Goal: Information Seeking & Learning: Learn about a topic

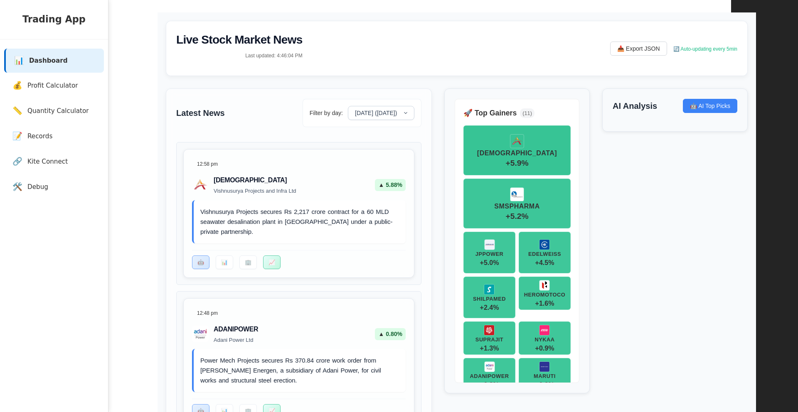
scroll to position [0, 141]
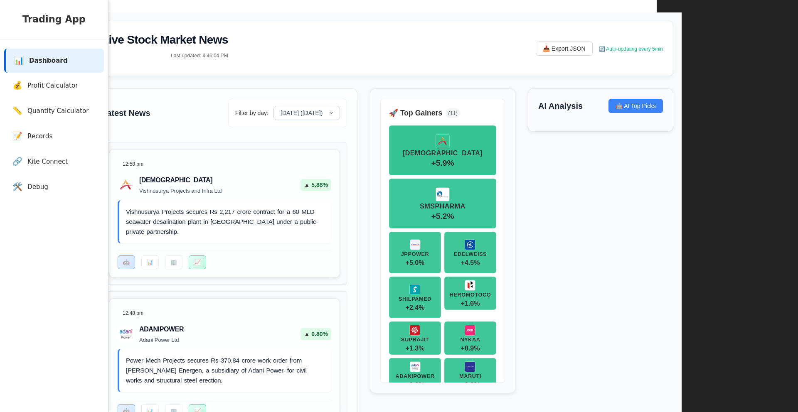
click at [377, 160] on div "🚀 Top Gainers ( 11 ) VISHNUINFR + 5.9 % SMSPHARMA + 5.2 % JPPOWER + 5.0 % EDELW…" at bounding box center [442, 241] width 145 height 305
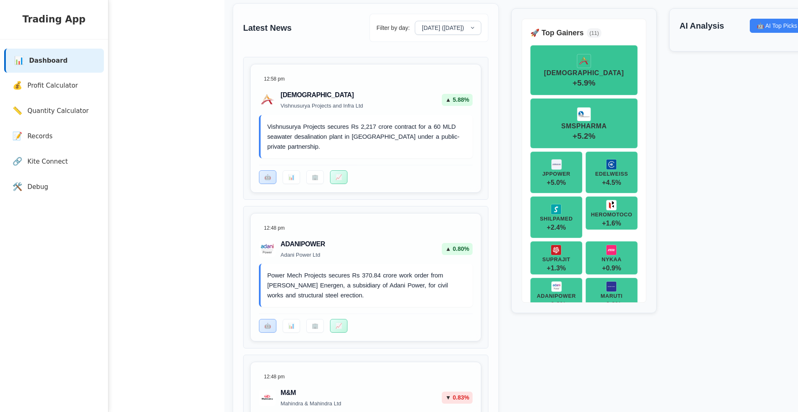
scroll to position [141, 0]
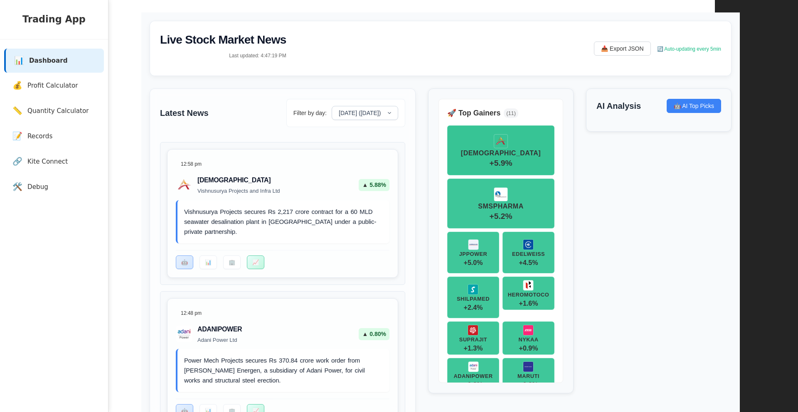
scroll to position [0, 83]
click at [69, 79] on link "💰 Profit Calculator" at bounding box center [56, 86] width 100 height 25
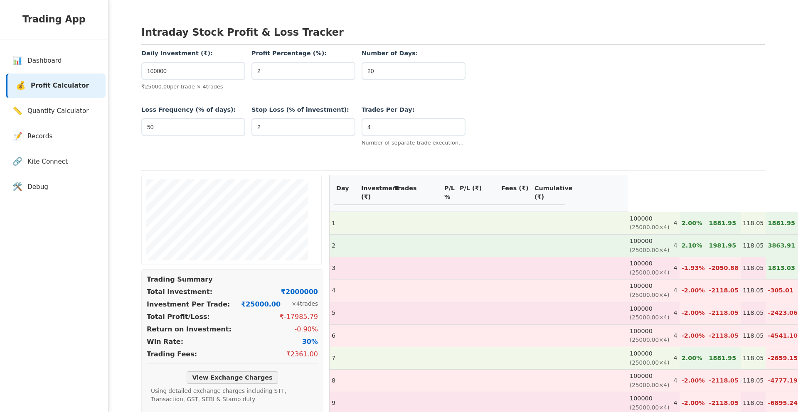
scroll to position [5, 0]
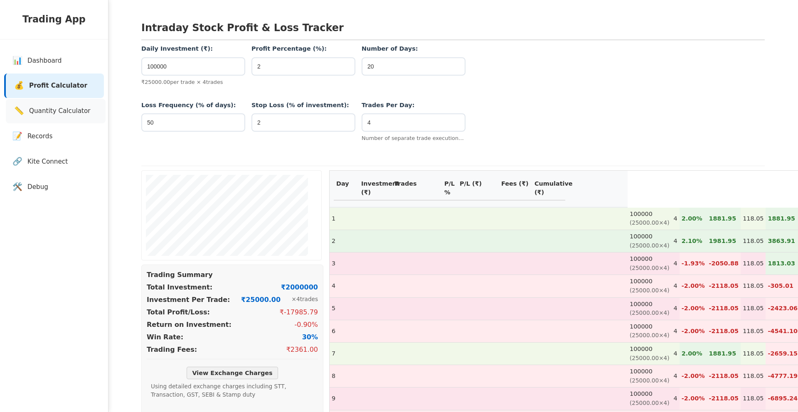
click at [71, 105] on link "📏 Quantity Calculator" at bounding box center [56, 111] width 100 height 25
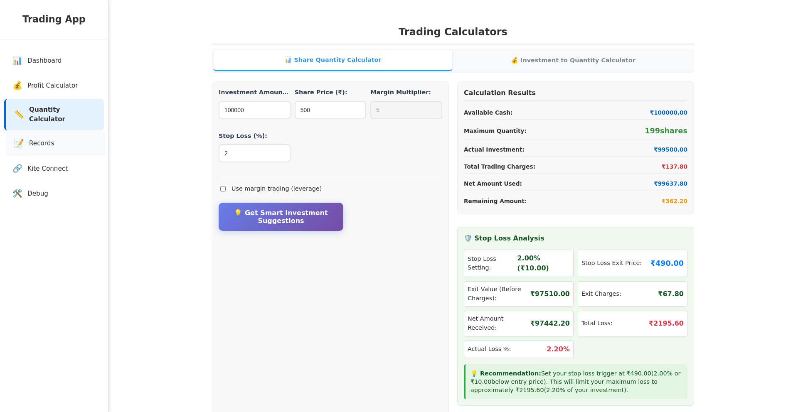
click at [67, 133] on link "📝 Records" at bounding box center [56, 143] width 100 height 25
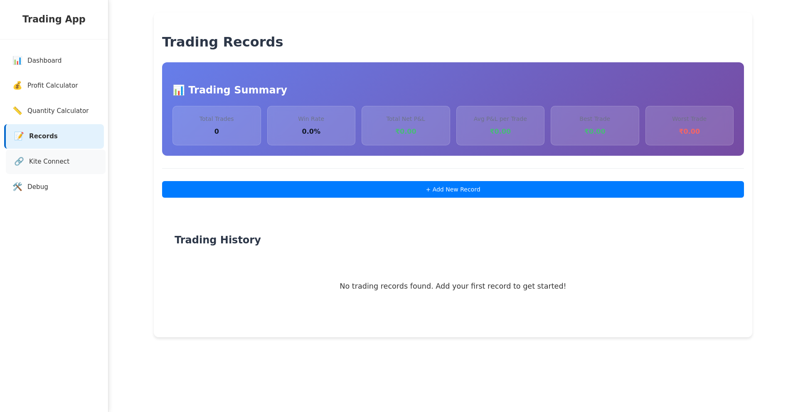
click at [62, 155] on link "🔗 Kite Connect" at bounding box center [56, 162] width 100 height 25
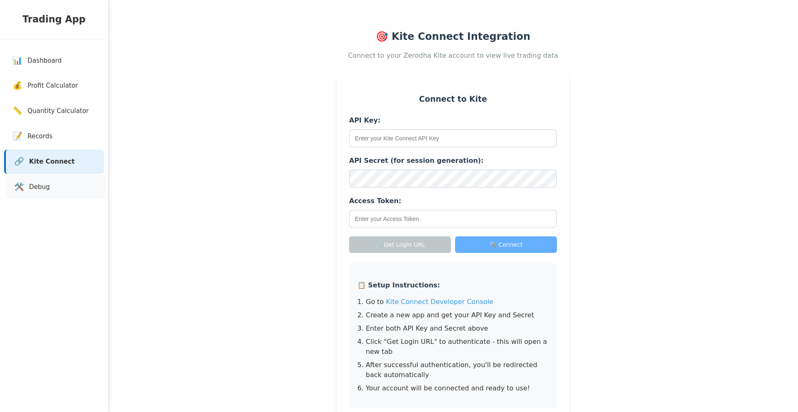
click at [59, 196] on link "🛠️ Debug" at bounding box center [56, 187] width 100 height 25
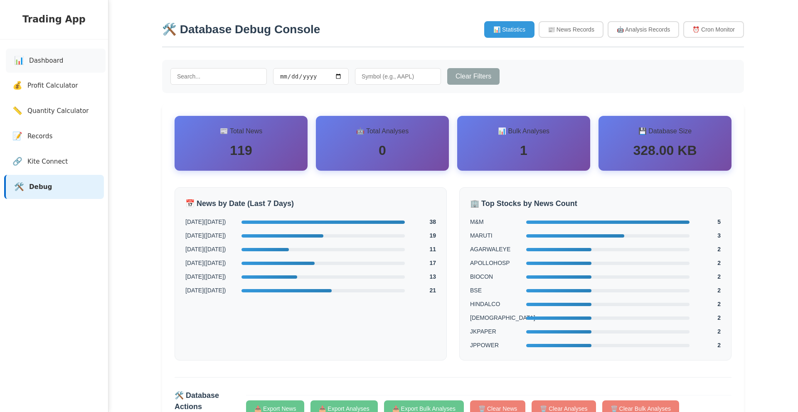
click at [51, 55] on link "📊 Dashboard" at bounding box center [56, 61] width 100 height 25
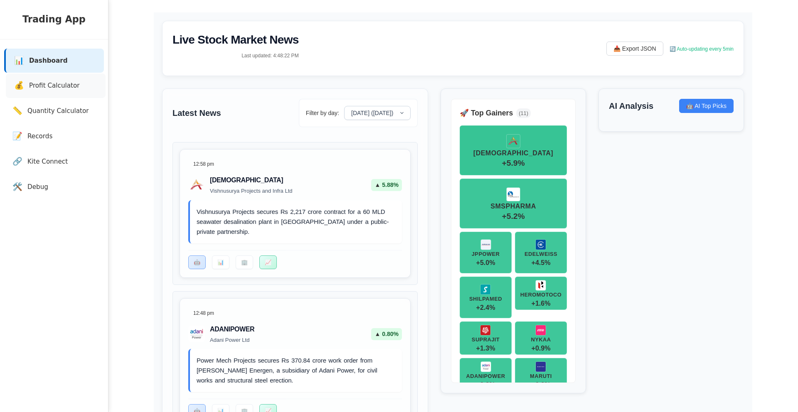
click at [31, 79] on link "💰 Profit Calculator" at bounding box center [56, 86] width 100 height 25
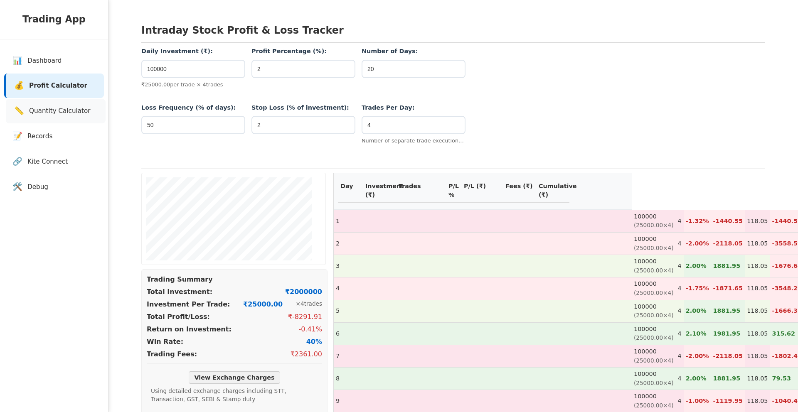
click at [54, 111] on span "Quantity Calculator" at bounding box center [60, 111] width 62 height 10
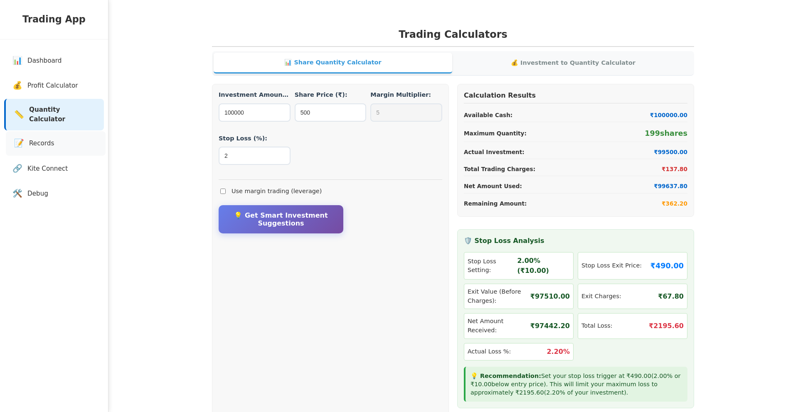
click at [53, 135] on link "📝 Records" at bounding box center [56, 143] width 100 height 25
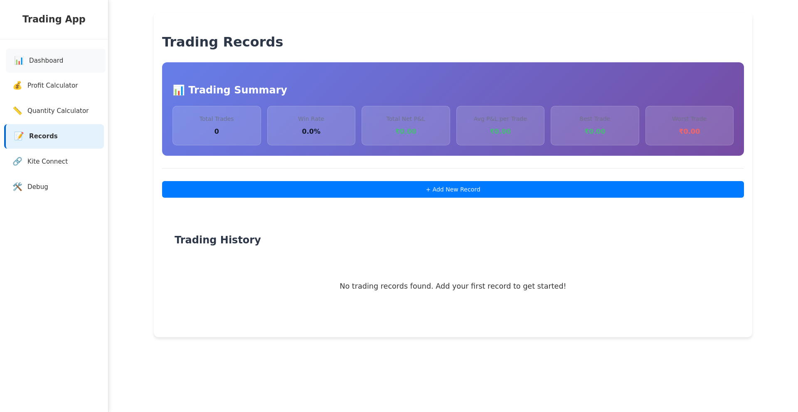
click at [70, 61] on link "📊 Dashboard" at bounding box center [56, 61] width 100 height 25
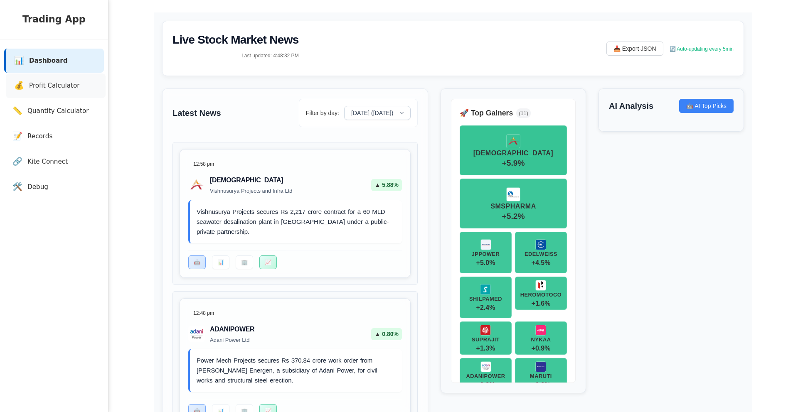
click at [73, 79] on link "💰 Profit Calculator" at bounding box center [56, 86] width 100 height 25
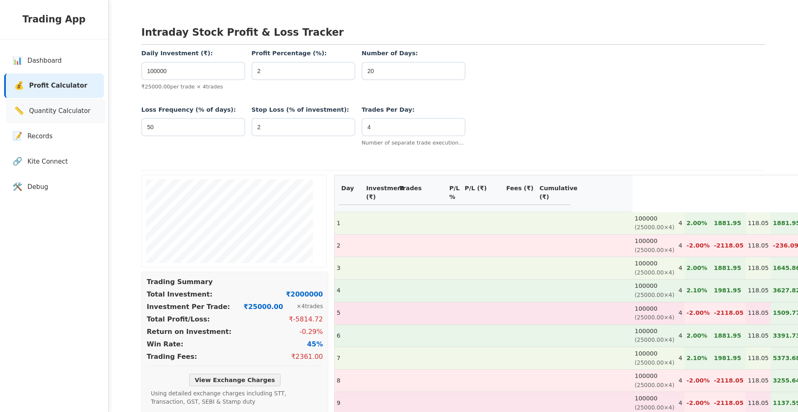
click at [70, 103] on link "📏 Quantity Calculator" at bounding box center [56, 111] width 100 height 25
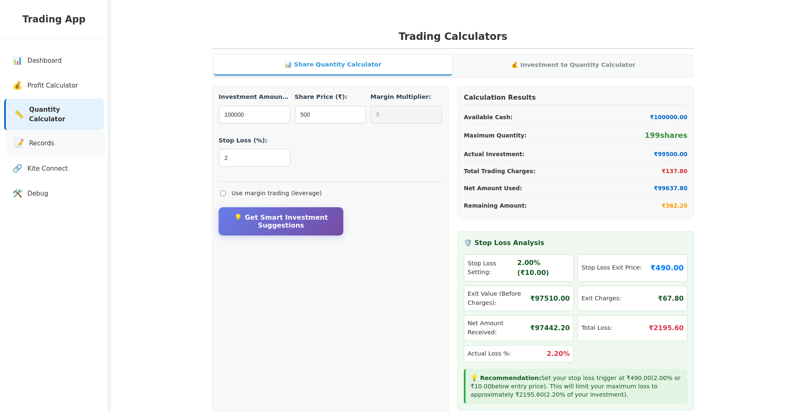
click at [56, 135] on link "📝 Records" at bounding box center [56, 143] width 100 height 25
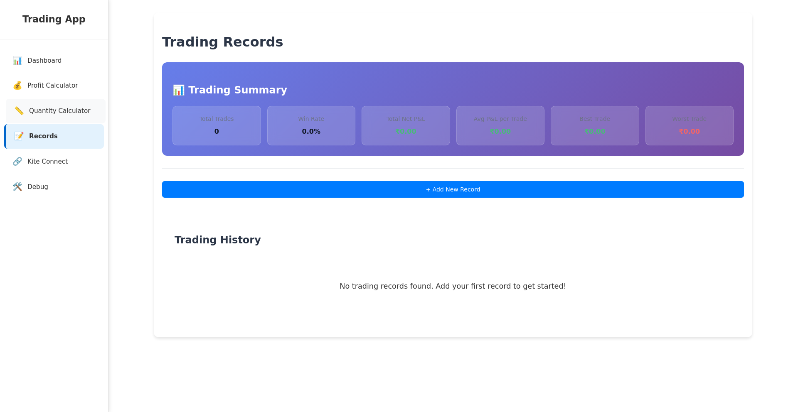
click at [61, 103] on link "📏 Quantity Calculator" at bounding box center [56, 111] width 100 height 25
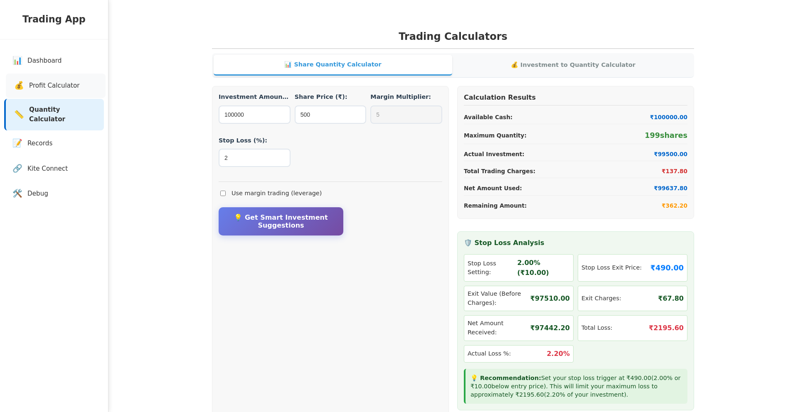
click at [64, 84] on span "Profit Calculator" at bounding box center [54, 86] width 51 height 10
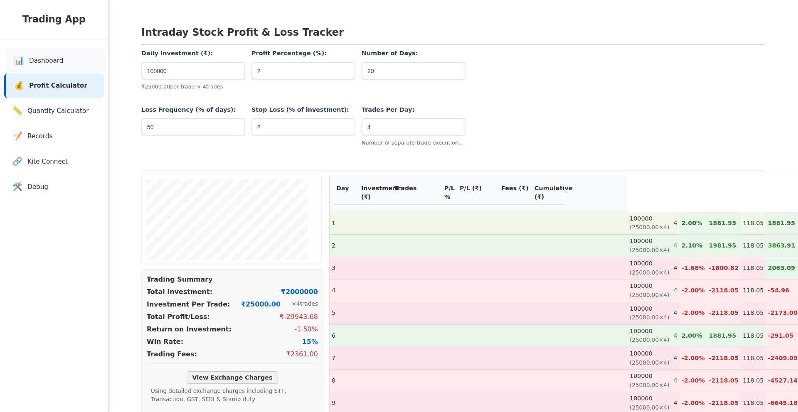
click at [57, 57] on span "Dashboard" at bounding box center [46, 61] width 34 height 10
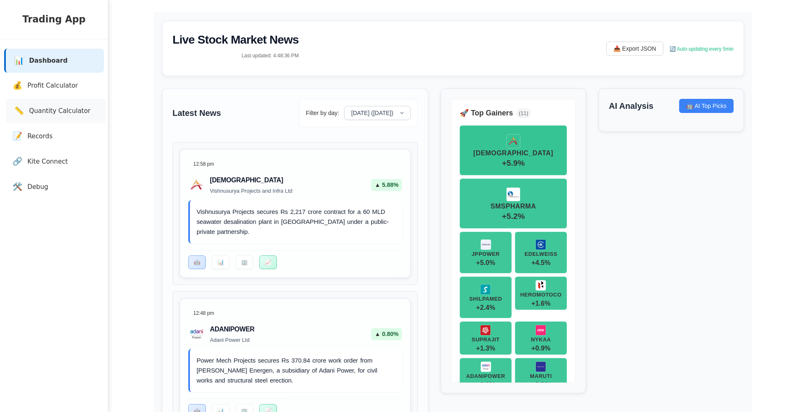
click at [62, 120] on link "📏 Quantity Calculator" at bounding box center [56, 111] width 100 height 25
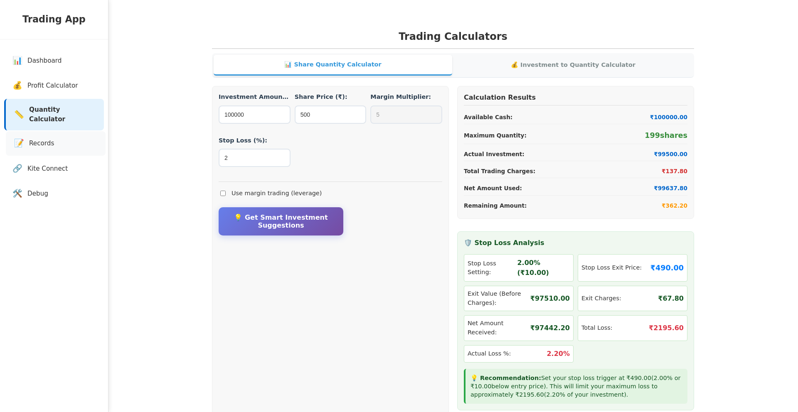
click at [56, 136] on link "📝 Records" at bounding box center [56, 143] width 100 height 25
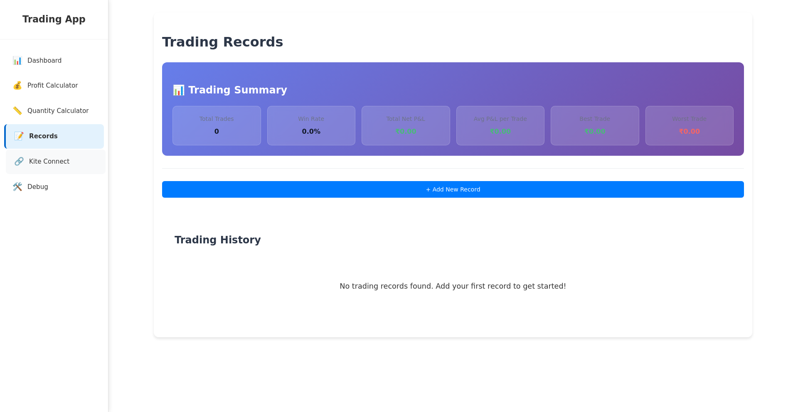
click at [53, 162] on span "Kite Connect" at bounding box center [49, 162] width 40 height 10
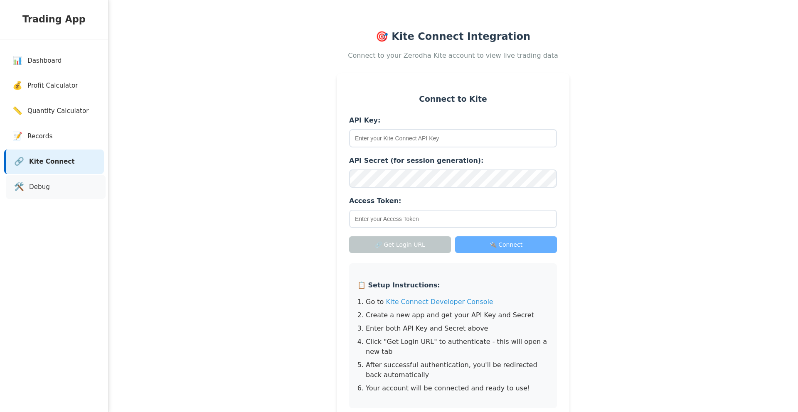
click at [51, 190] on link "🛠️ Debug" at bounding box center [56, 187] width 100 height 25
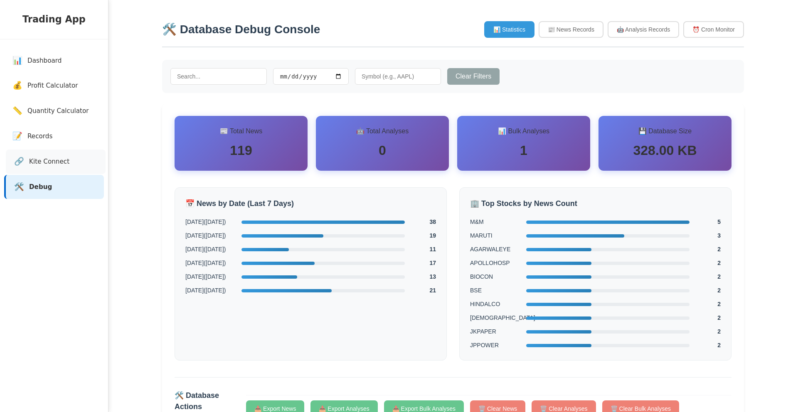
click at [57, 160] on span "Kite Connect" at bounding box center [49, 162] width 40 height 10
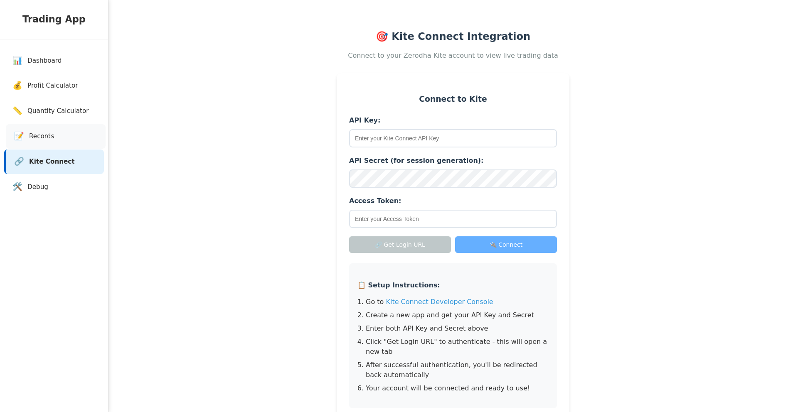
click at [58, 142] on link "📝 Records" at bounding box center [56, 136] width 100 height 25
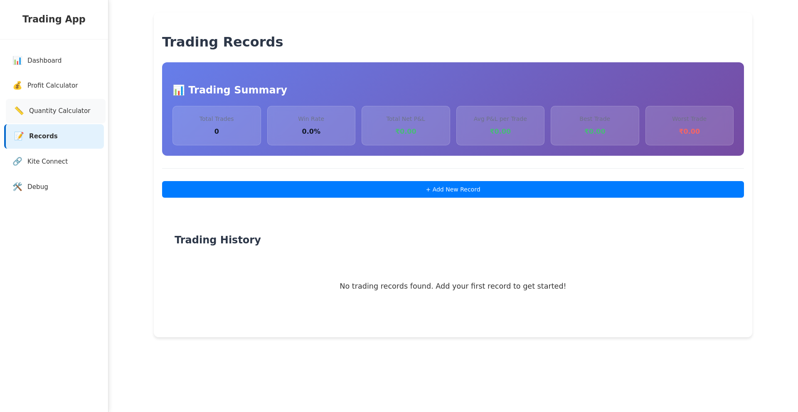
click at [58, 107] on span "Quantity Calculator" at bounding box center [60, 111] width 62 height 10
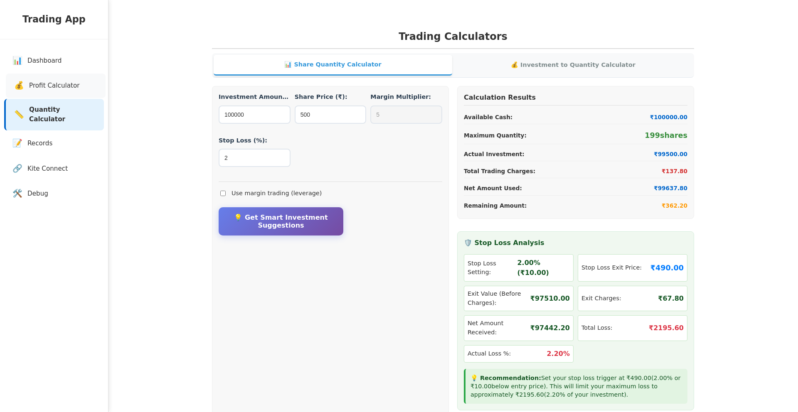
click at [54, 95] on link "💰 Profit Calculator" at bounding box center [56, 86] width 100 height 25
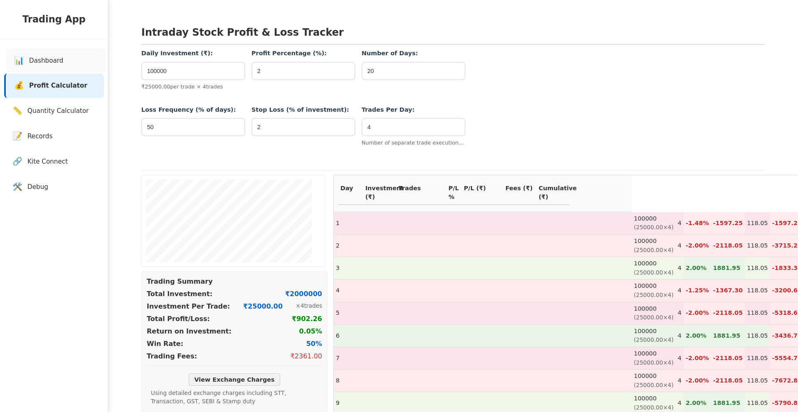
click at [53, 58] on span "Dashboard" at bounding box center [46, 61] width 34 height 10
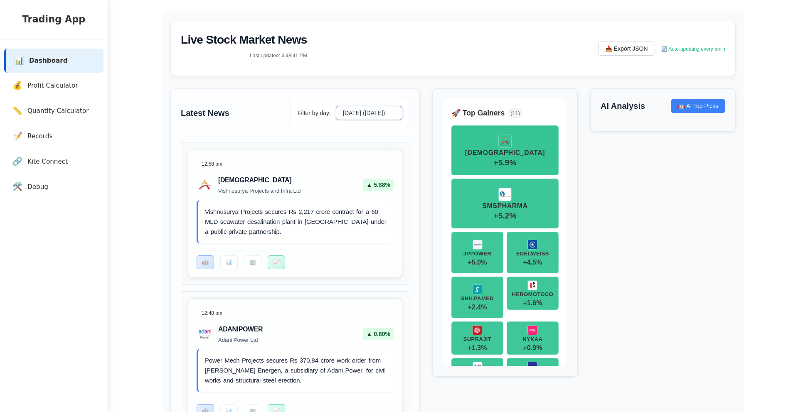
click at [364, 116] on select "[DATE] ([DATE]) [DATE] [DATE] [DATE] [DATE]" at bounding box center [369, 113] width 66 height 14
click at [336, 106] on select "[DATE] ([DATE]) [DATE] [DATE] [DATE] [DATE]" at bounding box center [369, 113] width 66 height 14
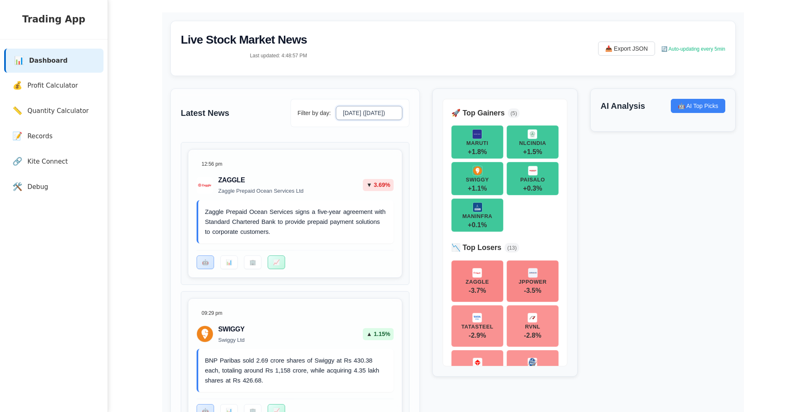
click at [343, 113] on select "[DATE] ([DATE]) [DATE] [DATE] [DATE] [DATE]" at bounding box center [369, 113] width 66 height 14
click at [336, 106] on select "[DATE] ([DATE]) [DATE] [DATE] [DATE] [DATE]" at bounding box center [369, 113] width 66 height 14
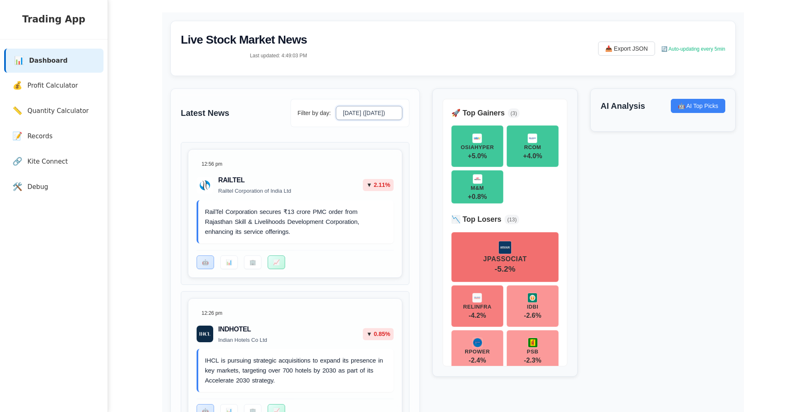
click at [358, 113] on select "[DATE] ([DATE]) [DATE] [DATE] [DATE] [DATE]" at bounding box center [369, 113] width 66 height 14
select select "[DATE]"
click at [336, 106] on select "[DATE] ([DATE]) [DATE] [DATE] [DATE] [DATE]" at bounding box center [369, 113] width 66 height 14
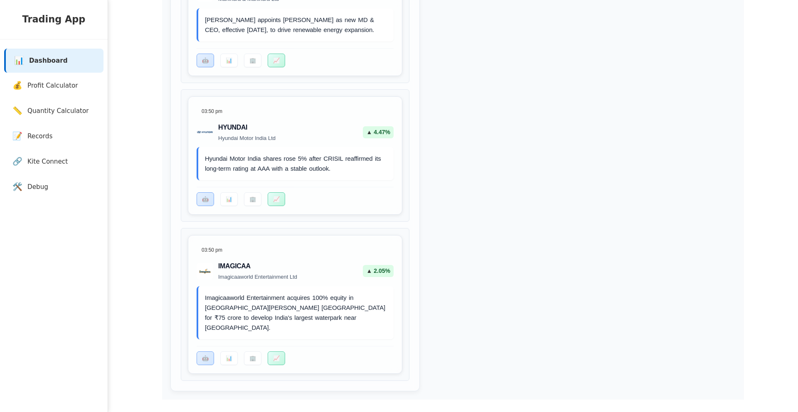
scroll to position [496, 0]
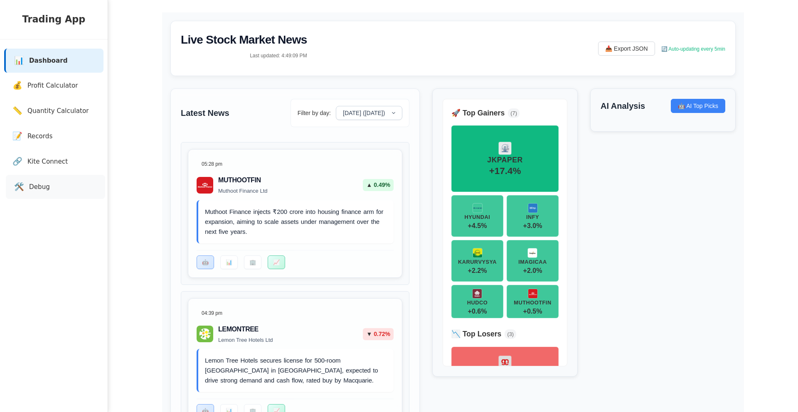
click at [45, 191] on span "Debug" at bounding box center [39, 187] width 21 height 10
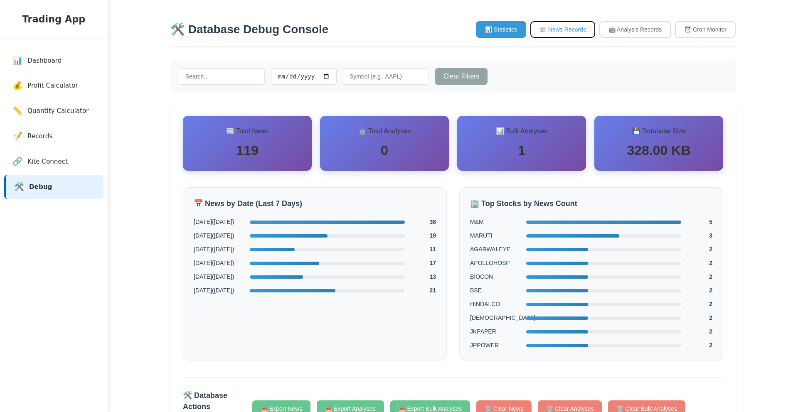
click at [552, 27] on button "📰 News Records" at bounding box center [562, 29] width 65 height 17
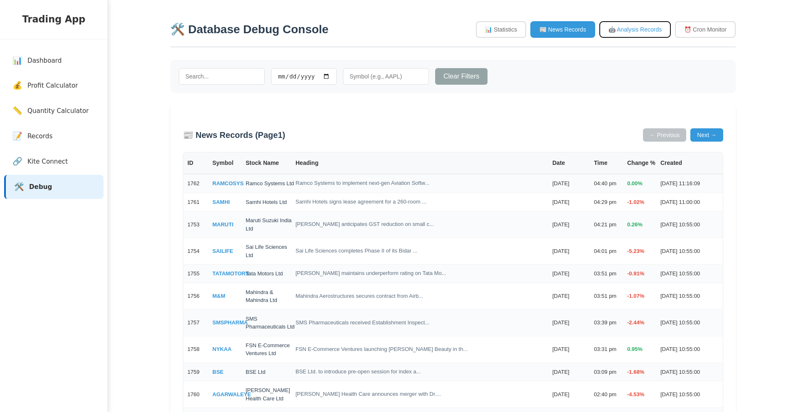
click at [635, 31] on button "🤖 Analysis Records" at bounding box center [634, 29] width 71 height 17
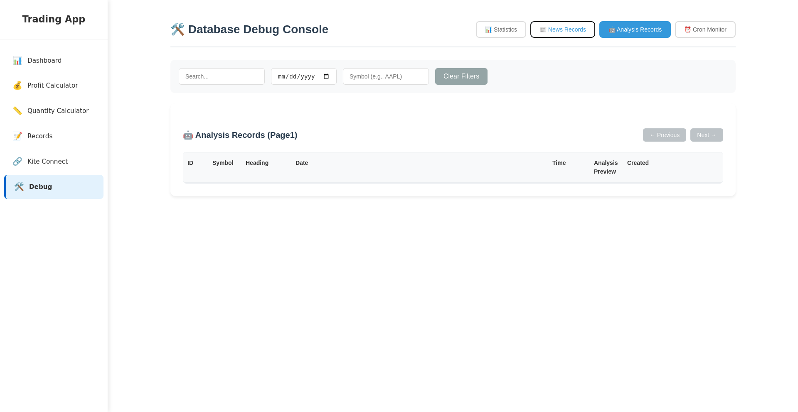
click at [583, 32] on button "📰 News Records" at bounding box center [562, 29] width 65 height 17
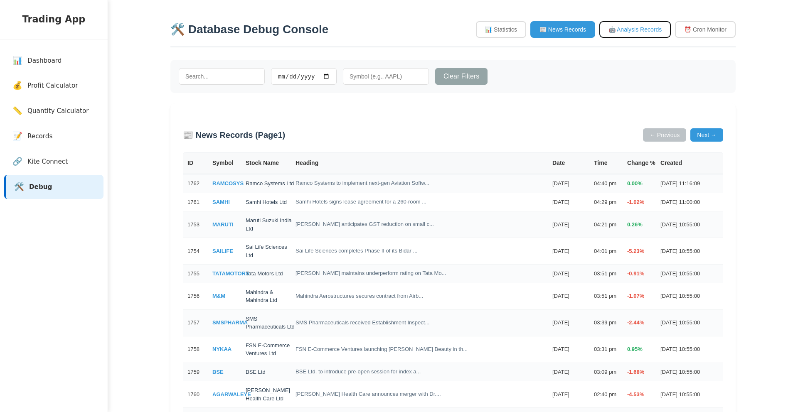
click at [632, 33] on button "🤖 Analysis Records" at bounding box center [634, 29] width 71 height 17
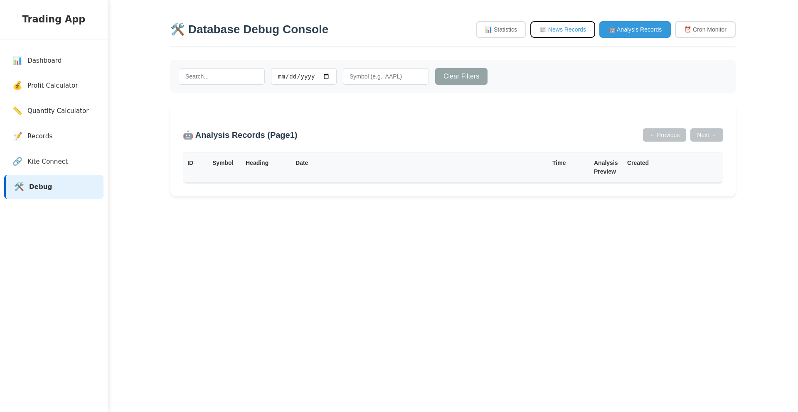
click at [585, 33] on button "📰 News Records" at bounding box center [562, 29] width 65 height 17
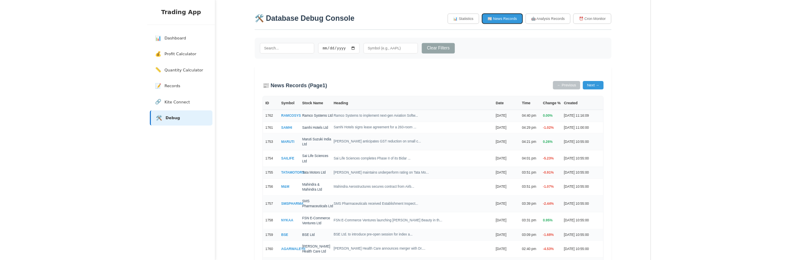
scroll to position [3, 0]
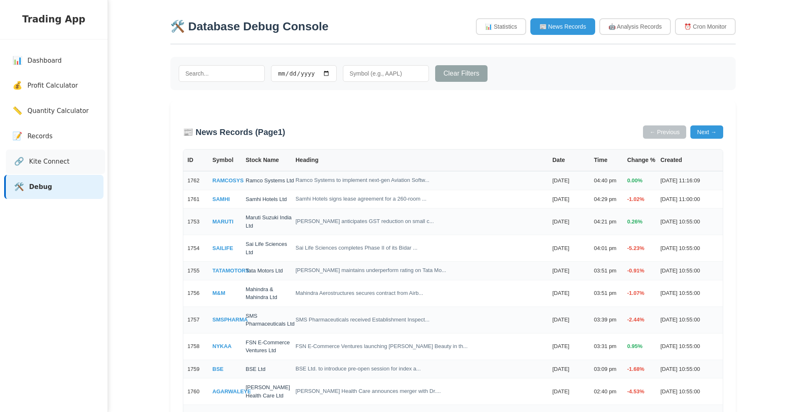
click at [48, 155] on link "🔗 Kite Connect" at bounding box center [55, 162] width 99 height 25
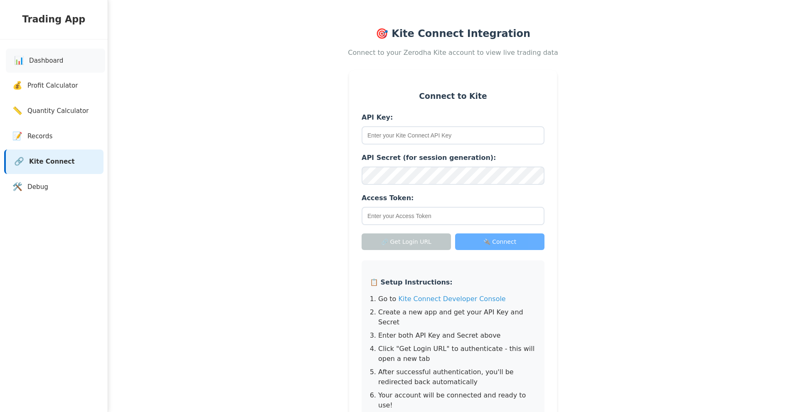
click at [59, 61] on span "Dashboard" at bounding box center [46, 61] width 34 height 10
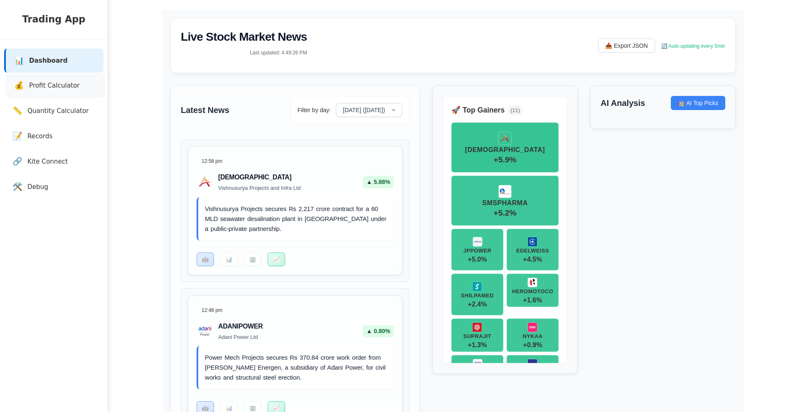
click at [86, 91] on link "💰 Profit Calculator" at bounding box center [55, 86] width 99 height 25
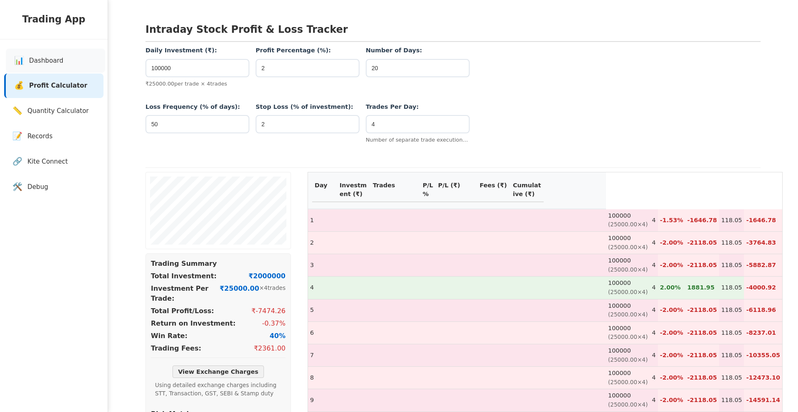
click at [76, 54] on link "📊 Dashboard" at bounding box center [55, 61] width 99 height 25
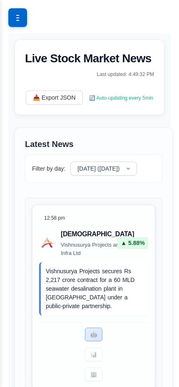
click at [16, 19] on button "Toggle navigation menu" at bounding box center [17, 17] width 19 height 19
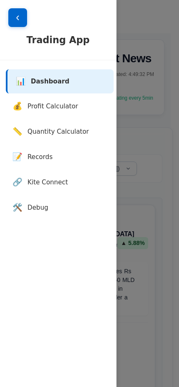
click at [44, 188] on link "🔗 Kite Connect" at bounding box center [58, 182] width 108 height 25
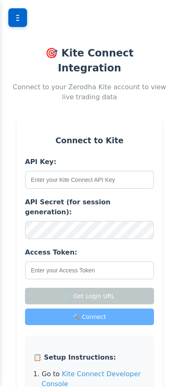
click at [22, 21] on button "Toggle navigation menu" at bounding box center [17, 17] width 19 height 19
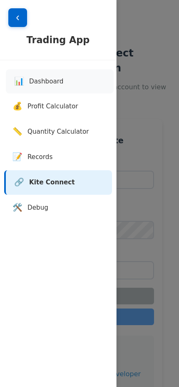
click at [40, 156] on span "Records" at bounding box center [39, 158] width 25 height 10
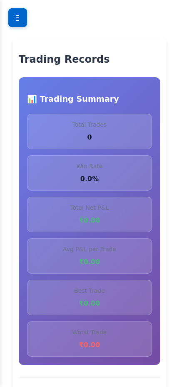
scroll to position [187, 0]
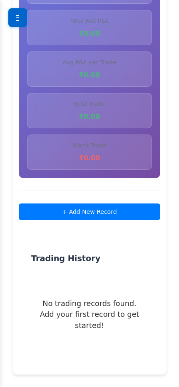
click at [22, 15] on button "Toggle navigation menu" at bounding box center [17, 17] width 19 height 19
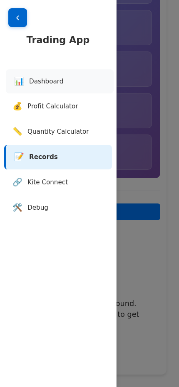
click at [43, 82] on span "Dashboard" at bounding box center [46, 82] width 34 height 10
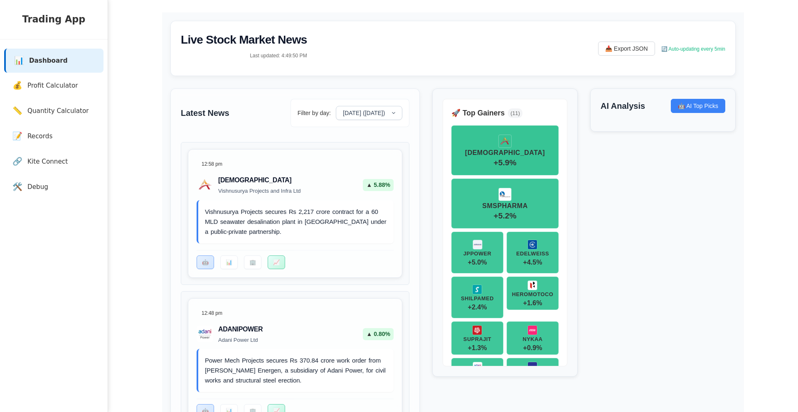
click at [49, 90] on span "Profit Calculator" at bounding box center [54, 86] width 51 height 10
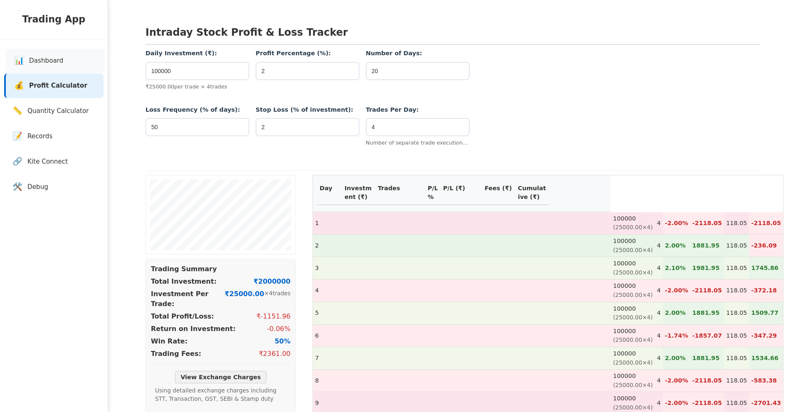
click at [52, 65] on span "Dashboard" at bounding box center [46, 61] width 34 height 10
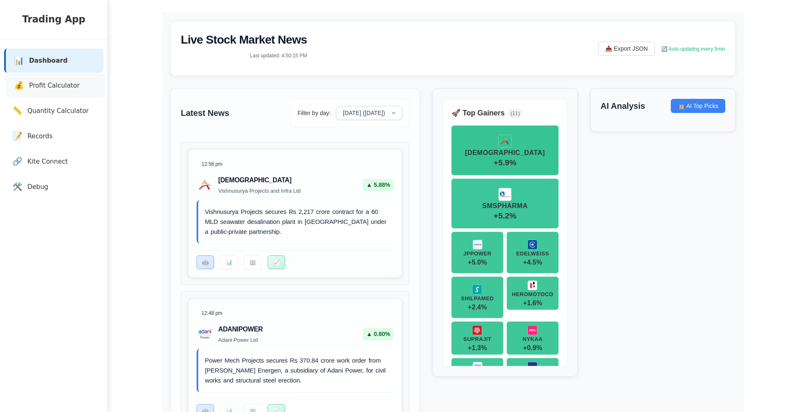
click at [89, 86] on link "💰 Profit Calculator" at bounding box center [55, 86] width 99 height 25
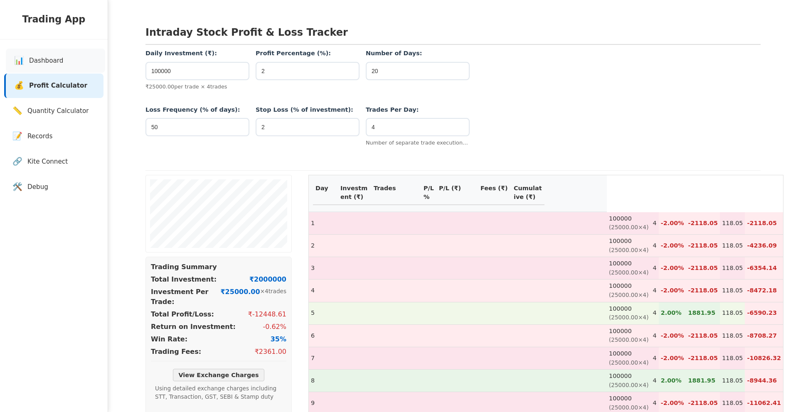
click at [47, 56] on span "Dashboard" at bounding box center [46, 61] width 34 height 10
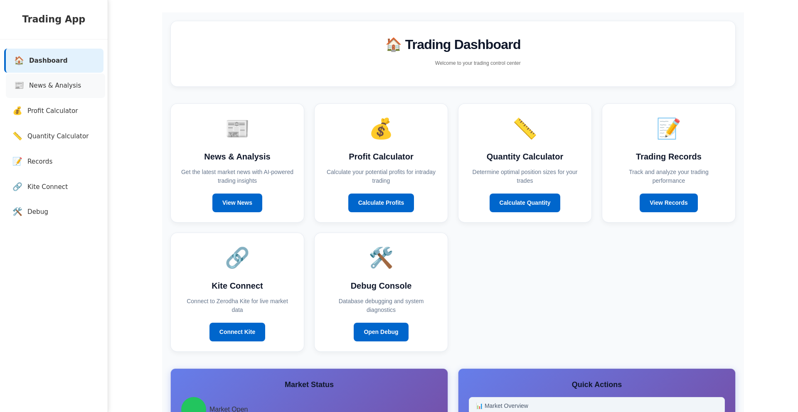
click at [56, 89] on span "News & Analysis" at bounding box center [55, 86] width 52 height 10
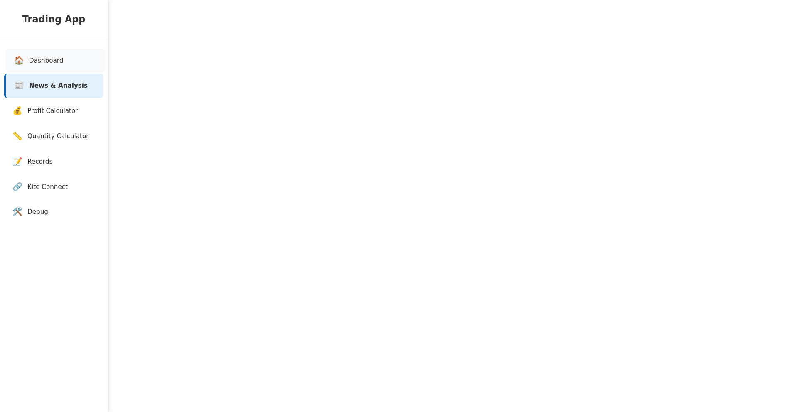
click at [59, 63] on span "Dashboard" at bounding box center [46, 61] width 34 height 10
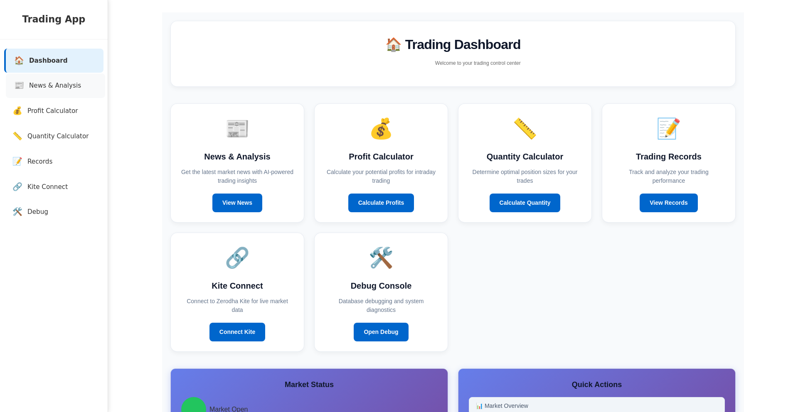
click at [53, 83] on span "News & Analysis" at bounding box center [55, 86] width 52 height 10
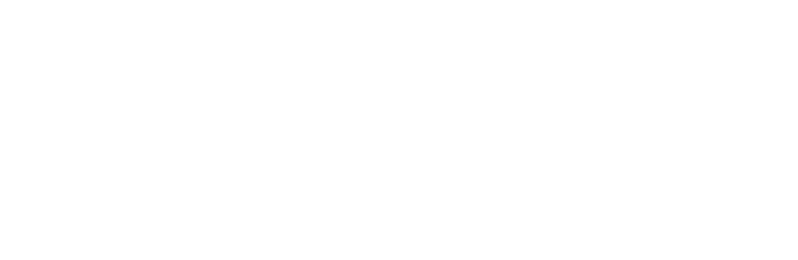
click at [276, 165] on div at bounding box center [399, 130] width 798 height 260
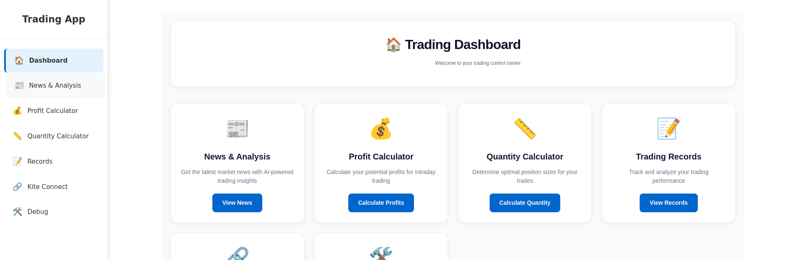
click at [48, 88] on span "News & Analysis" at bounding box center [55, 86] width 52 height 10
click at [37, 83] on span "News & Analysis" at bounding box center [55, 86] width 52 height 10
click at [370, 202] on link "Calculate Profits" at bounding box center [381, 201] width 66 height 19
click at [492, 195] on link "Calculate Quantity" at bounding box center [525, 201] width 71 height 19
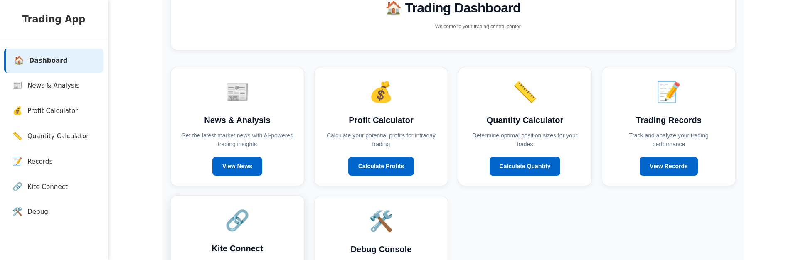
scroll to position [61, 0]
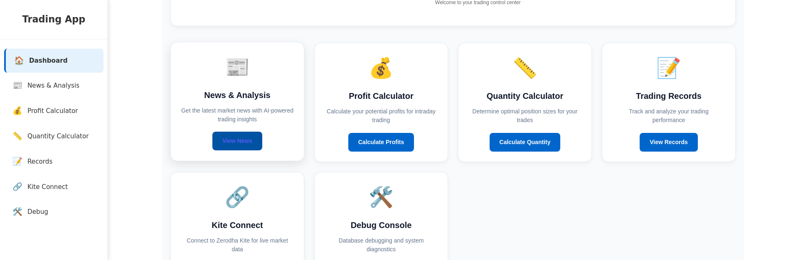
click at [228, 139] on link "View News" at bounding box center [237, 141] width 50 height 19
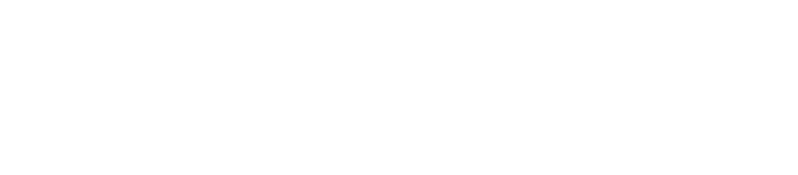
click at [190, 22] on div at bounding box center [399, 87] width 798 height 175
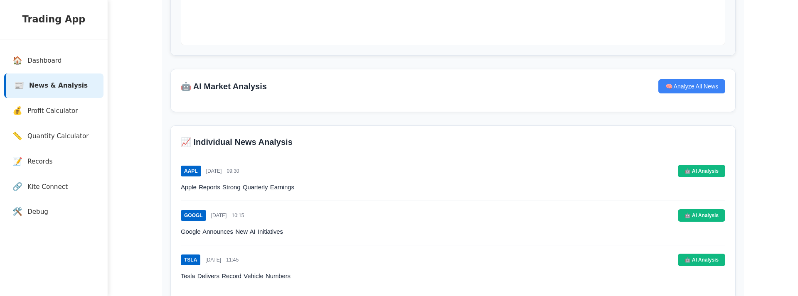
scroll to position [318, 0]
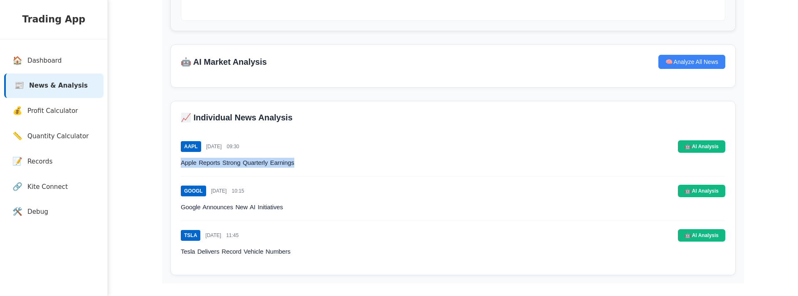
drag, startPoint x: 181, startPoint y: 163, endPoint x: 316, endPoint y: 165, distance: 134.6
click at [316, 165] on h3 "Apple Reports Strong Quarterly Earnings" at bounding box center [453, 163] width 544 height 10
click at [317, 161] on h3 "Apple Reports Strong Quarterly Earnings" at bounding box center [453, 163] width 544 height 10
click at [258, 163] on h3 "Apple Reports Strong Quarterly Earnings" at bounding box center [453, 163] width 544 height 10
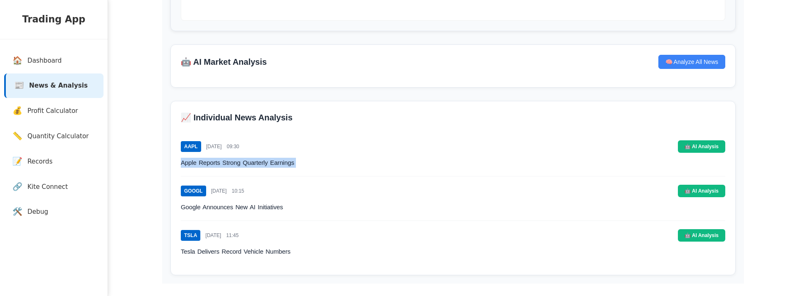
click at [258, 163] on h3 "Apple Reports Strong Quarterly Earnings" at bounding box center [453, 163] width 544 height 10
click at [261, 164] on h3 "Apple Reports Strong Quarterly Earnings" at bounding box center [453, 163] width 544 height 10
click at [298, 158] on h3 "Apple Reports Strong Quarterly Earnings" at bounding box center [453, 163] width 544 height 10
drag, startPoint x: 315, startPoint y: 159, endPoint x: 186, endPoint y: 164, distance: 128.5
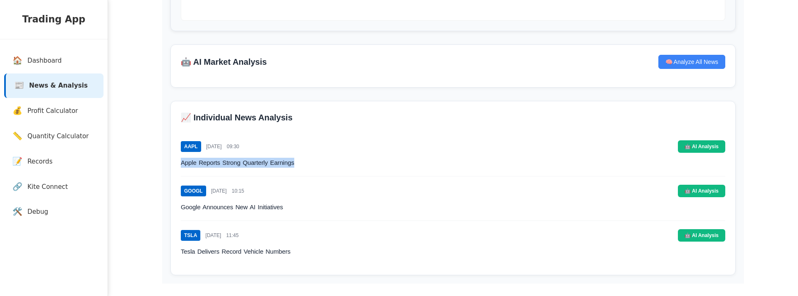
click at [180, 163] on div "📈 Individual News Analysis AAPL 2025-08-28 09:30 🤖 AI Analysis Apple Reports St…" at bounding box center [452, 188] width 565 height 175
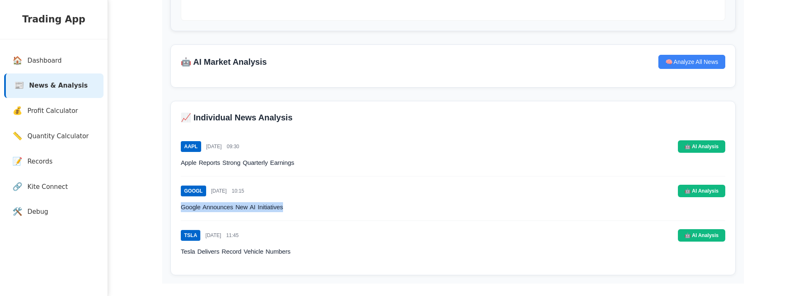
drag, startPoint x: 180, startPoint y: 208, endPoint x: 319, endPoint y: 205, distance: 138.8
click at [319, 205] on div "📈 Individual News Analysis AAPL 2025-08-28 09:30 🤖 AI Analysis Apple Reports St…" at bounding box center [452, 188] width 565 height 175
click at [317, 252] on h3 "Tesla Delivers Record Vehicle Numbers" at bounding box center [453, 252] width 544 height 10
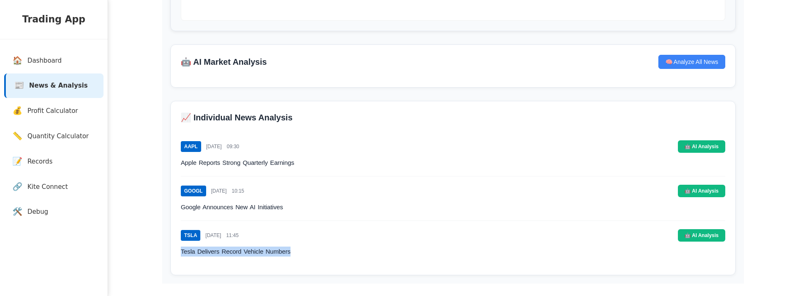
drag, startPoint x: 315, startPoint y: 256, endPoint x: 176, endPoint y: 250, distance: 139.3
click at [176, 250] on div "📈 Individual News Analysis AAPL 2025-08-28 09:30 🤖 AI Analysis Apple Reports St…" at bounding box center [452, 188] width 565 height 175
click at [223, 203] on h3 "Google Announces New AI Initiatives" at bounding box center [453, 207] width 544 height 10
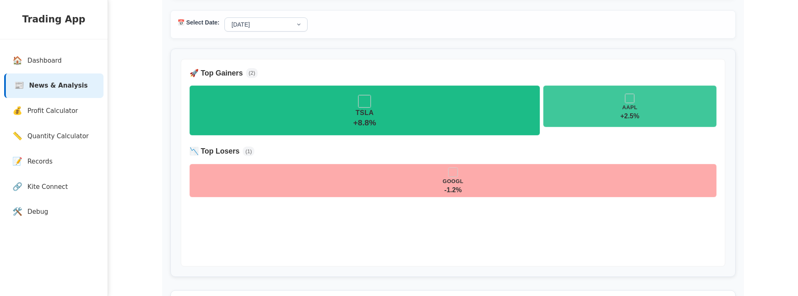
scroll to position [71, 0]
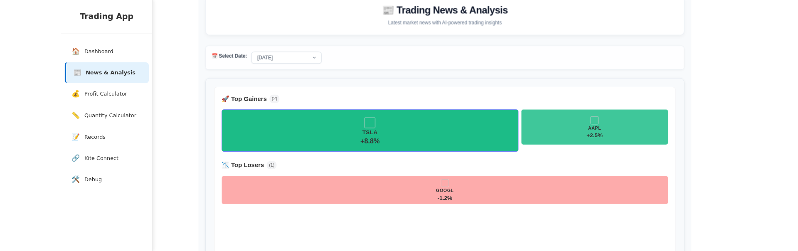
scroll to position [318, 0]
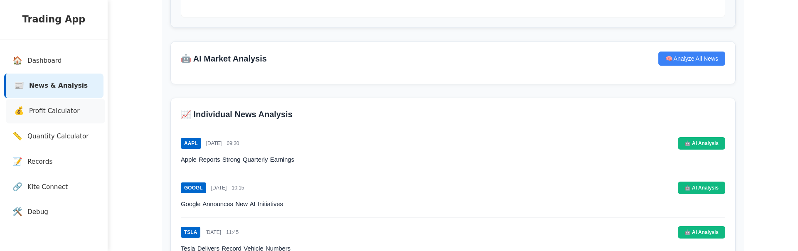
click at [72, 110] on span "Profit Calculator" at bounding box center [54, 111] width 51 height 10
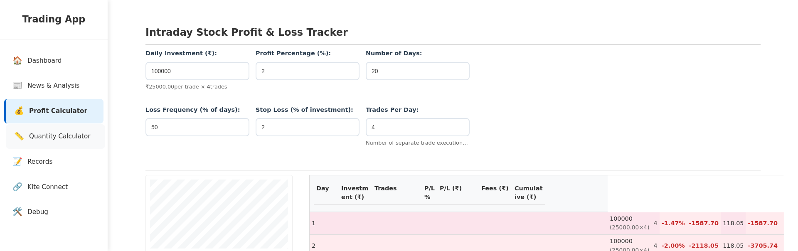
click at [48, 134] on span "Quantity Calculator" at bounding box center [60, 137] width 62 height 10
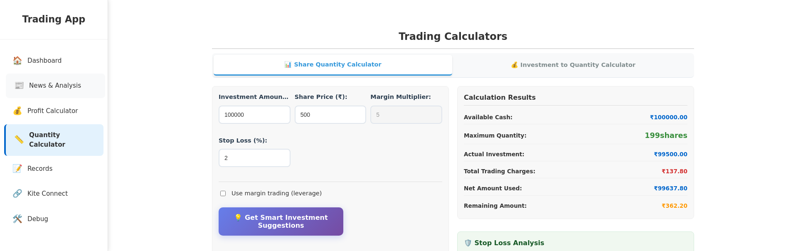
click at [51, 79] on link "📰 News & Analysis" at bounding box center [55, 86] width 99 height 25
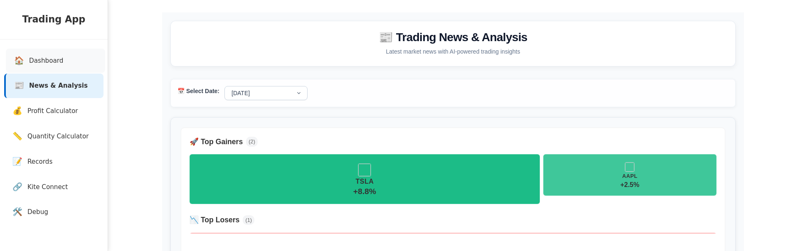
click at [44, 54] on link "🏠 Dashboard" at bounding box center [55, 61] width 99 height 25
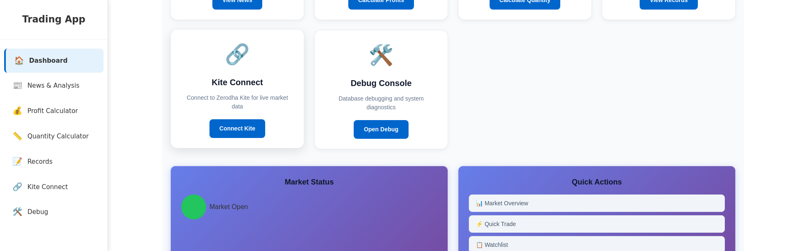
scroll to position [240, 0]
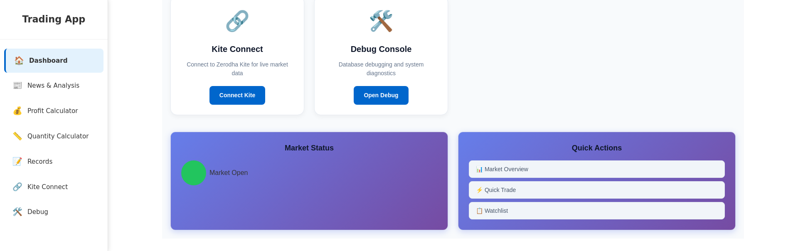
click at [212, 172] on span "Market Open" at bounding box center [228, 173] width 38 height 10
click at [518, 136] on div "Quick Actions 📊 Market Overview ⚡ Quick Trade 📋 Watchlist" at bounding box center [597, 181] width 278 height 98
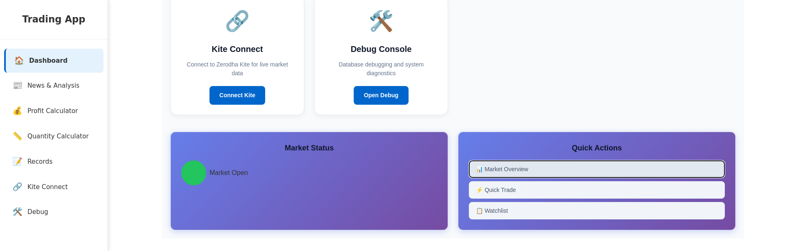
click at [513, 162] on button "📊 Market Overview" at bounding box center [597, 168] width 256 height 17
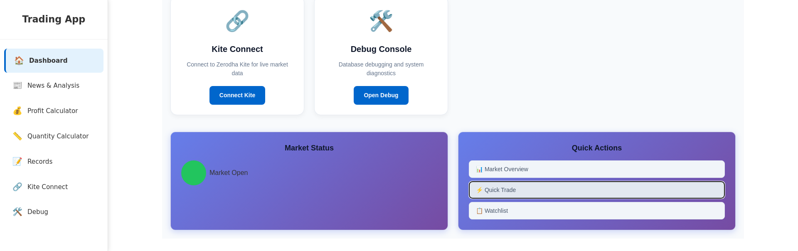
click at [513, 192] on button "⚡ Quick Trade" at bounding box center [597, 189] width 256 height 17
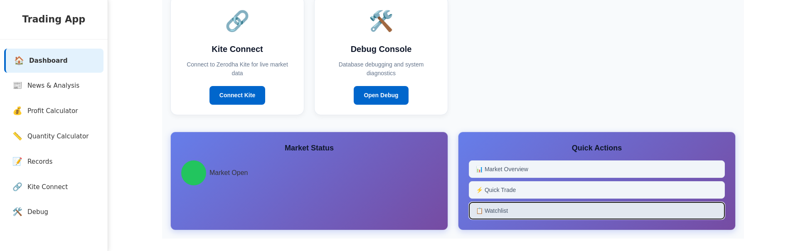
click at [502, 208] on button "📋 Watchlist" at bounding box center [597, 210] width 256 height 17
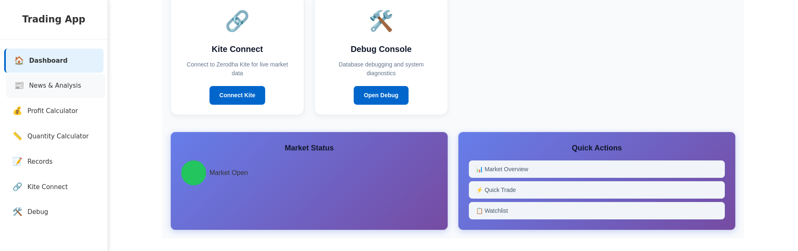
click at [61, 81] on span "News & Analysis" at bounding box center [55, 86] width 52 height 10
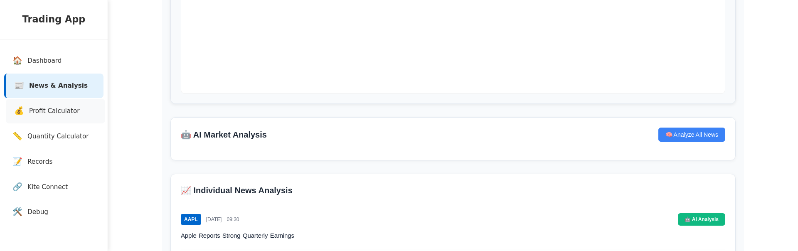
click at [54, 108] on span "Profit Calculator" at bounding box center [54, 111] width 51 height 10
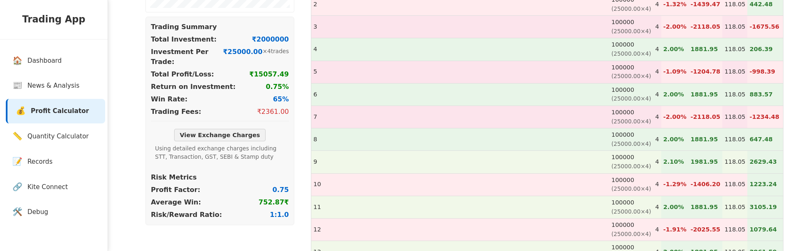
scroll to position [244, 0]
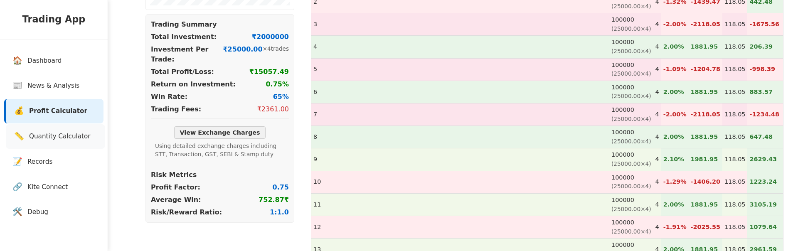
click at [61, 124] on link "📏 Quantity Calculator" at bounding box center [55, 136] width 99 height 25
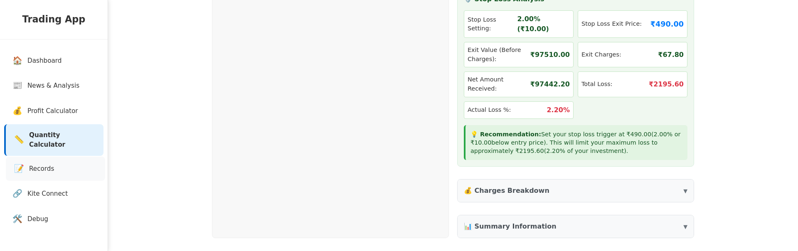
click at [58, 169] on link "📝 Records" at bounding box center [55, 169] width 99 height 25
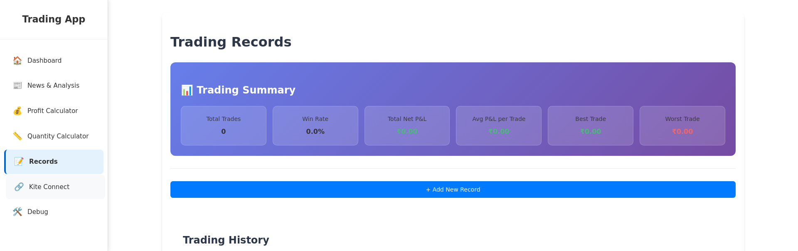
scroll to position [1, 0]
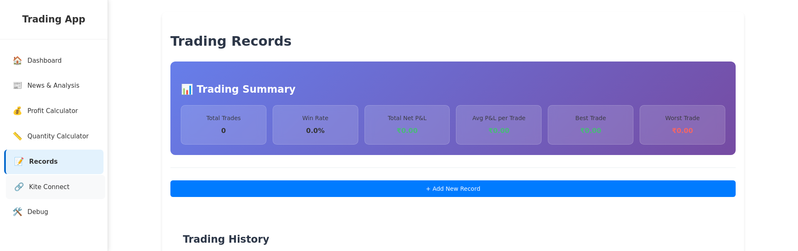
click at [63, 182] on span "Kite Connect" at bounding box center [49, 187] width 40 height 10
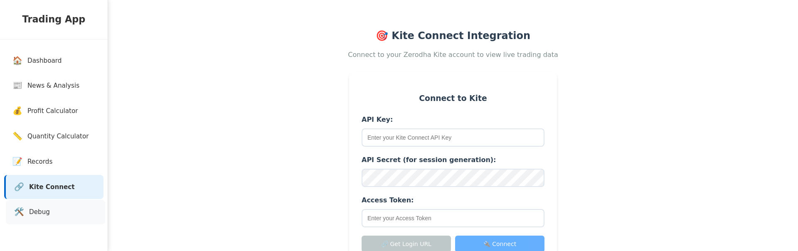
click at [59, 204] on link "🛠️ Debug" at bounding box center [55, 212] width 99 height 25
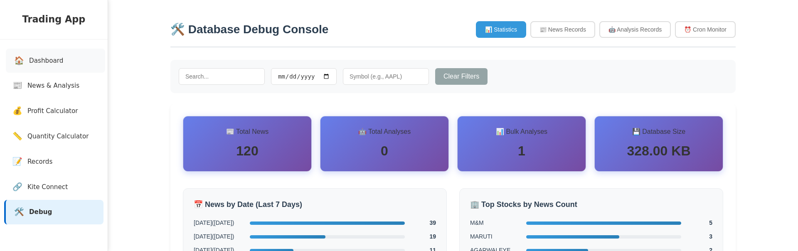
click at [48, 59] on span "Dashboard" at bounding box center [46, 61] width 34 height 10
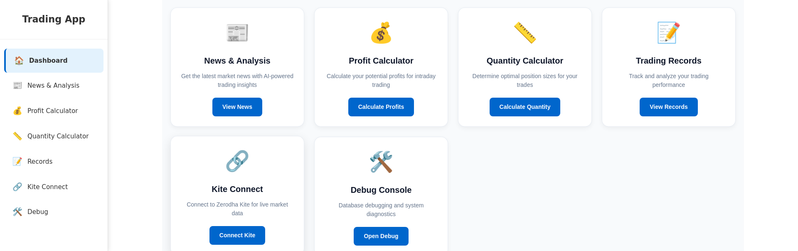
scroll to position [103, 0]
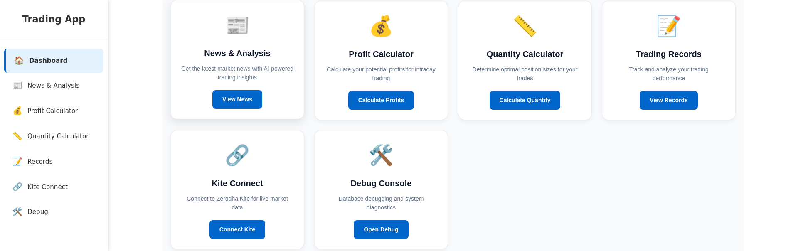
click at [239, 113] on div "📰 News & Analysis Get the latest market news with AI-powered trading insights V…" at bounding box center [237, 59] width 134 height 119
click at [237, 100] on link "View News" at bounding box center [237, 99] width 50 height 19
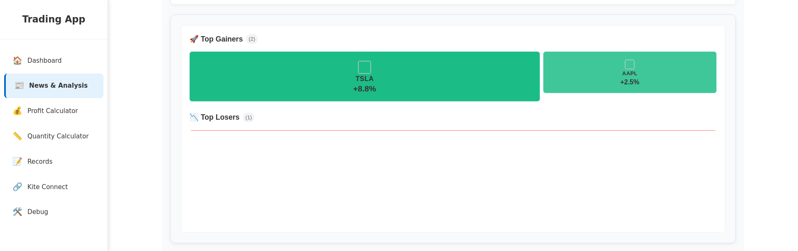
scroll to position [1, 0]
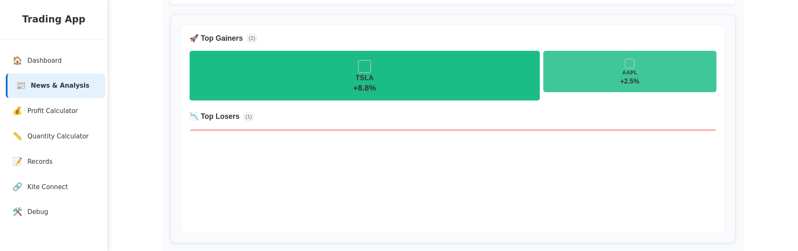
click at [45, 96] on link "📰 News & Analysis" at bounding box center [55, 86] width 99 height 25
click at [45, 101] on link "💰 Profit Calculator" at bounding box center [55, 111] width 99 height 25
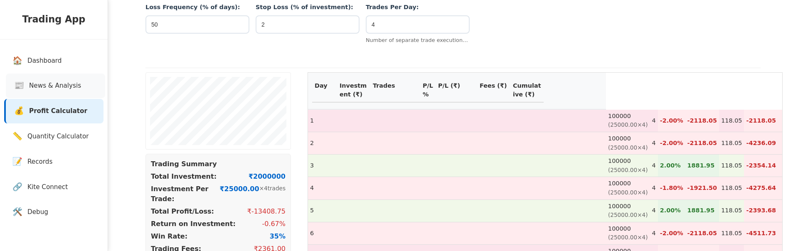
click at [56, 81] on span "News & Analysis" at bounding box center [55, 86] width 52 height 10
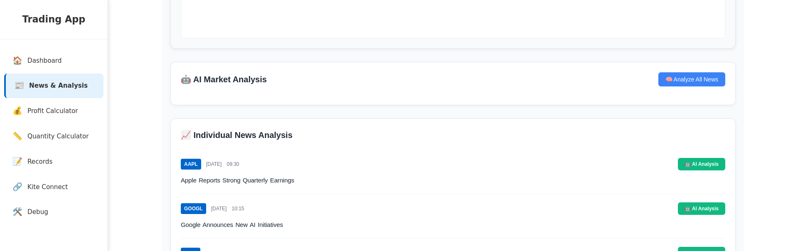
scroll to position [300, 0]
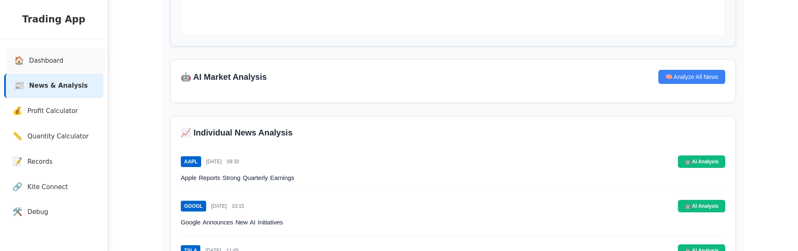
click at [49, 52] on link "🏠 Dashboard" at bounding box center [55, 61] width 99 height 25
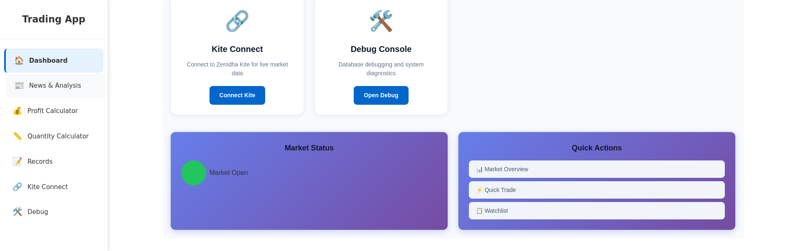
click at [59, 89] on span "News & Analysis" at bounding box center [55, 86] width 52 height 10
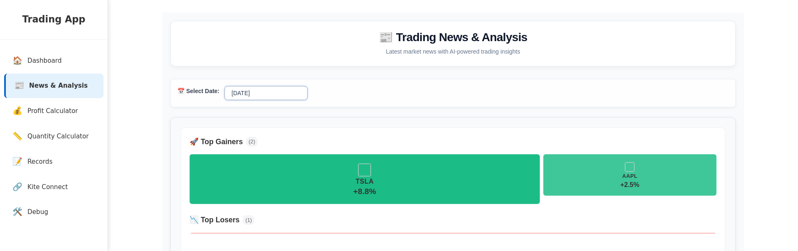
click at [249, 88] on select "Today 2025-08-27 2025-08-26" at bounding box center [265, 93] width 83 height 14
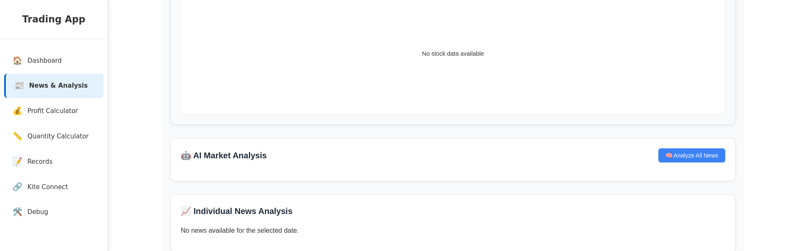
scroll to position [244, 0]
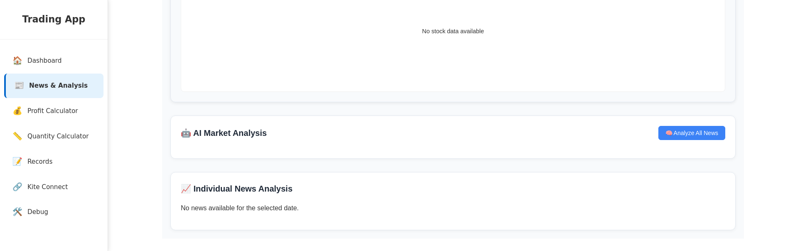
click at [219, 211] on p "No news available for the selected date." at bounding box center [453, 208] width 544 height 10
copy p "No news available for the selected date."
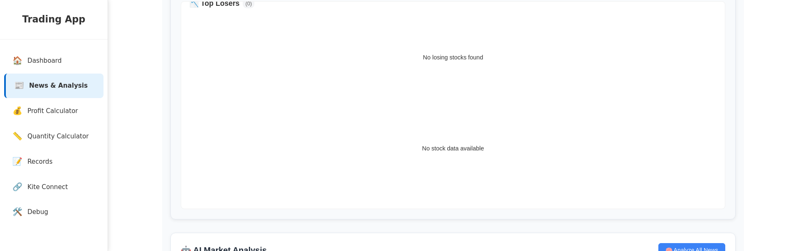
scroll to position [0, 0]
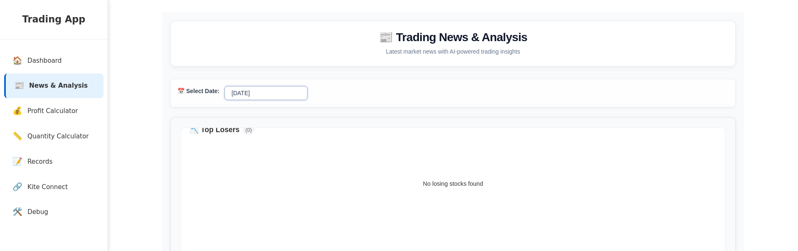
click at [254, 91] on select "[DATE]" at bounding box center [265, 93] width 83 height 14
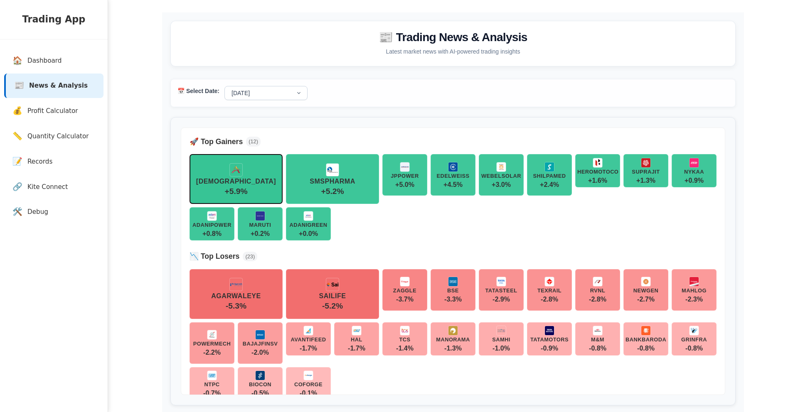
click at [251, 166] on div "[DEMOGRAPHIC_DATA]" at bounding box center [236, 174] width 80 height 22
click at [332, 195] on span "+ 5.2 %" at bounding box center [332, 191] width 23 height 8
click at [317, 221] on div "ADANIGREEN" at bounding box center [308, 219] width 38 height 17
click at [409, 185] on span "+ 5.0 %" at bounding box center [404, 185] width 19 height 7
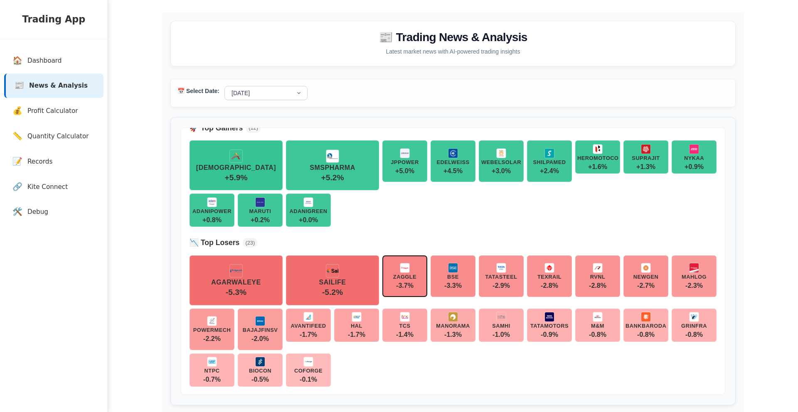
click at [407, 251] on img at bounding box center [405, 268] width 10 height 10
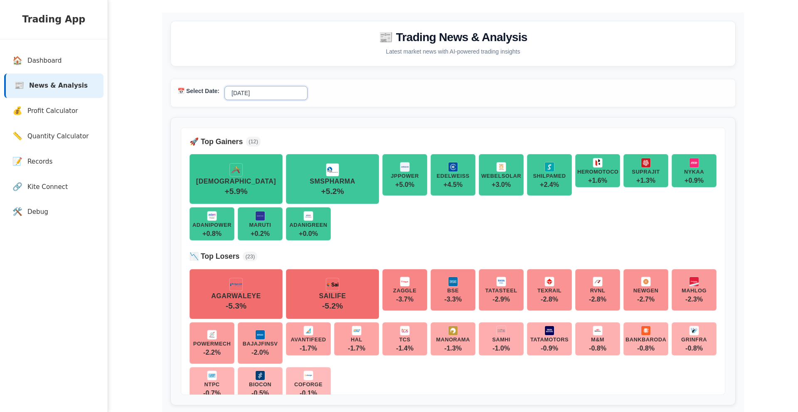
click at [278, 95] on select "[DATE] [DATE] [DATE] [DATE] [DATE]" at bounding box center [265, 93] width 83 height 14
click at [224, 86] on select "[DATE] [DATE] [DATE] [DATE] [DATE]" at bounding box center [265, 93] width 83 height 14
select select "[DATE]"
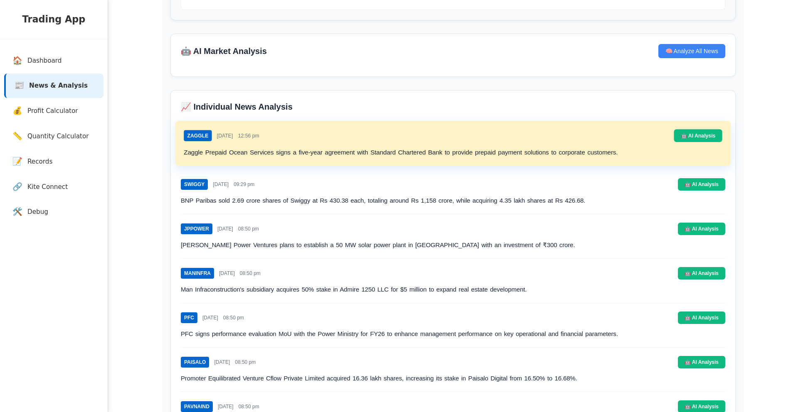
click at [383, 202] on h3 "BNP Paribas sold 2.69 crore shares of Swiggy at Rs 430.38 each, totaling around…" at bounding box center [453, 201] width 544 height 10
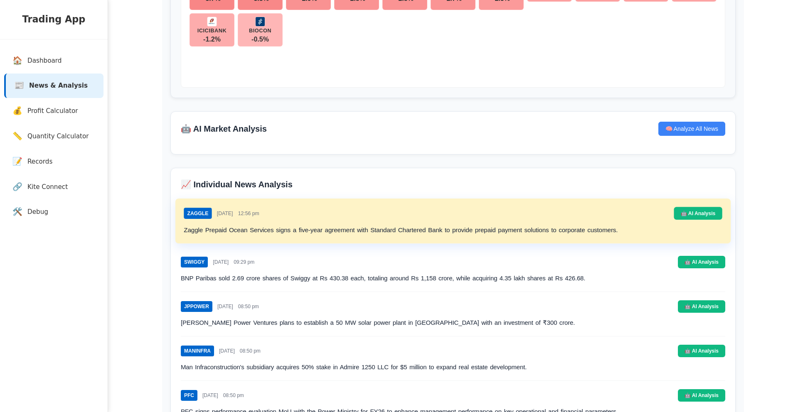
scroll to position [157, 0]
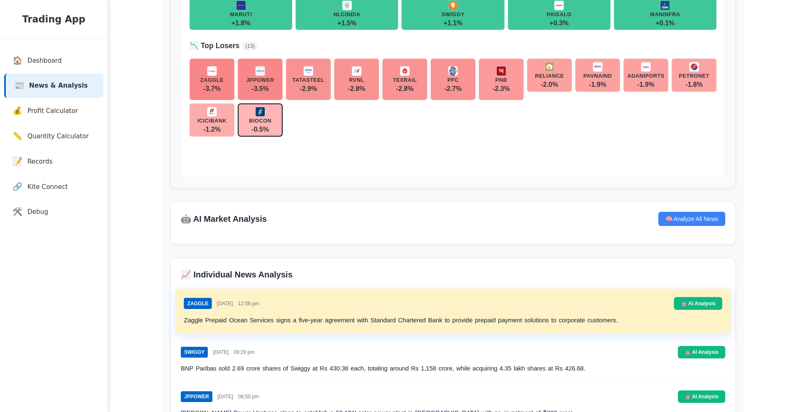
click at [263, 113] on img at bounding box center [260, 112] width 10 height 10
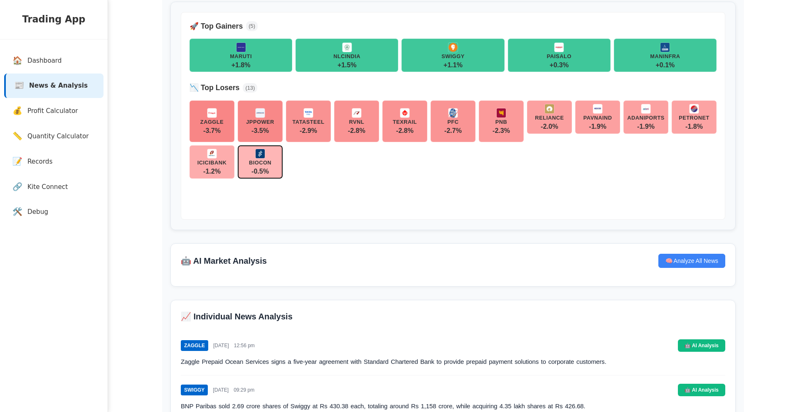
scroll to position [0, 0]
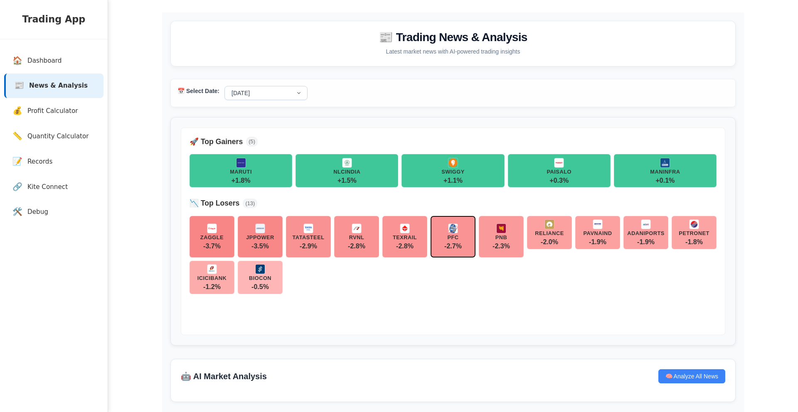
click at [467, 239] on div "PFC -2.7 %" at bounding box center [453, 237] width 41 height 26
click at [286, 97] on select "[DATE] [DATE] [DATE] [DATE] [DATE]" at bounding box center [265, 93] width 83 height 14
click at [224, 86] on select "[DATE] [DATE] [DATE] [DATE] [DATE]" at bounding box center [265, 93] width 83 height 14
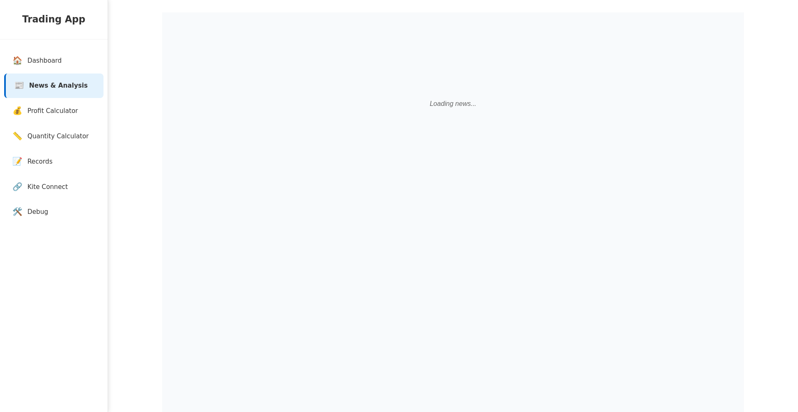
select select "[DATE]"
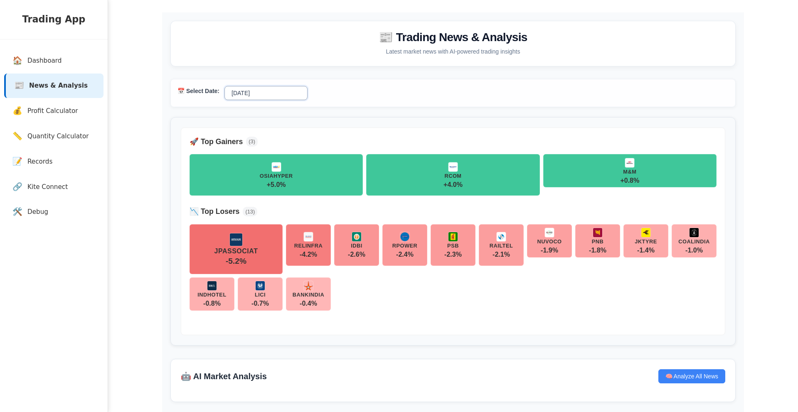
click at [272, 96] on select "[DATE] [DATE] [DATE] [DATE] [DATE]" at bounding box center [265, 93] width 83 height 14
click at [224, 86] on select "[DATE] [DATE] [DATE] [DATE] [DATE]" at bounding box center [265, 93] width 83 height 14
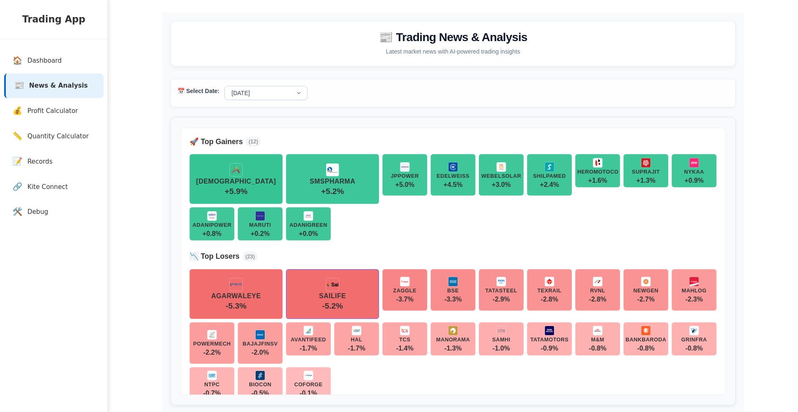
scroll to position [14, 0]
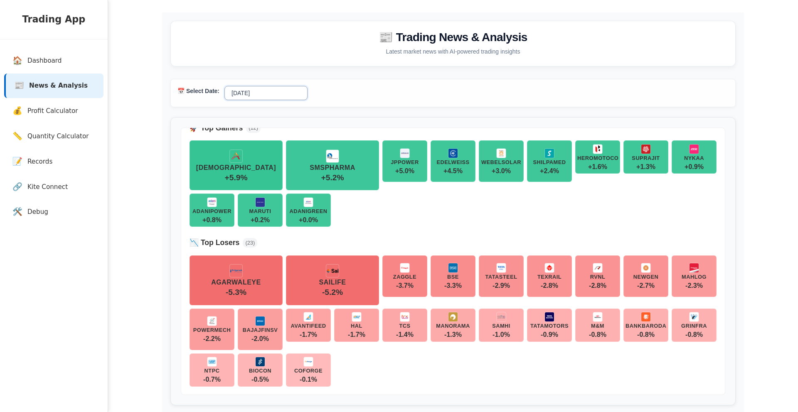
click at [257, 87] on select "[DATE] [DATE] [DATE] [DATE] [DATE]" at bounding box center [265, 93] width 83 height 14
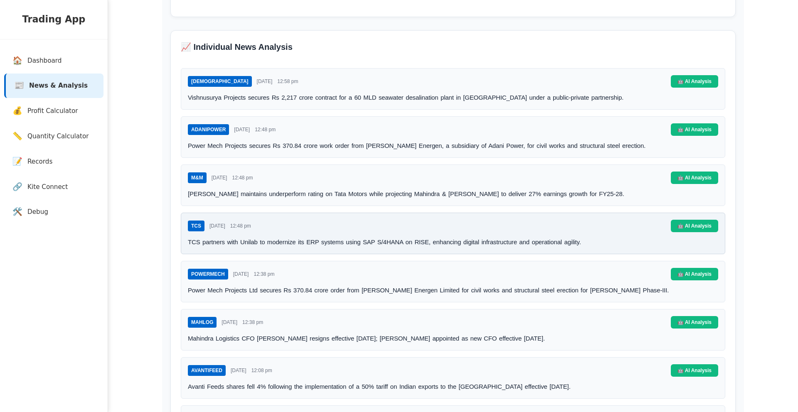
scroll to position [446, 0]
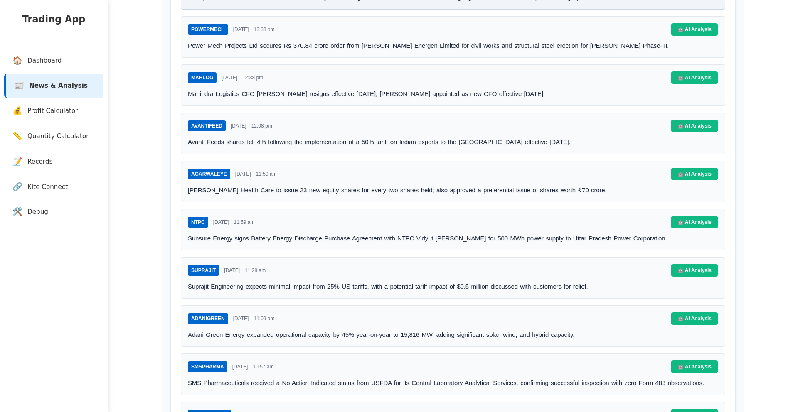
scroll to position [814, 0]
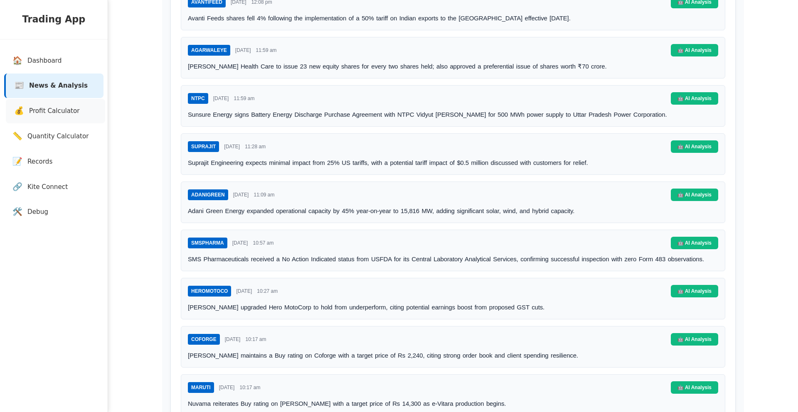
click at [56, 105] on link "💰 Profit Calculator" at bounding box center [55, 111] width 99 height 25
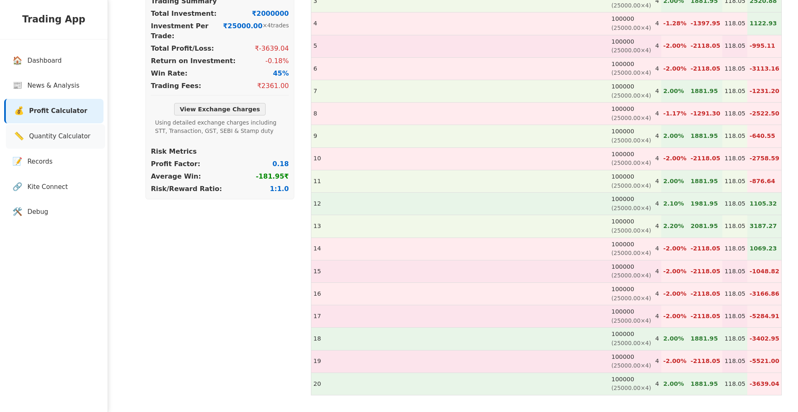
click at [39, 134] on span "Quantity Calculator" at bounding box center [60, 137] width 62 height 10
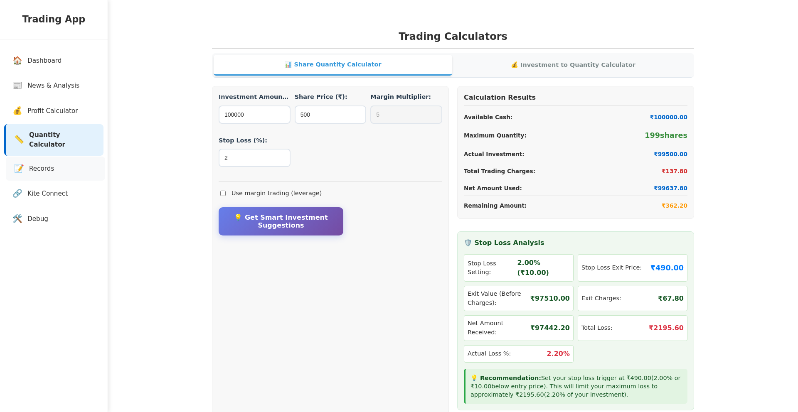
click at [44, 166] on span "Records" at bounding box center [41, 169] width 25 height 10
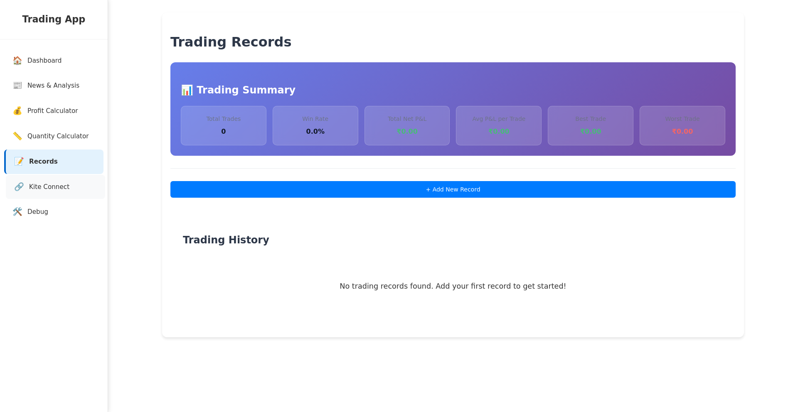
click at [44, 177] on link "🔗 Kite Connect" at bounding box center [55, 187] width 99 height 25
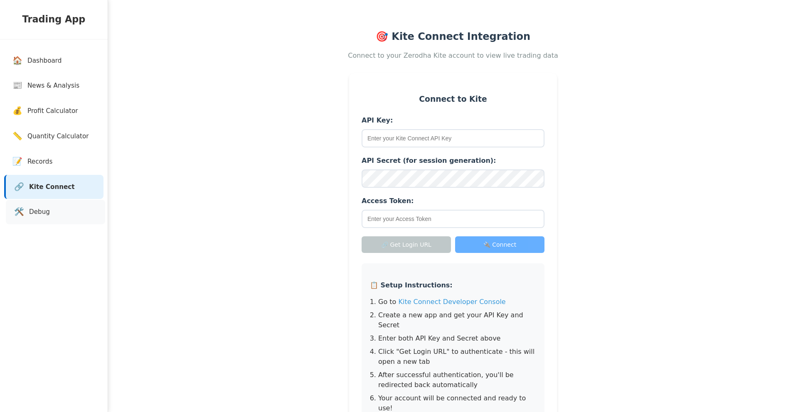
click at [44, 203] on link "🛠️ Debug" at bounding box center [55, 212] width 99 height 25
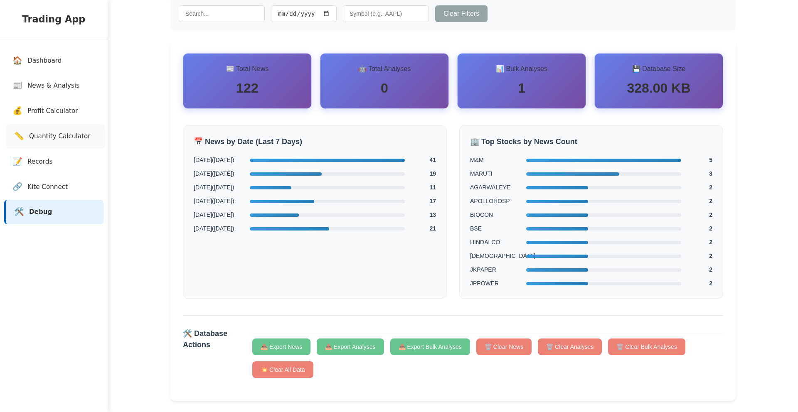
scroll to position [62, 0]
click at [75, 143] on link "📏 Quantity Calculator" at bounding box center [55, 136] width 99 height 25
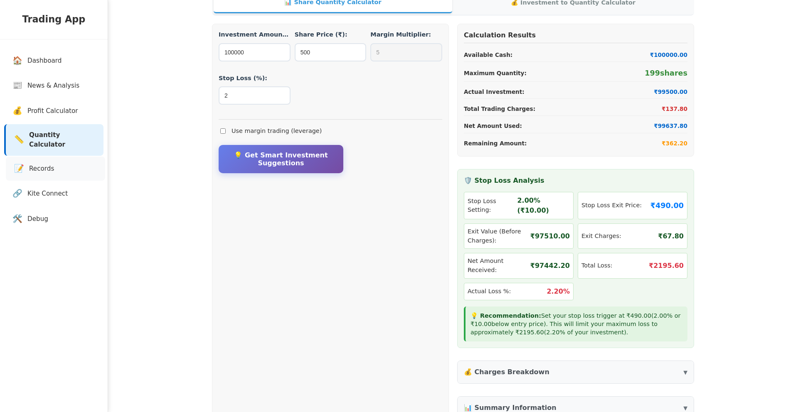
click at [72, 157] on link "📝 Records" at bounding box center [55, 169] width 99 height 25
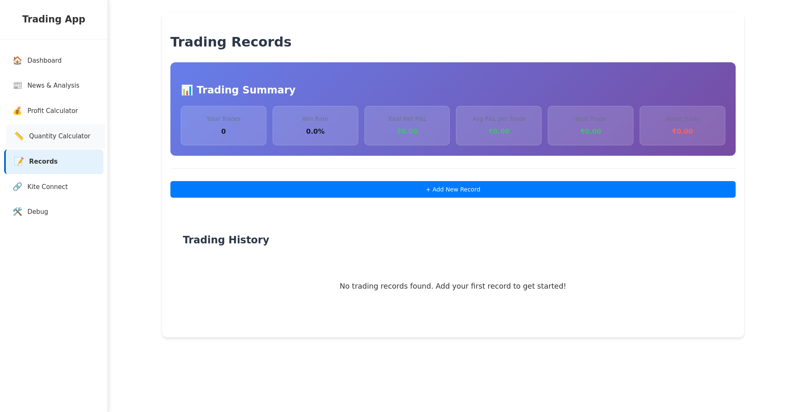
click at [77, 140] on span "Quantity Calculator" at bounding box center [60, 137] width 62 height 10
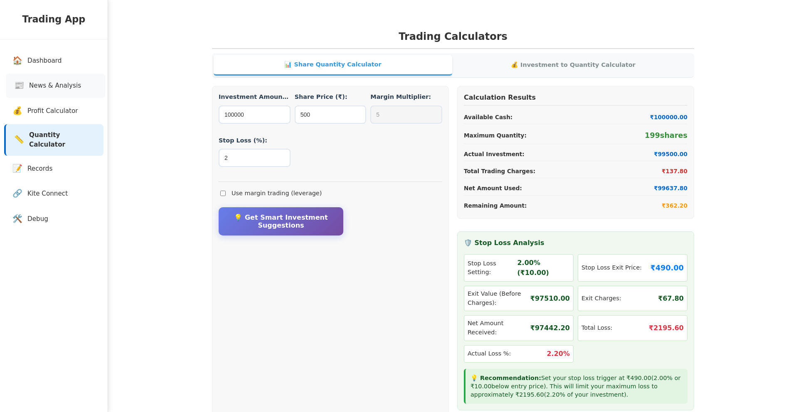
click at [72, 94] on link "📰 News & Analysis" at bounding box center [55, 86] width 99 height 25
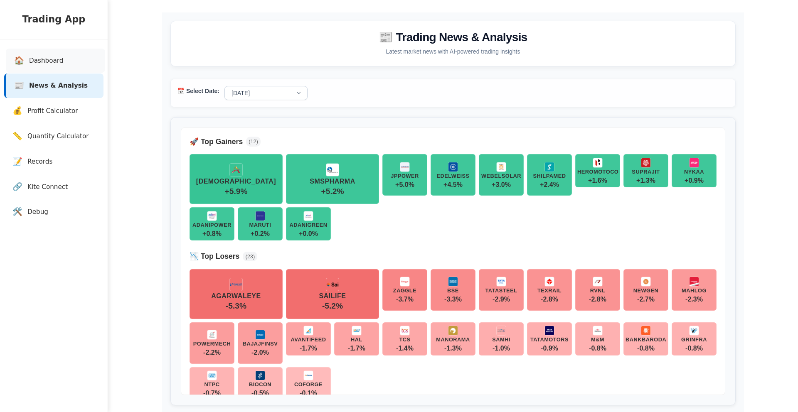
click at [69, 70] on link "🏠 Dashboard" at bounding box center [55, 61] width 99 height 25
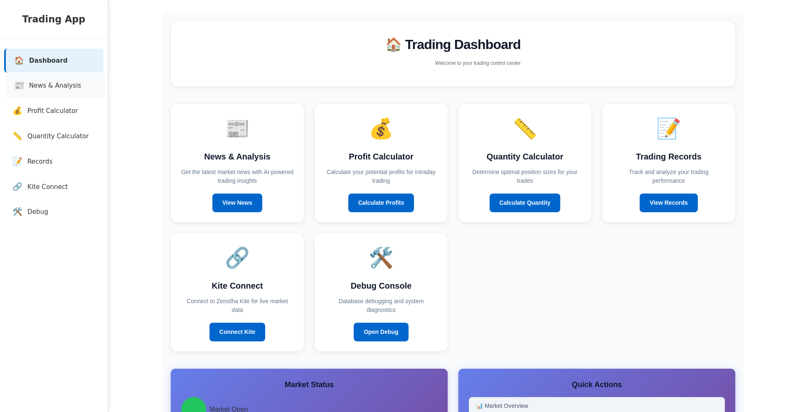
click at [61, 90] on span "News & Analysis" at bounding box center [55, 86] width 52 height 10
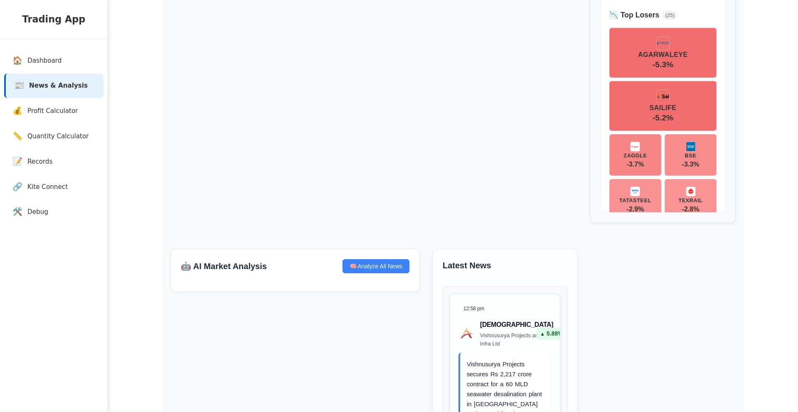
scroll to position [180, 0]
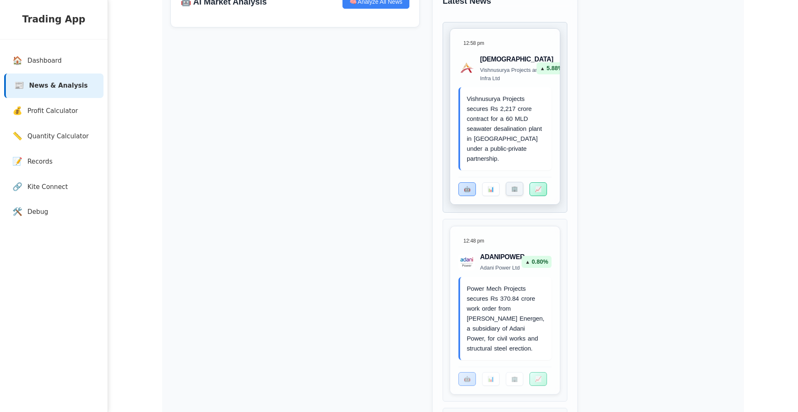
scroll to position [446, 0]
click at [512, 190] on button "🏢" at bounding box center [514, 191] width 17 height 14
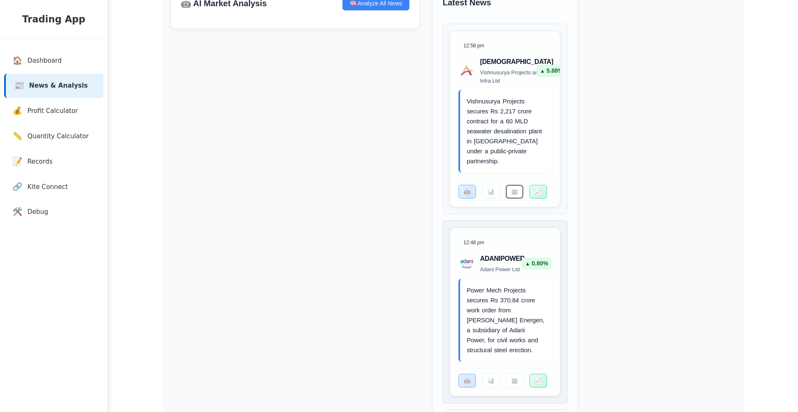
scroll to position [494, 0]
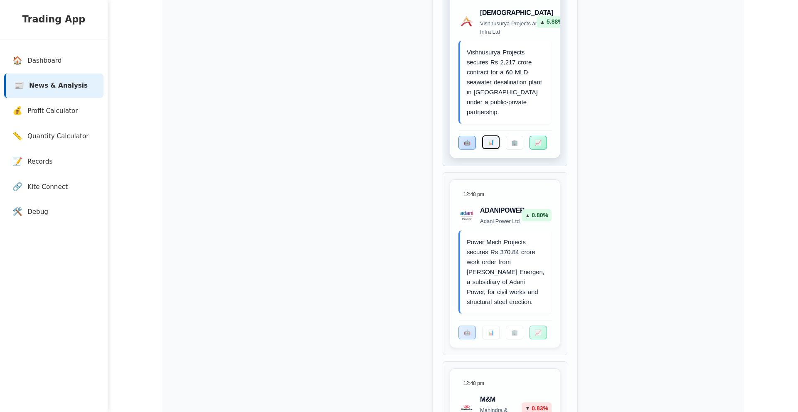
click at [491, 148] on button "📊" at bounding box center [490, 142] width 17 height 14
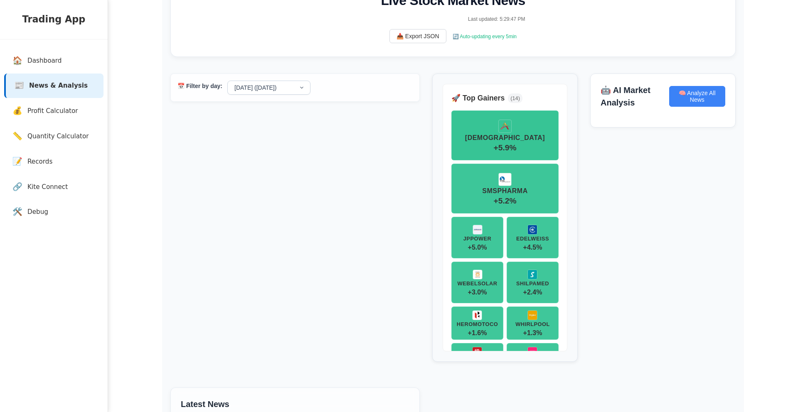
scroll to position [0, 0]
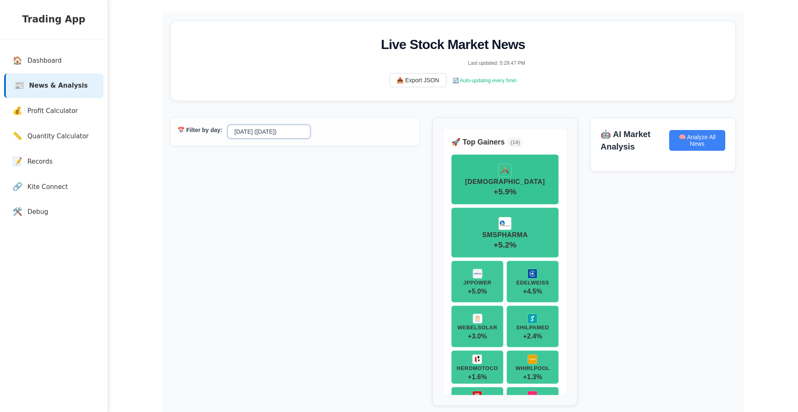
click at [290, 136] on select "[DATE] ([DATE]) [DATE] [DATE] [DATE] [DATE]" at bounding box center [268, 132] width 83 height 14
click at [227, 126] on select "[DATE] ([DATE]) [DATE] [DATE] [DATE] [DATE]" at bounding box center [268, 132] width 83 height 14
select select "[DATE]"
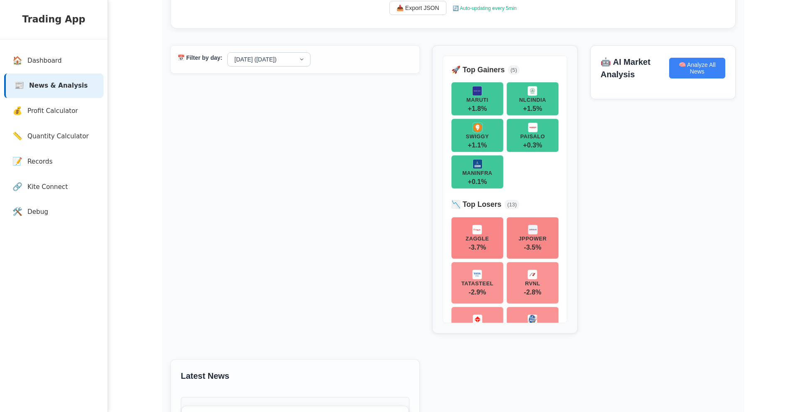
scroll to position [77, 0]
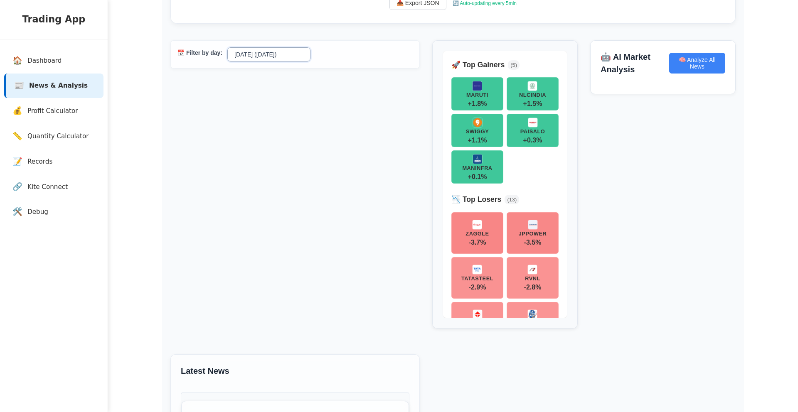
click at [265, 54] on select "[DATE] ([DATE]) [DATE] [DATE] [DATE] [DATE]" at bounding box center [268, 54] width 83 height 14
click at [227, 48] on select "[DATE] ([DATE]) [DATE] [DATE] [DATE] [DATE]" at bounding box center [268, 54] width 83 height 14
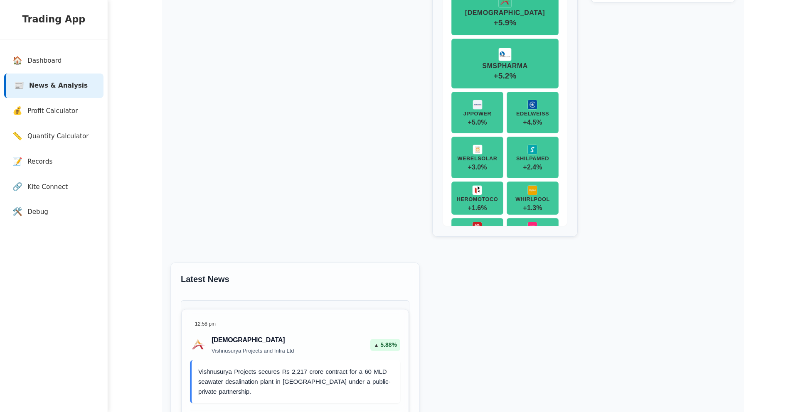
scroll to position [184, 0]
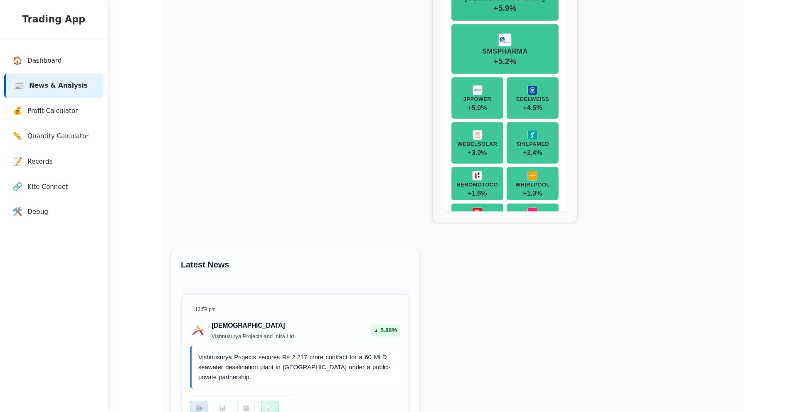
click at [213, 267] on h3 "Latest News" at bounding box center [205, 264] width 49 height 12
copy div "Latest News"
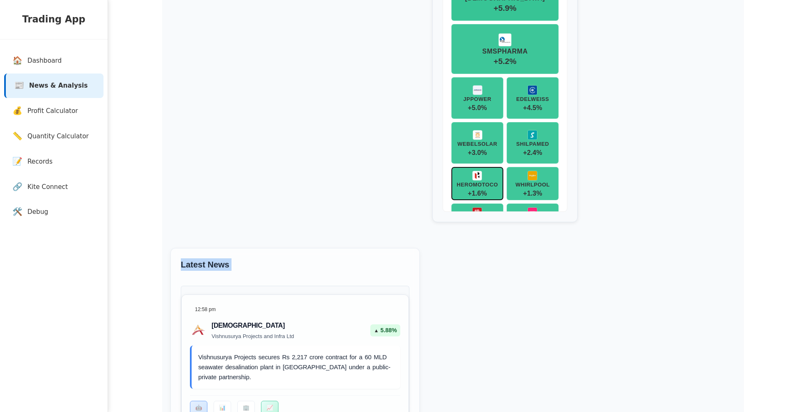
click at [474, 188] on div "HEROMOTOCO" at bounding box center [477, 184] width 41 height 5
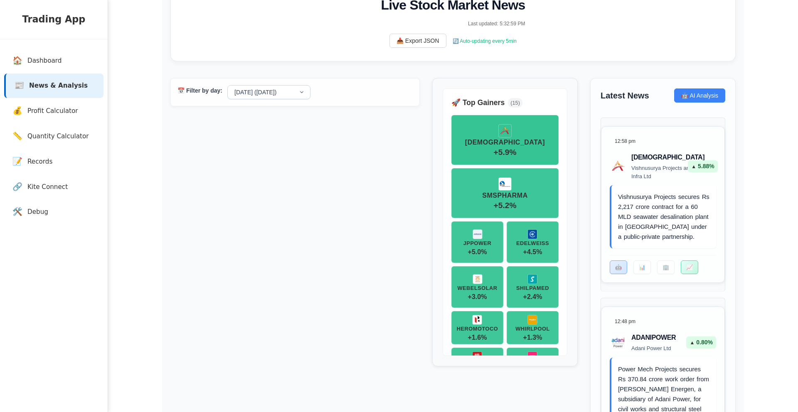
scroll to position [40, 0]
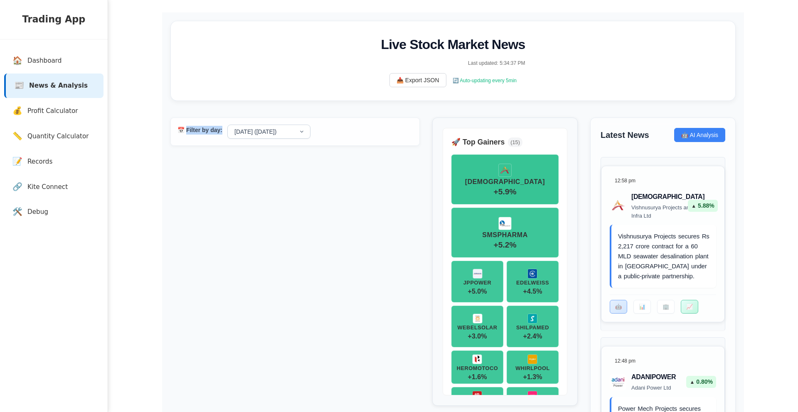
drag, startPoint x: 189, startPoint y: 131, endPoint x: 221, endPoint y: 134, distance: 31.7
click at [221, 134] on div "📅 Filter by day: [DATE] ([DATE]) [DATE] [DATE] [DATE] [DATE]" at bounding box center [294, 132] width 249 height 28
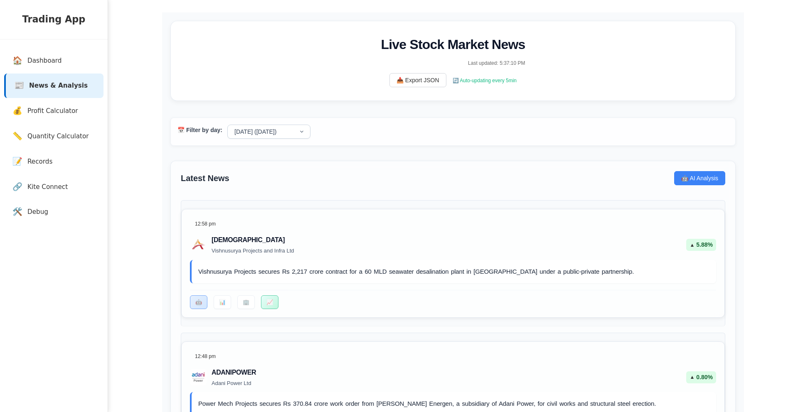
click at [296, 140] on div "📅 Filter by day: [DATE] ([DATE]) [DATE] [DATE] [DATE] [DATE]" at bounding box center [452, 132] width 565 height 28
click at [291, 133] on select "[DATE] ([DATE]) [DATE] [DATE] [DATE] [DATE]" at bounding box center [268, 132] width 83 height 14
click at [227, 126] on select "[DATE] ([DATE]) [DATE] [DATE] [DATE] [DATE]" at bounding box center [268, 132] width 83 height 14
select select "[DATE]"
click at [253, 127] on select "[DATE] ([DATE]) [DATE] [DATE] [DATE] [DATE]" at bounding box center [268, 132] width 83 height 14
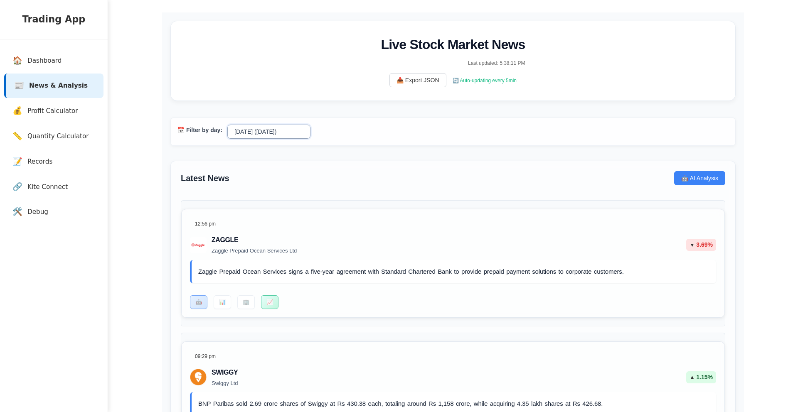
click at [227, 126] on select "[DATE] ([DATE]) [DATE] [DATE] [DATE] [DATE]" at bounding box center [268, 132] width 83 height 14
select select "[DATE]"
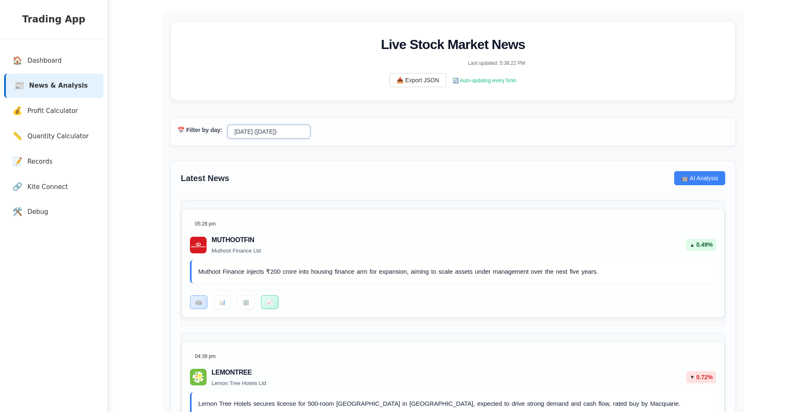
click at [251, 134] on select "[DATE] ([DATE]) [DATE] [DATE] [DATE] [DATE]" at bounding box center [268, 132] width 83 height 14
click at [227, 126] on select "[DATE] ([DATE]) [DATE] [DATE] [DATE] [DATE]" at bounding box center [268, 132] width 83 height 14
select select "[DATE]"
click at [254, 133] on select "[DATE] ([DATE]) [DATE] [DATE] [DATE] [DATE]" at bounding box center [268, 132] width 83 height 14
click at [227, 126] on select "[DATE] ([DATE]) [DATE] [DATE] [DATE] [DATE]" at bounding box center [268, 132] width 83 height 14
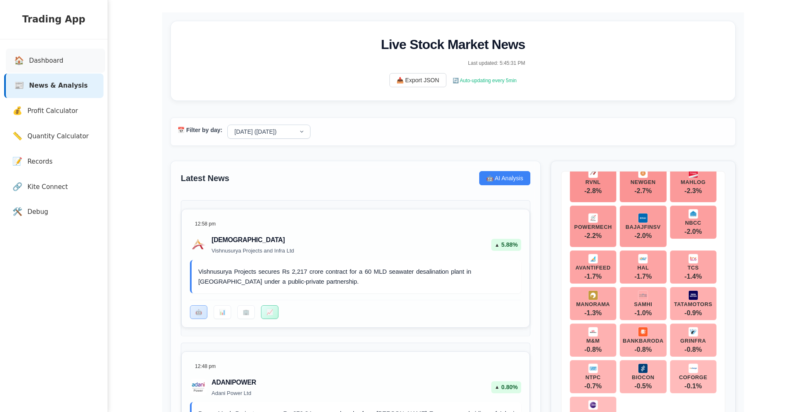
click at [57, 52] on link "🏠 Dashboard" at bounding box center [55, 61] width 99 height 25
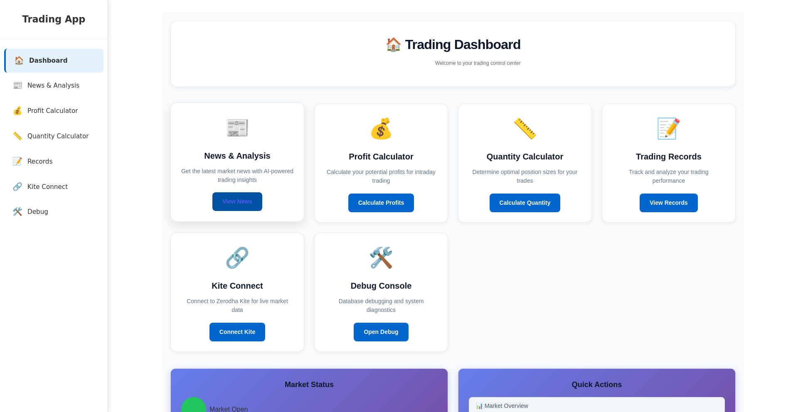
click at [224, 209] on link "View News" at bounding box center [237, 201] width 50 height 19
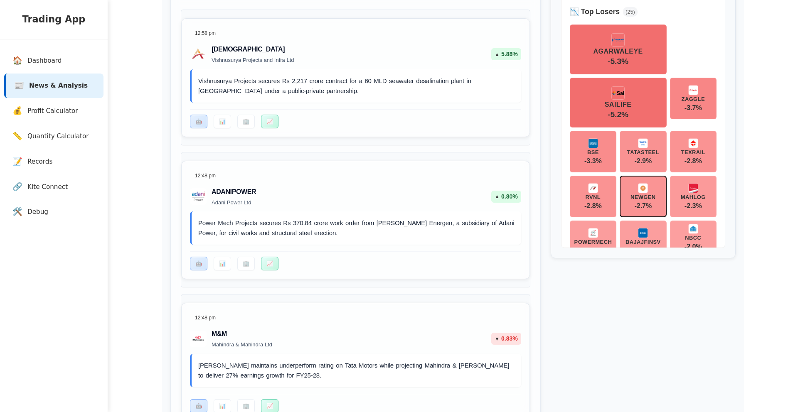
click at [635, 209] on span "-2.7 %" at bounding box center [642, 206] width 17 height 7
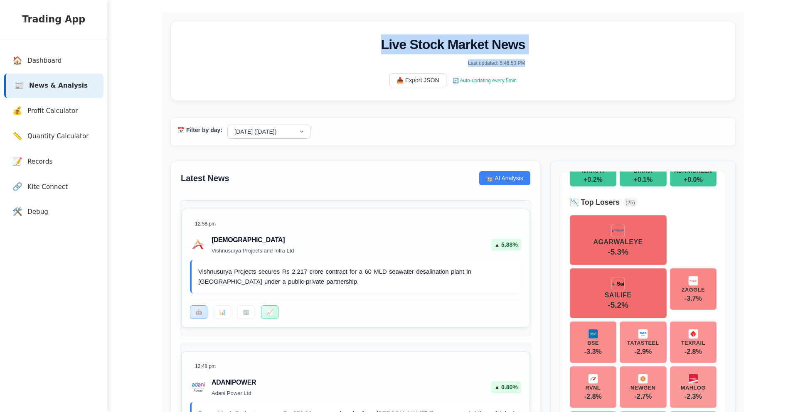
drag, startPoint x: 501, startPoint y: 78, endPoint x: 359, endPoint y: 30, distance: 149.9
click at [359, 30] on div "Live Stock Market News Last updated: 5:46:53 PM 📥 Export JSON 🔄 Auto-updating e…" at bounding box center [452, 61] width 565 height 80
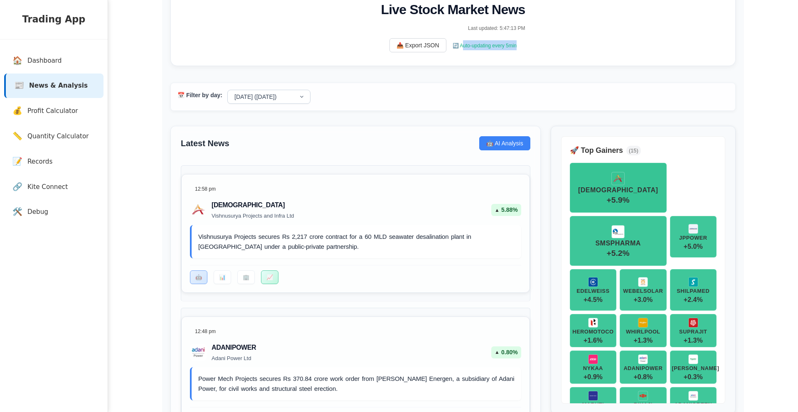
drag, startPoint x: 518, startPoint y: 47, endPoint x: 461, endPoint y: 48, distance: 57.4
click at [461, 48] on span "🔄 Auto-updating every 5min" at bounding box center [485, 46] width 64 height 6
click at [583, 54] on div "Live Stock Market News Last updated: 5:47:13 PM 📥 Export JSON 🔄 Auto-updating e…" at bounding box center [452, 26] width 565 height 80
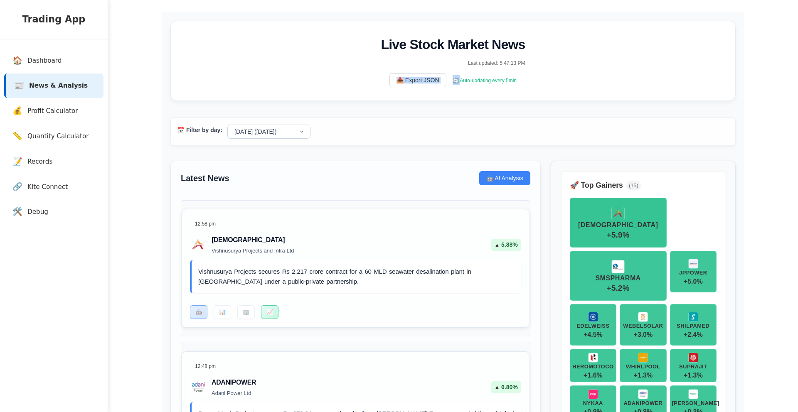
drag, startPoint x: 457, startPoint y: 79, endPoint x: 565, endPoint y: 78, distance: 107.6
click at [565, 78] on div "Live Stock Market News Last updated: 5:47:13 PM 📥 Export JSON 🔄 Auto-updating e…" at bounding box center [452, 61] width 565 height 80
click at [561, 79] on div "Live Stock Market News Last updated: 5:47:13 PM 📥 Export JSON 🔄 Auto-updating e…" at bounding box center [452, 61] width 565 height 80
drag, startPoint x: 547, startPoint y: 82, endPoint x: 497, endPoint y: 84, distance: 50.3
click at [488, 84] on div "Live Stock Market News Last updated: 5:47:13 PM 📥 Export JSON 🔄 Auto-updating e…" at bounding box center [452, 61] width 565 height 80
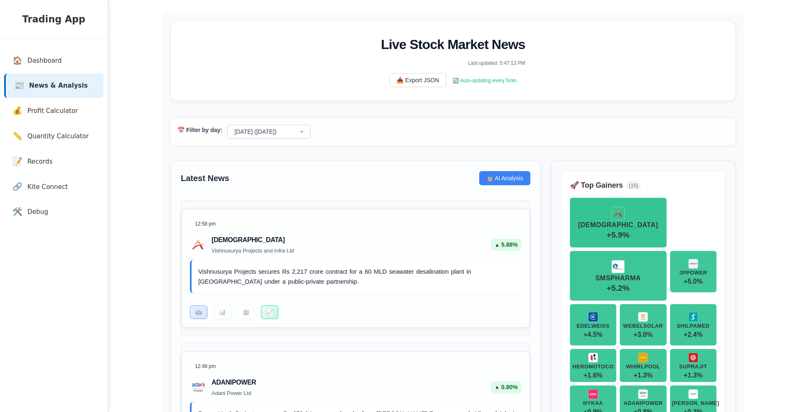
click at [512, 84] on span "🔄 Auto-updating every 5min" at bounding box center [485, 81] width 64 height 6
drag, startPoint x: 519, startPoint y: 81, endPoint x: 455, endPoint y: 83, distance: 64.0
click at [455, 83] on div "Live Stock Market News Last updated: 5:47:13 PM 📥 Export JSON 🔄 Auto-updating e…" at bounding box center [452, 61] width 565 height 80
copy span "Auto-updating every 5min"
click at [444, 47] on h2 "Live Stock Market News" at bounding box center [453, 44] width 144 height 20
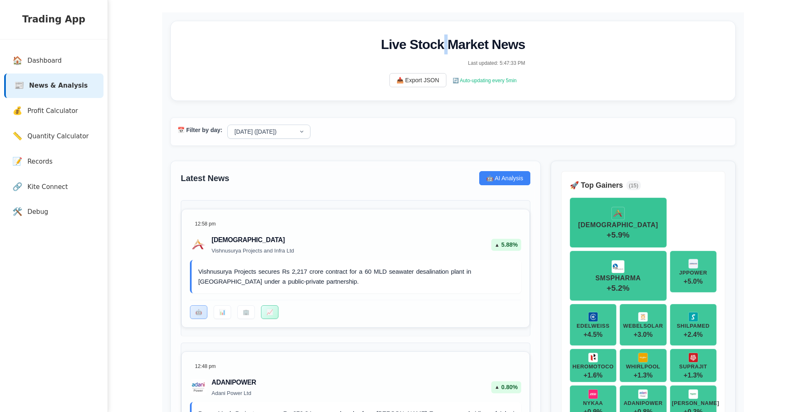
click at [444, 47] on h2 "Live Stock Market News" at bounding box center [453, 44] width 144 height 20
copy h2 "Live Stock Market News"
click at [367, 135] on div "📅 Filter by day: [DATE] ([DATE]) [DATE] [DATE] [DATE] [DATE]" at bounding box center [452, 132] width 565 height 28
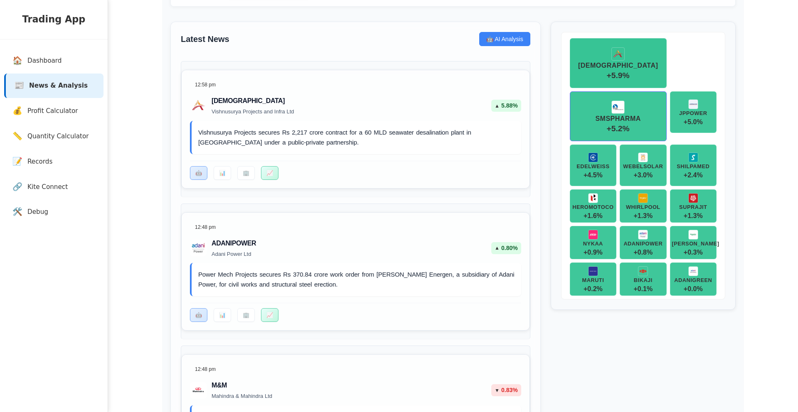
scroll to position [22, 0]
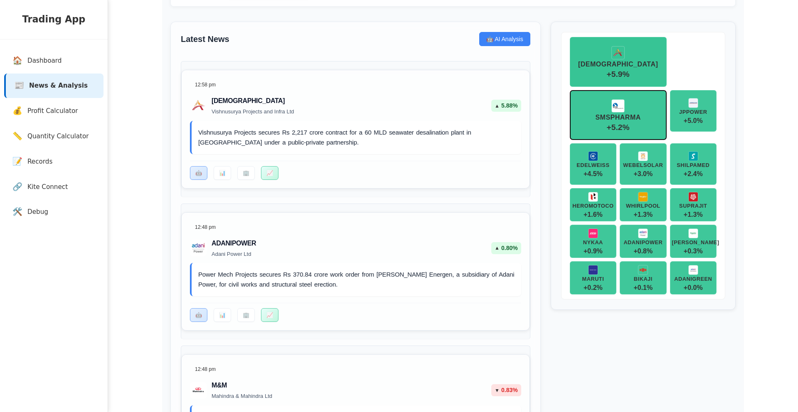
click at [631, 121] on div "SMSPHARMA" at bounding box center [617, 117] width 45 height 7
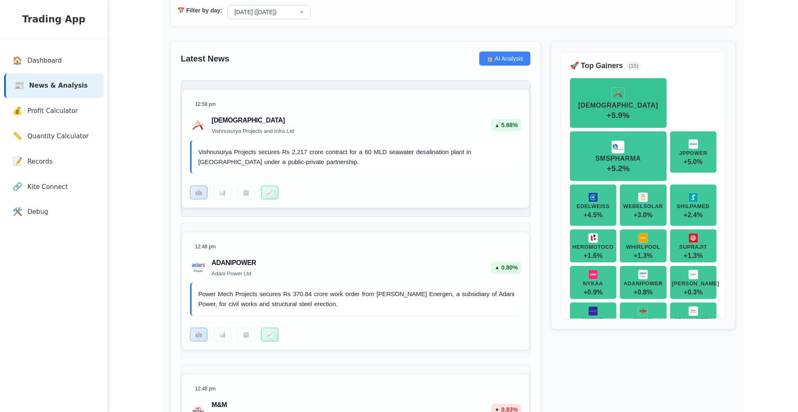
scroll to position [0, 0]
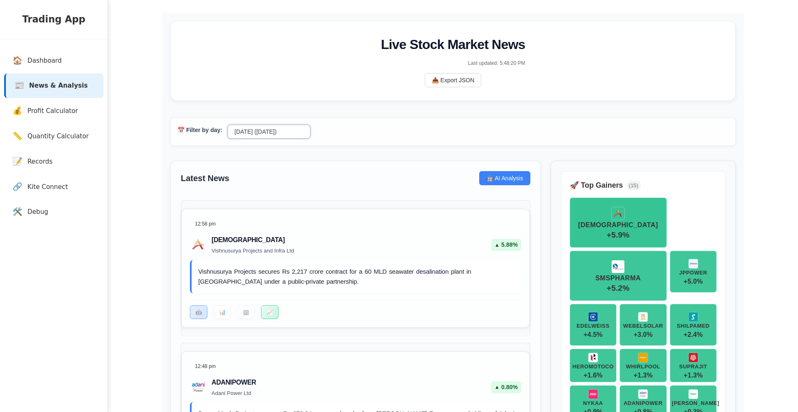
click at [268, 135] on select "[DATE] ([DATE]) [DATE] [DATE] [DATE] [DATE]" at bounding box center [268, 132] width 83 height 14
click at [227, 126] on select "[DATE] ([DATE]) [DATE] [DATE] [DATE] [DATE]" at bounding box center [268, 132] width 83 height 14
select select "[DATE]"
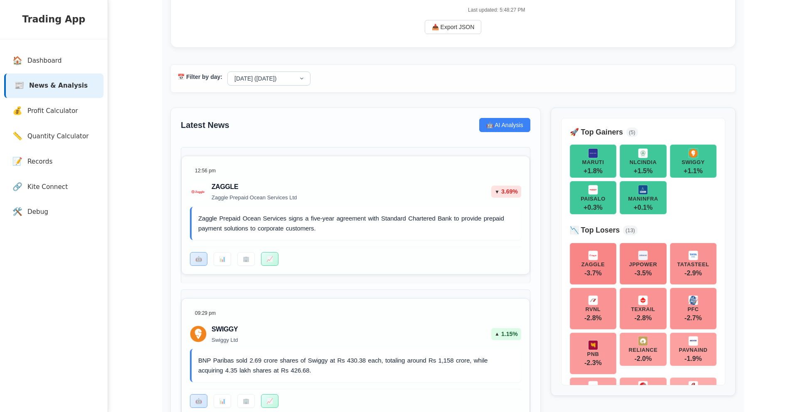
scroll to position [52, 0]
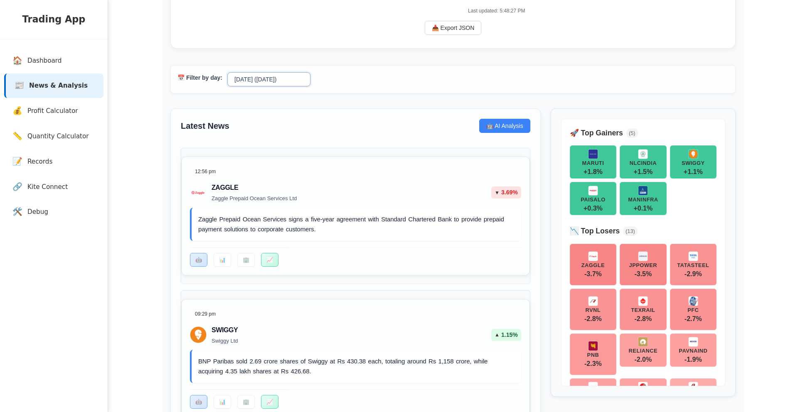
click at [278, 84] on select "[DATE] ([DATE]) [DATE] [DATE] [DATE] [DATE]" at bounding box center [268, 79] width 83 height 14
click at [227, 73] on select "[DATE] ([DATE]) [DATE] [DATE] [DATE] [DATE]" at bounding box center [268, 79] width 83 height 14
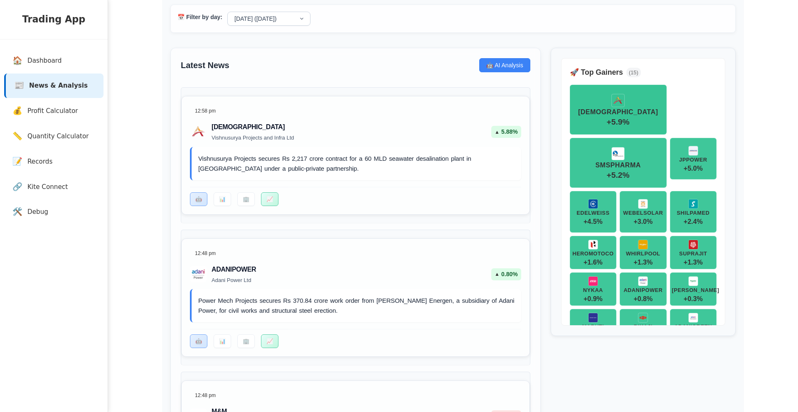
scroll to position [0, 0]
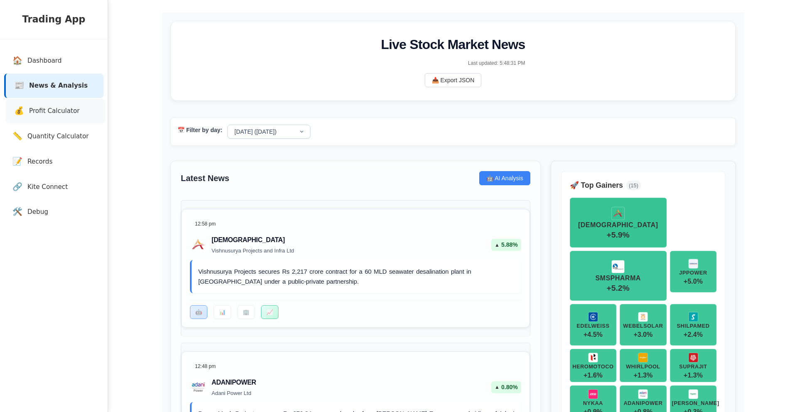
click at [67, 118] on link "💰 Profit Calculator" at bounding box center [55, 111] width 99 height 25
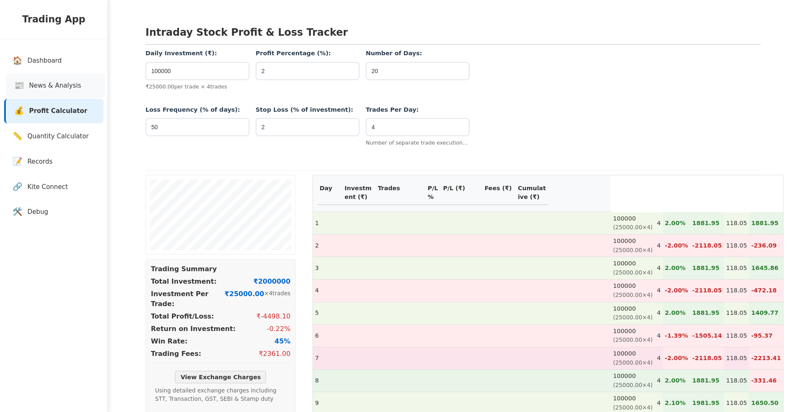
click at [65, 82] on span "News & Analysis" at bounding box center [55, 86] width 52 height 10
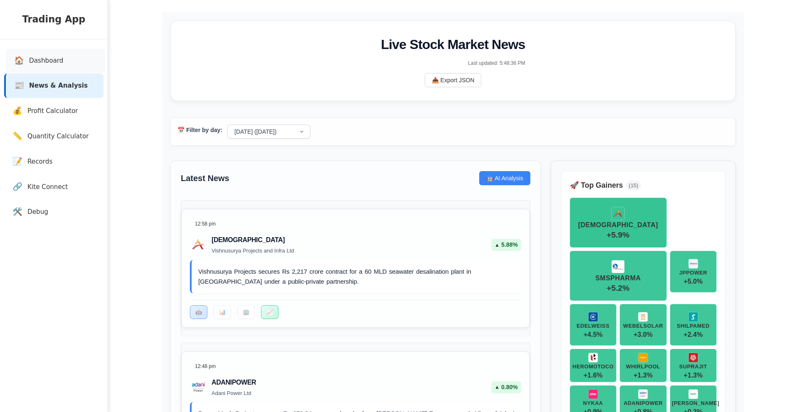
click at [53, 63] on span "Dashboard" at bounding box center [46, 61] width 34 height 10
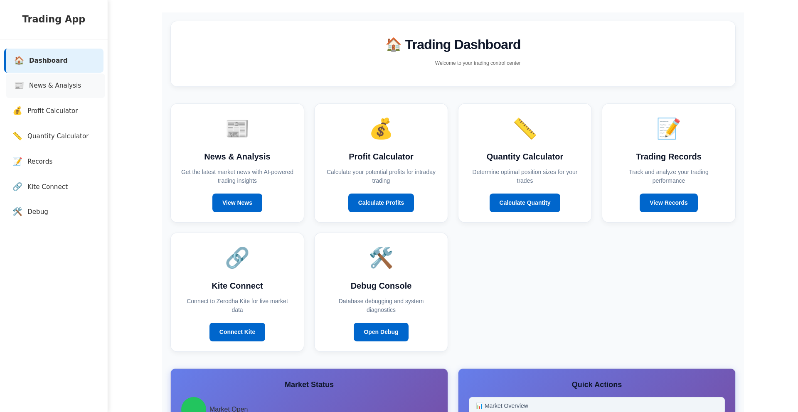
click at [55, 81] on span "News & Analysis" at bounding box center [55, 86] width 52 height 10
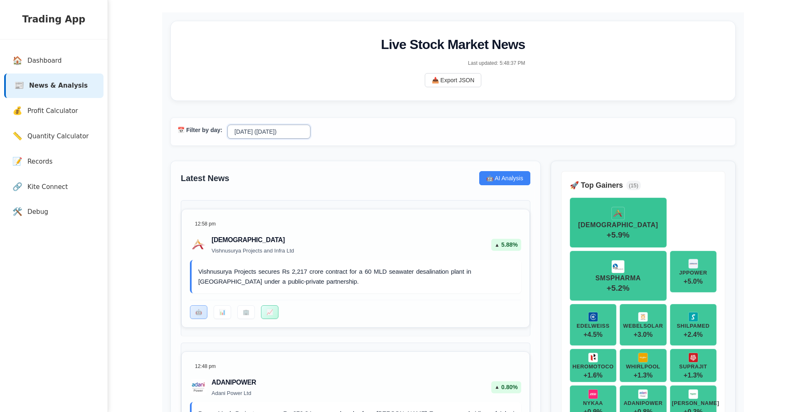
click at [278, 134] on select "[DATE] ([DATE]) [DATE] [DATE] [DATE] [DATE]" at bounding box center [268, 132] width 83 height 14
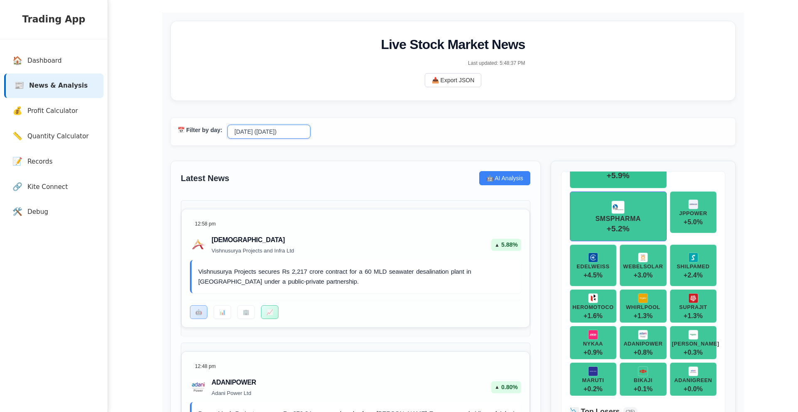
scroll to position [60, 0]
click at [583, 263] on div "EDELWEISS" at bounding box center [592, 260] width 33 height 17
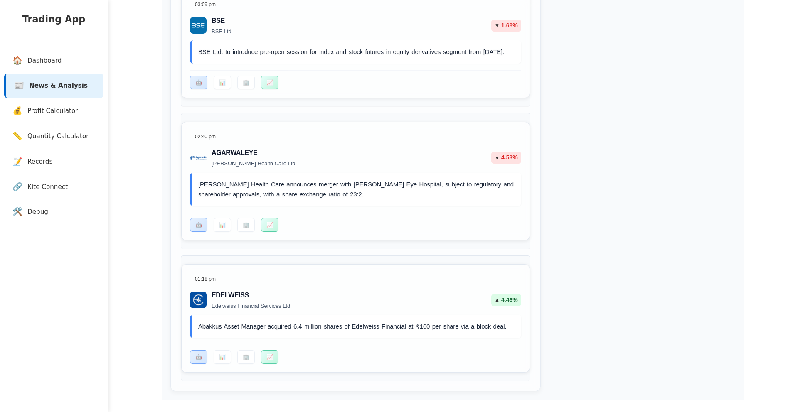
scroll to position [6350, 0]
click at [268, 355] on button "📈" at bounding box center [269, 356] width 17 height 14
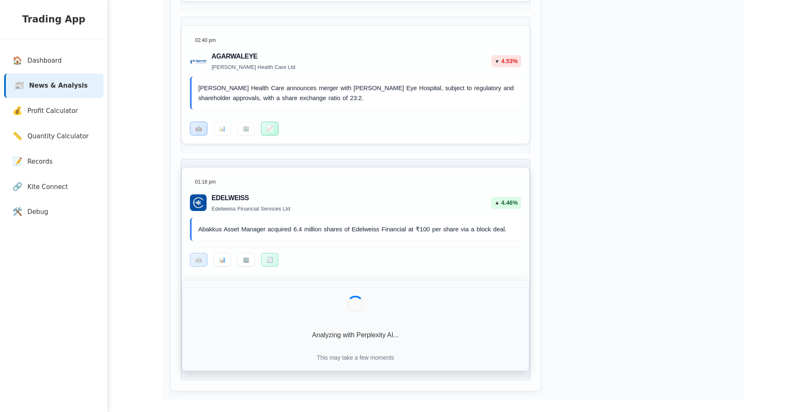
scroll to position [6446, 0]
click at [246, 263] on button "🏢" at bounding box center [245, 260] width 17 height 14
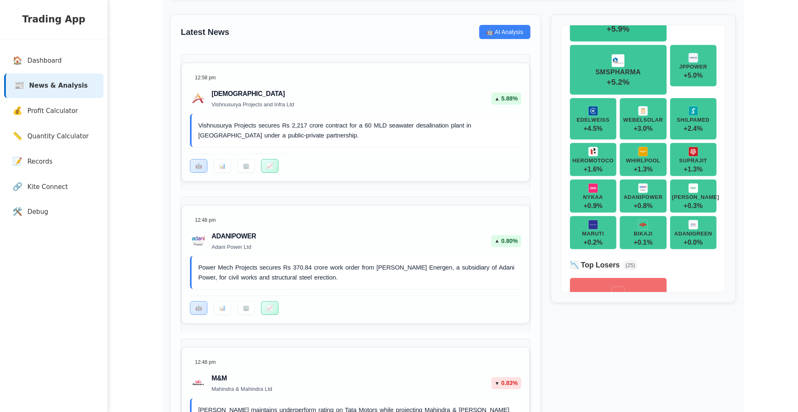
scroll to position [0, 0]
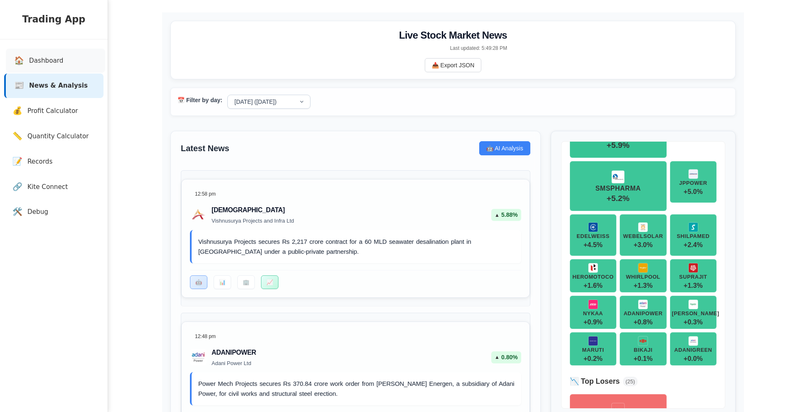
click at [59, 57] on span "Dashboard" at bounding box center [46, 61] width 34 height 10
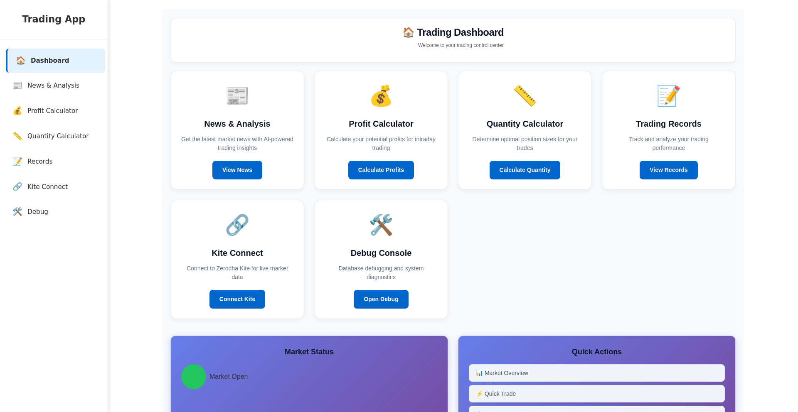
scroll to position [4, 0]
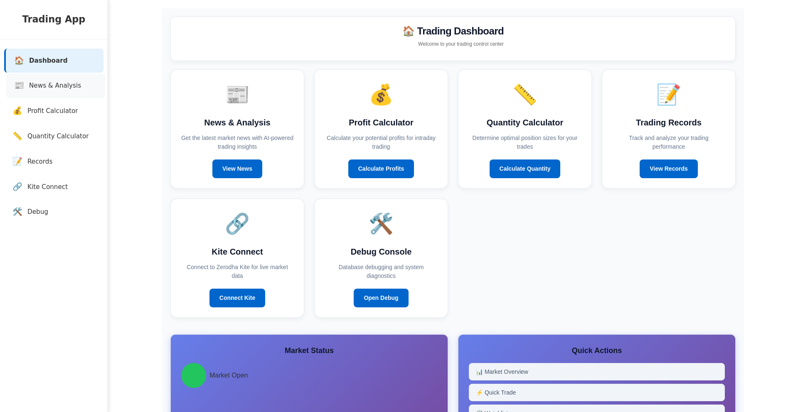
click at [63, 80] on link "📰 News & Analysis" at bounding box center [55, 86] width 99 height 25
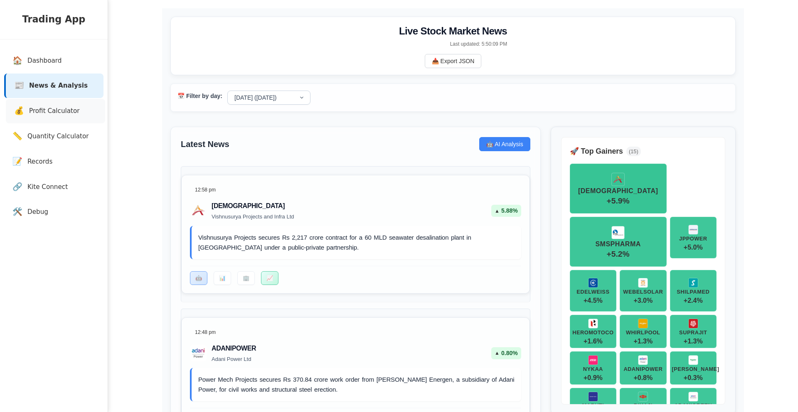
click at [62, 102] on link "💰 Profit Calculator" at bounding box center [55, 111] width 99 height 25
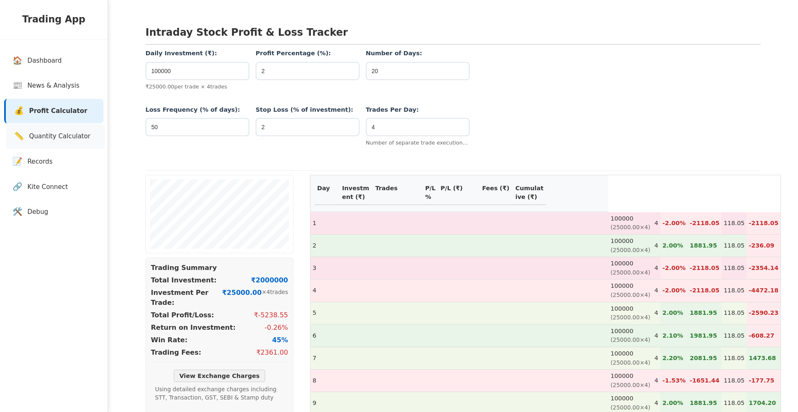
click at [74, 136] on span "Quantity Calculator" at bounding box center [60, 137] width 62 height 10
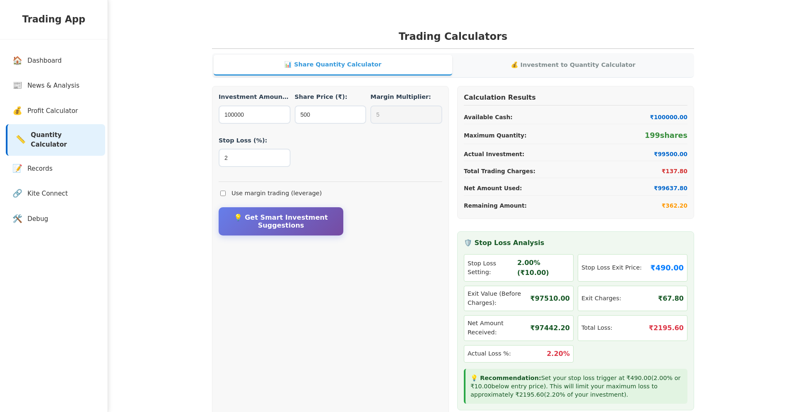
click at [71, 148] on link "📏 Quantity Calculator" at bounding box center [55, 140] width 99 height 32
click at [66, 157] on link "📝 Records" at bounding box center [55, 169] width 99 height 25
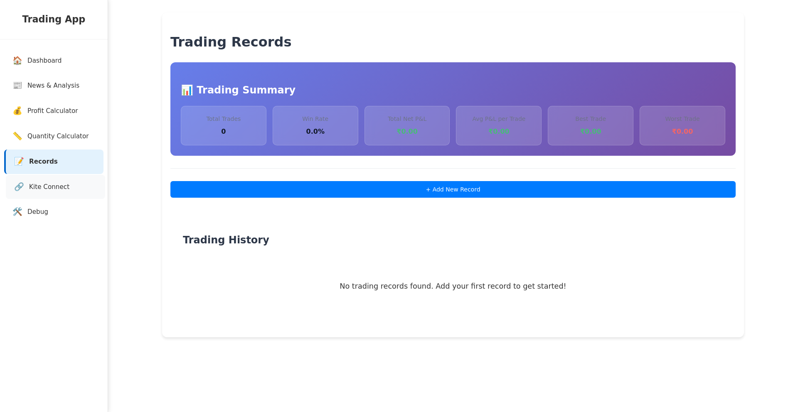
click at [59, 180] on link "🔗 Kite Connect" at bounding box center [55, 187] width 99 height 25
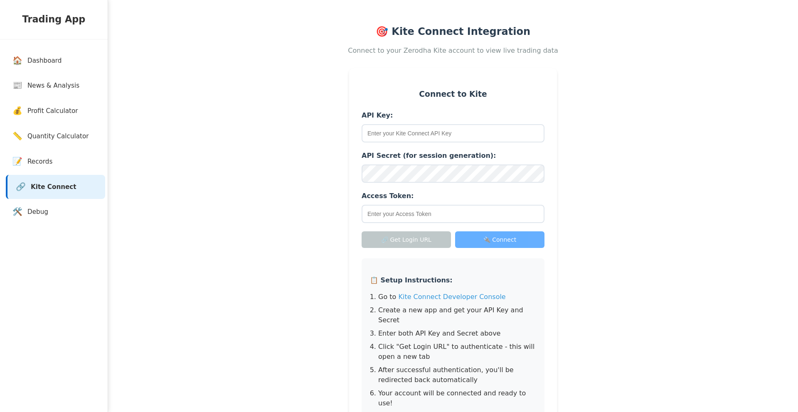
scroll to position [6, 0]
click at [53, 195] on link "🔗 Kite Connect" at bounding box center [55, 187] width 99 height 25
click at [45, 209] on span "Debug" at bounding box center [39, 212] width 21 height 10
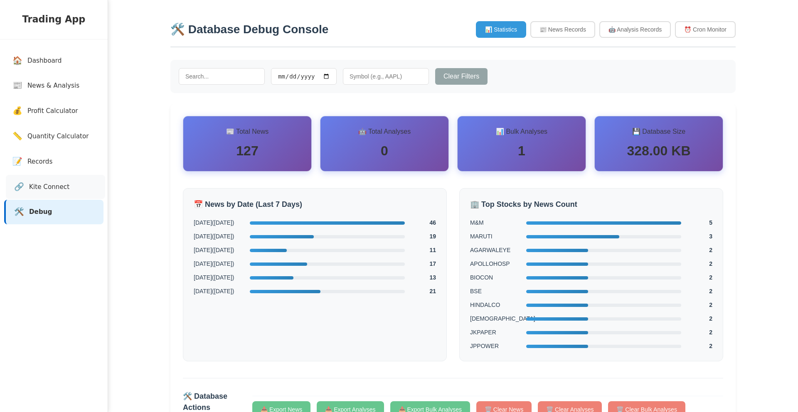
click at [50, 192] on link "🔗 Kite Connect" at bounding box center [55, 187] width 99 height 25
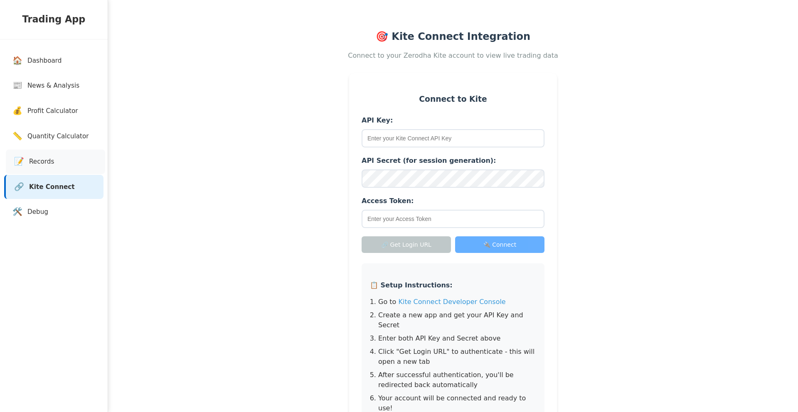
click at [54, 168] on link "📝 Records" at bounding box center [55, 162] width 99 height 25
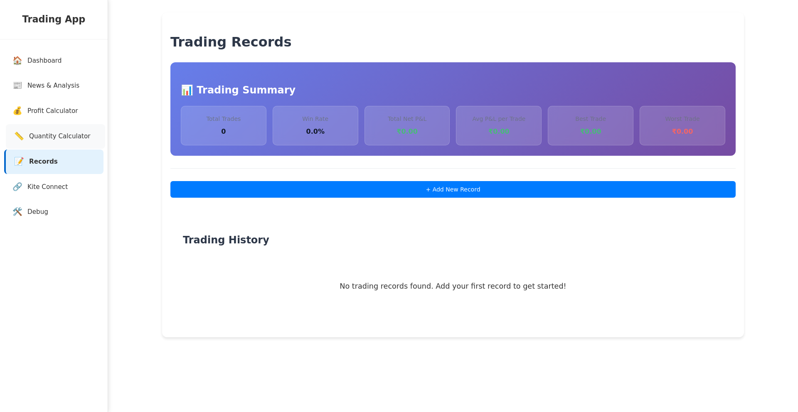
click at [52, 142] on link "📏 Quantity Calculator" at bounding box center [55, 136] width 99 height 25
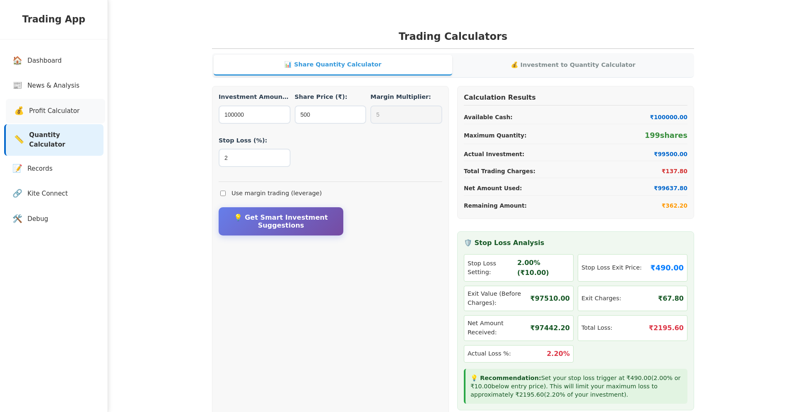
click at [56, 110] on span "Profit Calculator" at bounding box center [54, 111] width 51 height 10
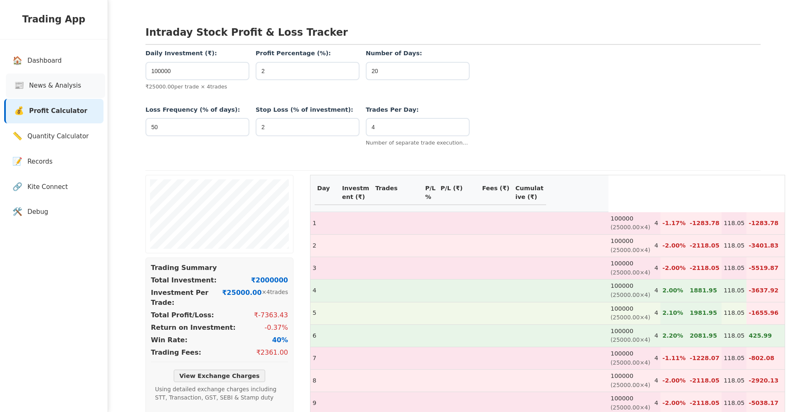
click at [61, 86] on span "News & Analysis" at bounding box center [55, 86] width 52 height 10
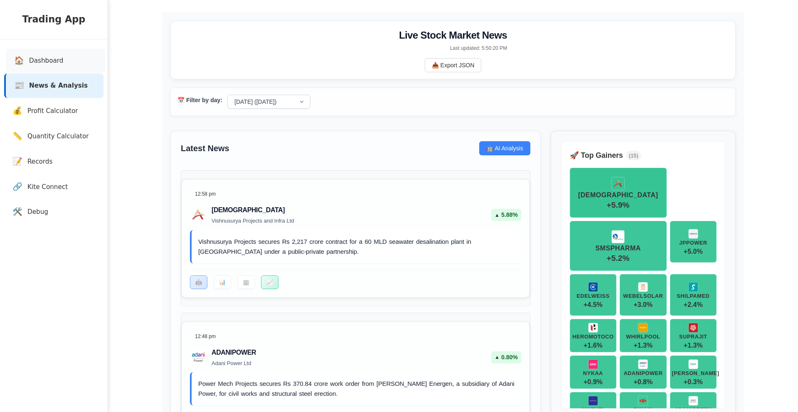
click at [58, 64] on span "Dashboard" at bounding box center [46, 61] width 34 height 10
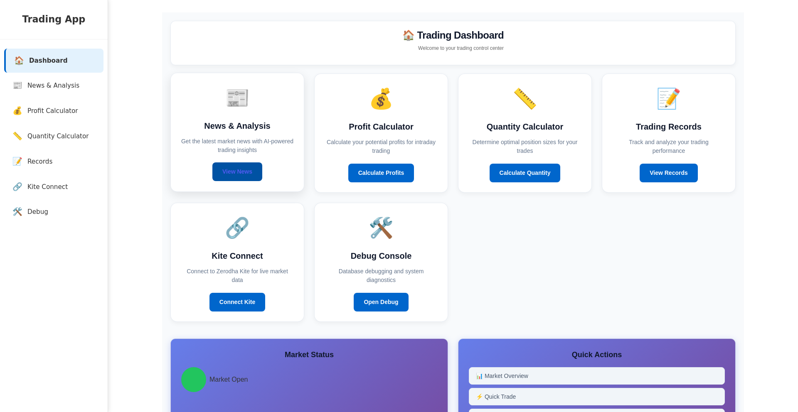
click at [246, 169] on link "View News" at bounding box center [237, 171] width 50 height 19
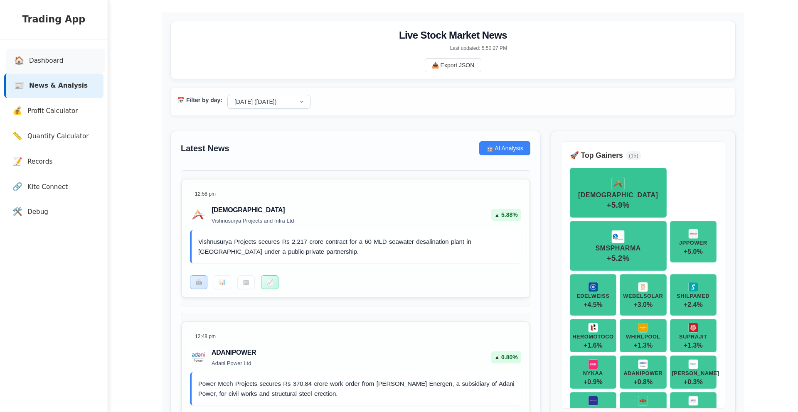
click at [58, 56] on span "Dashboard" at bounding box center [46, 61] width 34 height 10
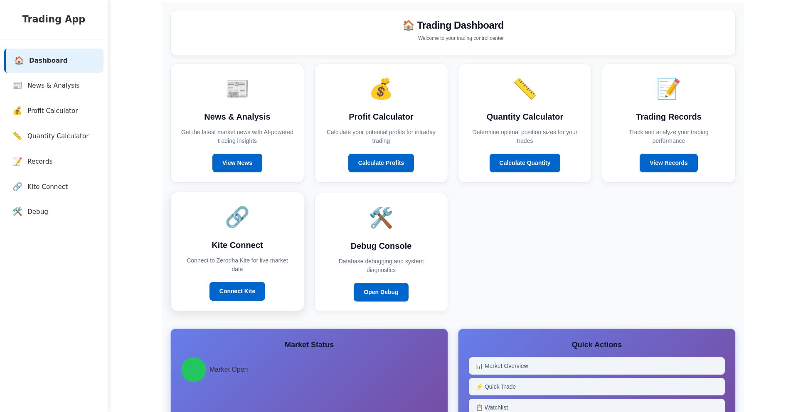
scroll to position [9, 0]
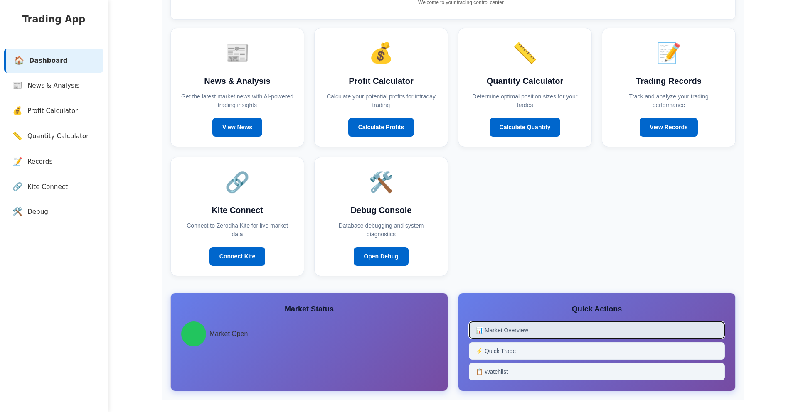
click at [495, 330] on button "📊 Market Overview" at bounding box center [597, 330] width 256 height 17
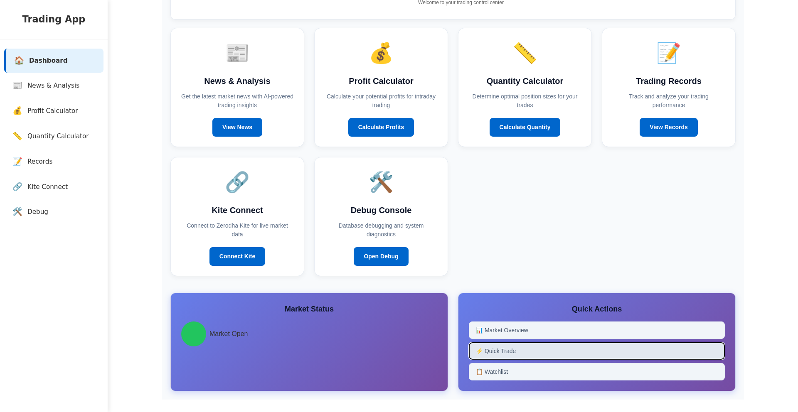
click at [519, 348] on button "⚡ Quick Trade" at bounding box center [597, 350] width 256 height 17
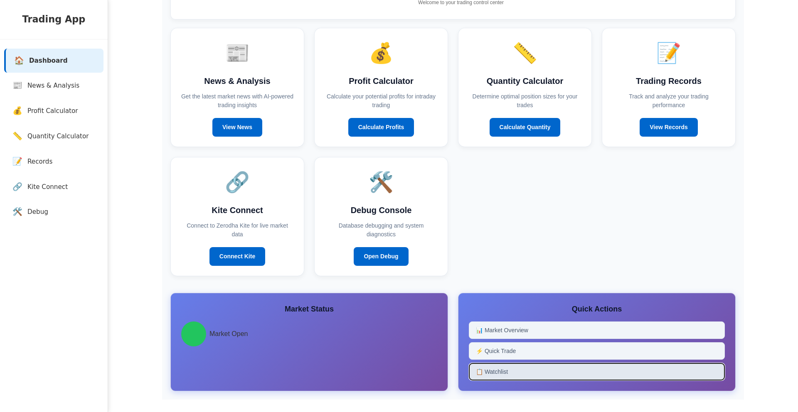
click at [499, 375] on button "📋 Watchlist" at bounding box center [597, 371] width 256 height 17
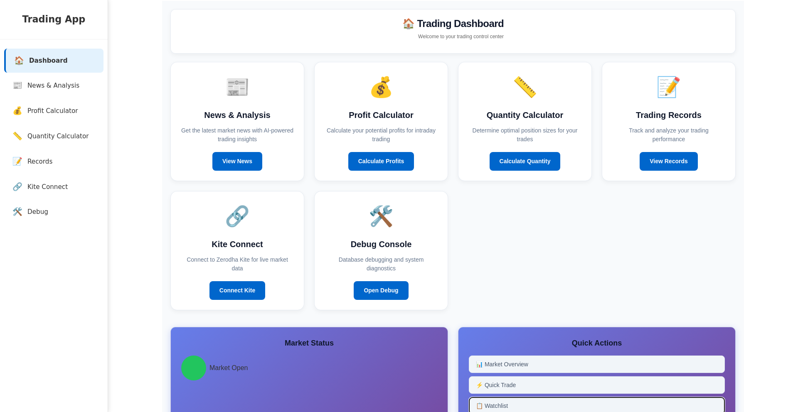
scroll to position [0, 0]
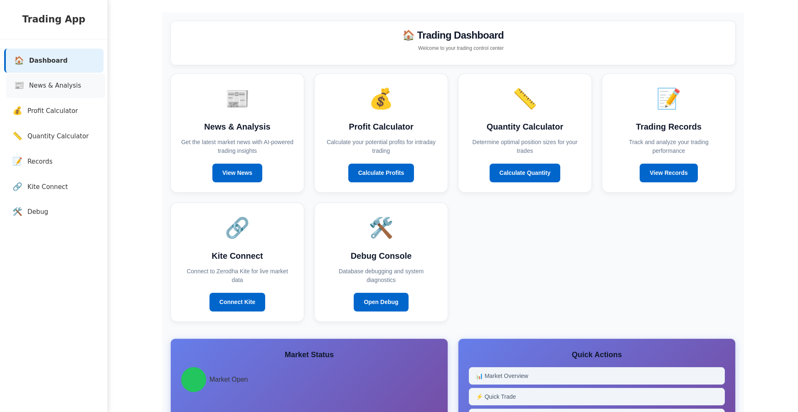
click at [66, 93] on link "📰 News & Analysis" at bounding box center [55, 86] width 99 height 25
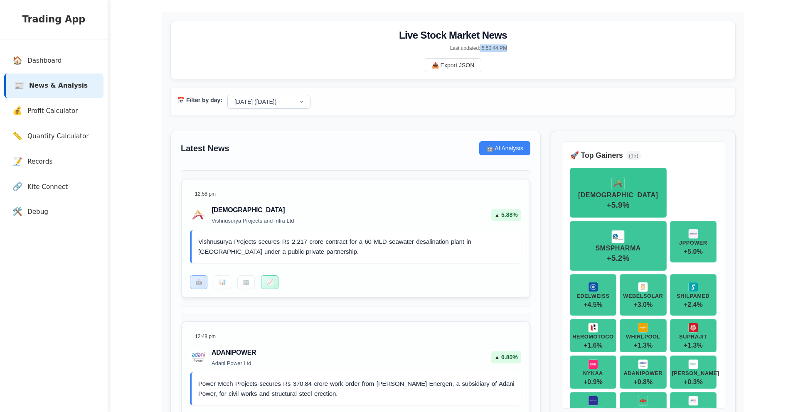
drag, startPoint x: 476, startPoint y: 47, endPoint x: 511, endPoint y: 48, distance: 35.3
click at [507, 48] on div "Live Stock Market News Last updated: 5:50:44 PM 📥 Export JSON" at bounding box center [452, 50] width 565 height 59
click at [511, 48] on div "Live Stock Market News Last updated: 5:50:44 PM 📥 Export JSON" at bounding box center [452, 50] width 565 height 59
click at [264, 103] on select "[DATE] ([DATE]) [DATE] [DATE] [DATE] [DATE]" at bounding box center [268, 102] width 83 height 14
click at [245, 102] on select "[DATE] ([DATE]) [DATE] [DATE] [DATE] [DATE]" at bounding box center [268, 102] width 83 height 14
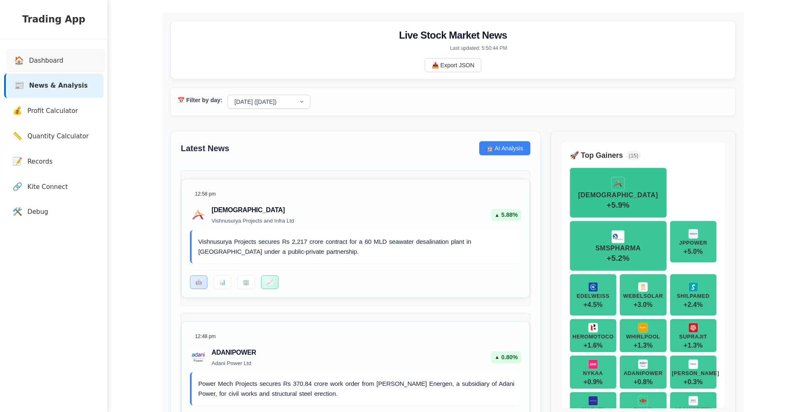
click at [88, 68] on link "🏠 Dashboard" at bounding box center [55, 61] width 99 height 25
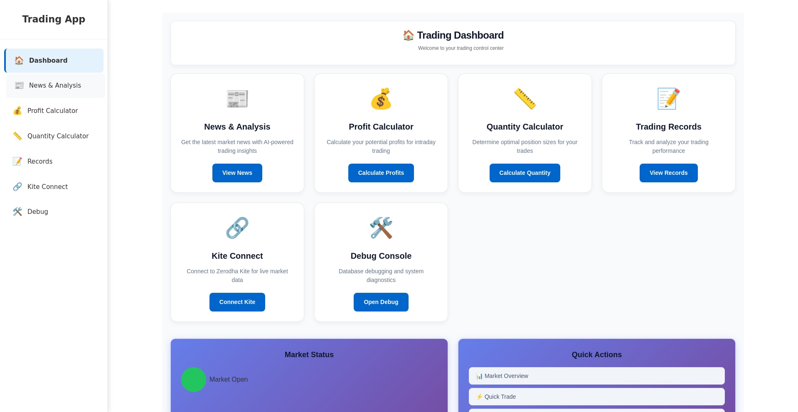
click at [81, 86] on link "📰 News & Analysis" at bounding box center [55, 86] width 99 height 25
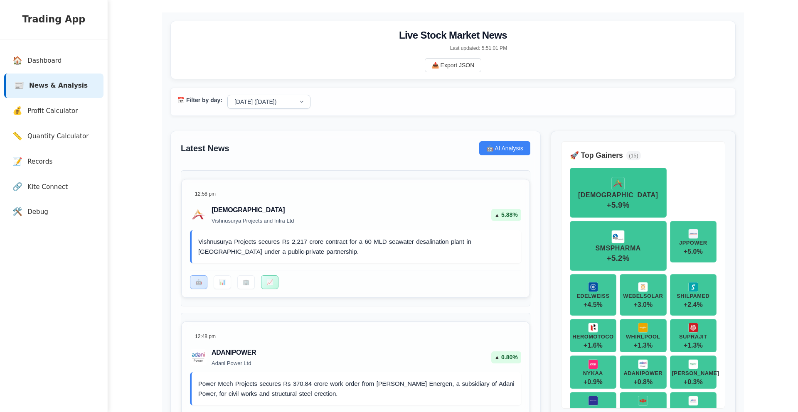
click at [77, 98] on div "🏠 Dashboard 📰 News & Analysis 💰 Profit Calculator 📏 Quantity Calculator 📝 Recor…" at bounding box center [54, 136] width 108 height 194
click at [69, 108] on span "Profit Calculator" at bounding box center [54, 111] width 51 height 10
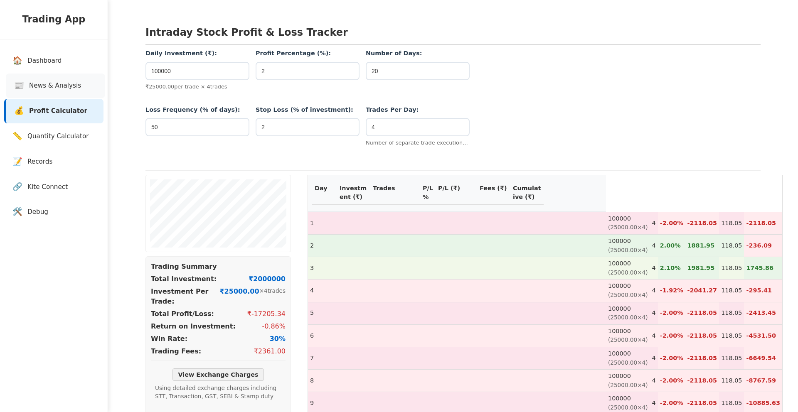
click at [71, 90] on span "News & Analysis" at bounding box center [55, 86] width 52 height 10
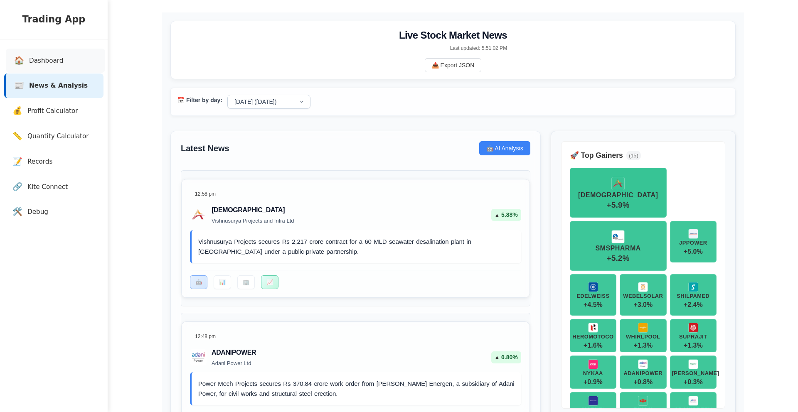
click at [66, 53] on link "🏠 Dashboard" at bounding box center [55, 61] width 99 height 25
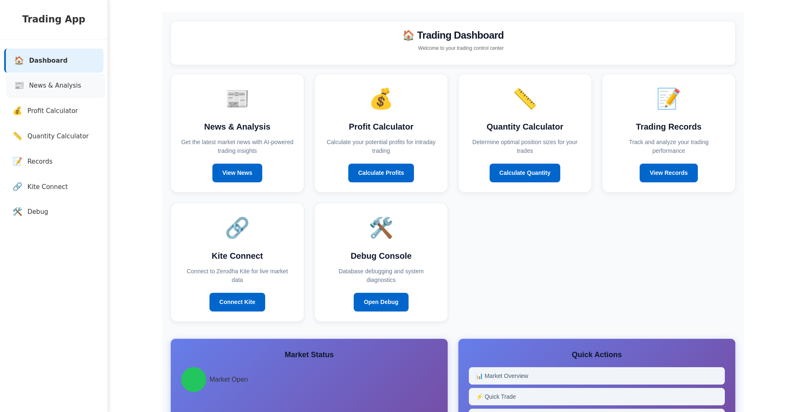
click at [75, 92] on link "📰 News & Analysis" at bounding box center [55, 86] width 99 height 25
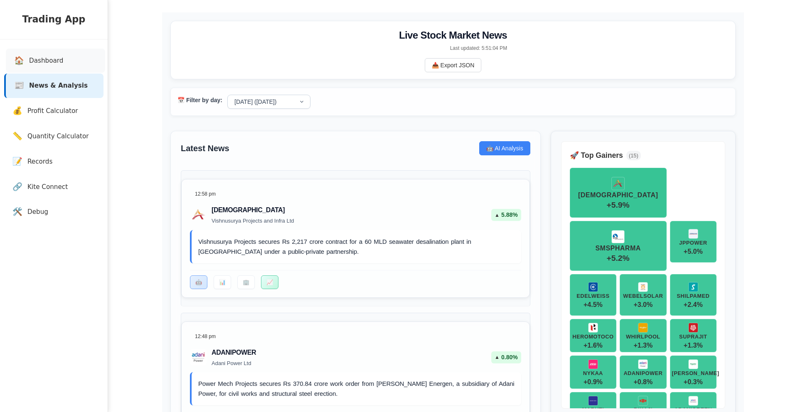
click at [68, 59] on link "🏠 Dashboard" at bounding box center [55, 61] width 99 height 25
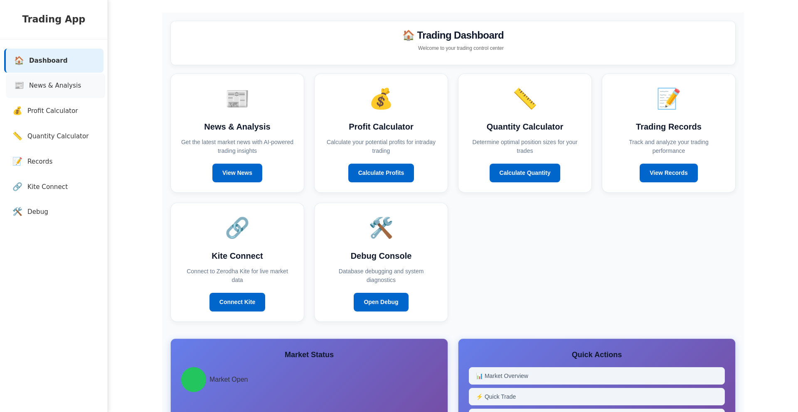
click at [83, 74] on link "📰 News & Analysis" at bounding box center [55, 86] width 99 height 25
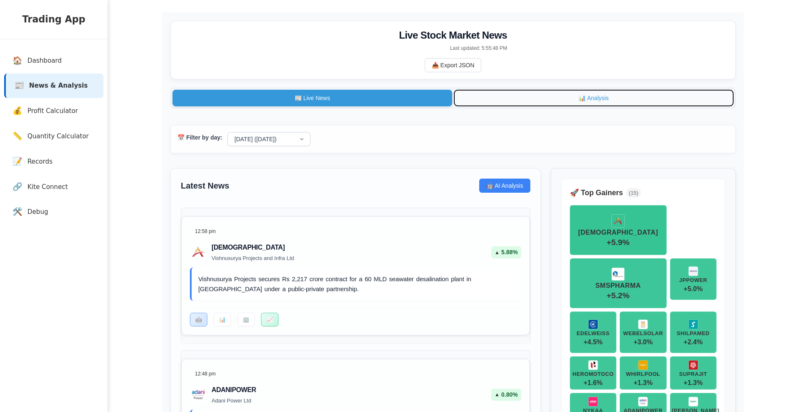
click at [582, 99] on button "📊 Analysis" at bounding box center [594, 98] width 280 height 17
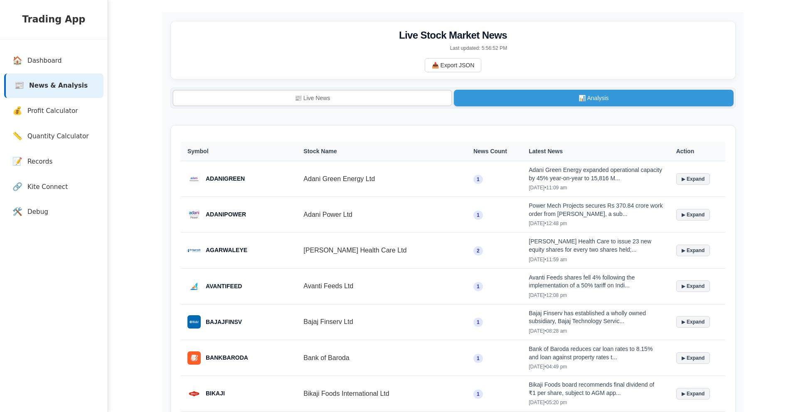
click at [467, 157] on th "News Count" at bounding box center [494, 151] width 55 height 19
click at [467, 155] on th "News Count" at bounding box center [494, 151] width 55 height 19
click at [202, 154] on th "Symbol" at bounding box center [239, 151] width 116 height 19
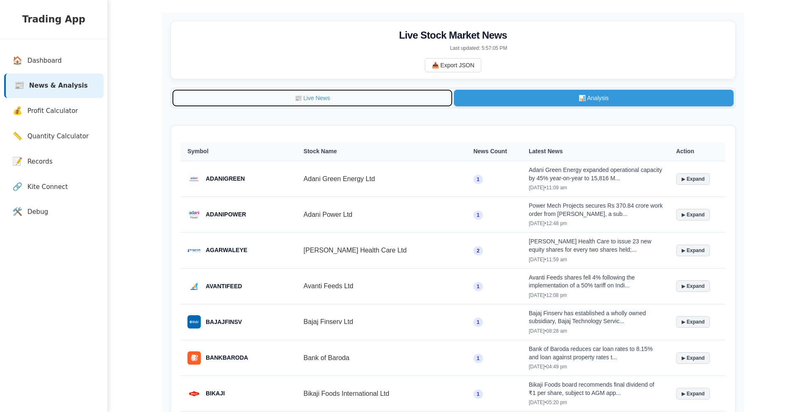
click at [330, 98] on button "📰 Live News" at bounding box center [312, 98] width 280 height 17
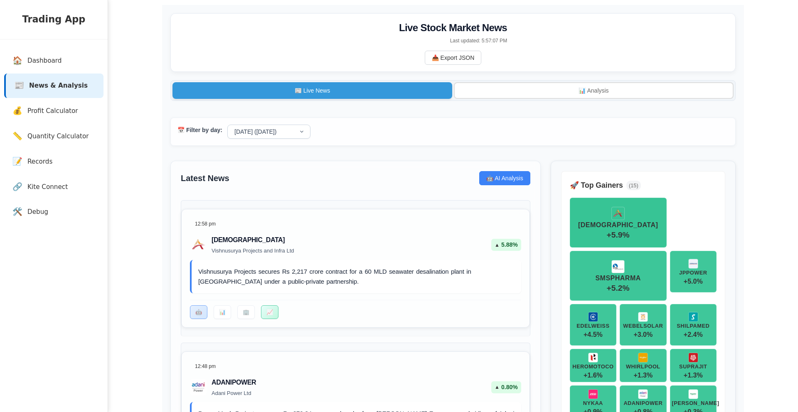
scroll to position [9, 0]
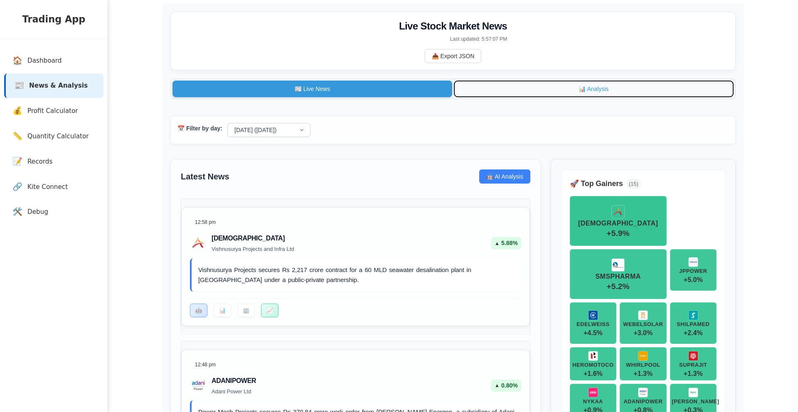
click at [526, 88] on button "📊 Analysis" at bounding box center [594, 89] width 280 height 17
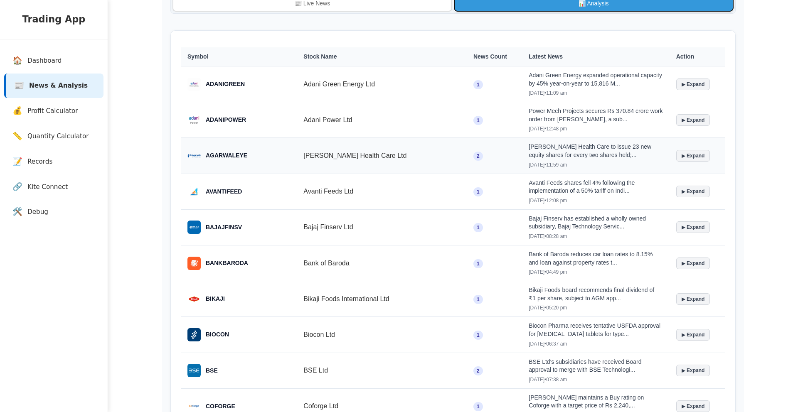
scroll to position [97, 0]
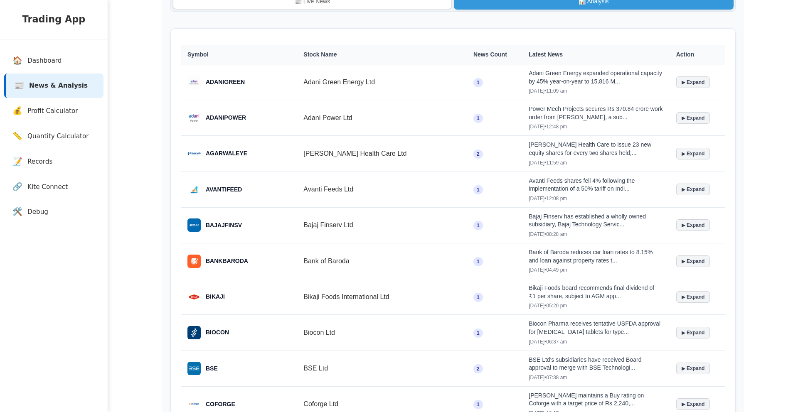
click at [309, 57] on th "Stock Name" at bounding box center [382, 54] width 170 height 19
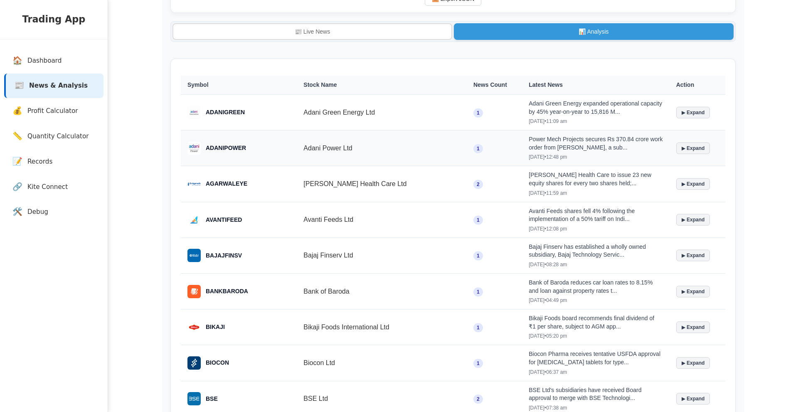
scroll to position [82, 0]
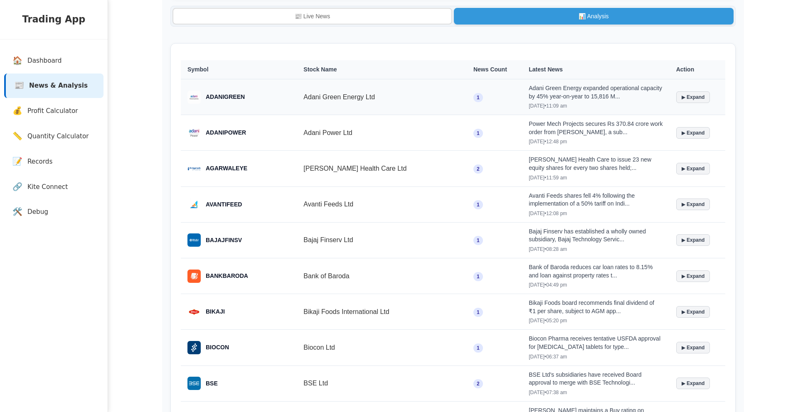
click at [317, 108] on td "Adani Green Energy Ltd" at bounding box center [382, 97] width 170 height 36
click at [351, 172] on td "[PERSON_NAME] Health Care Ltd" at bounding box center [382, 169] width 170 height 36
click at [211, 170] on span "AGARWALEYE" at bounding box center [227, 168] width 42 height 9
click at [195, 172] on img at bounding box center [193, 168] width 13 height 13
click at [676, 167] on button "▶ Expand" at bounding box center [693, 169] width 34 height 12
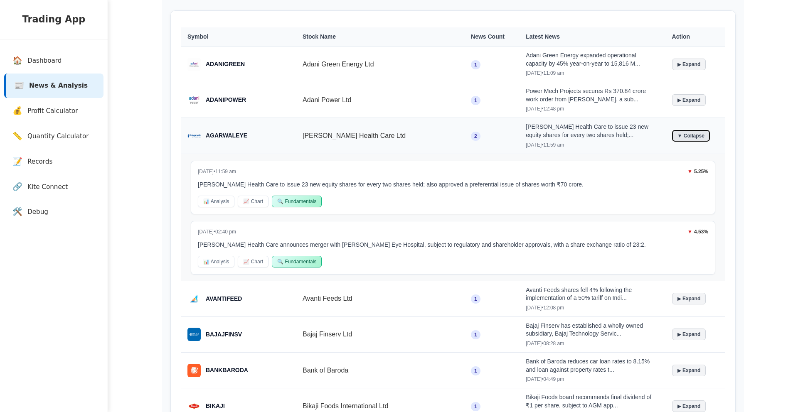
click at [682, 137] on button "▼ Collapse" at bounding box center [691, 136] width 38 height 12
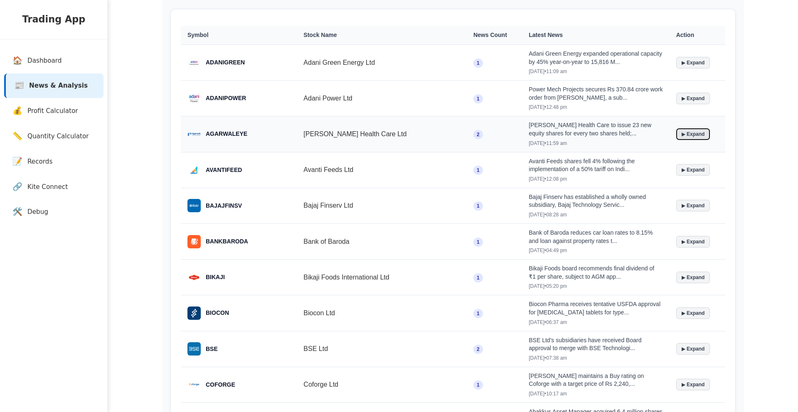
click at [684, 135] on button "▶ Expand" at bounding box center [693, 134] width 34 height 12
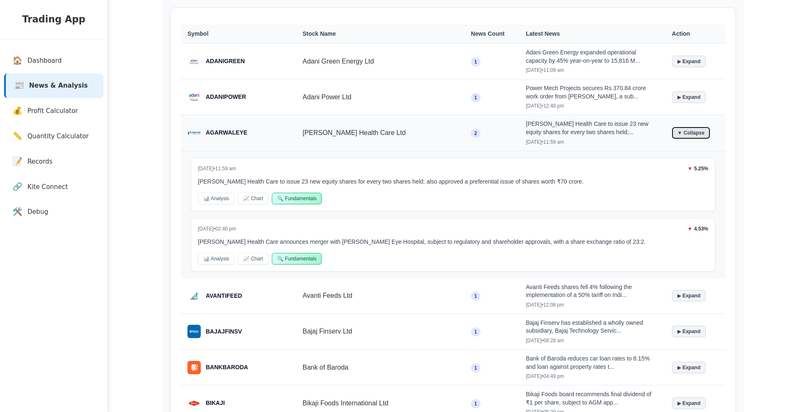
scroll to position [118, 0]
click at [684, 135] on button "▼ Collapse" at bounding box center [691, 133] width 38 height 12
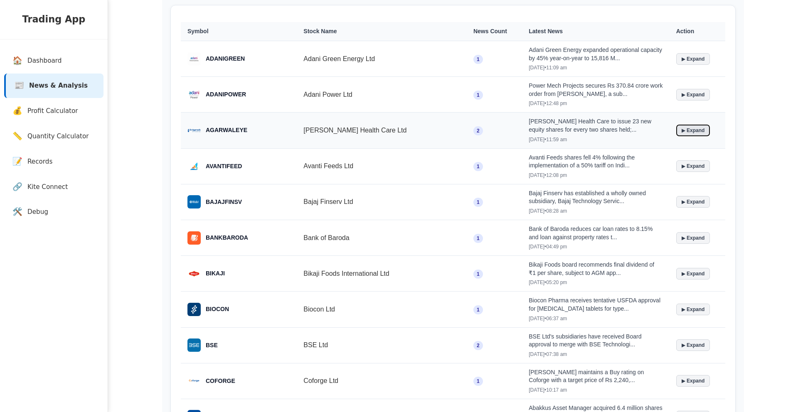
click at [684, 135] on button "▶ Expand" at bounding box center [693, 131] width 34 height 12
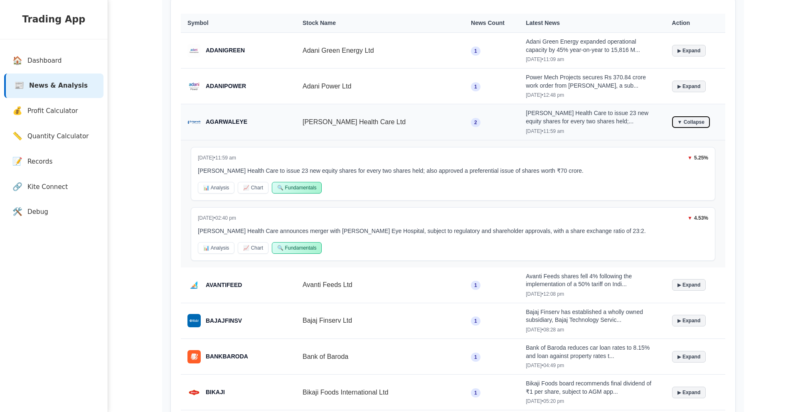
scroll to position [129, 0]
click at [686, 125] on button "▼ Collapse" at bounding box center [691, 124] width 38 height 12
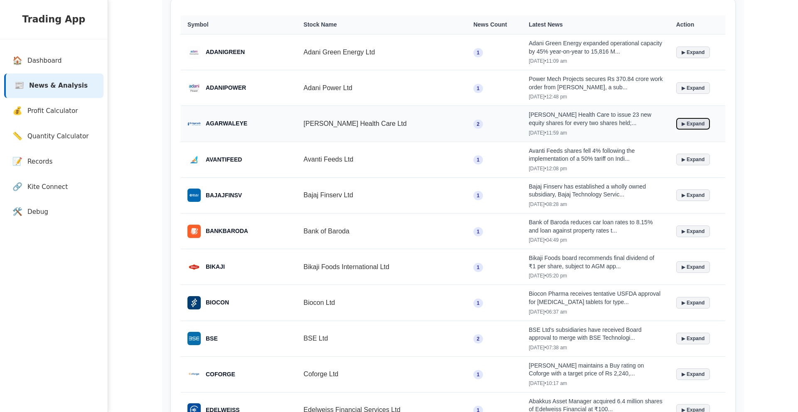
click at [685, 126] on button "▶ Expand" at bounding box center [693, 124] width 34 height 12
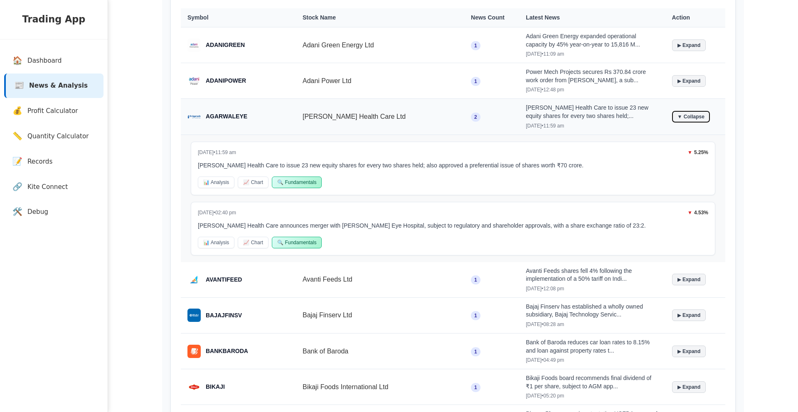
scroll to position [135, 0]
click at [682, 115] on button "▼ Collapse" at bounding box center [691, 116] width 38 height 12
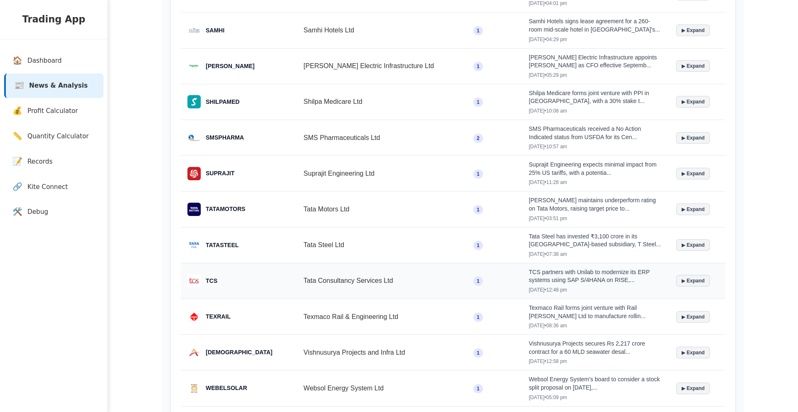
scroll to position [1132, 0]
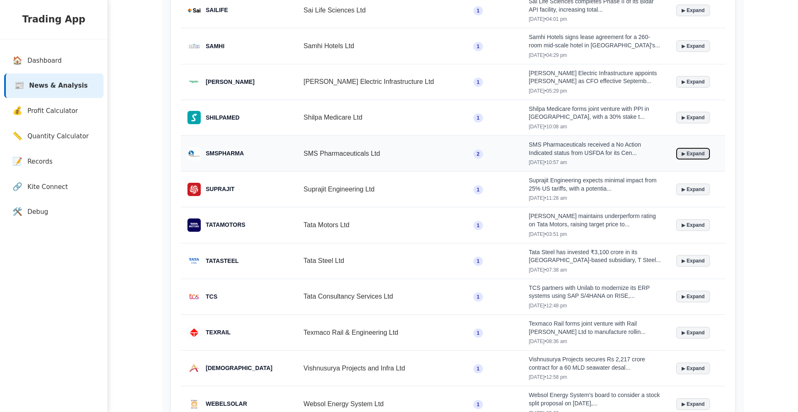
click at [697, 148] on button "▶ Expand" at bounding box center [693, 154] width 34 height 12
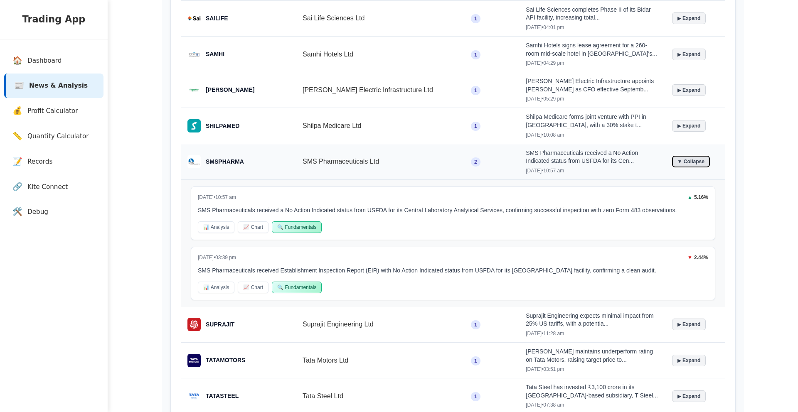
click at [679, 156] on button "▼ Collapse" at bounding box center [691, 162] width 38 height 12
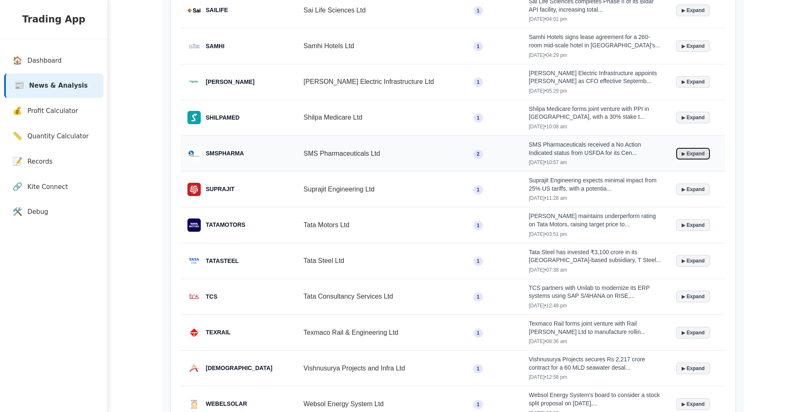
click at [679, 148] on button "▶ Expand" at bounding box center [693, 154] width 34 height 12
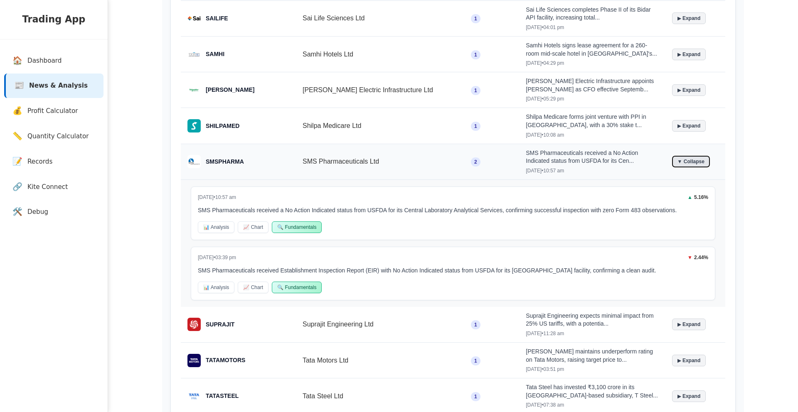
click at [679, 156] on button "▼ Collapse" at bounding box center [691, 162] width 38 height 12
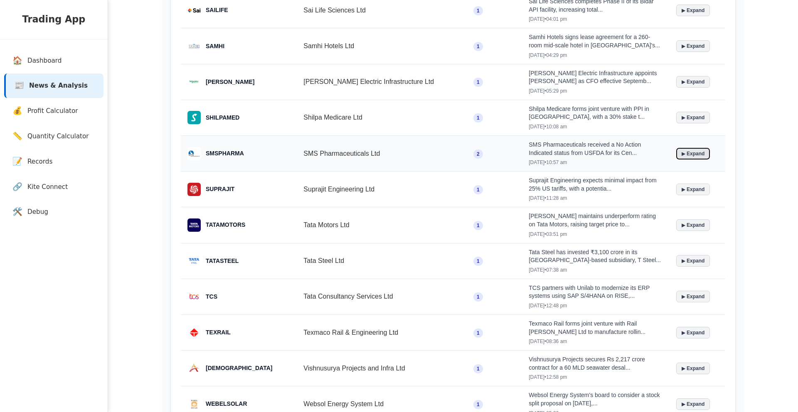
click at [683, 148] on button "▶ Expand" at bounding box center [693, 154] width 34 height 12
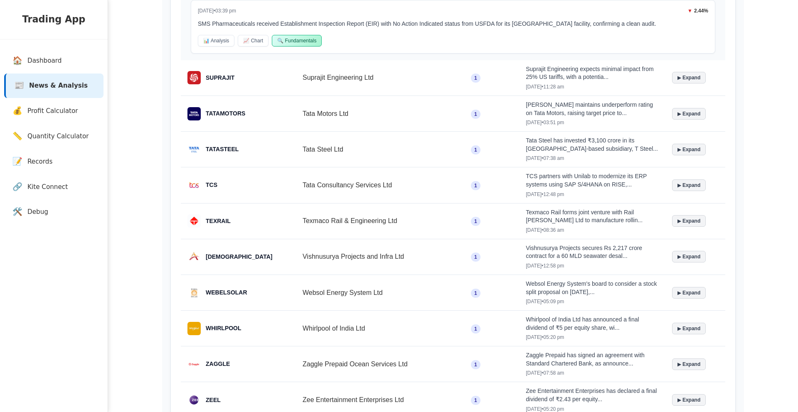
scroll to position [1166, 0]
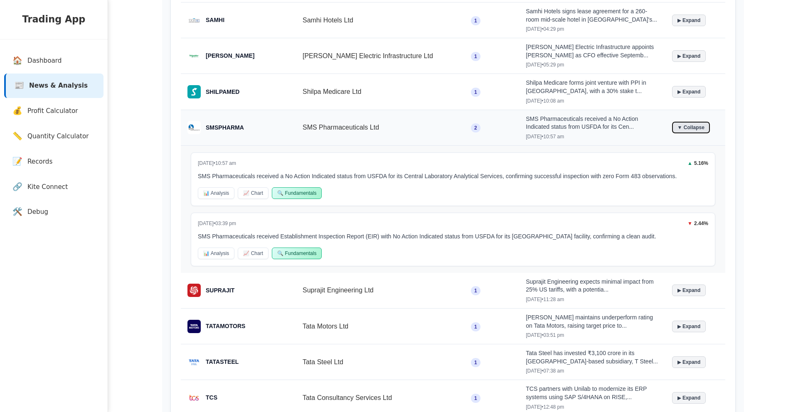
click at [679, 122] on button "▼ Collapse" at bounding box center [691, 128] width 38 height 12
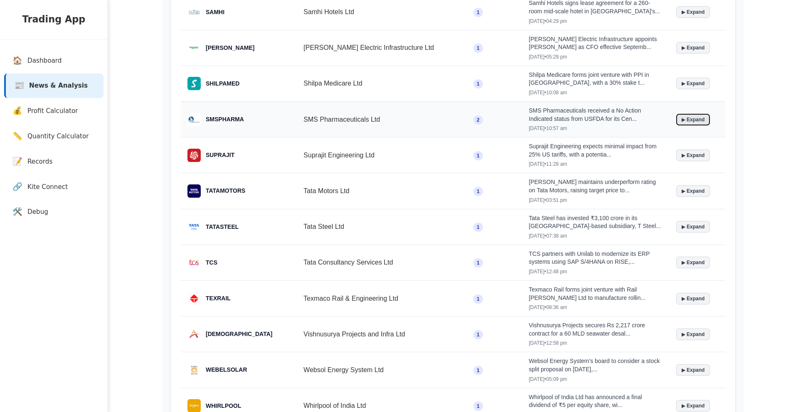
click at [680, 114] on button "▶ Expand" at bounding box center [693, 120] width 34 height 12
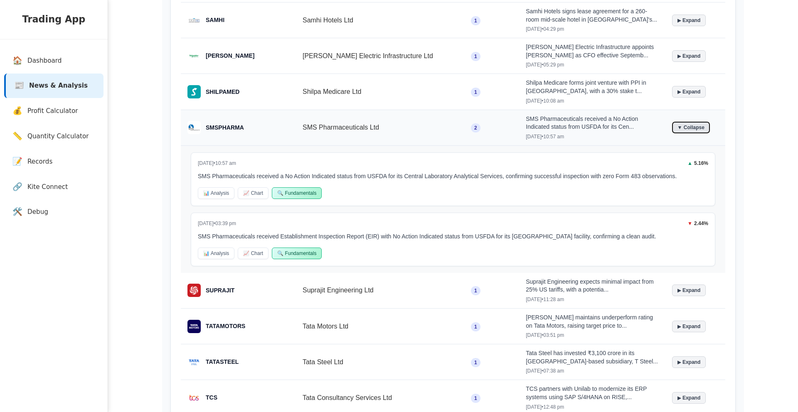
click at [680, 122] on button "▼ Collapse" at bounding box center [691, 128] width 38 height 12
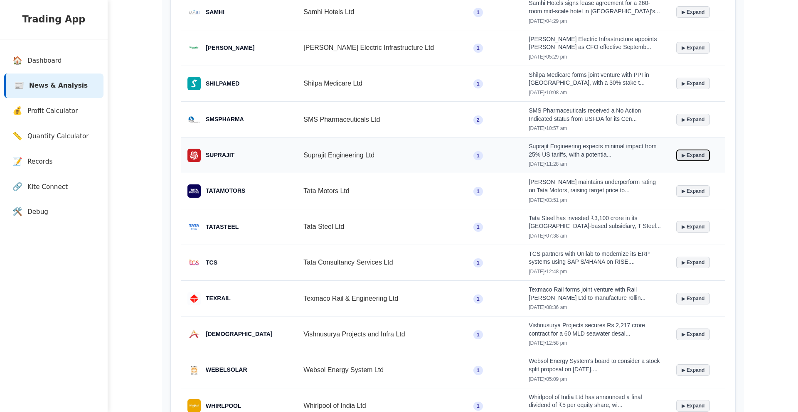
click at [684, 150] on button "▶ Expand" at bounding box center [693, 156] width 34 height 12
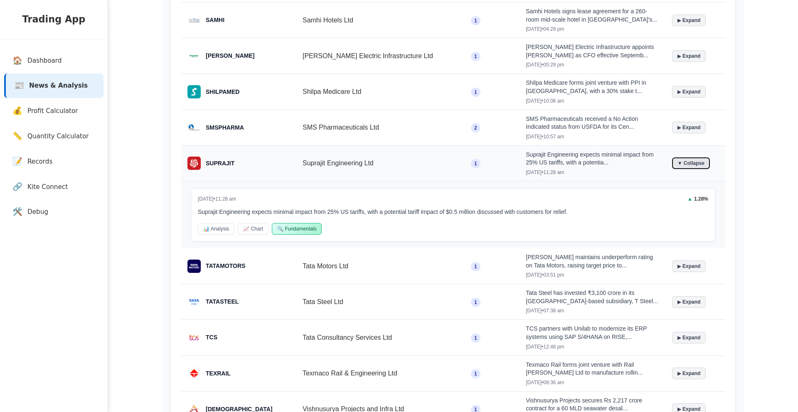
click at [684, 157] on button "▼ Collapse" at bounding box center [691, 163] width 38 height 12
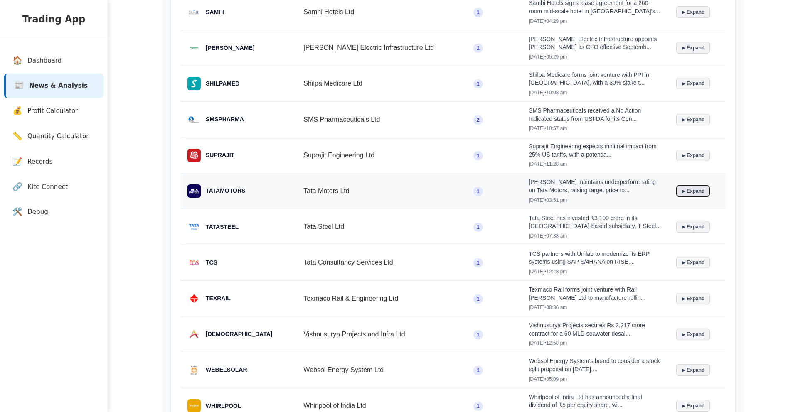
click at [685, 185] on button "▶ Expand" at bounding box center [693, 191] width 34 height 12
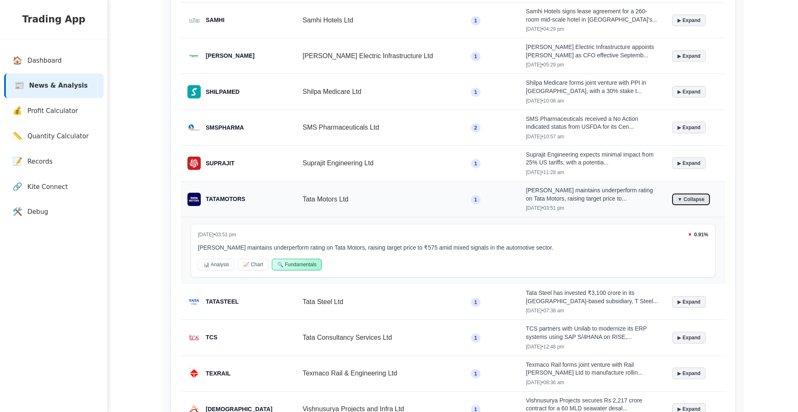
click at [685, 194] on button "▼ Collapse" at bounding box center [691, 200] width 38 height 12
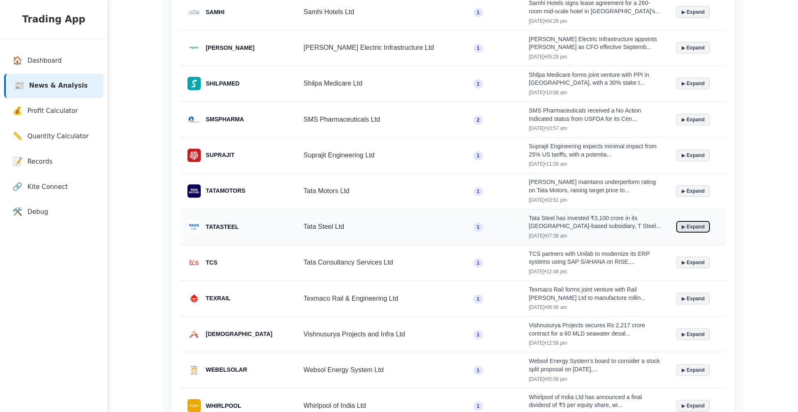
click at [689, 221] on button "▶ Expand" at bounding box center [693, 227] width 34 height 12
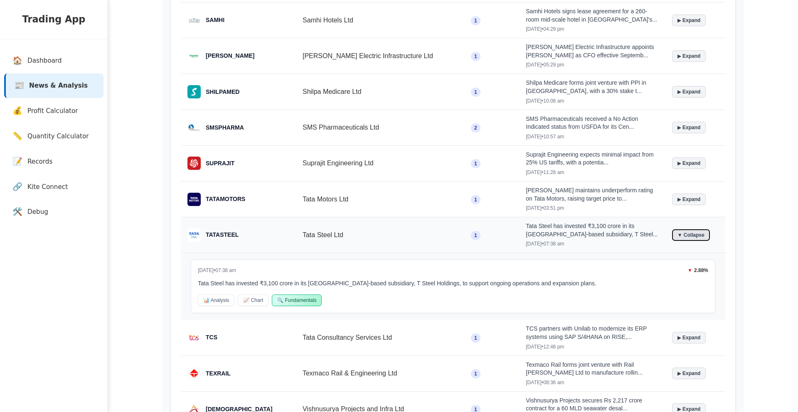
click at [689, 229] on button "▼ Collapse" at bounding box center [691, 235] width 38 height 12
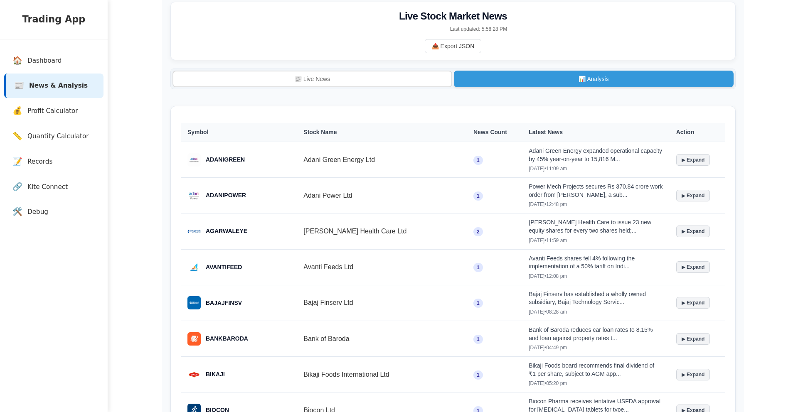
scroll to position [0, 0]
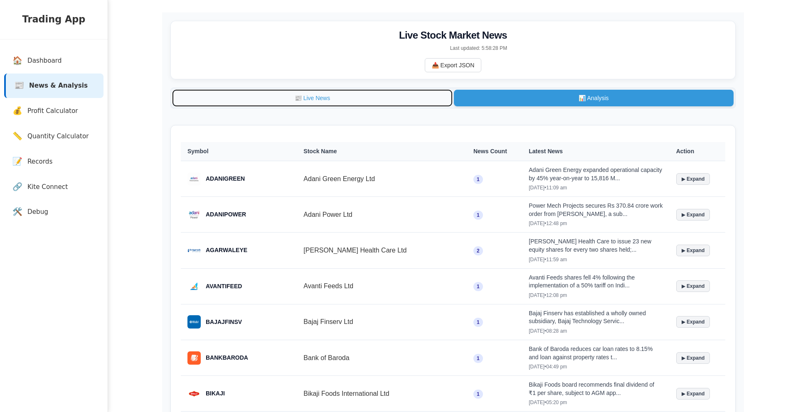
click at [287, 98] on button "📰 Live News" at bounding box center [312, 98] width 280 height 17
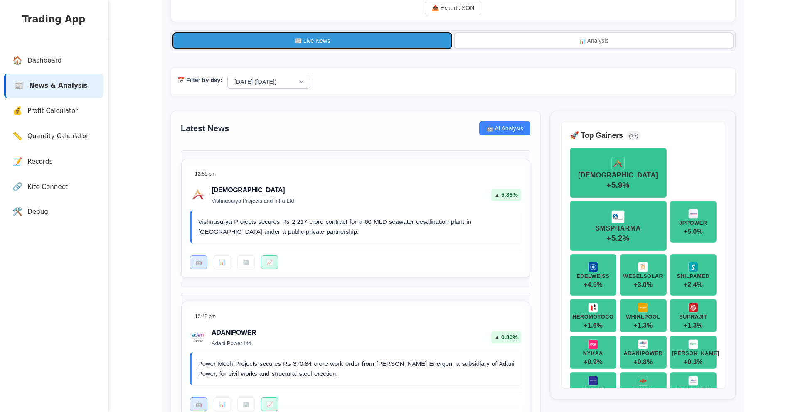
scroll to position [59, 0]
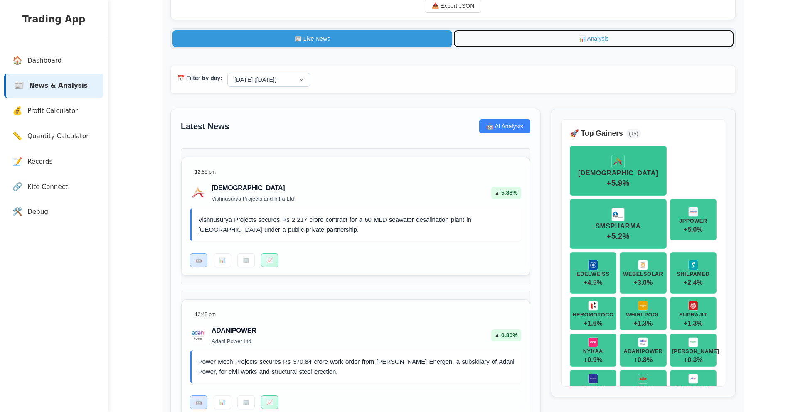
click at [505, 36] on button "📊 Analysis" at bounding box center [594, 38] width 280 height 17
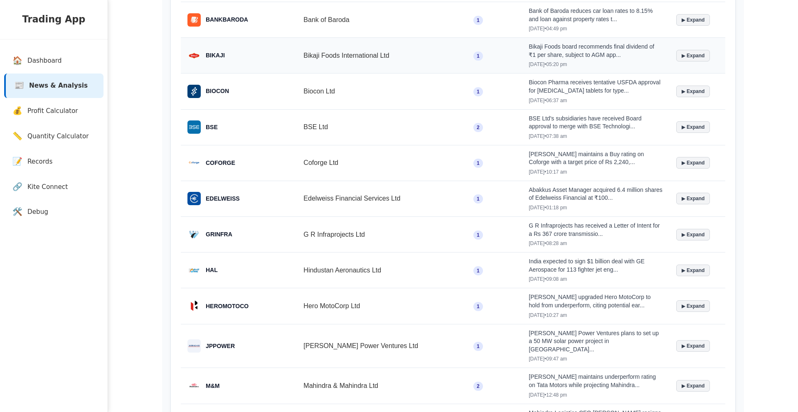
scroll to position [0, 0]
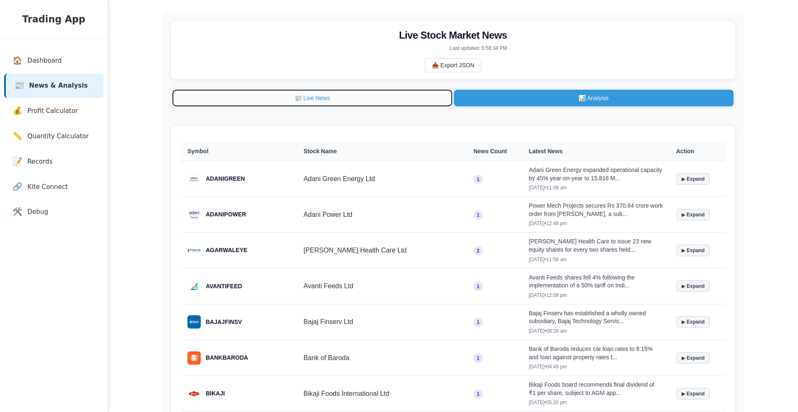
click at [347, 101] on button "📰 Live News" at bounding box center [312, 98] width 280 height 17
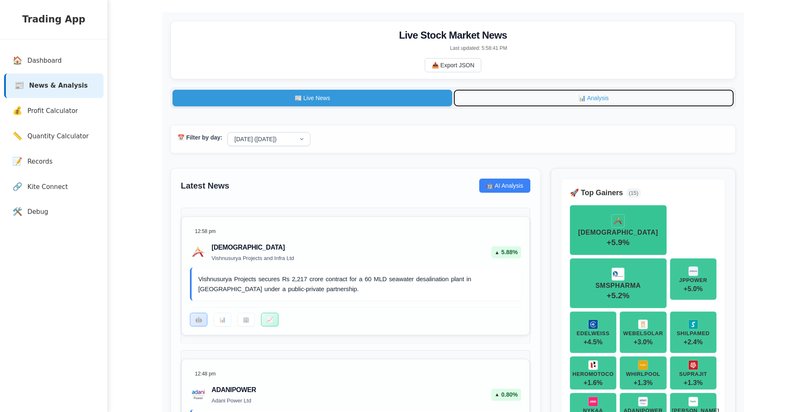
click at [498, 103] on button "📊 Analysis" at bounding box center [594, 98] width 280 height 17
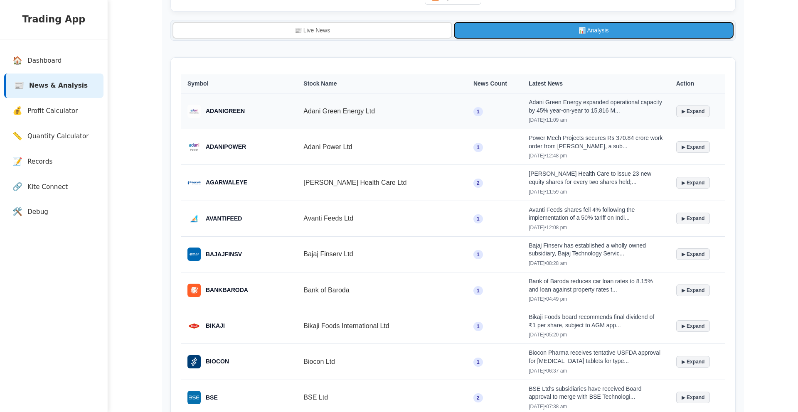
scroll to position [71, 0]
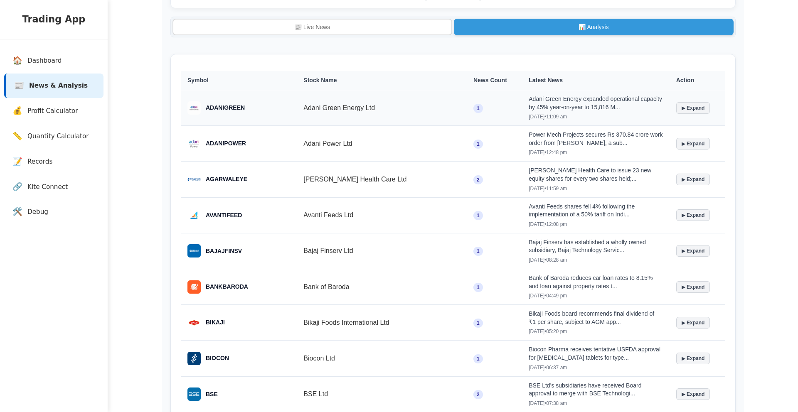
click at [673, 102] on td "▶ Expand" at bounding box center [697, 108] width 56 height 36
click at [676, 107] on button "▶ Expand" at bounding box center [693, 108] width 34 height 12
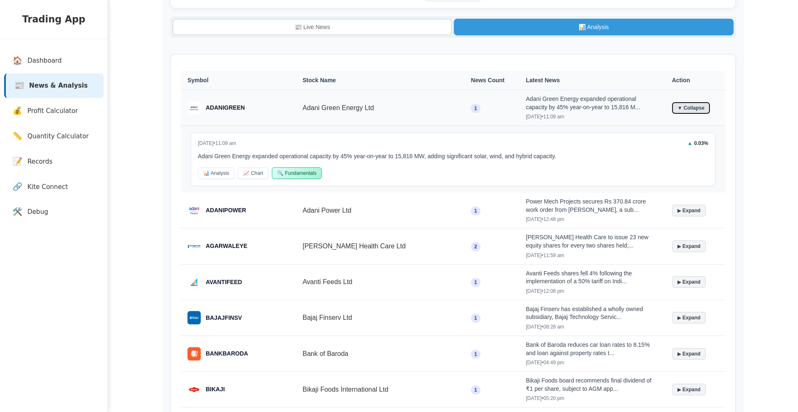
click at [676, 108] on button "▼ Collapse" at bounding box center [691, 108] width 38 height 12
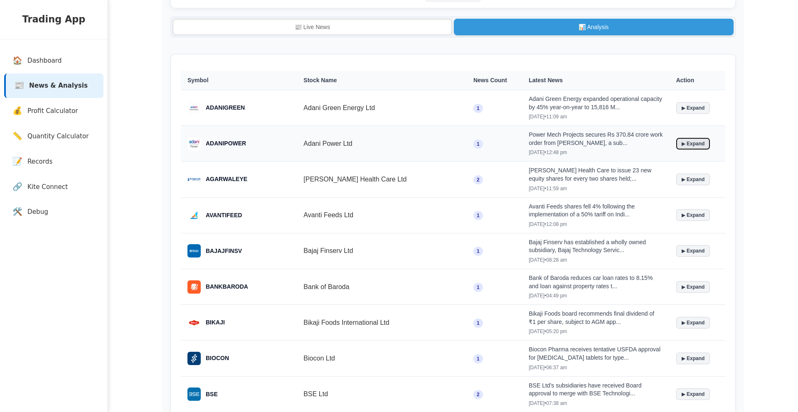
click at [682, 140] on button "▶ Expand" at bounding box center [693, 144] width 34 height 12
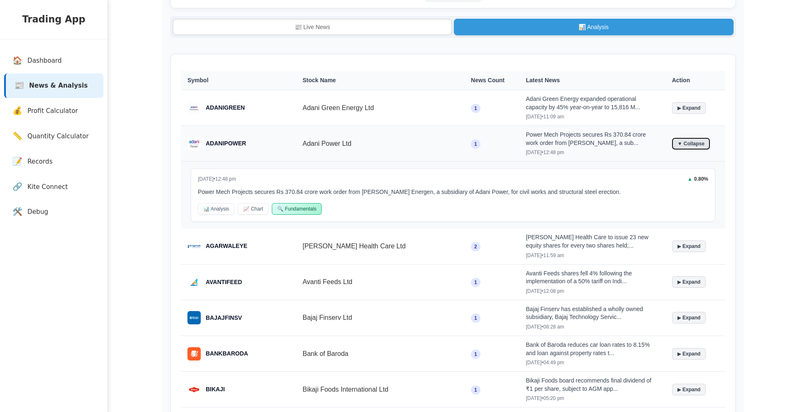
click at [682, 140] on button "▼ Collapse" at bounding box center [691, 144] width 38 height 12
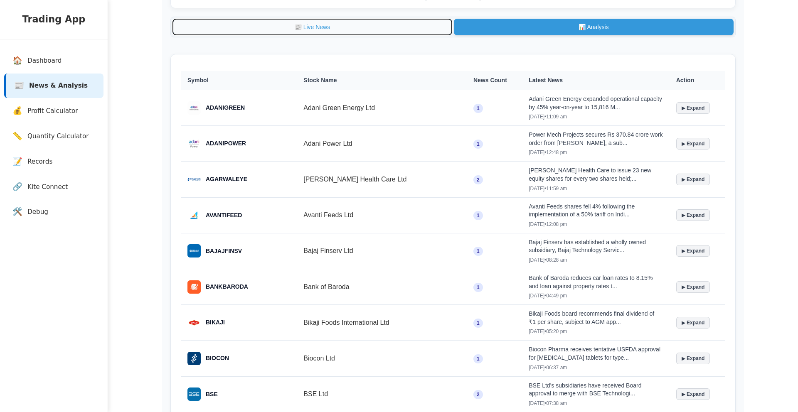
click at [305, 34] on button "📰 Live News" at bounding box center [312, 27] width 280 height 17
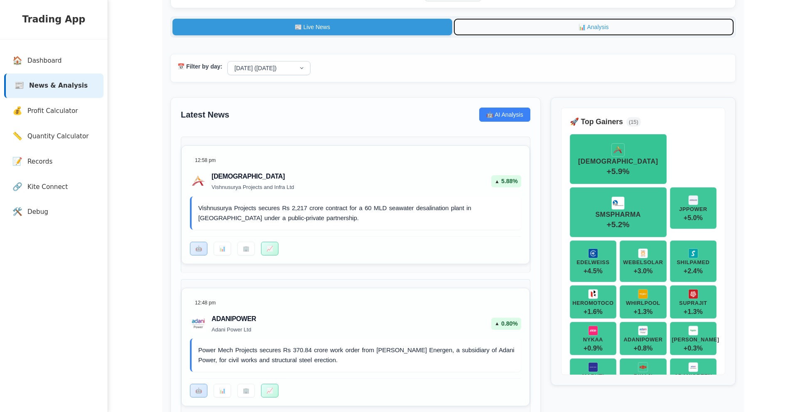
click at [521, 32] on button "📊 Analysis" at bounding box center [594, 27] width 280 height 17
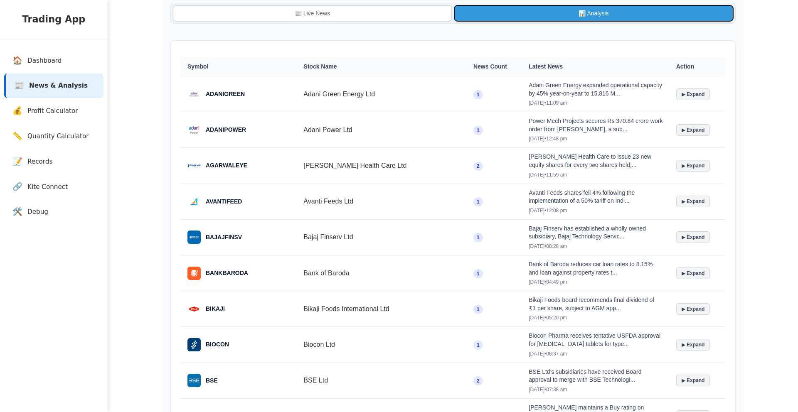
scroll to position [0, 0]
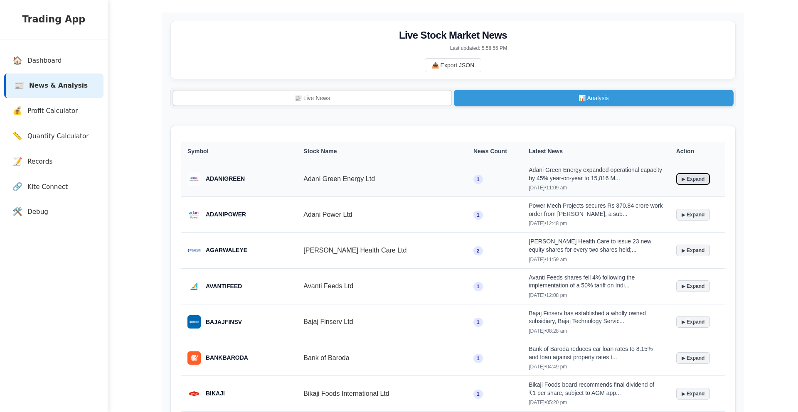
click at [684, 178] on button "▶ Expand" at bounding box center [693, 179] width 34 height 12
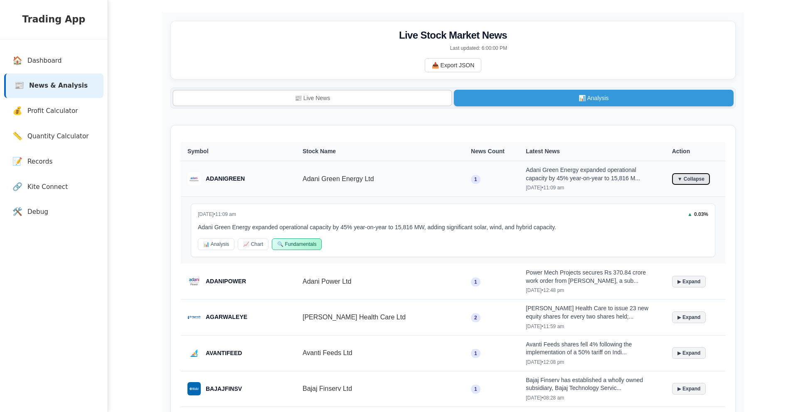
click at [684, 178] on button "▼ Collapse" at bounding box center [691, 179] width 38 height 12
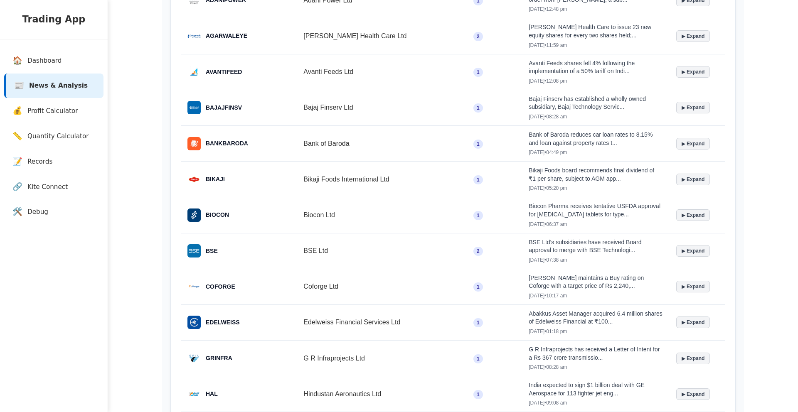
scroll to position [216, 0]
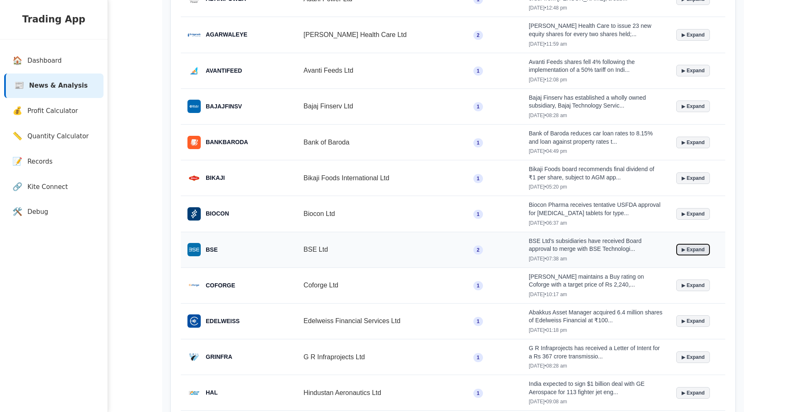
click at [697, 251] on button "▶ Expand" at bounding box center [693, 250] width 34 height 12
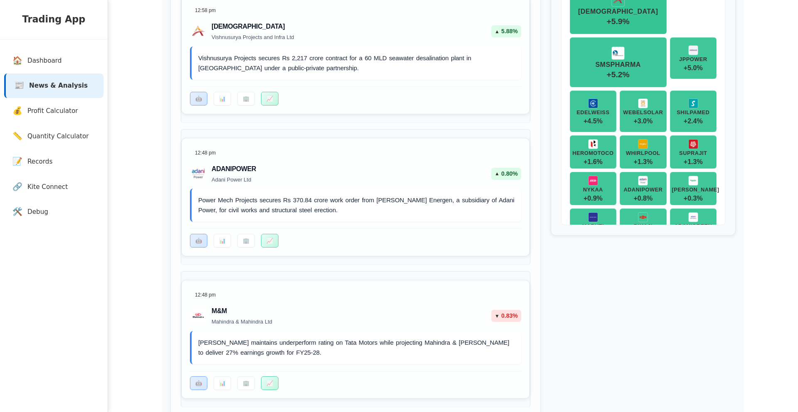
scroll to position [0, 0]
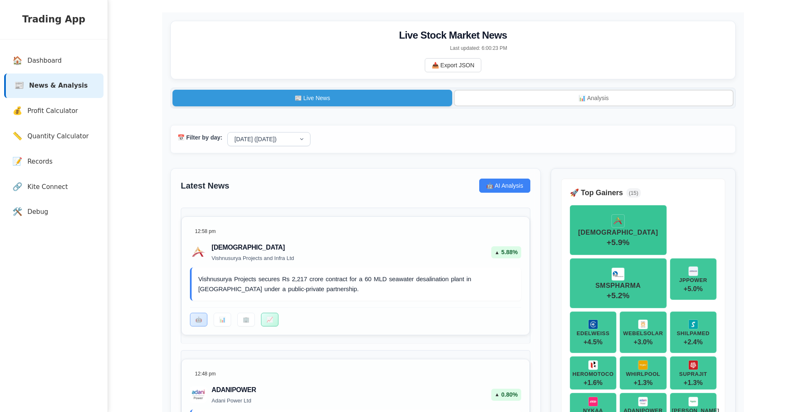
click at [504, 90] on div "📰 Live News 📊 Analysis" at bounding box center [452, 98] width 565 height 21
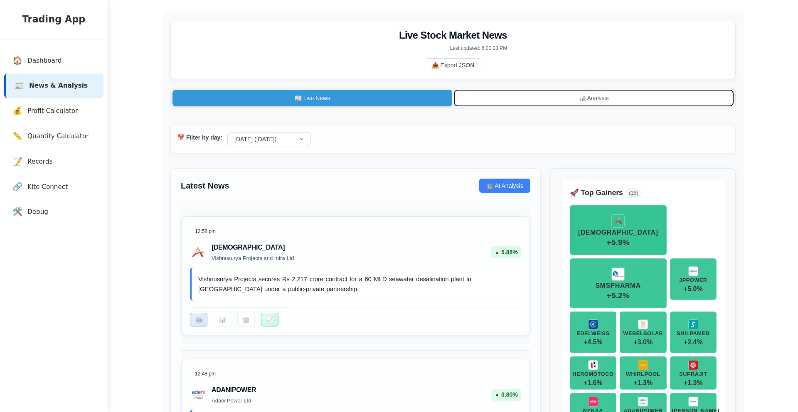
drag, startPoint x: 498, startPoint y: 99, endPoint x: 478, endPoint y: 109, distance: 22.3
click at [498, 99] on button "📊 Analysis" at bounding box center [594, 98] width 280 height 17
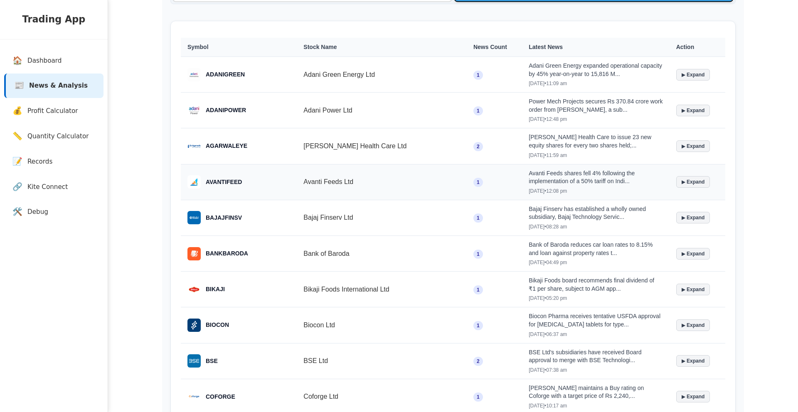
scroll to position [149, 0]
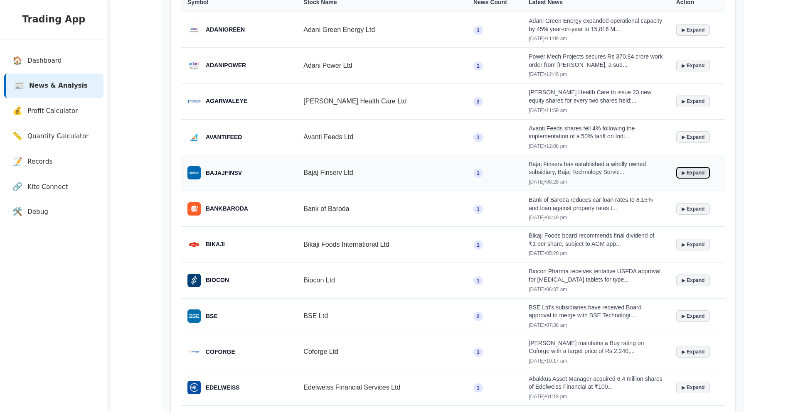
click at [678, 172] on button "▶ Expand" at bounding box center [693, 173] width 34 height 12
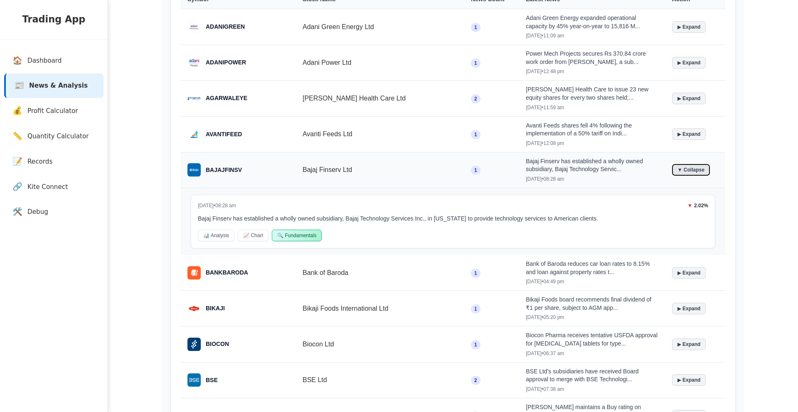
click at [678, 172] on button "▼ Collapse" at bounding box center [691, 170] width 38 height 12
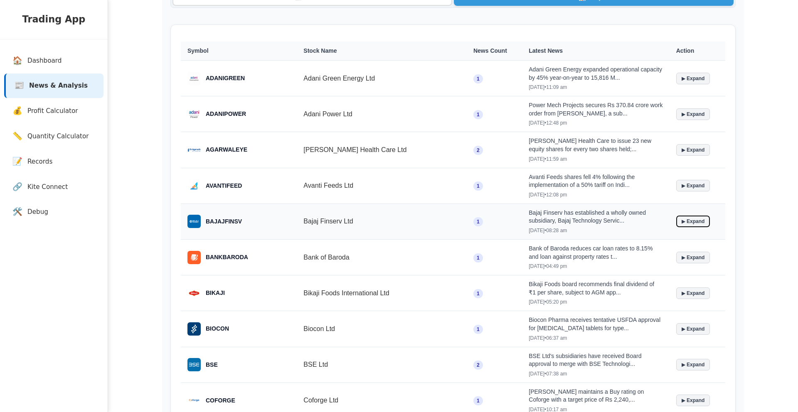
scroll to position [30, 0]
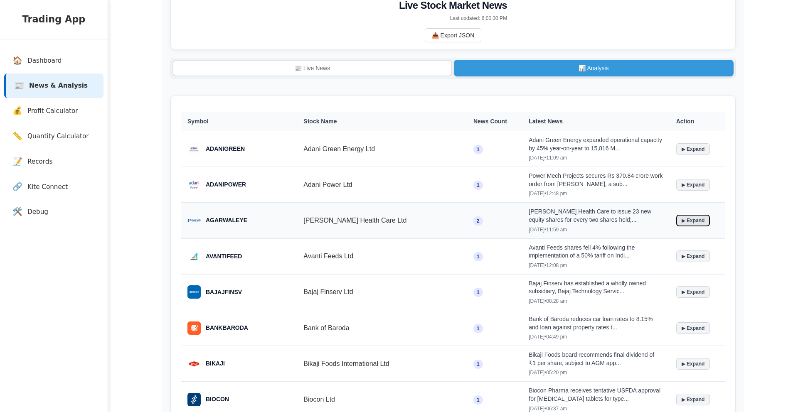
click at [693, 224] on button "▶ Expand" at bounding box center [693, 221] width 34 height 12
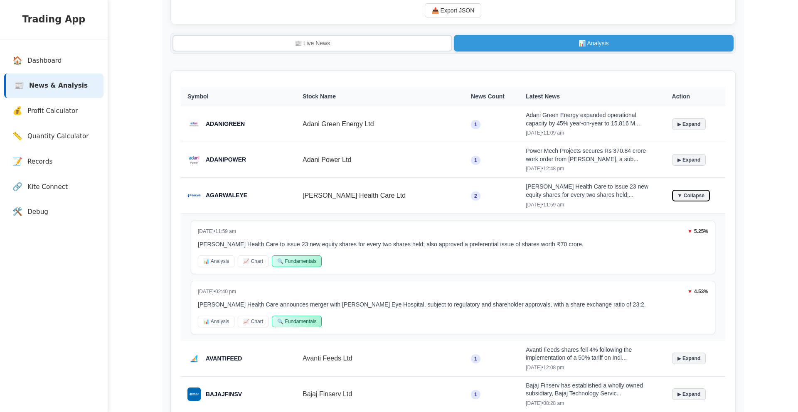
scroll to position [54, 0]
click at [694, 195] on button "▼ Collapse" at bounding box center [691, 196] width 38 height 12
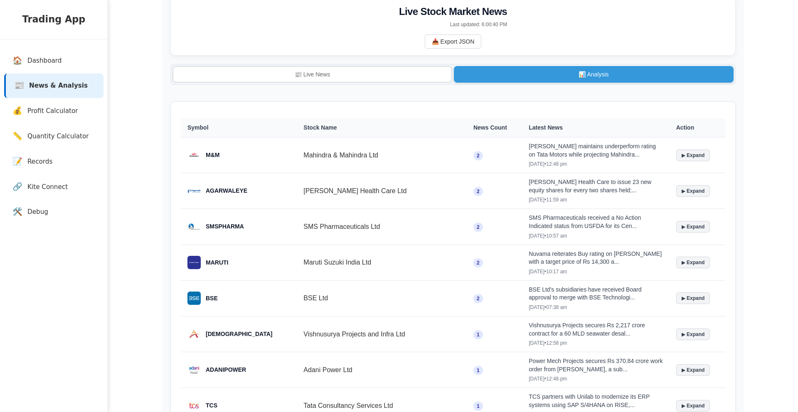
scroll to position [0, 0]
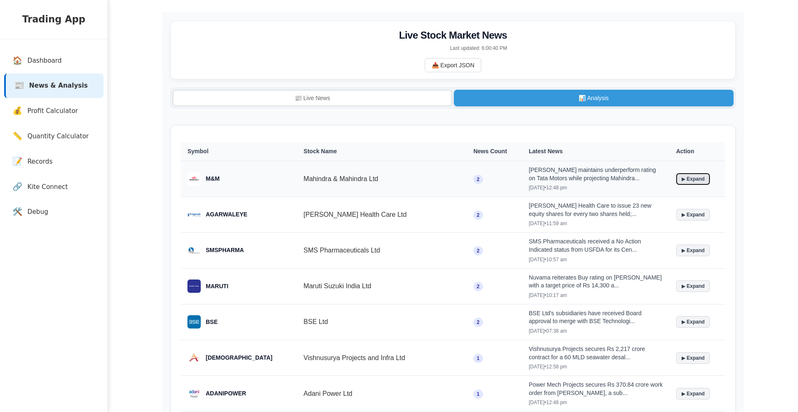
click at [696, 176] on button "▶ Expand" at bounding box center [693, 179] width 34 height 12
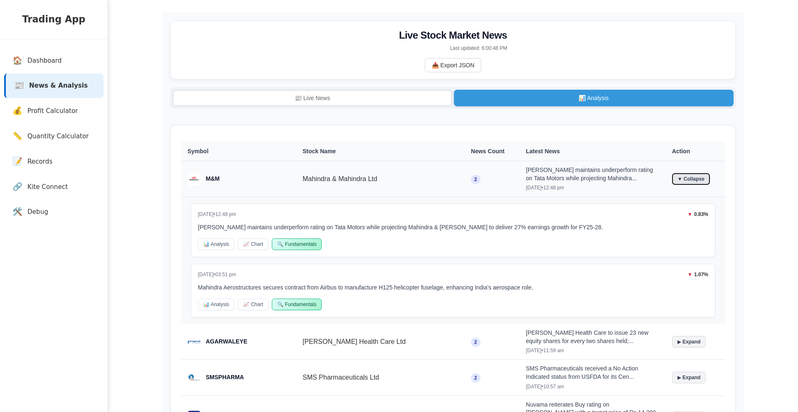
click at [696, 176] on button "▼ Collapse" at bounding box center [691, 179] width 38 height 12
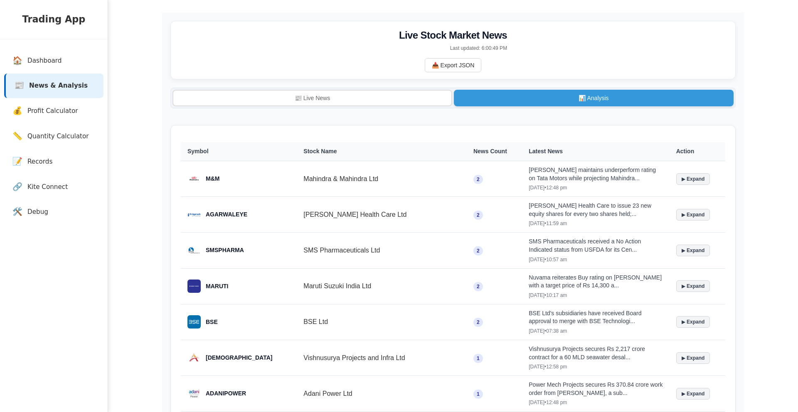
click at [468, 152] on th "News Count" at bounding box center [494, 151] width 55 height 19
click at [676, 182] on button "▶ Expand" at bounding box center [693, 179] width 34 height 12
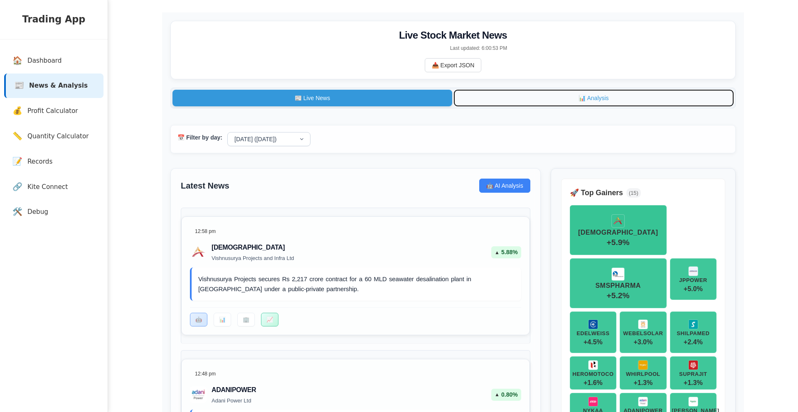
click at [555, 100] on button "📊 Analysis" at bounding box center [594, 98] width 280 height 17
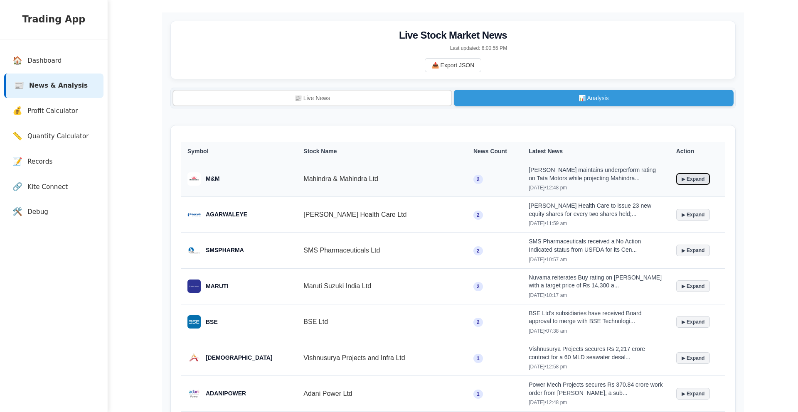
click at [681, 178] on button "▶ Expand" at bounding box center [693, 179] width 34 height 12
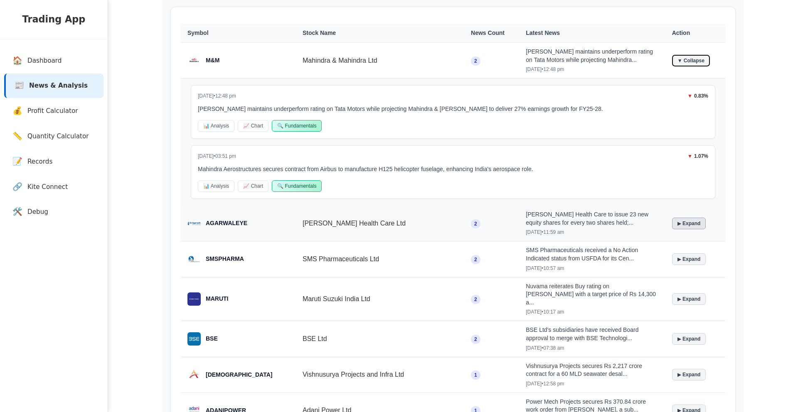
scroll to position [120, 0]
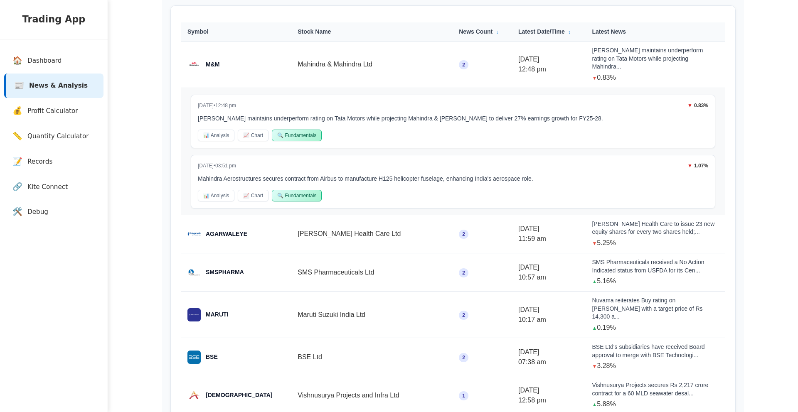
click at [679, 226] on div "[PERSON_NAME] Health Care to issue 23 new equity shares for every two shares he…" at bounding box center [655, 228] width 127 height 16
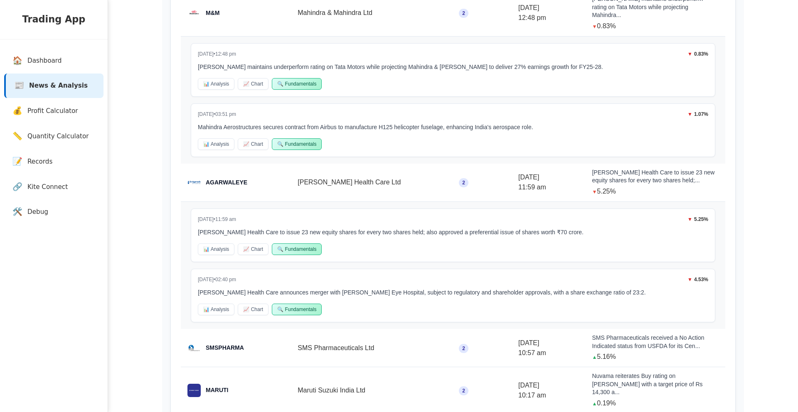
scroll to position [172, 0]
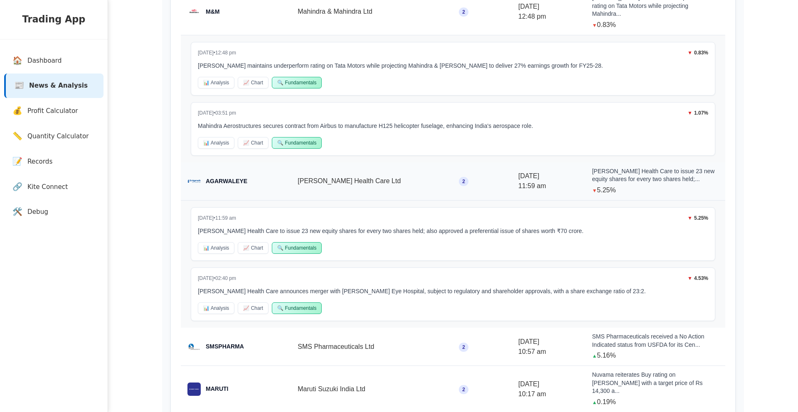
click at [452, 171] on td "2" at bounding box center [481, 181] width 59 height 38
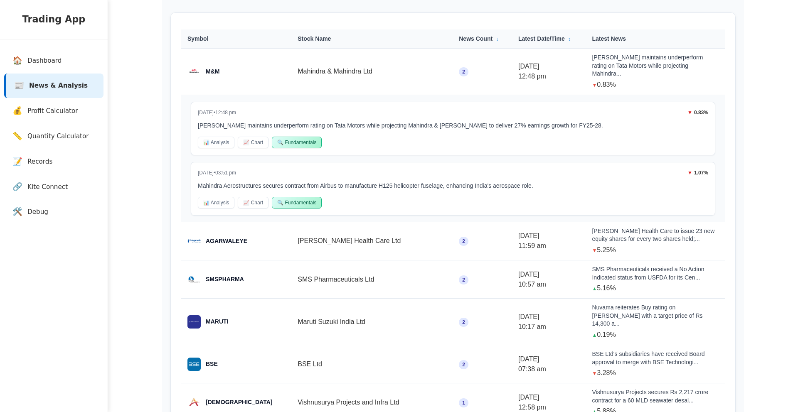
scroll to position [84, 0]
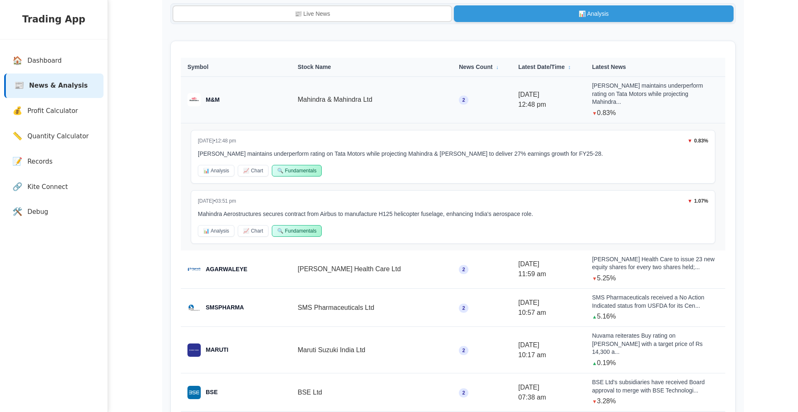
click at [452, 108] on td "2" at bounding box center [481, 100] width 59 height 47
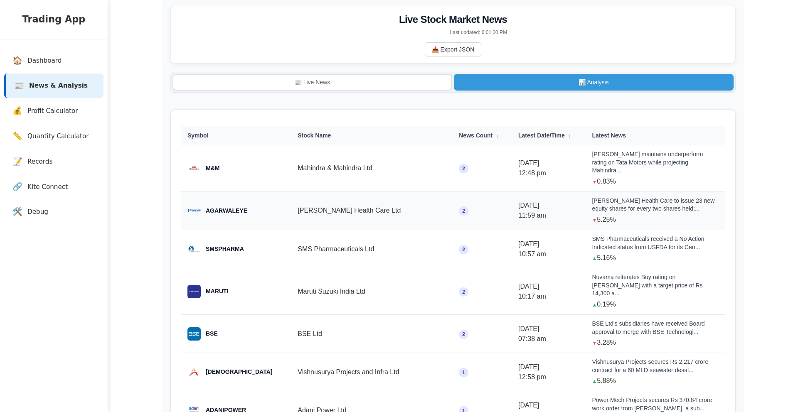
scroll to position [21, 0]
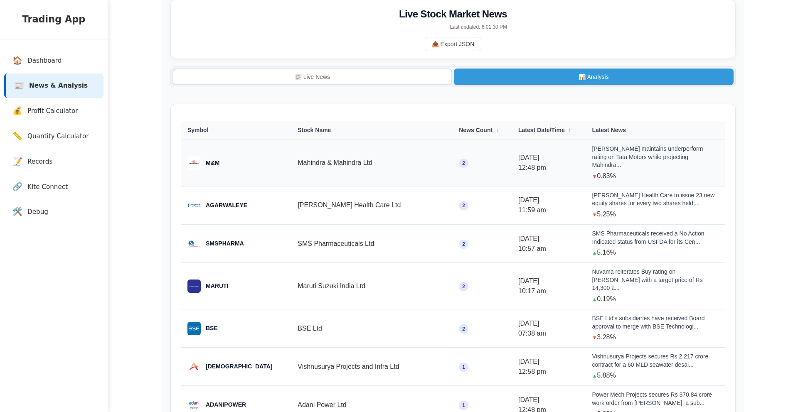
click at [531, 156] on div "[DATE]" at bounding box center [548, 158] width 60 height 10
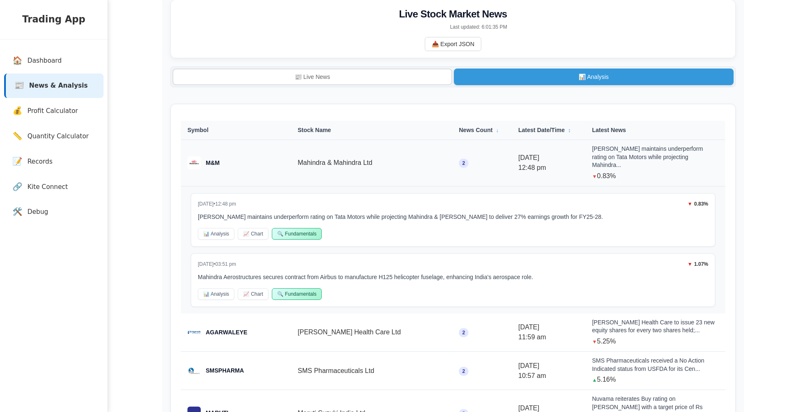
click at [530, 157] on div "[DATE]" at bounding box center [548, 158] width 60 height 10
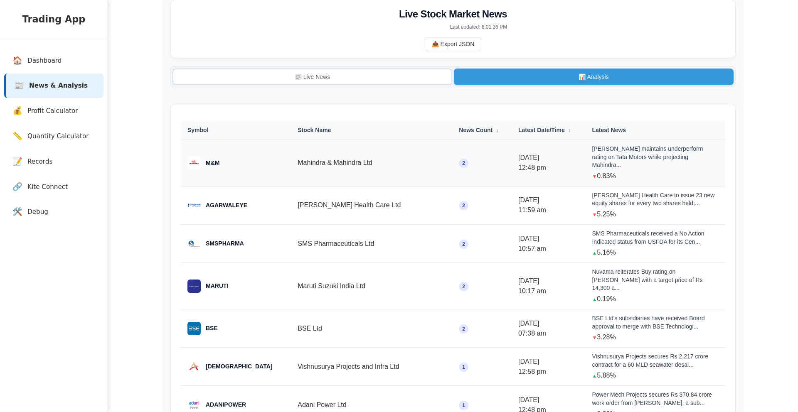
click at [518, 153] on div "[DATE]" at bounding box center [548, 158] width 60 height 10
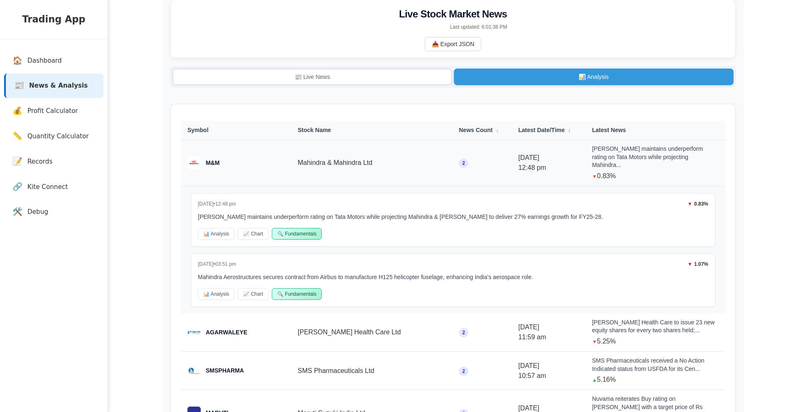
scroll to position [22, 0]
click at [518, 153] on div "[DATE]" at bounding box center [548, 158] width 60 height 10
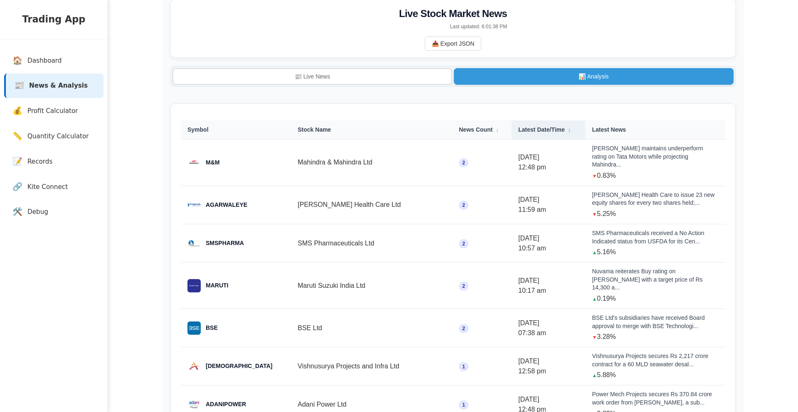
click at [520, 126] on th "Latest Date/Time ↕" at bounding box center [549, 130] width 74 height 19
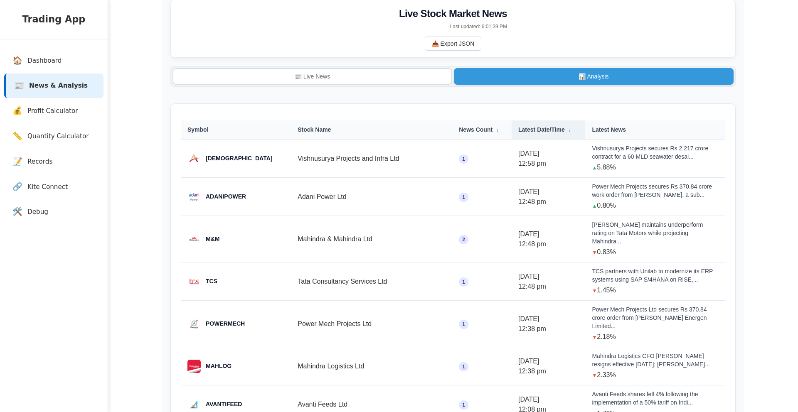
click at [520, 127] on th "Latest Date/Time ↓" at bounding box center [549, 130] width 74 height 19
click at [518, 133] on th "Latest Date/Time ↑" at bounding box center [549, 130] width 74 height 19
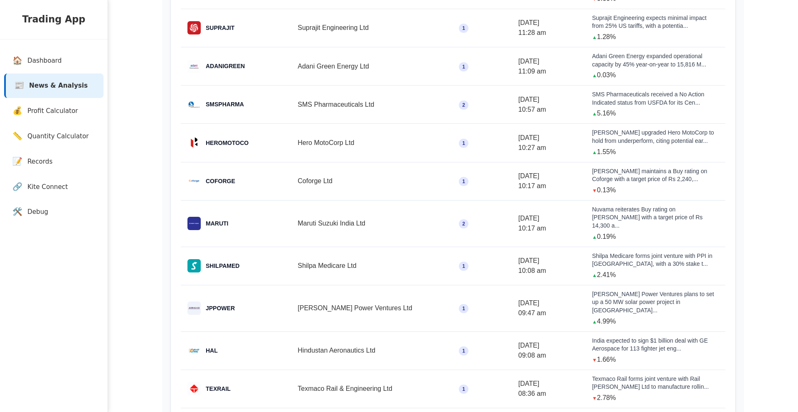
scroll to position [0, 0]
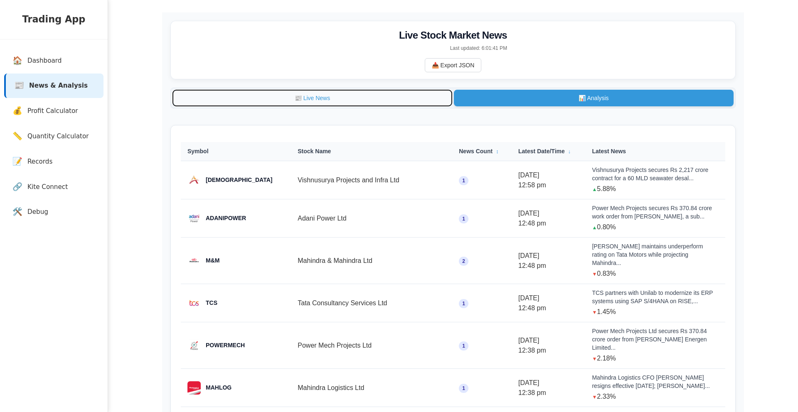
click at [346, 103] on button "📰 Live News" at bounding box center [312, 98] width 280 height 17
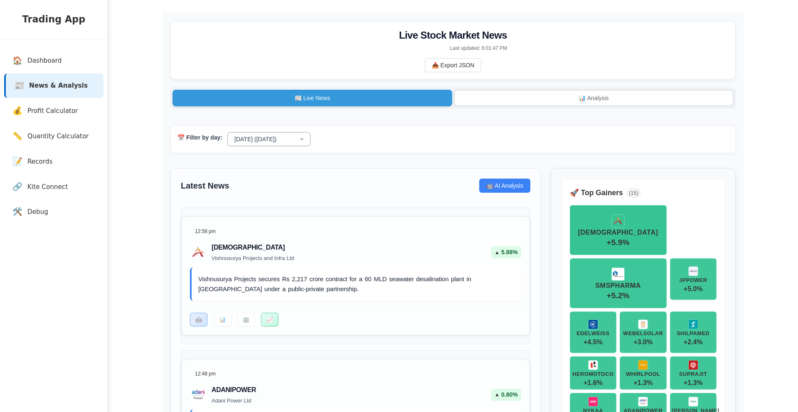
click at [283, 145] on select "[DATE] ([DATE]) [DATE] [DATE] [DATE] [DATE]" at bounding box center [268, 139] width 83 height 14
click at [227, 134] on select "[DATE] ([DATE]) [DATE] [DATE] [DATE] [DATE]" at bounding box center [268, 139] width 83 height 14
select select "[DATE]"
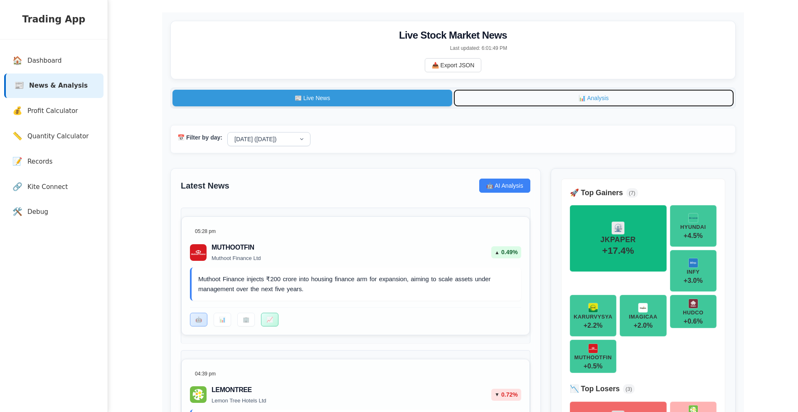
click at [534, 101] on button "📊 Analysis" at bounding box center [594, 98] width 280 height 17
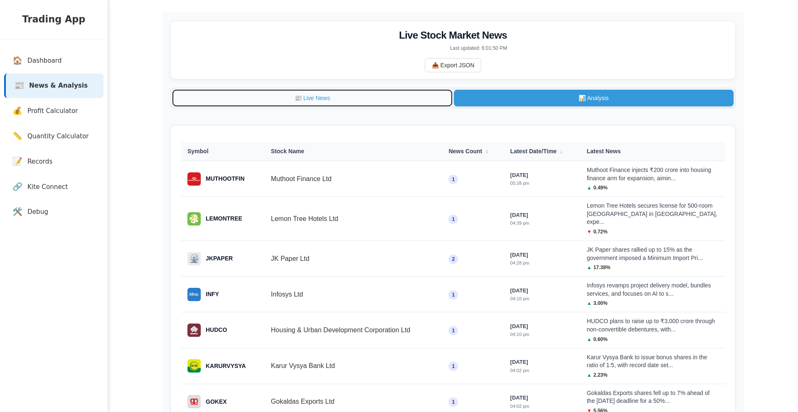
click at [332, 97] on button "📰 Live News" at bounding box center [312, 98] width 280 height 17
select select "[DATE]"
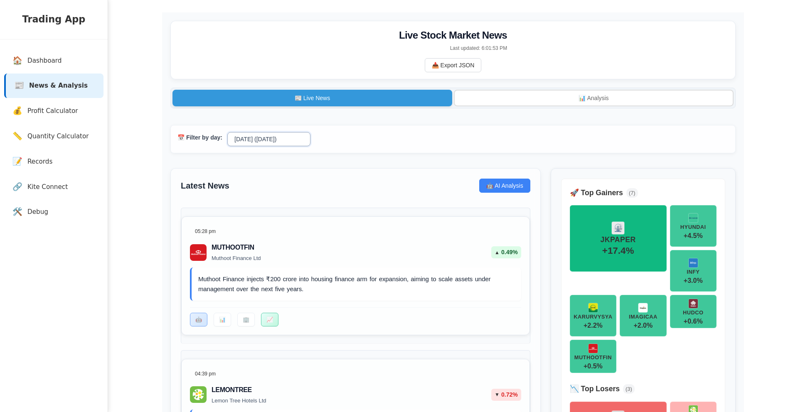
click at [273, 143] on select "[DATE] ([DATE]) [DATE] [DATE] [DATE] [DATE]" at bounding box center [268, 139] width 83 height 14
click at [227, 134] on select "[DATE] ([DATE]) [DATE] [DATE] [DATE] [DATE]" at bounding box center [268, 139] width 83 height 14
select select "[DATE]"
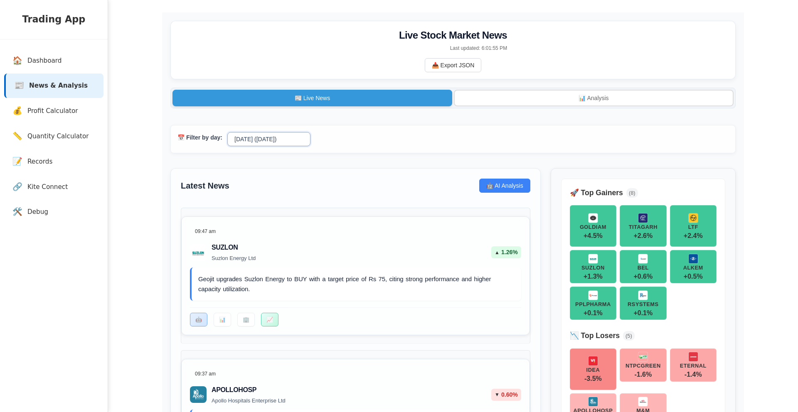
click at [278, 140] on select "[DATE] ([DATE]) [DATE] [DATE] [DATE] [DATE]" at bounding box center [268, 139] width 83 height 14
click at [227, 134] on select "[DATE] ([DATE]) [DATE] [DATE] [DATE] [DATE]" at bounding box center [268, 139] width 83 height 14
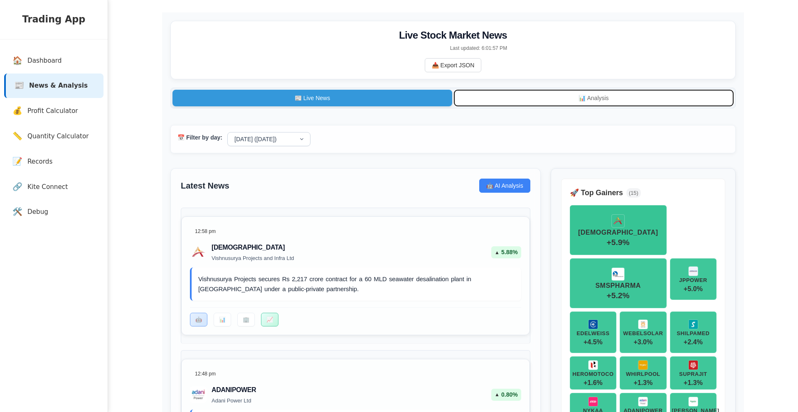
click at [516, 101] on button "📊 Analysis" at bounding box center [594, 98] width 280 height 17
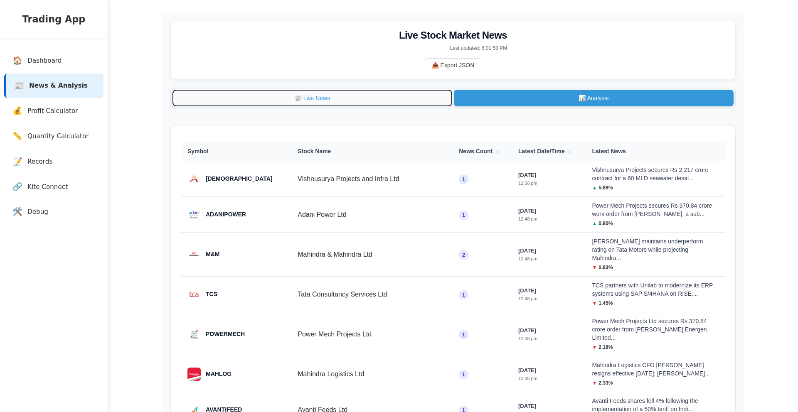
click at [351, 95] on button "📰 Live News" at bounding box center [312, 98] width 280 height 17
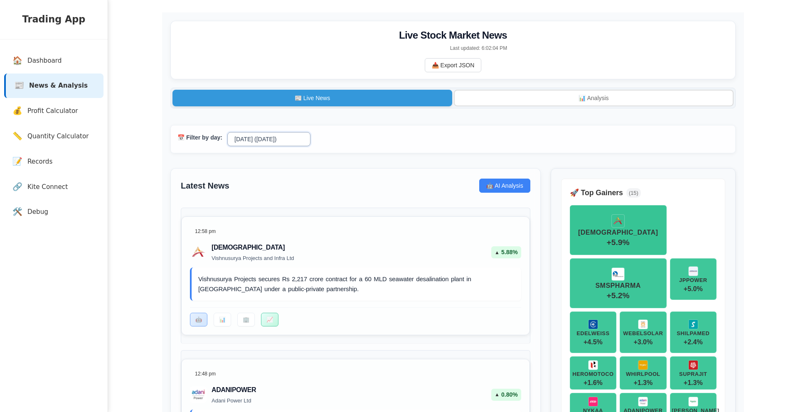
click at [266, 140] on select "[DATE] ([DATE]) [DATE] [DATE] [DATE] [DATE]" at bounding box center [268, 139] width 83 height 14
click at [227, 134] on select "[DATE] ([DATE]) [DATE] [DATE] [DATE] [DATE]" at bounding box center [268, 139] width 83 height 14
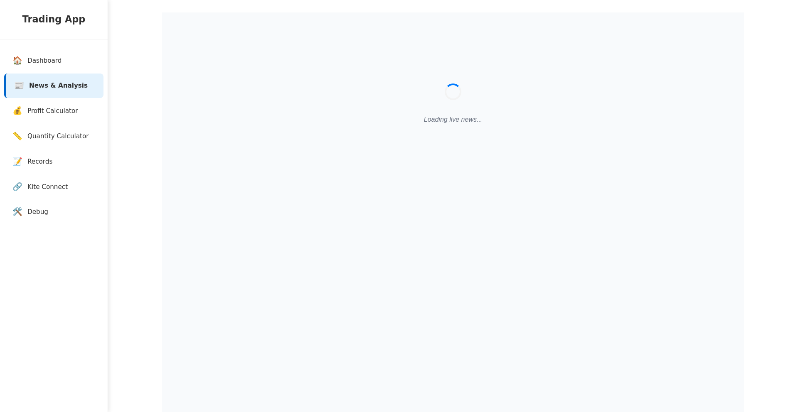
select select "[DATE]"
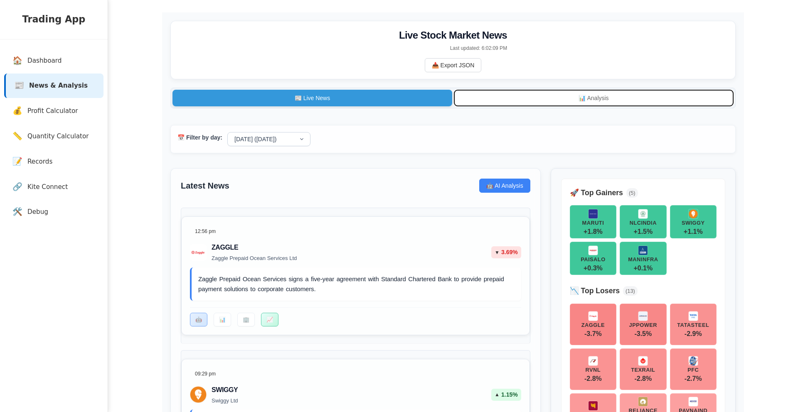
click at [499, 101] on button "📊 Analysis" at bounding box center [594, 98] width 280 height 17
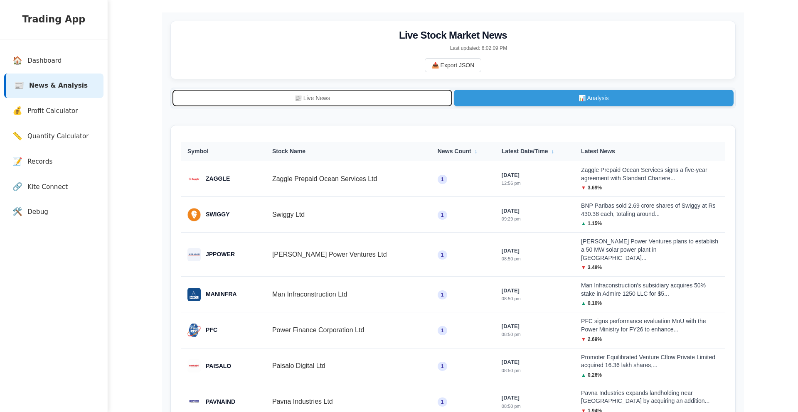
drag, startPoint x: 399, startPoint y: 97, endPoint x: 342, endPoint y: 110, distance: 58.4
click at [399, 97] on button "📰 Live News" at bounding box center [312, 98] width 280 height 17
select select "[DATE]"
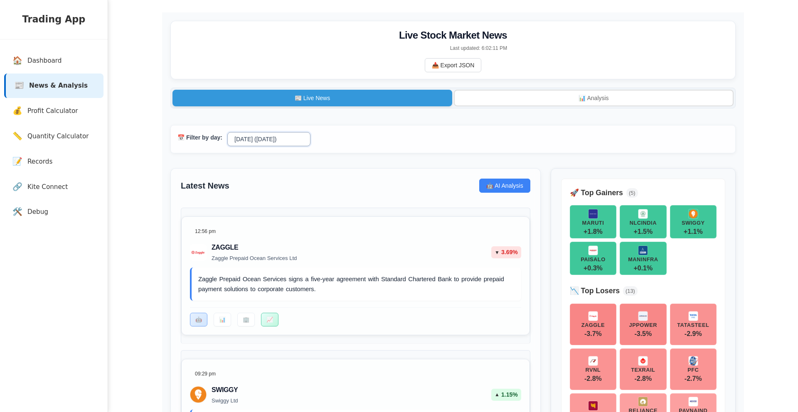
click at [251, 142] on select "[DATE] ([DATE]) [DATE] [DATE] [DATE] [DATE]" at bounding box center [268, 139] width 83 height 14
click at [227, 134] on select "[DATE] ([DATE]) [DATE] [DATE] [DATE] [DATE]" at bounding box center [268, 139] width 83 height 14
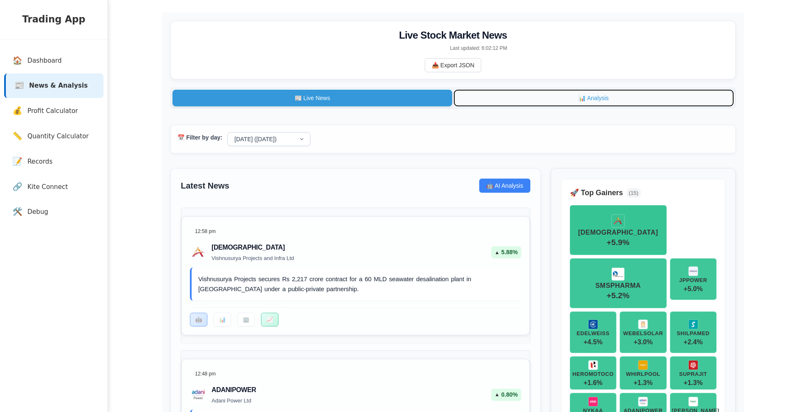
click at [620, 100] on button "📊 Analysis" at bounding box center [594, 98] width 280 height 17
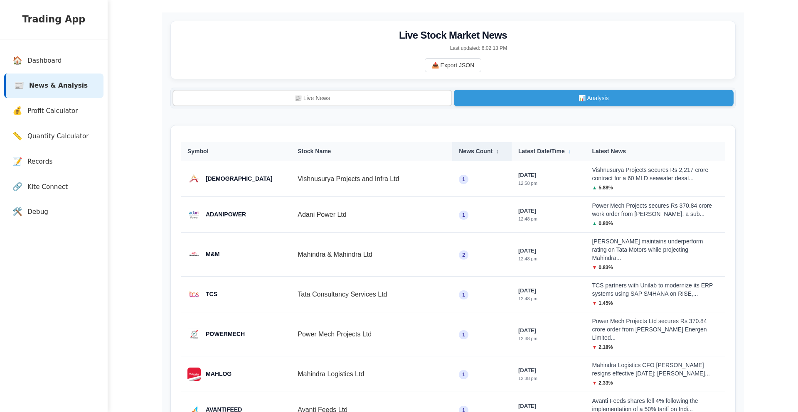
click at [456, 153] on th "News Count ↕" at bounding box center [481, 151] width 59 height 19
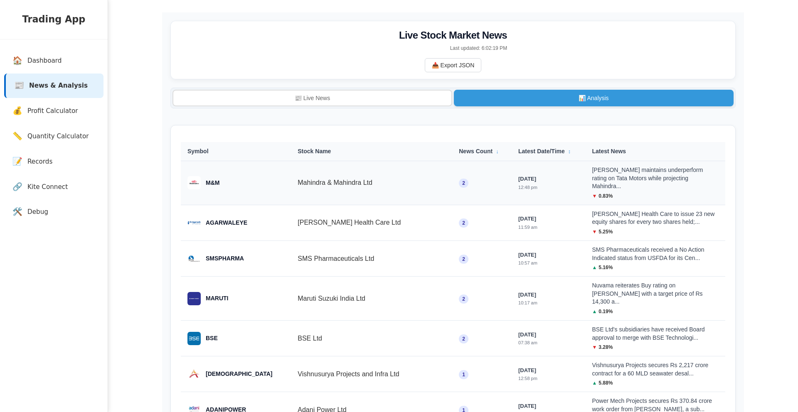
click at [592, 177] on div "[PERSON_NAME] maintains underperform rating on Tata Motors while projecting Mah…" at bounding box center [655, 178] width 127 height 25
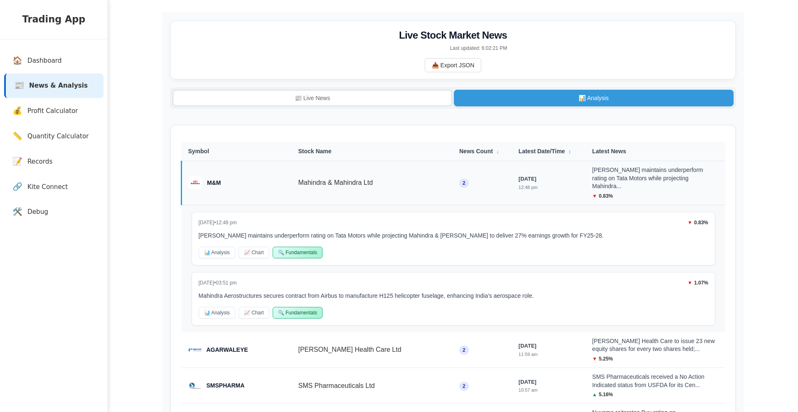
click at [592, 177] on div "[PERSON_NAME] maintains underperform rating on Tata Motors while projecting Mah…" at bounding box center [655, 178] width 126 height 25
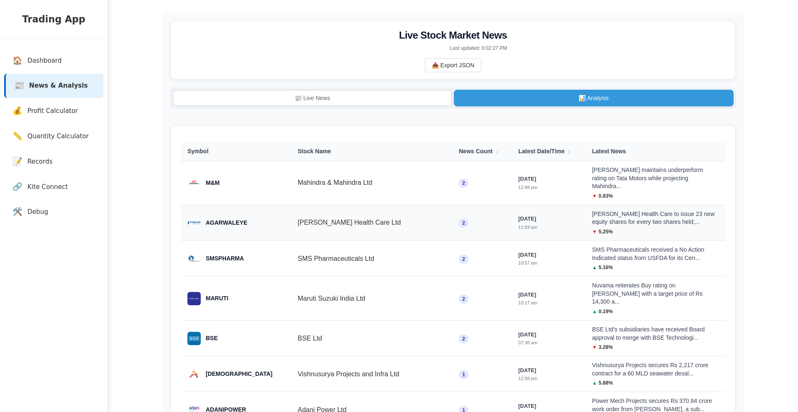
click at [600, 216] on div "[PERSON_NAME] Health Care to issue 23 new equity shares for every two shares he…" at bounding box center [655, 218] width 127 height 16
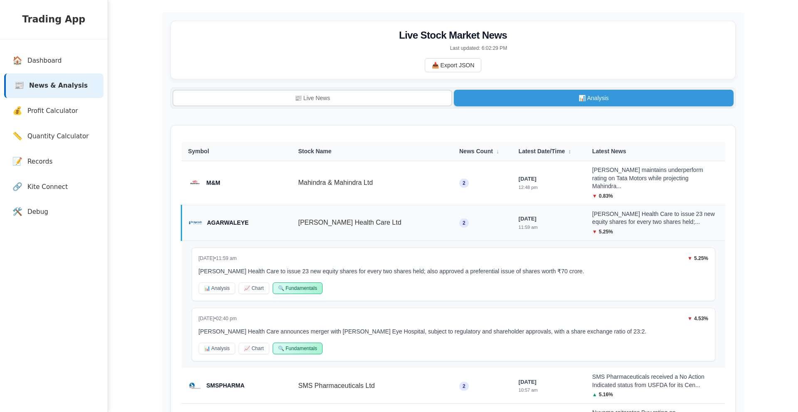
click at [600, 216] on div "[PERSON_NAME] Health Care to issue 23 new equity shares for every two shares he…" at bounding box center [655, 218] width 126 height 16
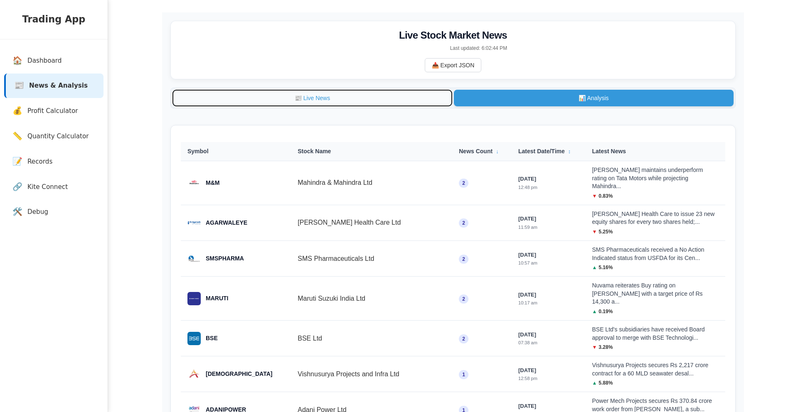
click at [331, 92] on button "📰 Live News" at bounding box center [312, 98] width 280 height 17
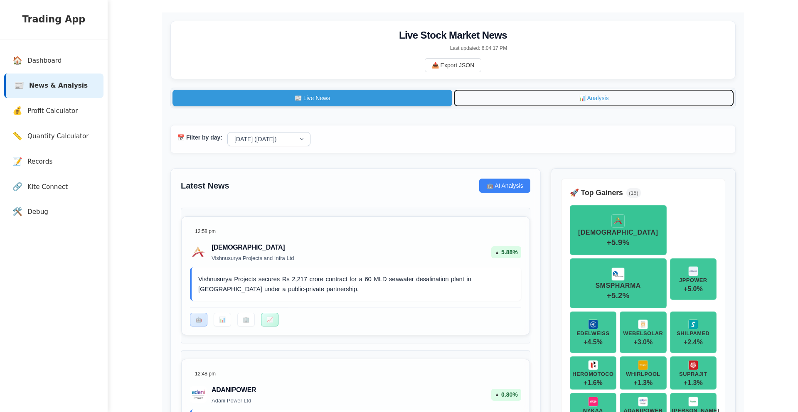
click at [513, 92] on button "📊 Analysis" at bounding box center [594, 98] width 280 height 17
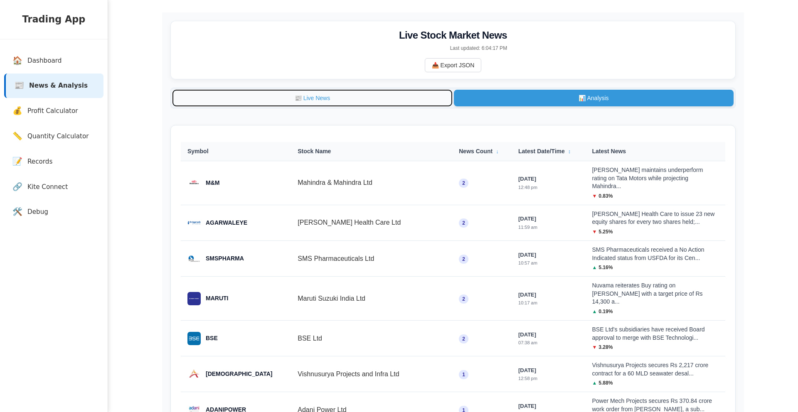
click at [378, 95] on button "📰 Live News" at bounding box center [312, 98] width 280 height 17
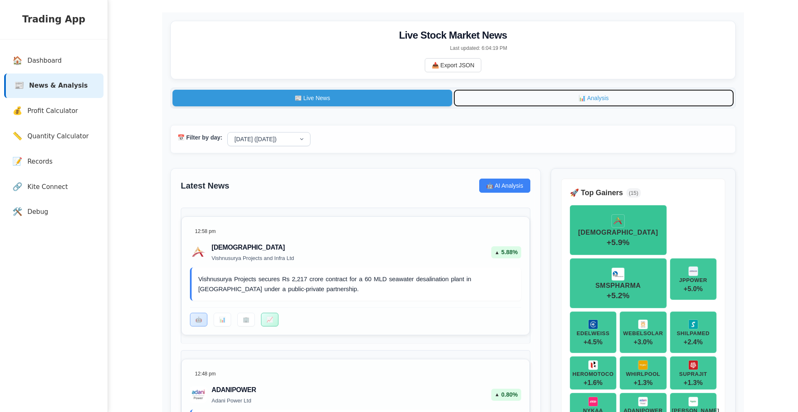
click at [500, 104] on button "📊 Analysis" at bounding box center [594, 98] width 280 height 17
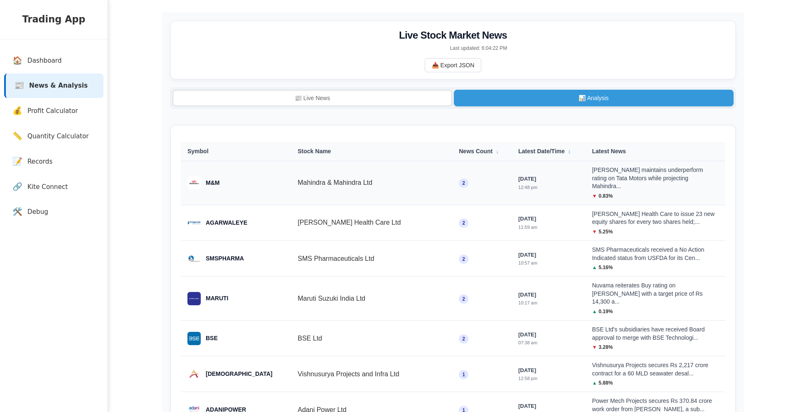
click at [488, 178] on td "2" at bounding box center [481, 183] width 59 height 44
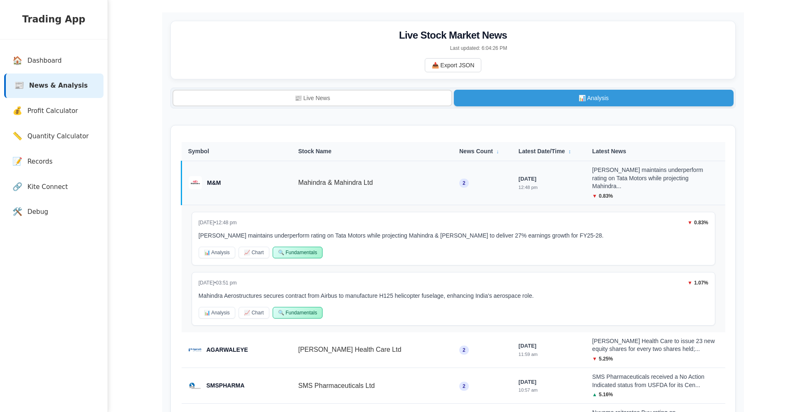
click at [488, 178] on td "2" at bounding box center [482, 183] width 59 height 44
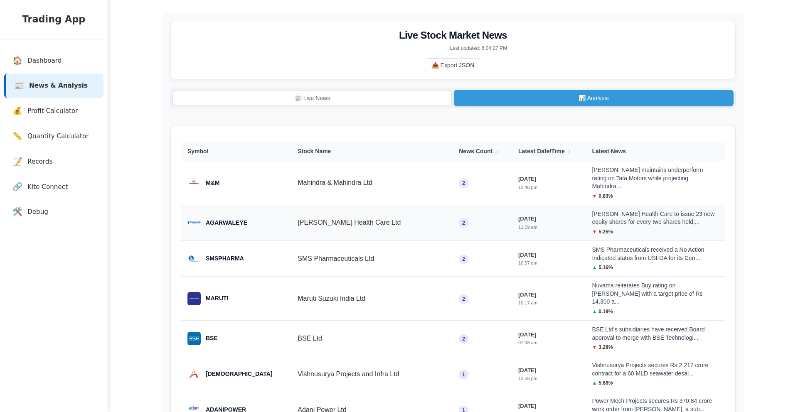
click at [468, 205] on td "2" at bounding box center [481, 223] width 59 height 36
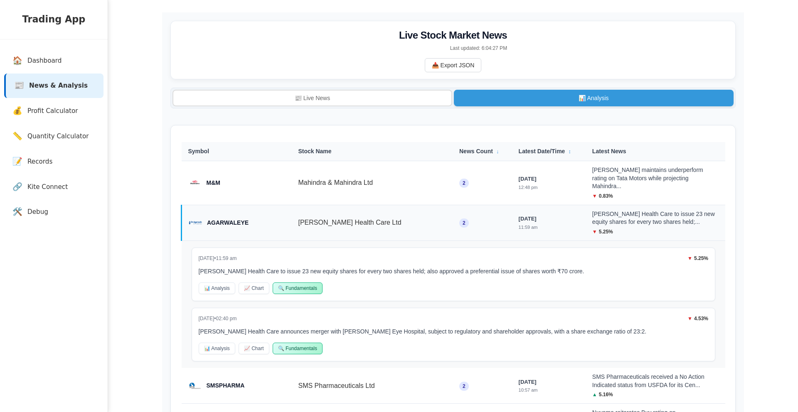
click at [468, 205] on td "2" at bounding box center [482, 223] width 59 height 36
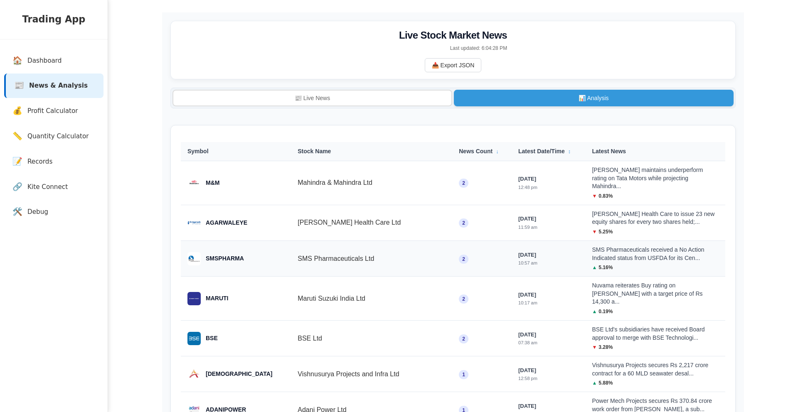
click at [267, 242] on td "SMSPHARMA" at bounding box center [236, 259] width 110 height 36
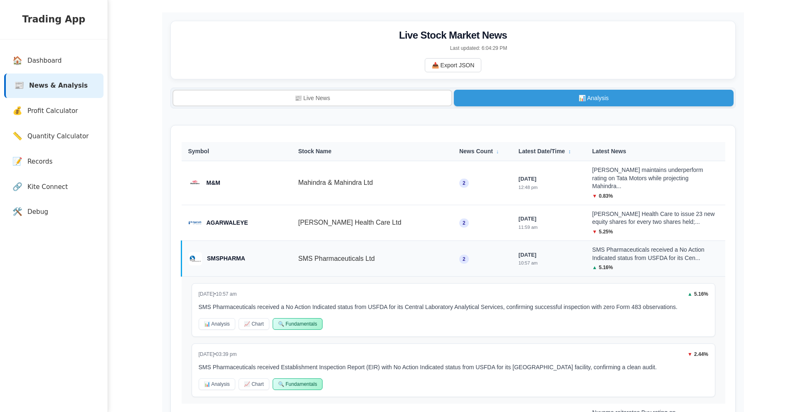
click at [267, 242] on td "SMSPHARMA" at bounding box center [237, 259] width 110 height 36
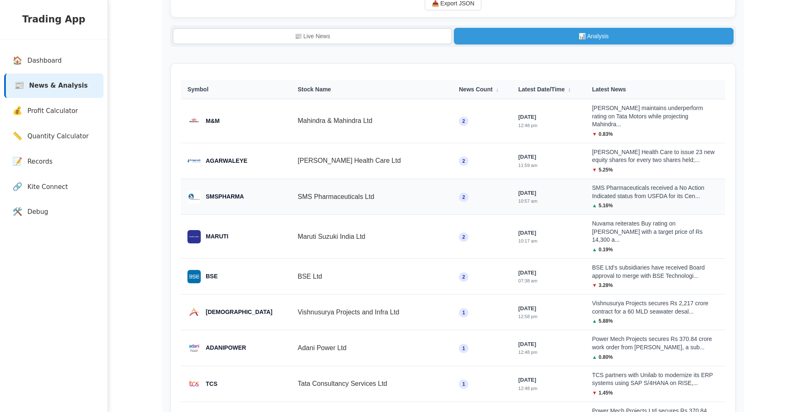
scroll to position [80, 0]
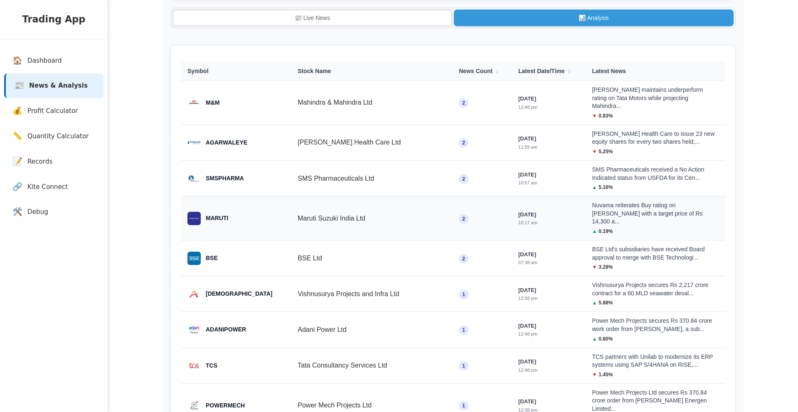
click at [293, 203] on td "Maruti Suzuki India Ltd" at bounding box center [371, 219] width 161 height 44
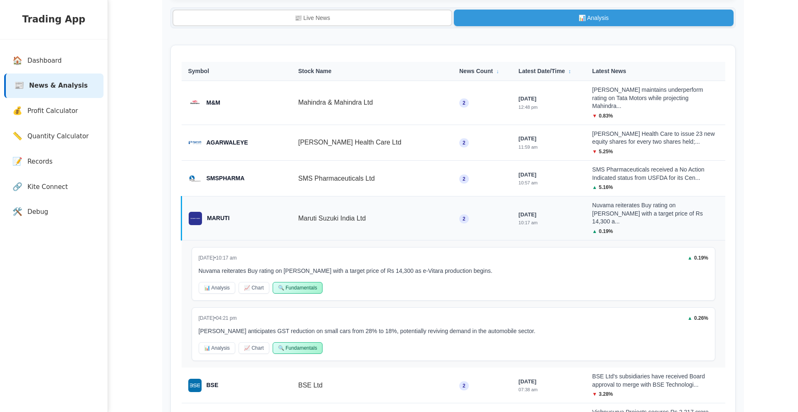
click at [292, 210] on td "Maruti Suzuki India Ltd" at bounding box center [371, 219] width 161 height 44
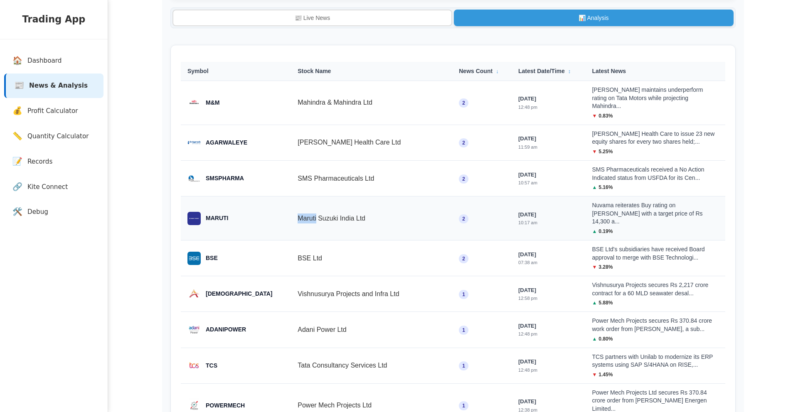
click at [292, 210] on td "Maruti Suzuki India Ltd" at bounding box center [371, 219] width 161 height 44
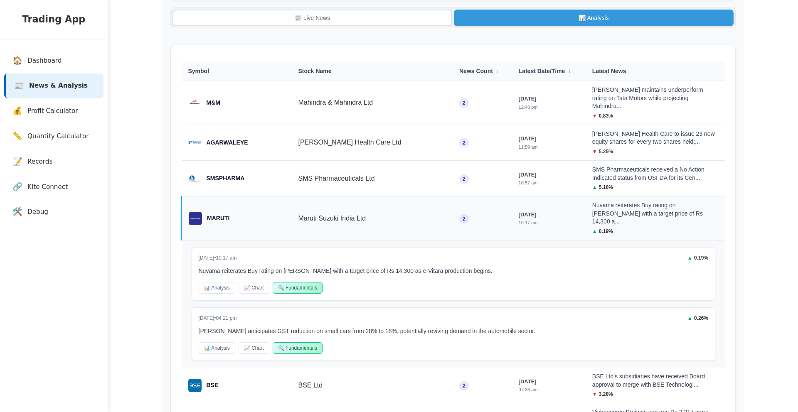
click at [236, 212] on div "MARUTI" at bounding box center [237, 218] width 96 height 13
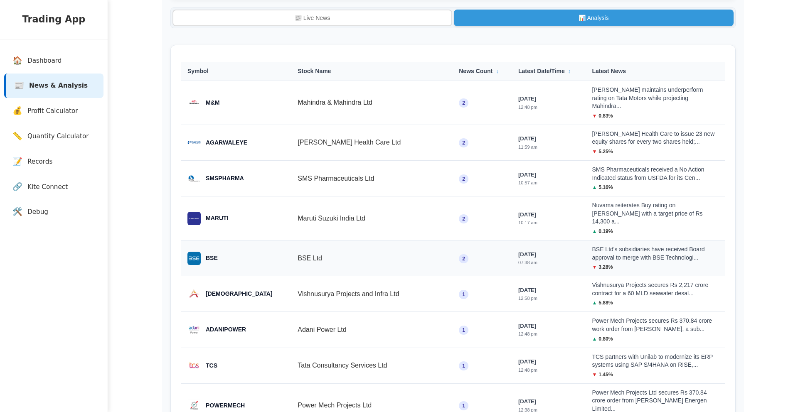
click at [241, 240] on td "BSE" at bounding box center [236, 258] width 110 height 36
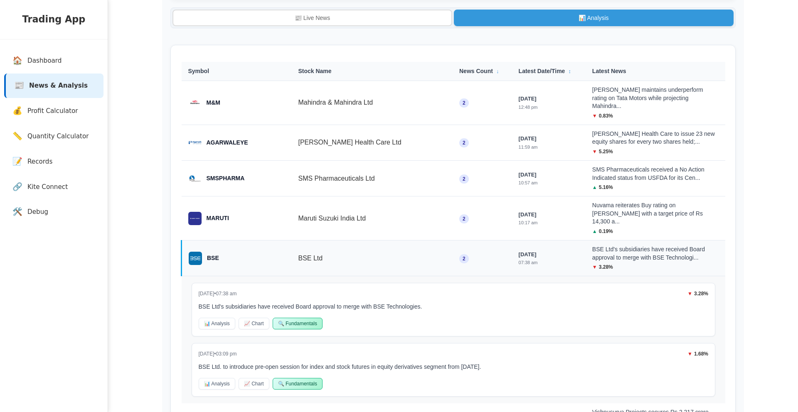
click at [241, 240] on td "BSE" at bounding box center [237, 258] width 110 height 36
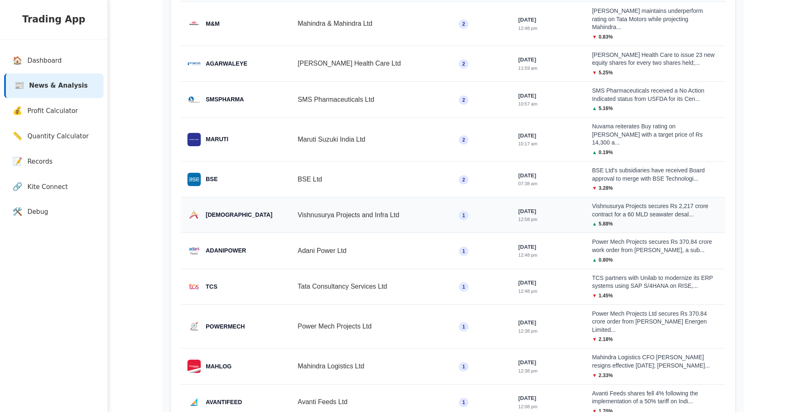
scroll to position [161, 0]
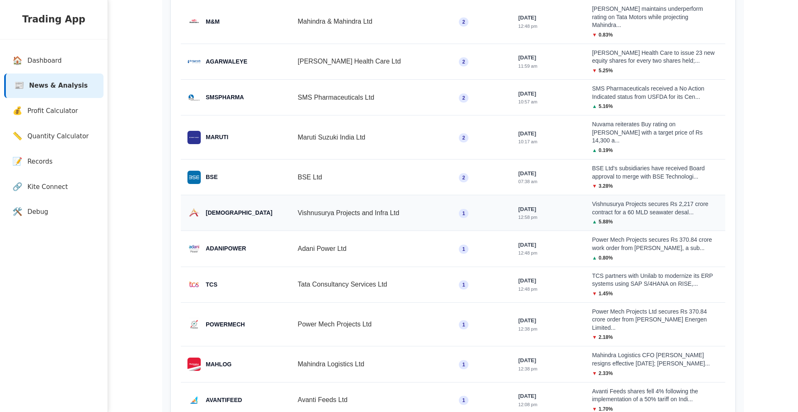
click at [271, 195] on td "[DEMOGRAPHIC_DATA]" at bounding box center [236, 213] width 110 height 36
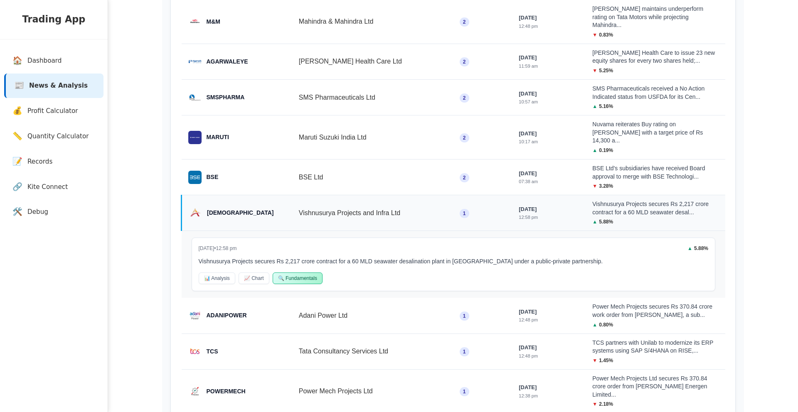
click at [256, 207] on div "[DEMOGRAPHIC_DATA]" at bounding box center [237, 213] width 97 height 13
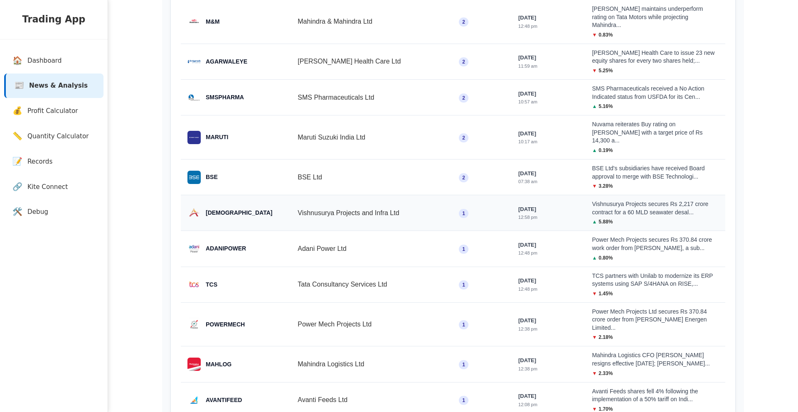
click at [256, 207] on div "[DEMOGRAPHIC_DATA]" at bounding box center [235, 213] width 97 height 13
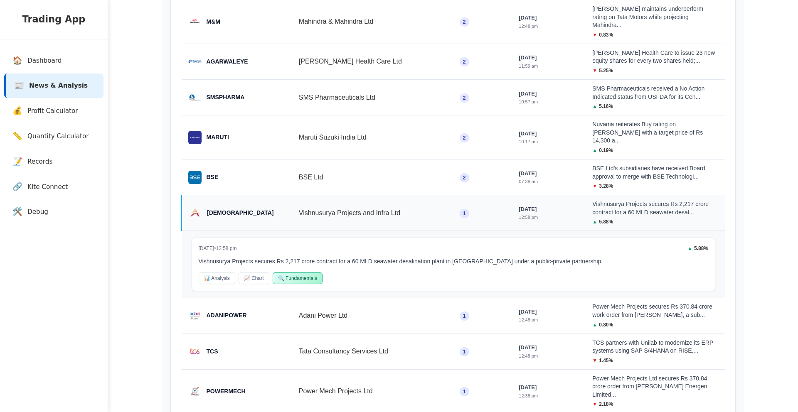
click at [256, 207] on div "[DEMOGRAPHIC_DATA]" at bounding box center [237, 213] width 97 height 13
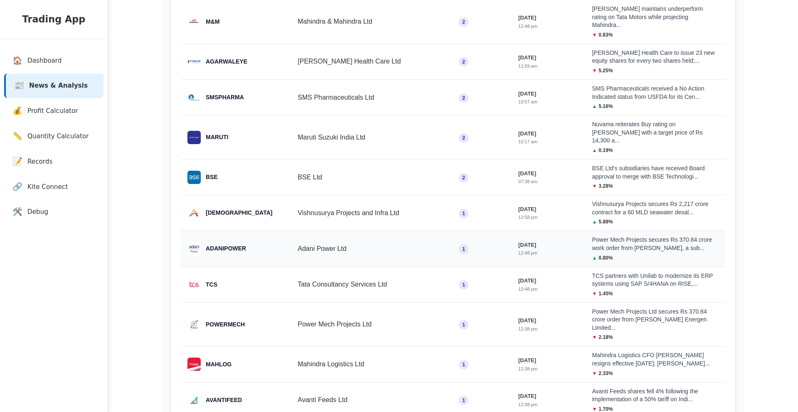
click at [253, 242] on div "ADANIPOWER" at bounding box center [235, 248] width 97 height 13
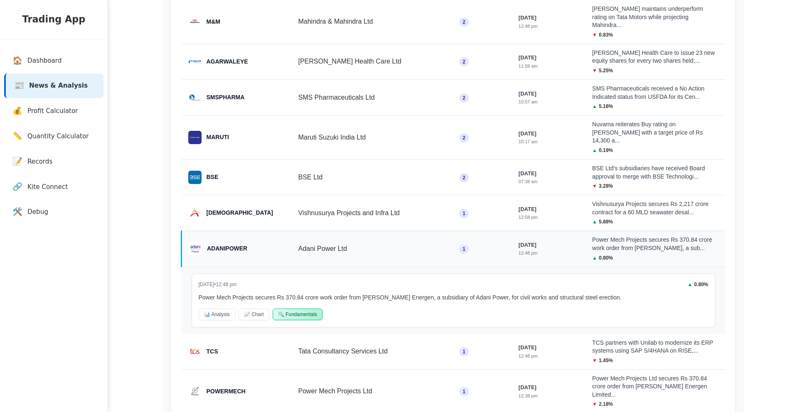
click at [252, 242] on div "ADANIPOWER" at bounding box center [237, 248] width 96 height 13
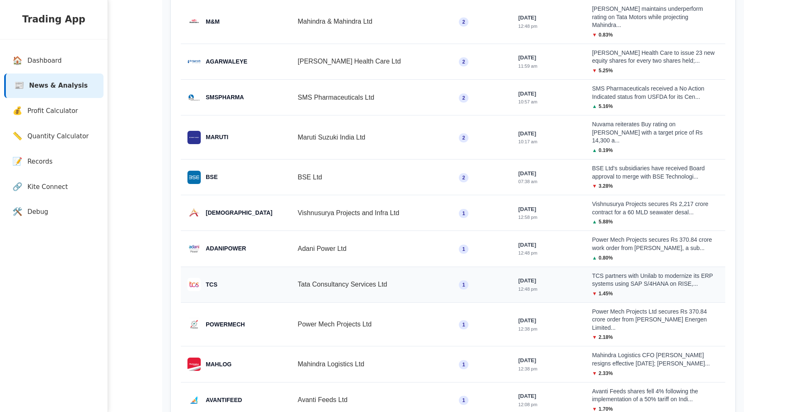
click at [255, 267] on td "TCS" at bounding box center [236, 285] width 110 height 36
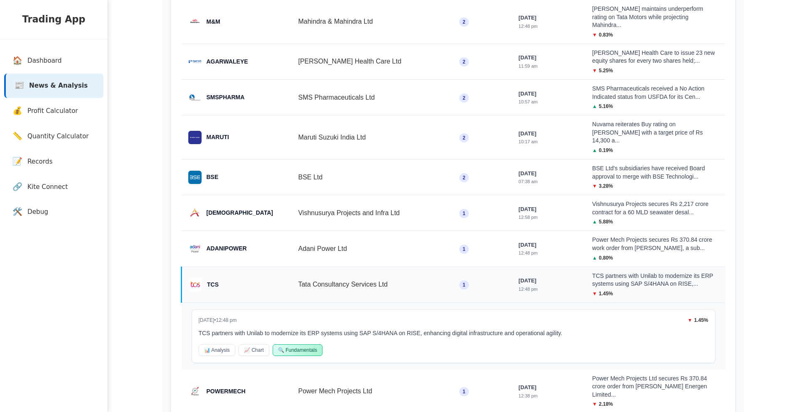
click at [255, 267] on td "TCS" at bounding box center [237, 285] width 110 height 36
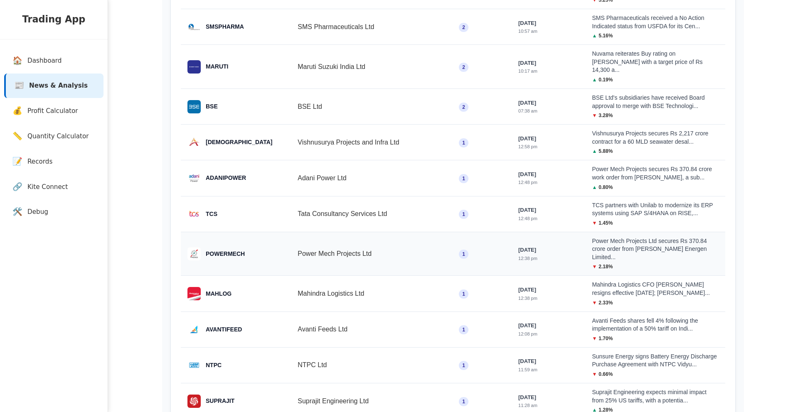
scroll to position [232, 0]
click at [266, 200] on td "TCS" at bounding box center [236, 214] width 110 height 36
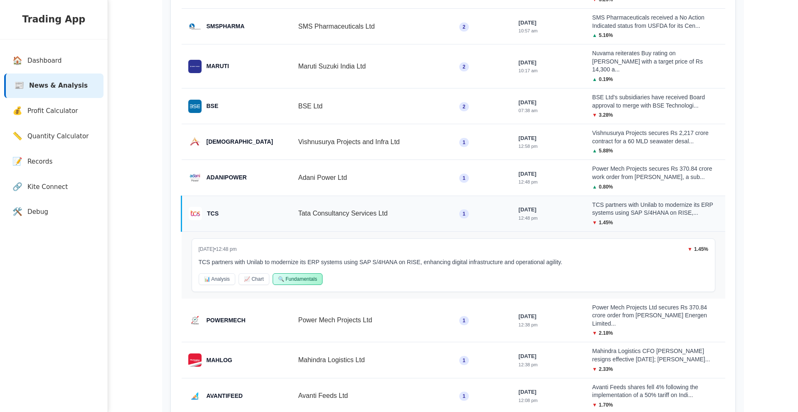
click at [246, 207] on div "TCS" at bounding box center [237, 213] width 96 height 13
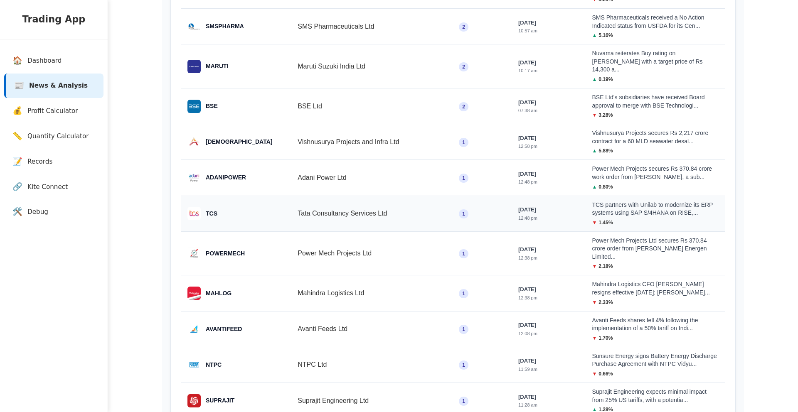
click at [246, 207] on div "TCS" at bounding box center [235, 213] width 97 height 13
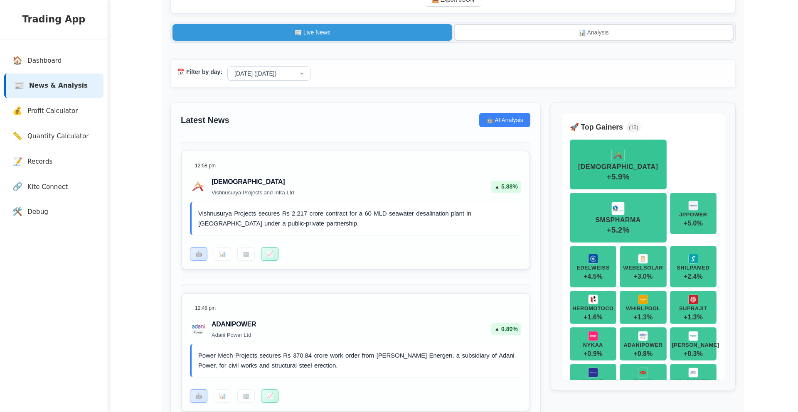
scroll to position [0, 0]
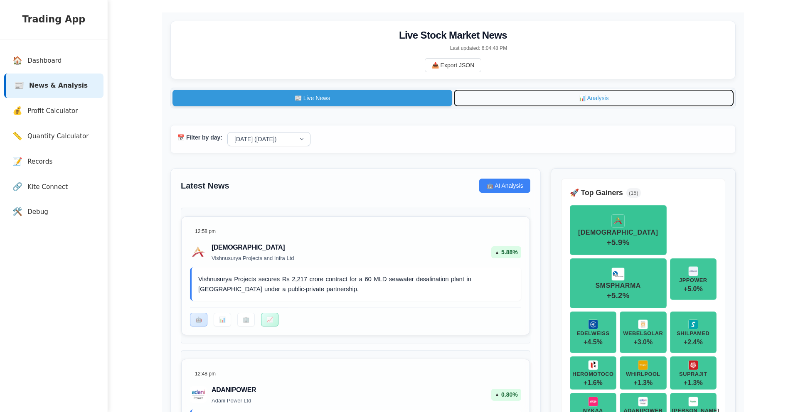
click at [583, 101] on button "📊 Analysis" at bounding box center [594, 98] width 280 height 17
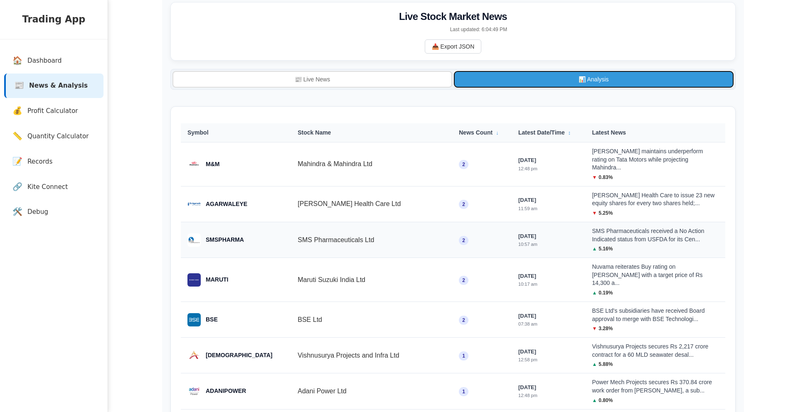
scroll to position [9, 0]
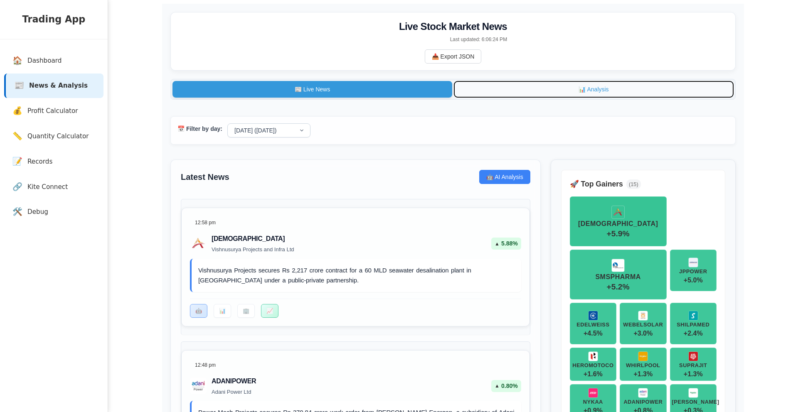
click at [557, 85] on button "📊 Analysis" at bounding box center [594, 89] width 280 height 17
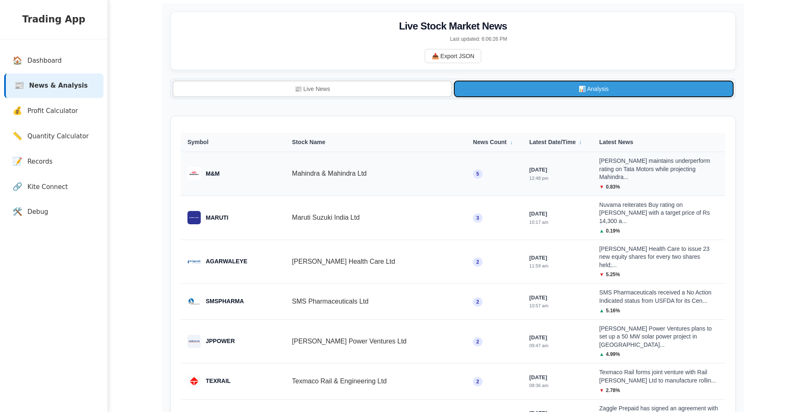
scroll to position [11, 0]
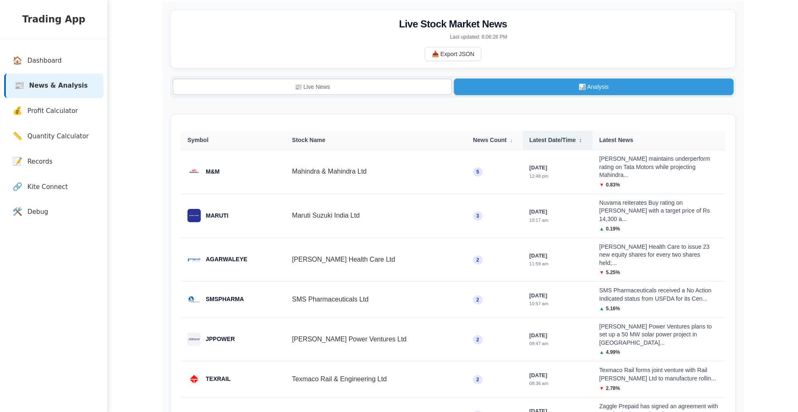
click at [524, 146] on th "Latest Date/Time ↕" at bounding box center [558, 140] width 70 height 19
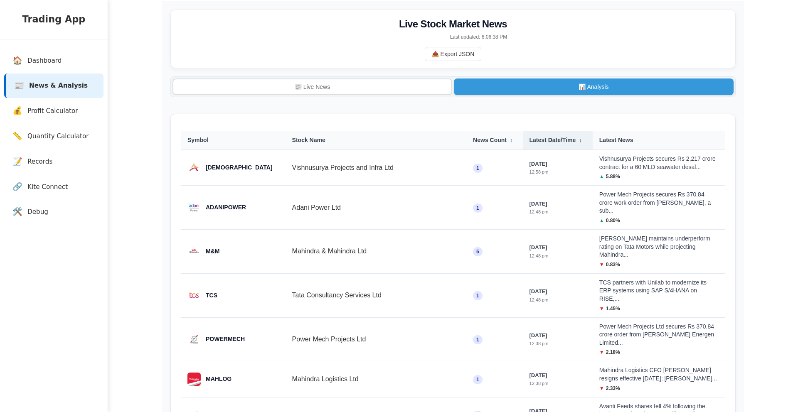
click at [524, 146] on th "Latest Date/Time ↓" at bounding box center [558, 140] width 70 height 19
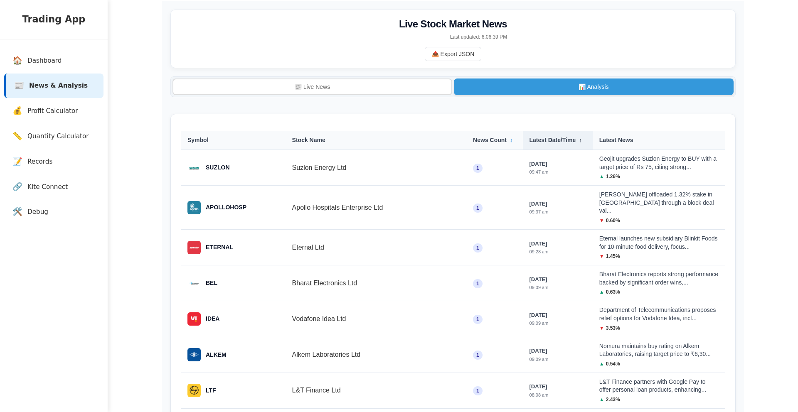
click at [524, 146] on th "Latest Date/Time ↑" at bounding box center [558, 140] width 70 height 19
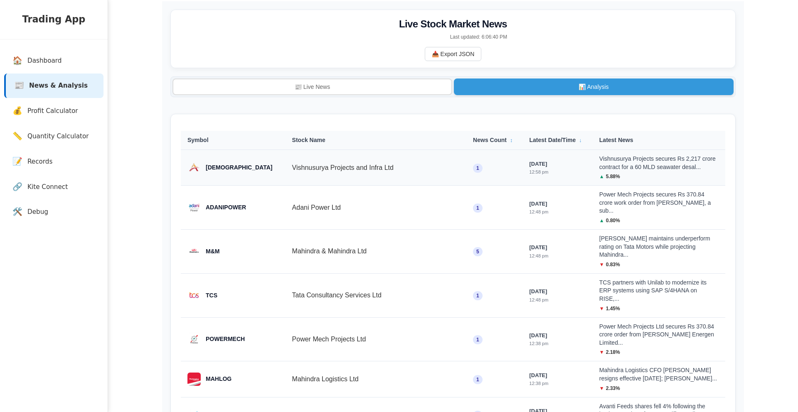
click at [540, 153] on td "[DATE] 12:58 pm" at bounding box center [558, 168] width 70 height 36
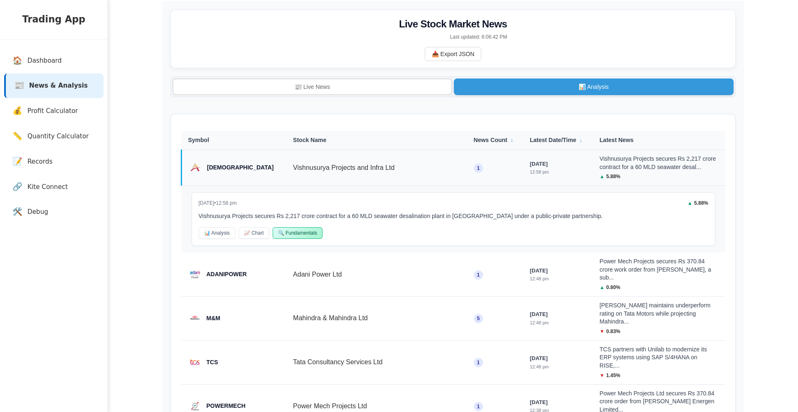
click at [539, 159] on td "[DATE] 12:58 pm" at bounding box center [558, 168] width 70 height 36
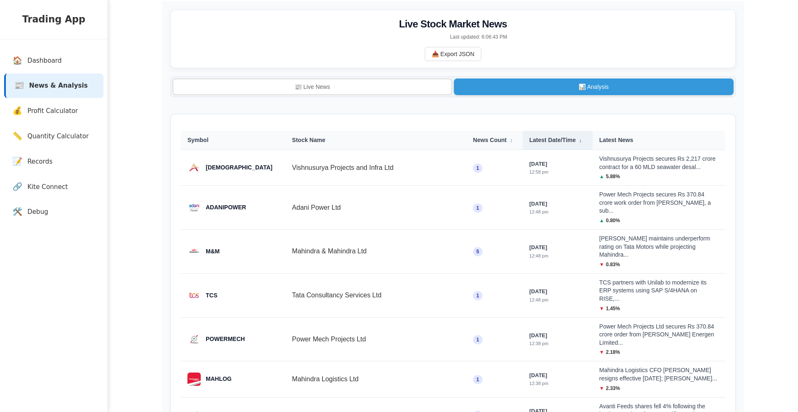
click at [546, 143] on th "Latest Date/Time ↓" at bounding box center [558, 140] width 70 height 19
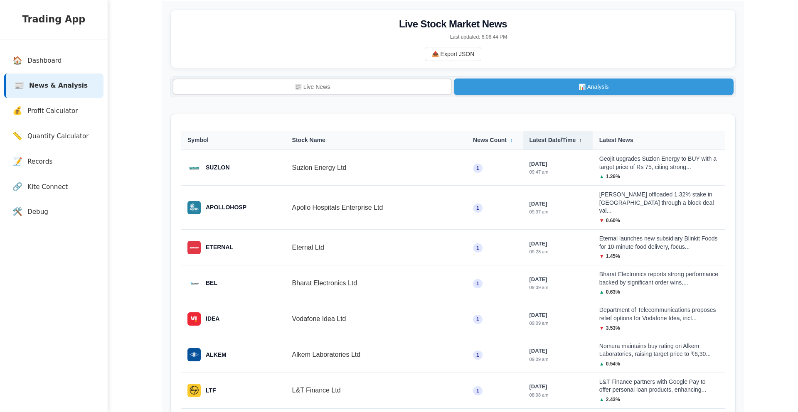
click at [546, 143] on th "Latest Date/Time ↑" at bounding box center [558, 140] width 70 height 19
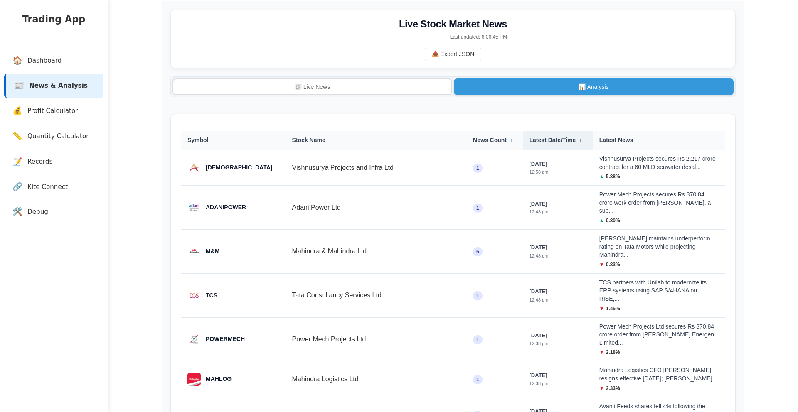
click at [523, 143] on th "Latest Date/Time ↓" at bounding box center [558, 140] width 70 height 19
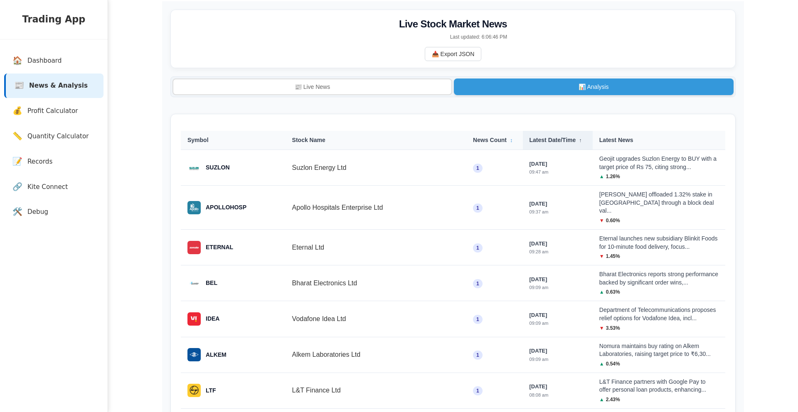
click at [523, 142] on th "Latest Date/Time ↑" at bounding box center [558, 140] width 70 height 19
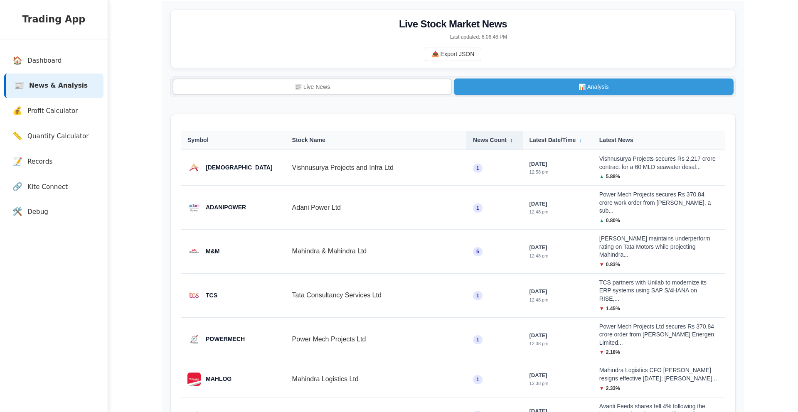
click at [474, 142] on th "News Count ↕" at bounding box center [494, 140] width 56 height 19
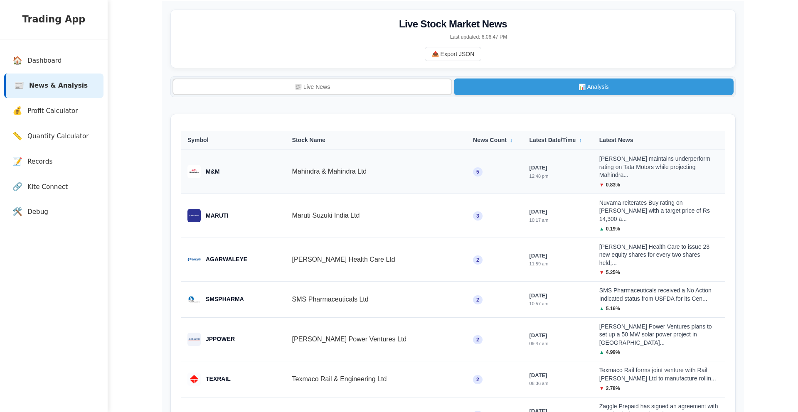
click at [389, 165] on td "Mahindra & Mahindra Ltd" at bounding box center [375, 172] width 181 height 44
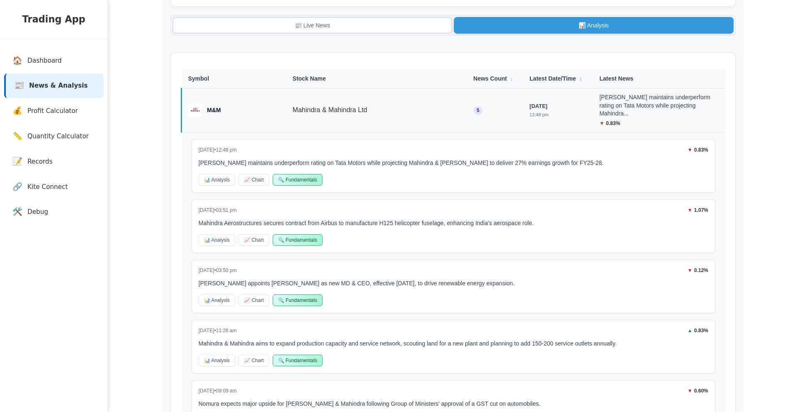
scroll to position [70, 0]
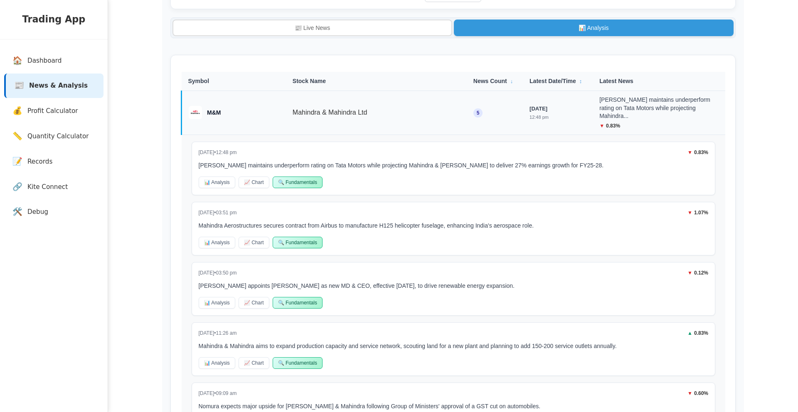
click at [467, 114] on td "5" at bounding box center [495, 113] width 56 height 44
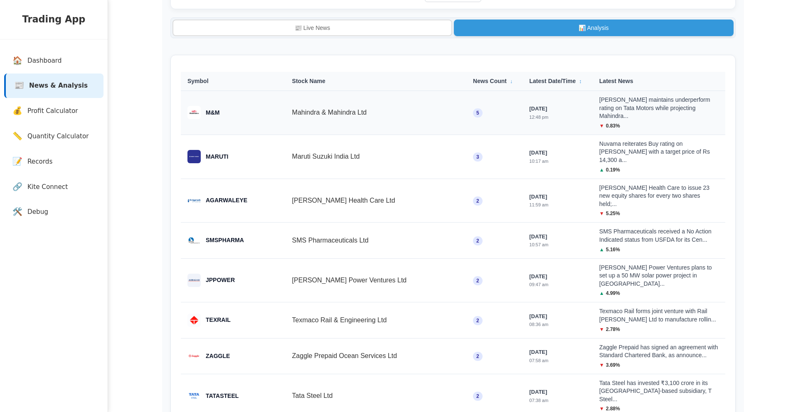
click at [466, 114] on td "5" at bounding box center [494, 113] width 56 height 44
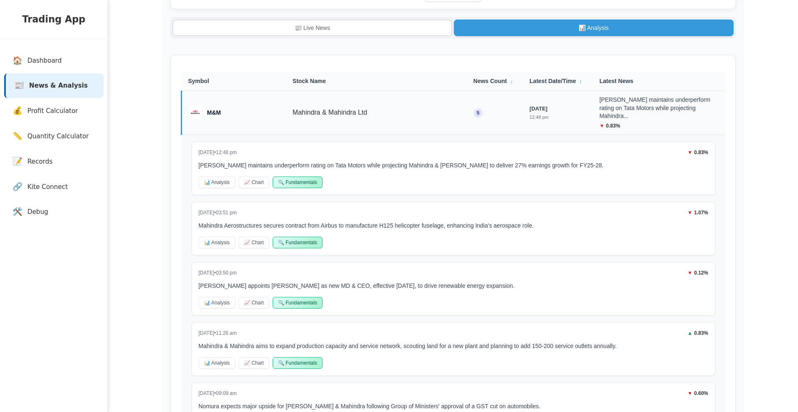
click at [467, 114] on td "5" at bounding box center [495, 113] width 56 height 44
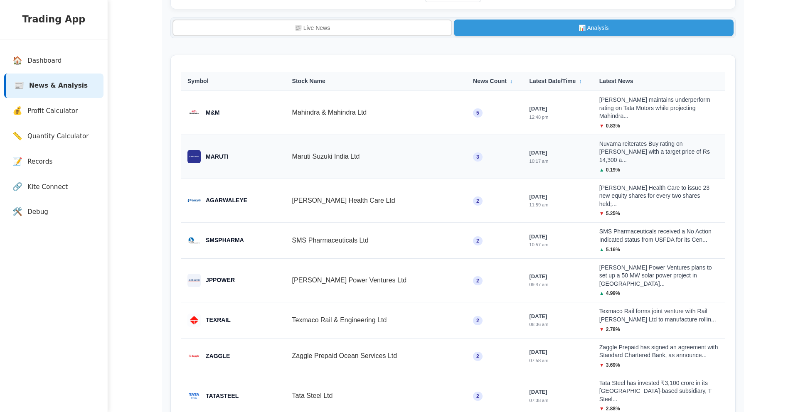
click at [418, 143] on td "Maruti Suzuki India Ltd" at bounding box center [375, 157] width 181 height 44
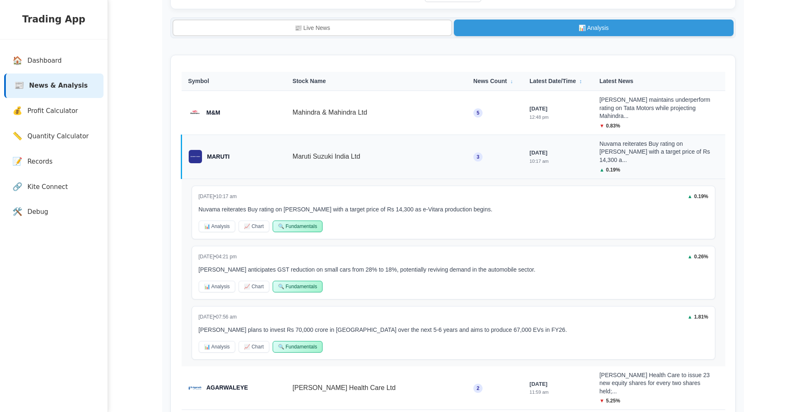
click at [418, 143] on td "Maruti Suzuki India Ltd" at bounding box center [376, 157] width 181 height 44
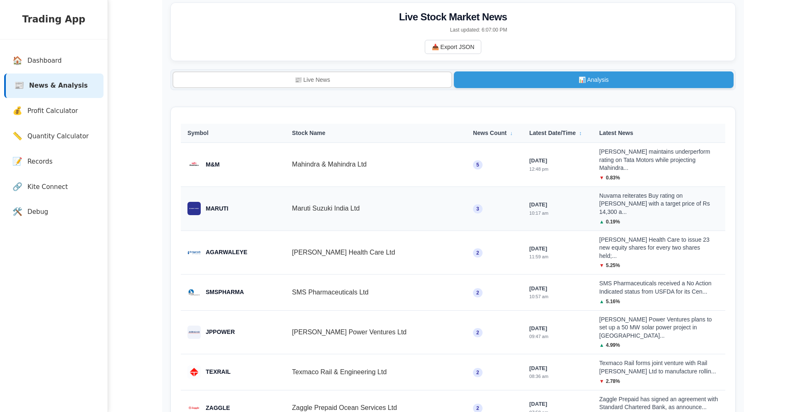
scroll to position [0, 0]
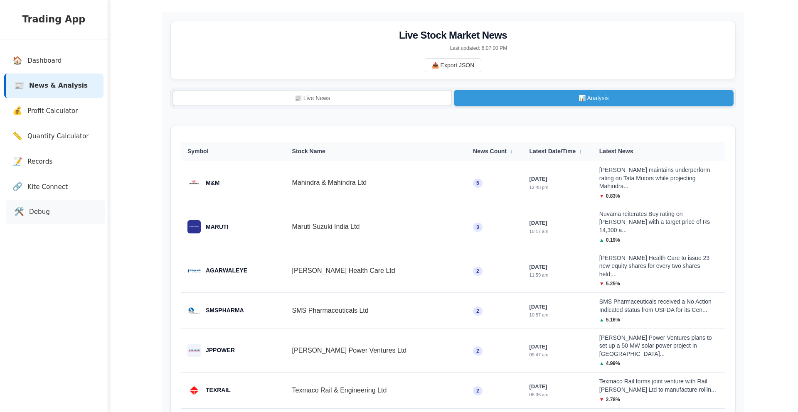
click at [51, 208] on link "🛠️ Debug" at bounding box center [55, 212] width 99 height 25
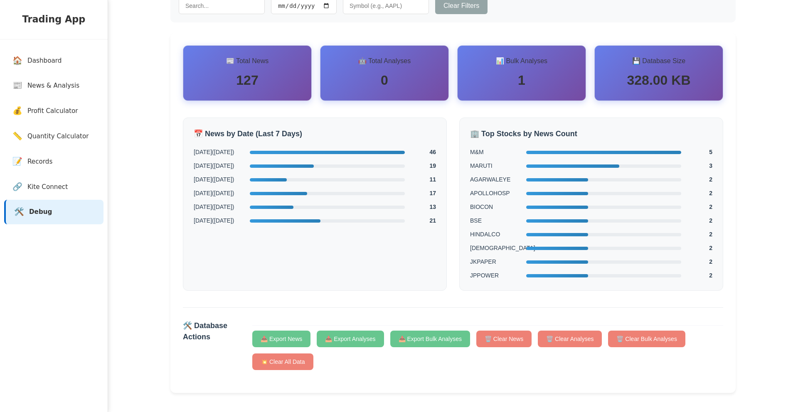
scroll to position [77, 0]
click at [563, 153] on div at bounding box center [603, 151] width 155 height 3
click at [480, 153] on span "M&M" at bounding box center [495, 152] width 50 height 9
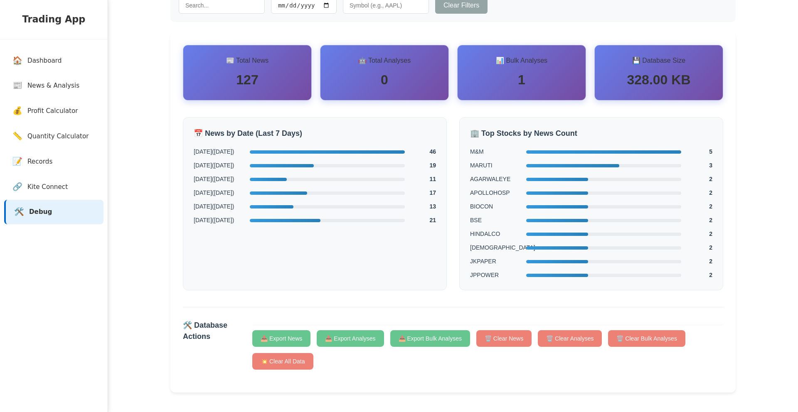
click at [478, 165] on span "MARUTI" at bounding box center [495, 165] width 50 height 9
click at [484, 178] on span "AGARWALEYE" at bounding box center [495, 179] width 50 height 9
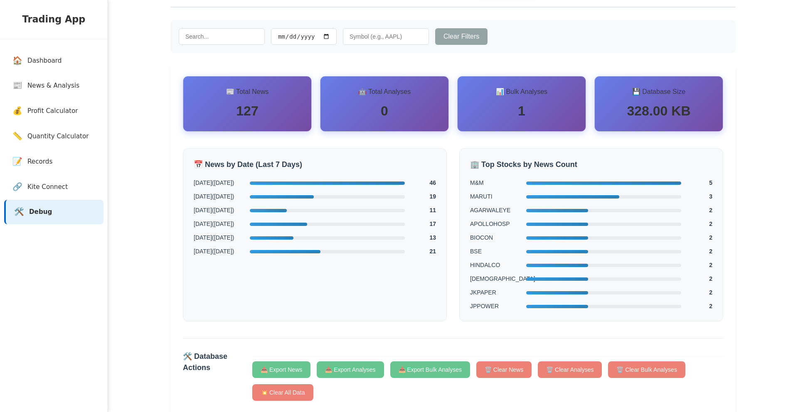
scroll to position [0, 0]
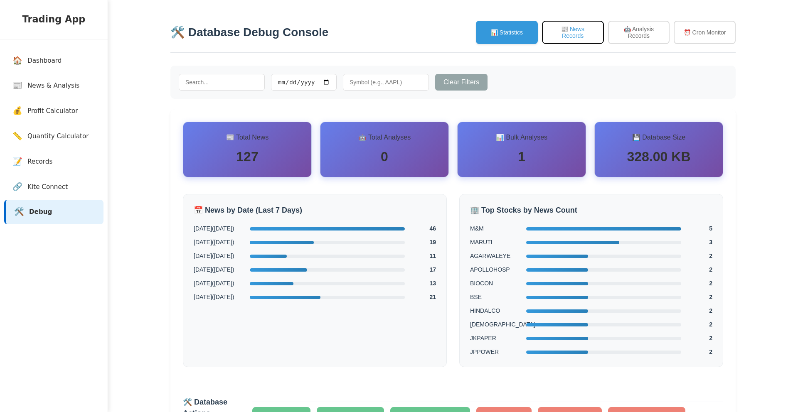
click at [571, 42] on button "📰 News Records" at bounding box center [573, 32] width 62 height 23
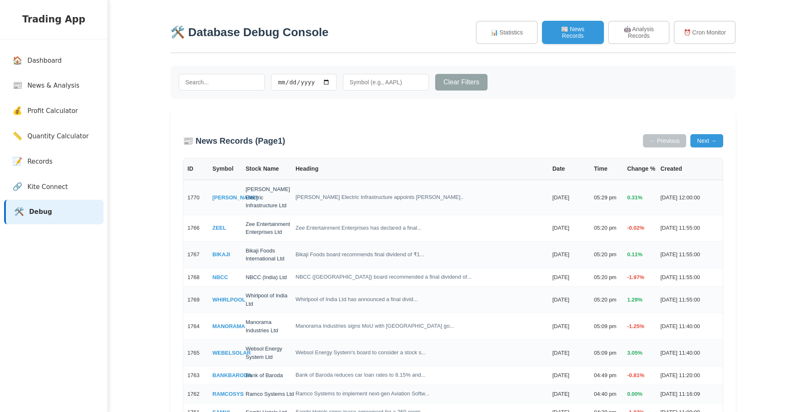
click at [373, 80] on input "text" at bounding box center [386, 82] width 86 height 17
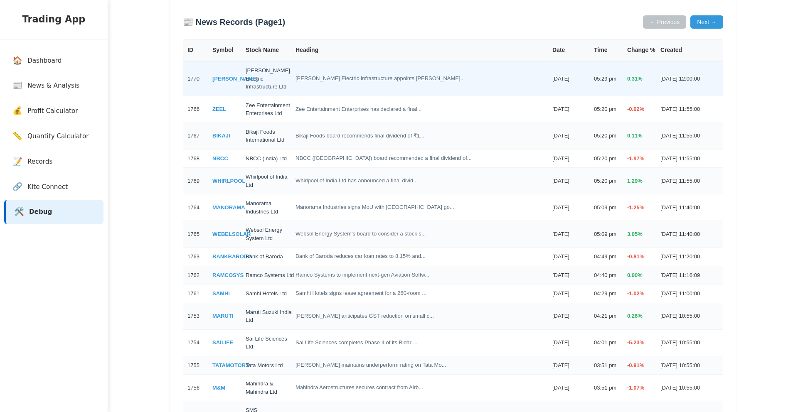
scroll to position [105, 0]
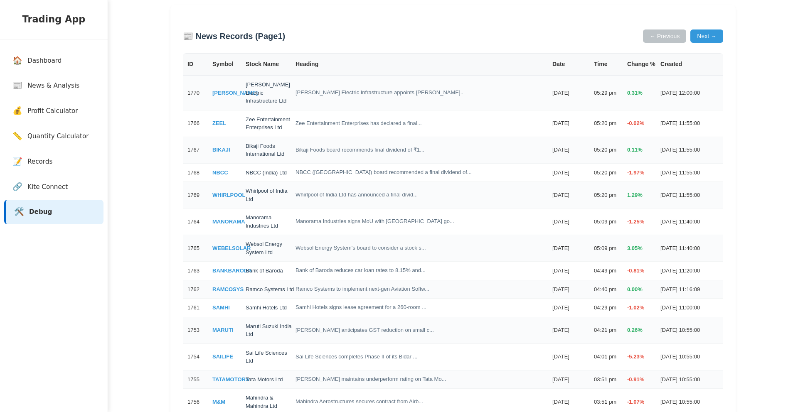
click at [278, 74] on div "ID Symbol Stock Name Heading Date Time Change % Created" at bounding box center [452, 65] width 539 height 22
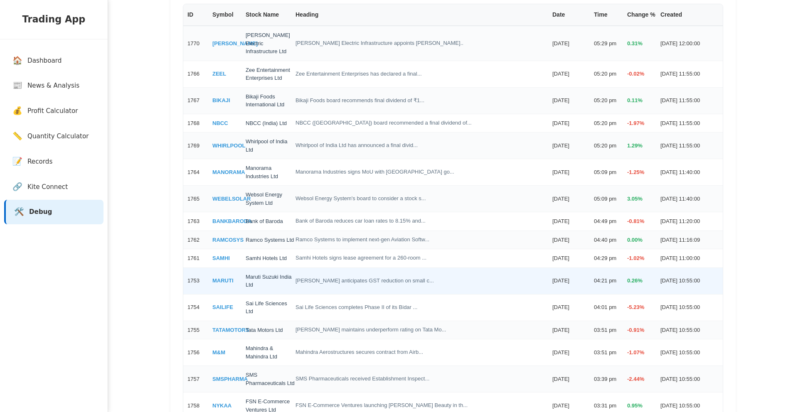
scroll to position [0, 0]
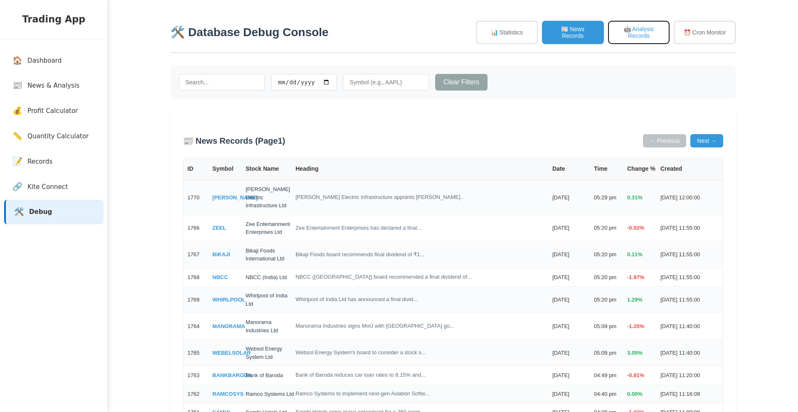
click at [640, 41] on button "🤖 Analysis Records" at bounding box center [639, 32] width 62 height 23
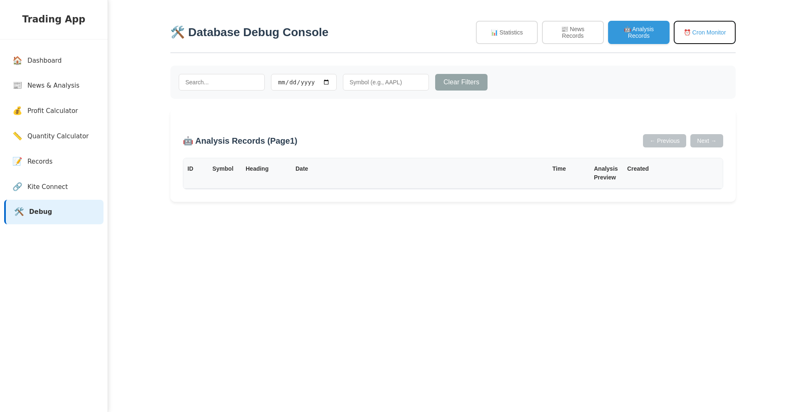
click at [699, 30] on button "⏰ Cron Monitor" at bounding box center [705, 32] width 62 height 23
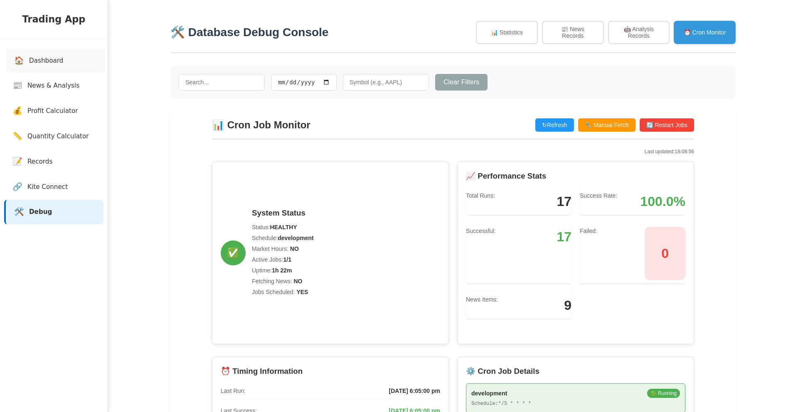
click at [64, 60] on link "🏠 Dashboard" at bounding box center [55, 61] width 99 height 25
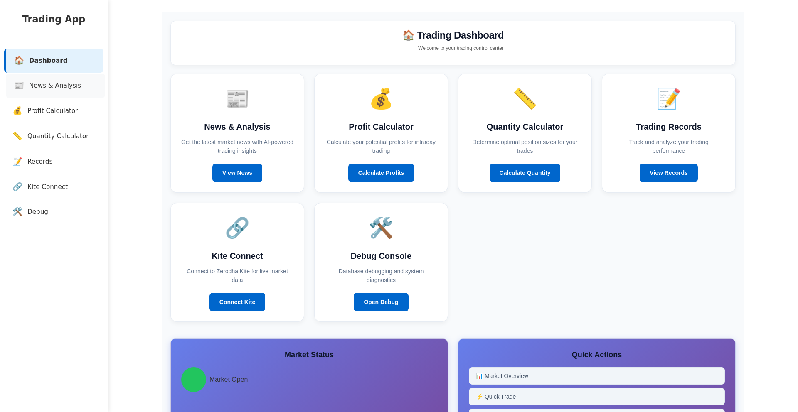
click at [85, 87] on link "📰 News & Analysis" at bounding box center [55, 86] width 99 height 25
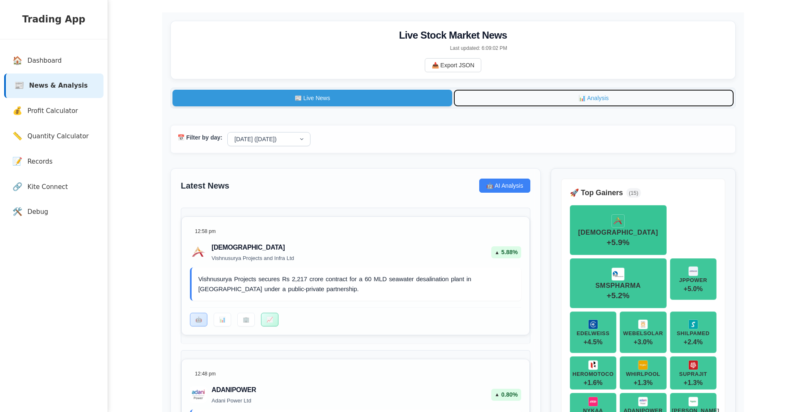
click at [537, 98] on button "📊 Analysis" at bounding box center [594, 98] width 280 height 17
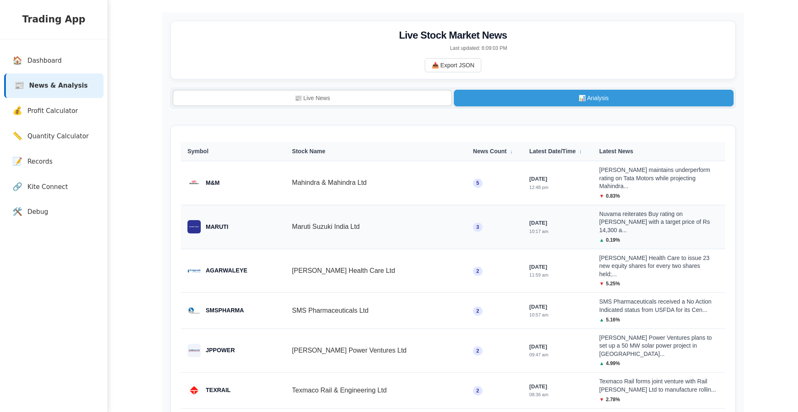
click at [339, 221] on td "Maruti Suzuki India Ltd" at bounding box center [375, 227] width 181 height 44
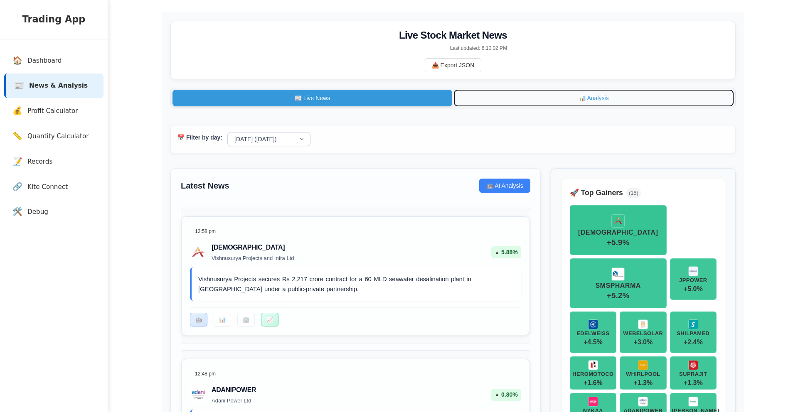
click at [503, 104] on button "📊 Analysis" at bounding box center [594, 98] width 280 height 17
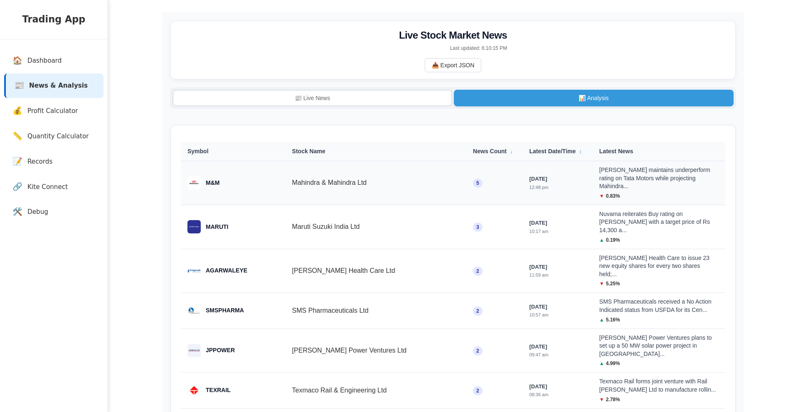
click at [365, 172] on td "Mahindra & Mahindra Ltd" at bounding box center [375, 183] width 181 height 44
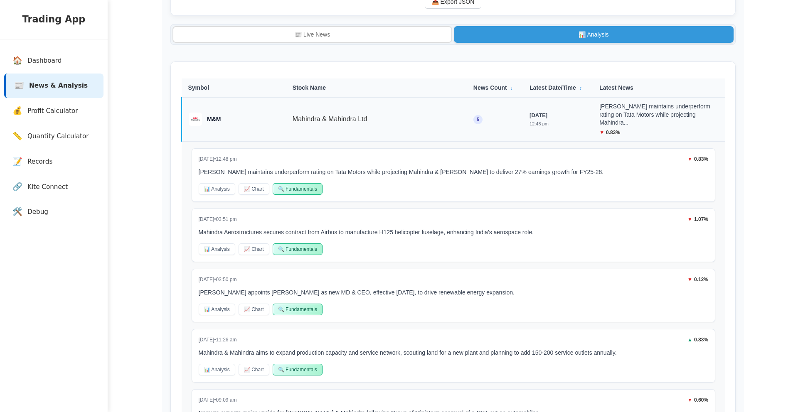
scroll to position [68, 0]
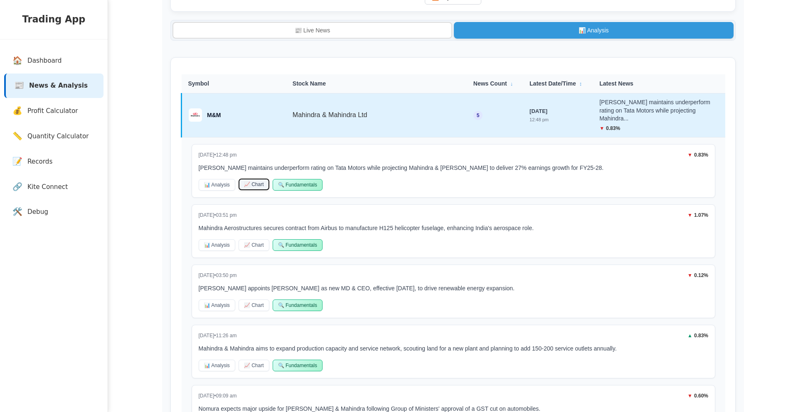
click at [264, 179] on button "📈 Chart" at bounding box center [254, 185] width 31 height 12
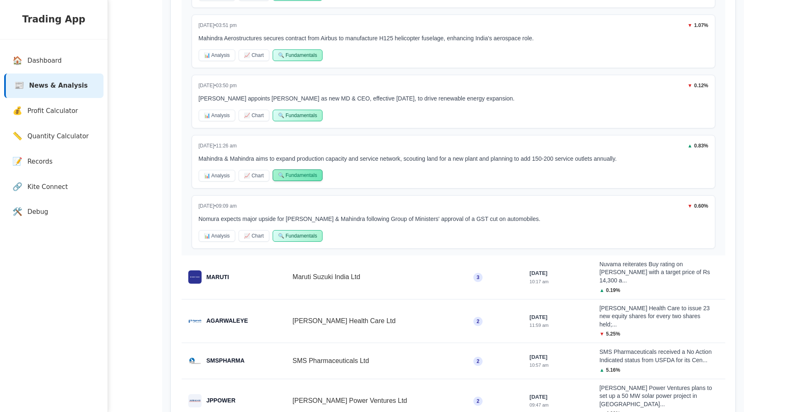
scroll to position [259, 0]
click at [293, 172] on button "🔍 Fundamentals" at bounding box center [298, 174] width 50 height 12
click at [281, 183] on div "[DATE] • 11:26 am ▲ 0.83 % Mahindra & Mahindra aims to expand production capaci…" at bounding box center [454, 161] width 524 height 54
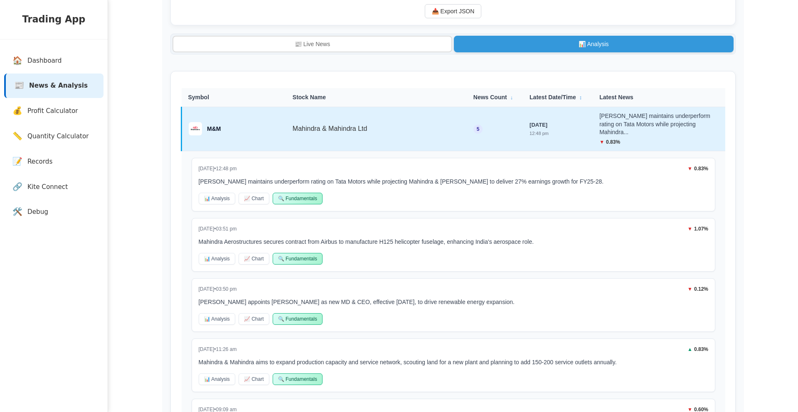
scroll to position [50, 0]
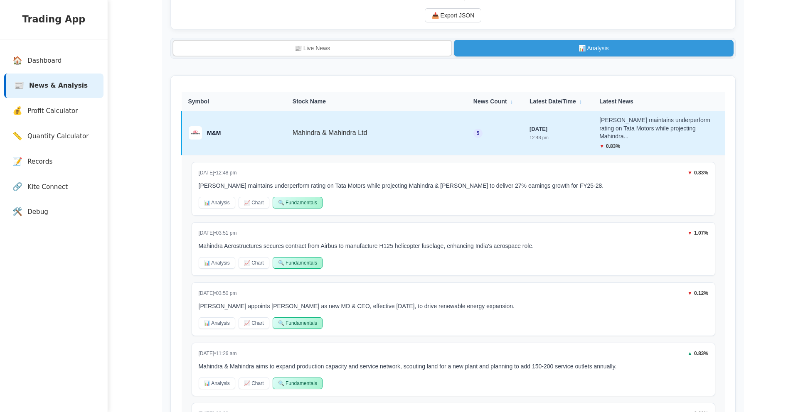
click at [246, 102] on th "Symbol" at bounding box center [234, 101] width 104 height 19
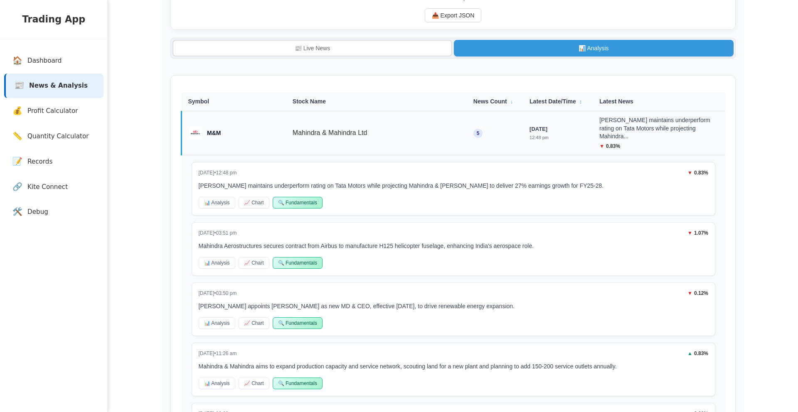
click at [220, 126] on div "M&M" at bounding box center [234, 132] width 91 height 13
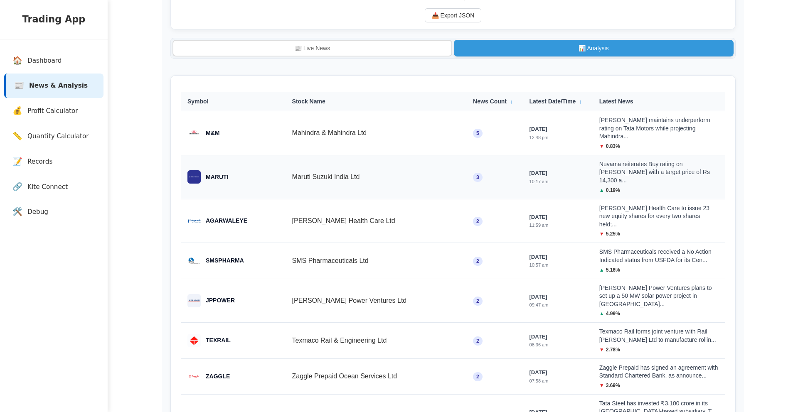
click at [241, 170] on div "MARUTI" at bounding box center [232, 176] width 91 height 13
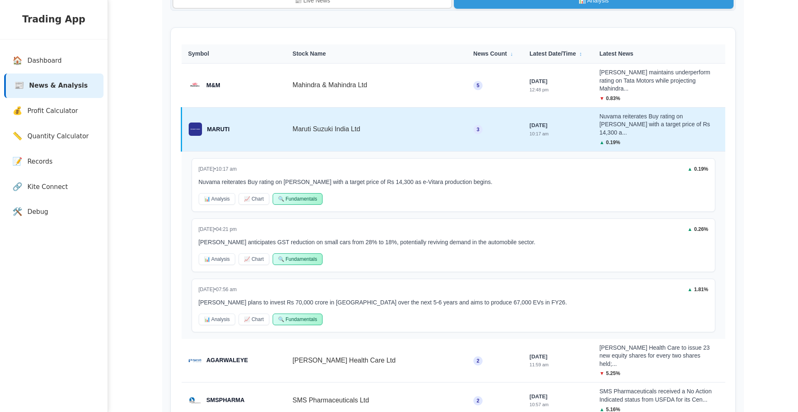
scroll to position [103, 0]
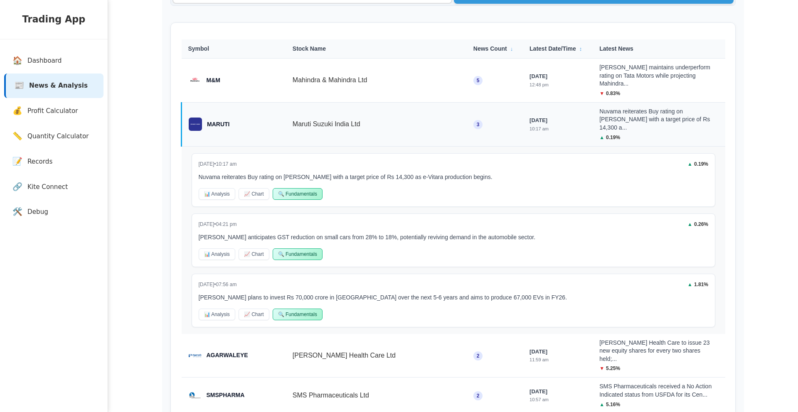
click at [286, 120] on td "Maruti Suzuki India Ltd" at bounding box center [376, 124] width 181 height 44
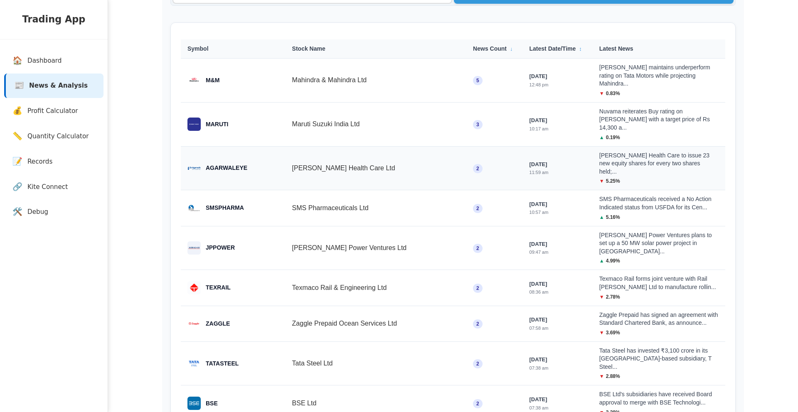
click at [288, 157] on td "[PERSON_NAME] Health Care Ltd" at bounding box center [375, 168] width 181 height 44
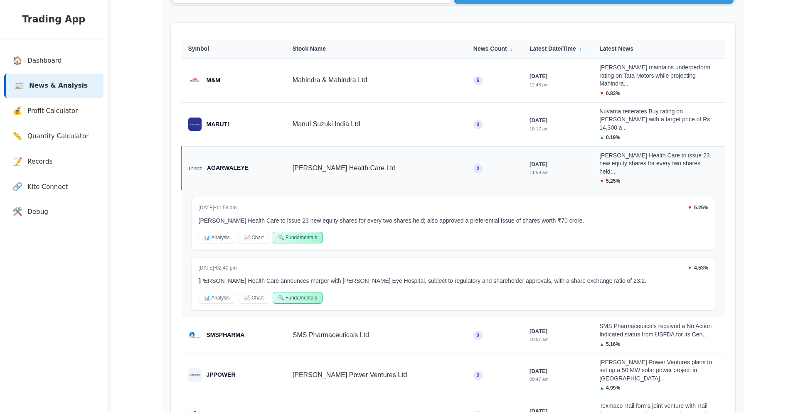
click at [288, 157] on td "[PERSON_NAME] Health Care Ltd" at bounding box center [376, 168] width 181 height 44
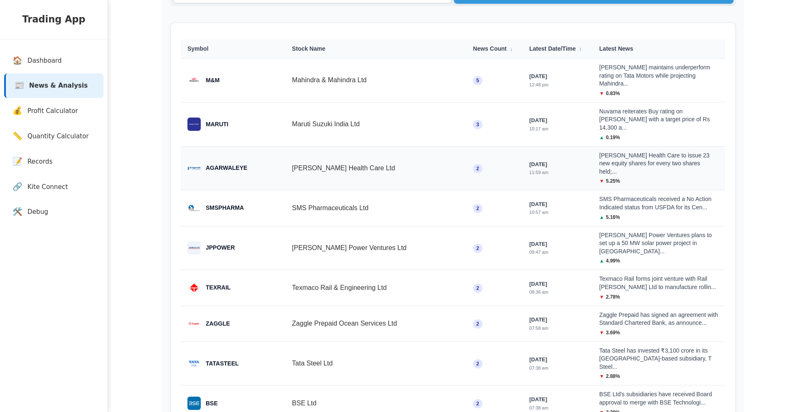
scroll to position [129, 0]
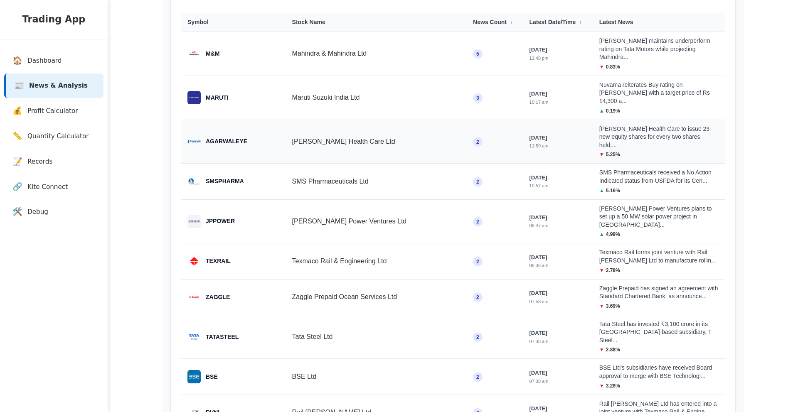
click at [296, 122] on td "[PERSON_NAME] Health Care Ltd" at bounding box center [375, 142] width 181 height 44
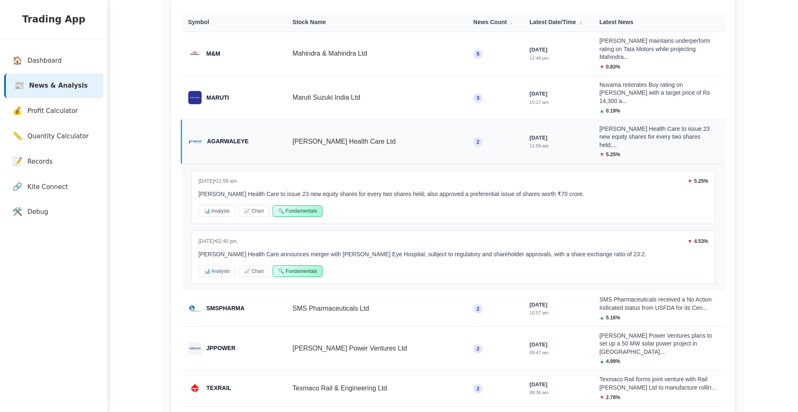
click at [296, 121] on td "[PERSON_NAME] Health Care Ltd" at bounding box center [376, 142] width 181 height 44
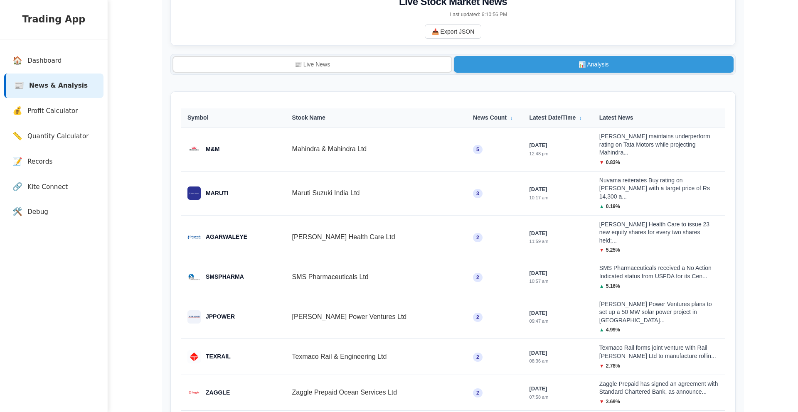
scroll to position [70, 0]
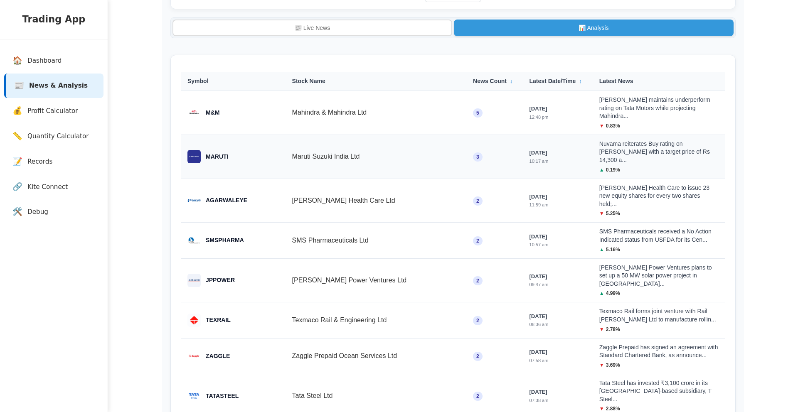
click at [307, 148] on td "Maruti Suzuki India Ltd" at bounding box center [375, 157] width 181 height 44
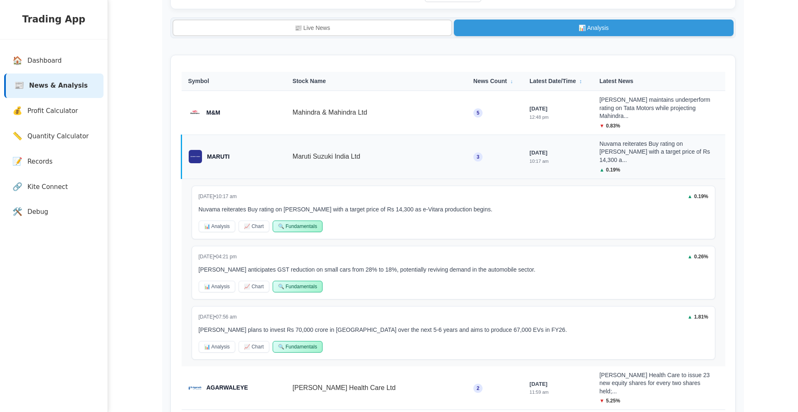
click at [307, 148] on td "Maruti Suzuki India Ltd" at bounding box center [376, 157] width 181 height 44
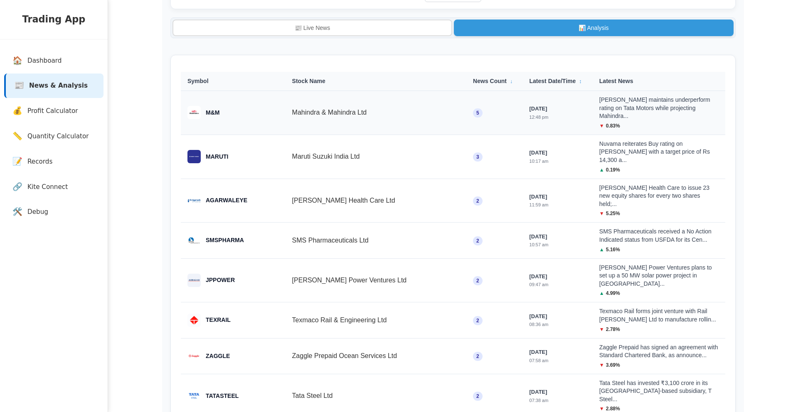
click at [311, 106] on td "Mahindra & Mahindra Ltd" at bounding box center [375, 113] width 181 height 44
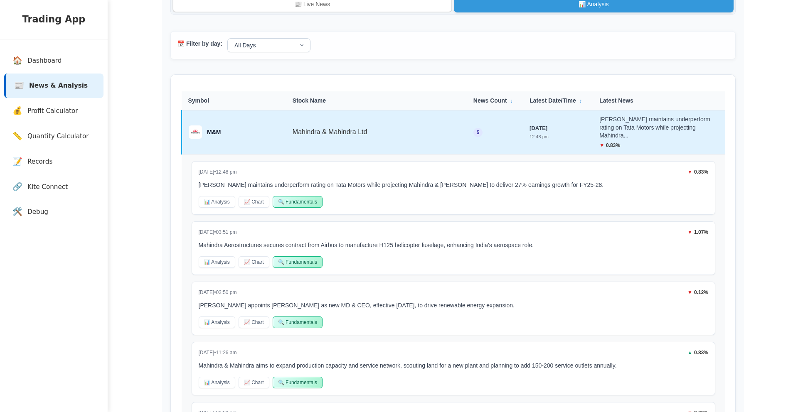
scroll to position [94, 0]
click at [263, 50] on select "All Days [DATE] ([DATE]) [DATE] [DATE] [DATE] [DATE]" at bounding box center [268, 45] width 83 height 14
click at [227, 40] on select "All Days [DATE] ([DATE]) [DATE] [DATE] [DATE] [DATE]" at bounding box center [268, 45] width 83 height 14
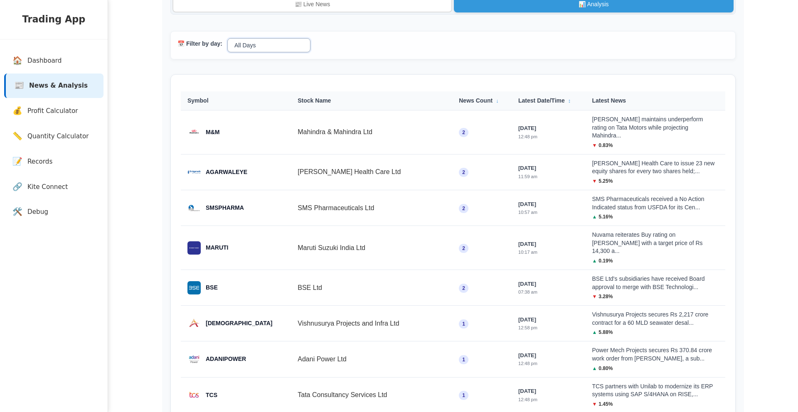
click at [279, 49] on select "All Days [DATE] ([DATE]) [DATE] [DATE] [DATE] [DATE]" at bounding box center [268, 45] width 83 height 14
click at [227, 40] on select "All Days [DATE] ([DATE]) [DATE] [DATE] [DATE] [DATE]" at bounding box center [268, 45] width 83 height 14
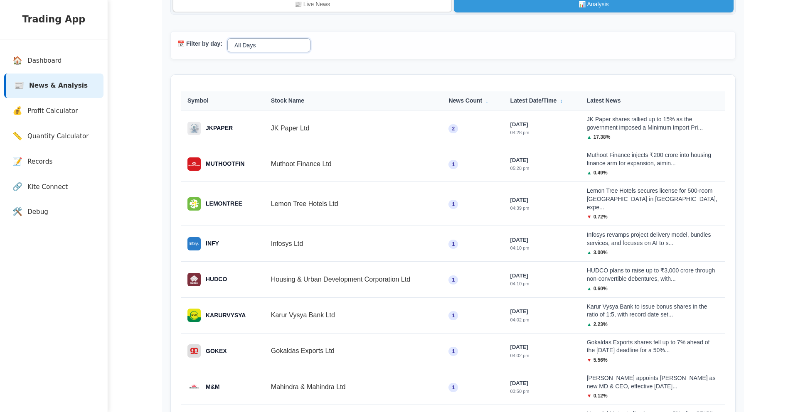
click at [263, 45] on select "All Days [DATE] ([DATE]) [DATE] [DATE] [DATE] [DATE]" at bounding box center [268, 45] width 83 height 14
click at [227, 40] on select "All Days [DATE] ([DATE]) [DATE] [DATE] [DATE] [DATE]" at bounding box center [268, 45] width 83 height 14
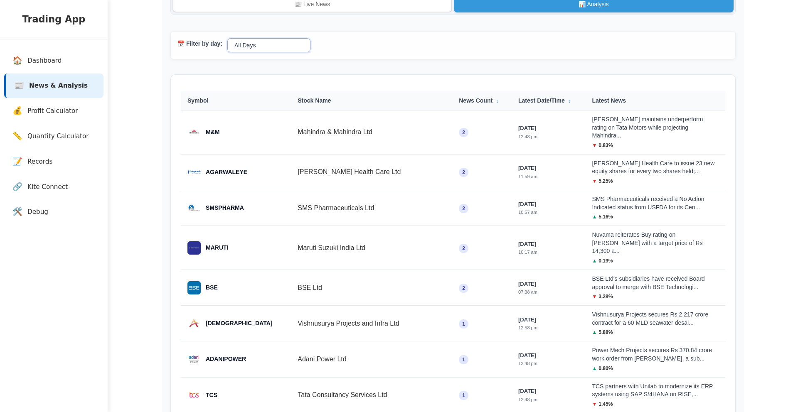
click at [253, 44] on select "All Days [DATE] ([DATE]) [DATE] [DATE] [DATE] [DATE]" at bounding box center [268, 45] width 83 height 14
select select "all"
click at [227, 40] on select "All Days [DATE] ([DATE]) [DATE] [DATE] [DATE] [DATE]" at bounding box center [268, 45] width 83 height 14
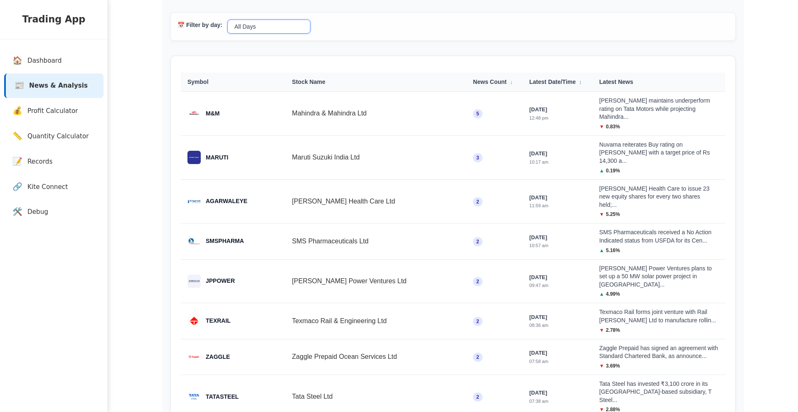
scroll to position [121, 0]
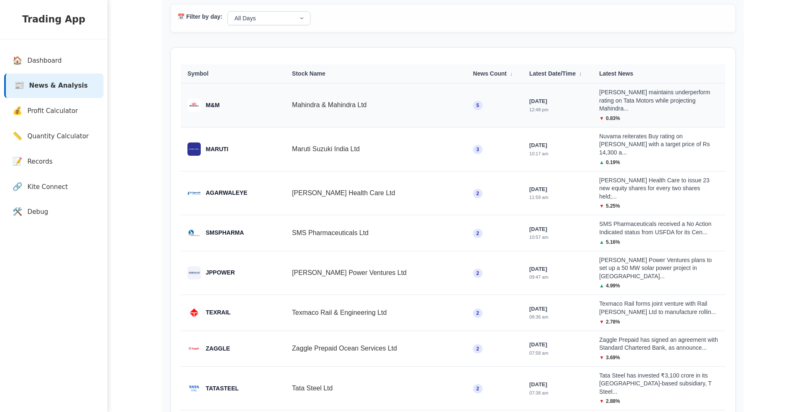
click at [609, 103] on div "[PERSON_NAME] maintains underperform rating on Tata Motors while projecting Mah…" at bounding box center [658, 101] width 119 height 25
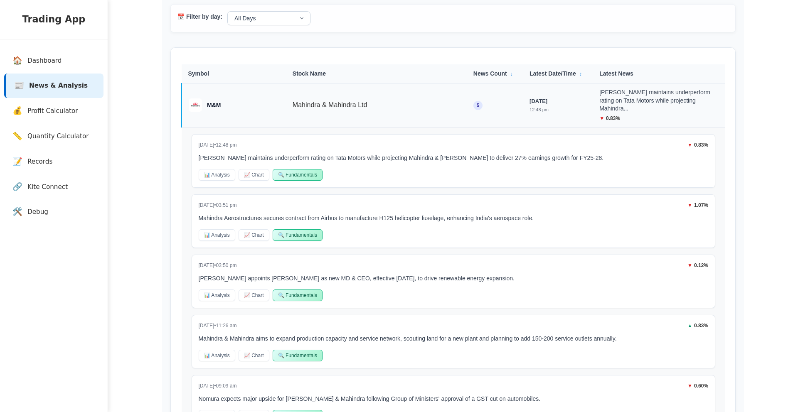
click at [609, 103] on div "[PERSON_NAME] maintains underperform rating on Tata Motors while projecting Mah…" at bounding box center [658, 101] width 119 height 25
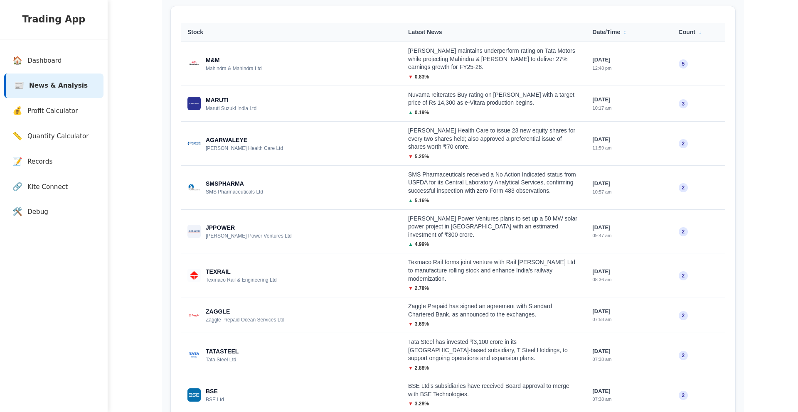
scroll to position [163, 0]
click at [430, 67] on div "[PERSON_NAME] maintains underperform rating on Tata Motors while projecting Mah…" at bounding box center [493, 59] width 171 height 25
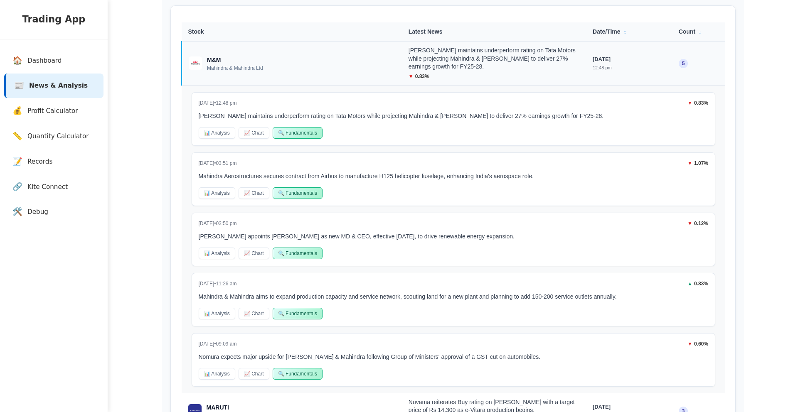
click at [430, 67] on div "[PERSON_NAME] maintains underperform rating on Tata Motors while projecting Mah…" at bounding box center [494, 59] width 171 height 25
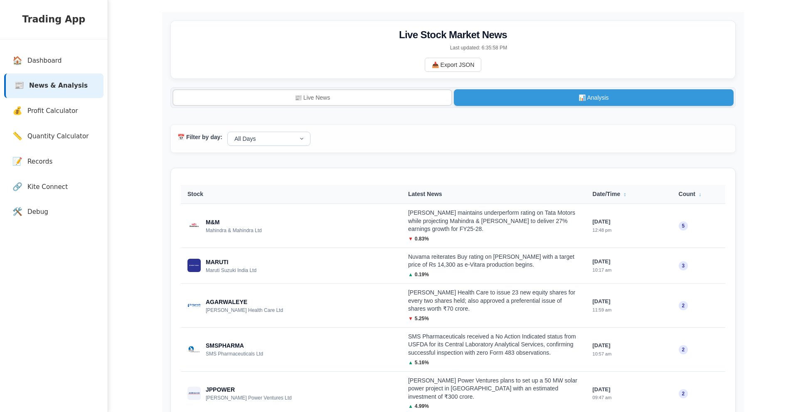
scroll to position [0, 0]
click at [320, 223] on div "M&M Mahindra & Mahindra Ltd" at bounding box center [290, 226] width 207 height 15
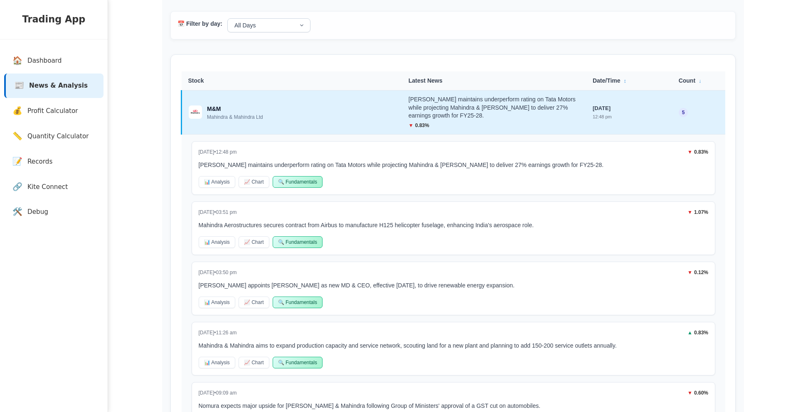
scroll to position [114, 0]
click at [261, 28] on select "All Days [DATE] ([DATE]) [DATE] [DATE] [DATE] [DATE]" at bounding box center [268, 25] width 83 height 14
select select "[DATE]"
click at [227, 20] on select "All Days [DATE] ([DATE]) [DATE] [DATE] [DATE] [DATE]" at bounding box center [268, 25] width 83 height 14
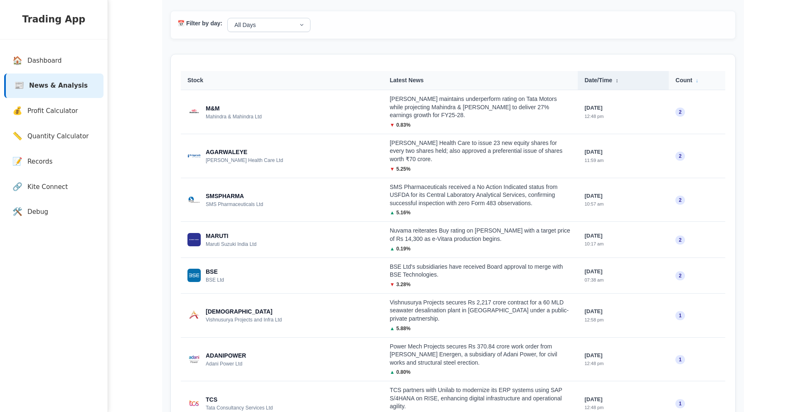
click at [605, 84] on th "Date/Time ↕" at bounding box center [623, 80] width 91 height 19
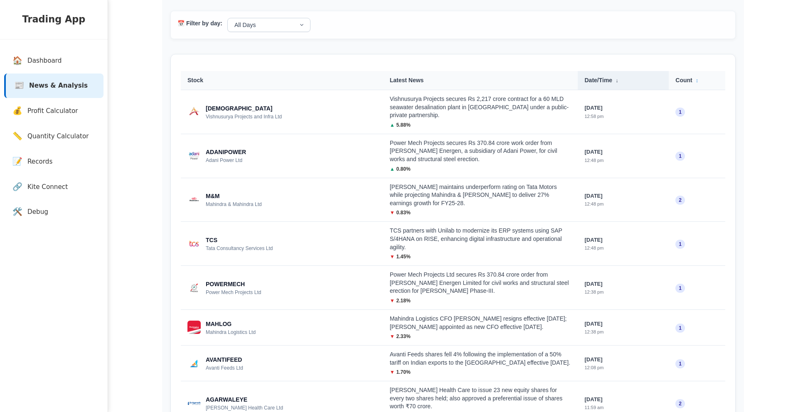
click at [605, 84] on th "Date/Time ↓" at bounding box center [623, 80] width 91 height 19
click at [605, 84] on th "Date/Time ↑" at bounding box center [623, 80] width 91 height 19
click at [605, 84] on th "Date/Time ↓" at bounding box center [623, 80] width 91 height 19
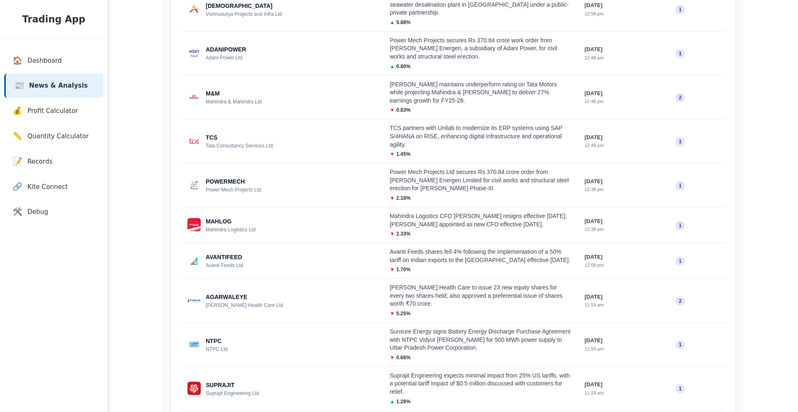
scroll to position [0, 0]
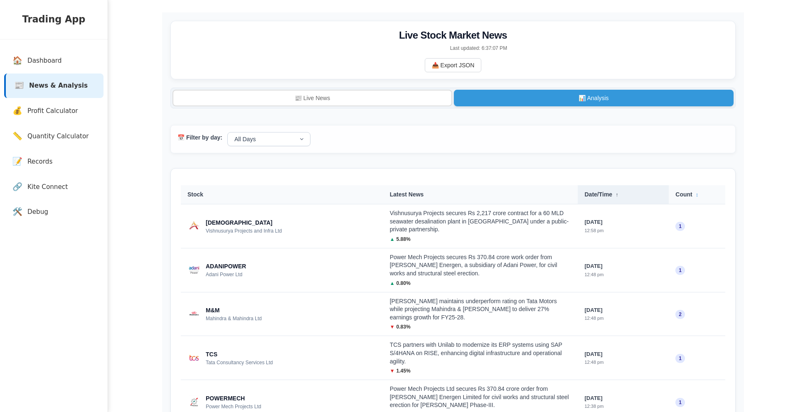
click at [600, 195] on th "Date/Time ↑" at bounding box center [623, 194] width 91 height 19
click at [601, 196] on th "Date/Time ↓" at bounding box center [623, 194] width 91 height 19
click at [603, 199] on th "Date/Time ↑" at bounding box center [623, 194] width 91 height 19
click at [603, 199] on th "Date/Time ↓" at bounding box center [623, 194] width 91 height 19
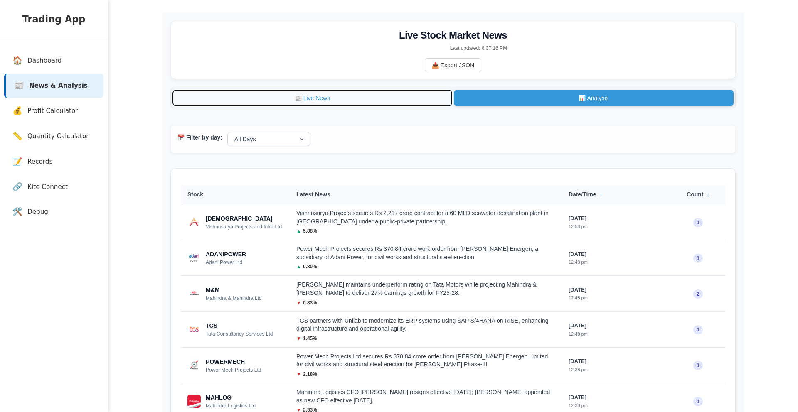
click at [311, 97] on button "📰 Live News" at bounding box center [312, 98] width 280 height 17
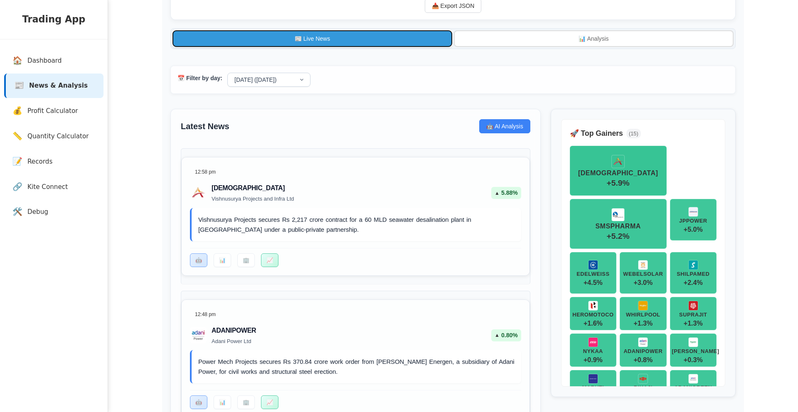
scroll to position [63, 0]
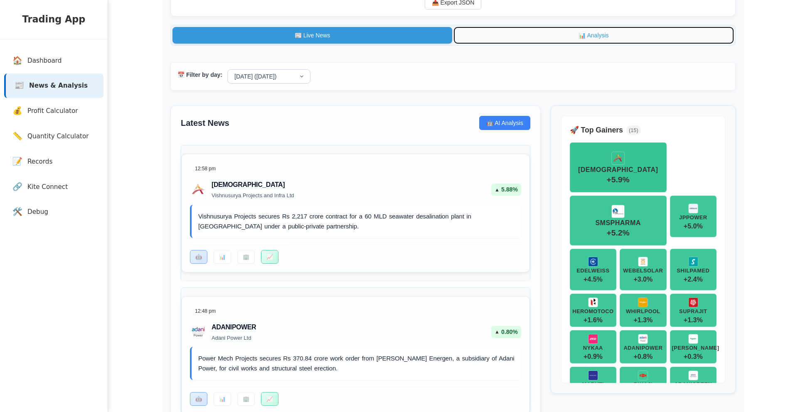
click at [514, 37] on button "📊 Analysis" at bounding box center [594, 35] width 280 height 17
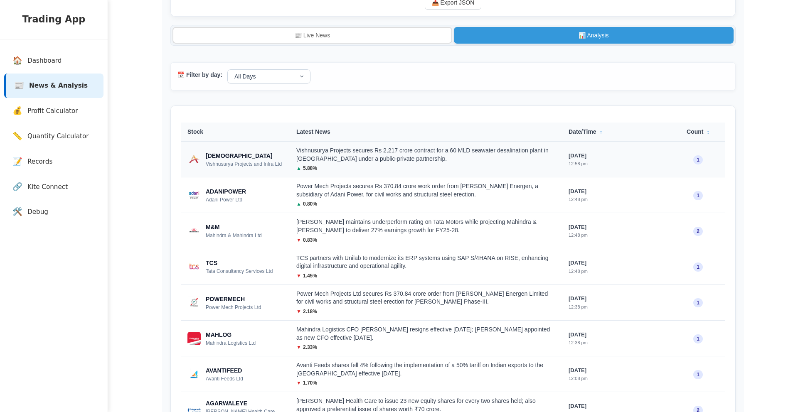
click at [362, 158] on div "Vishnusurya Projects secures Rs 2,217 crore contract for a 60 MLD seawater desa…" at bounding box center [425, 155] width 259 height 16
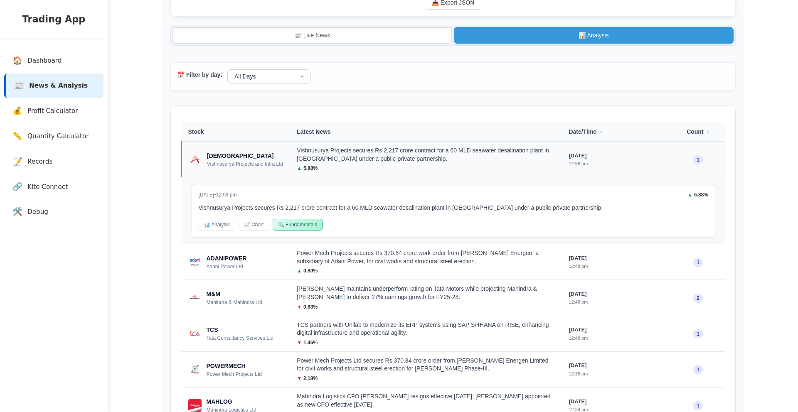
click at [362, 158] on div "Vishnusurya Projects secures Rs 2,217 crore contract for a 60 MLD seawater desa…" at bounding box center [426, 155] width 258 height 16
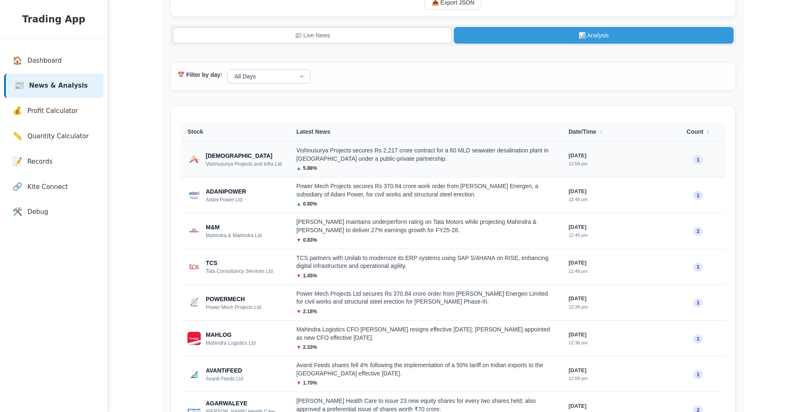
click at [362, 157] on div "Vishnusurya Projects secures Rs 2,217 crore contract for a 60 MLD seawater desa…" at bounding box center [425, 155] width 259 height 16
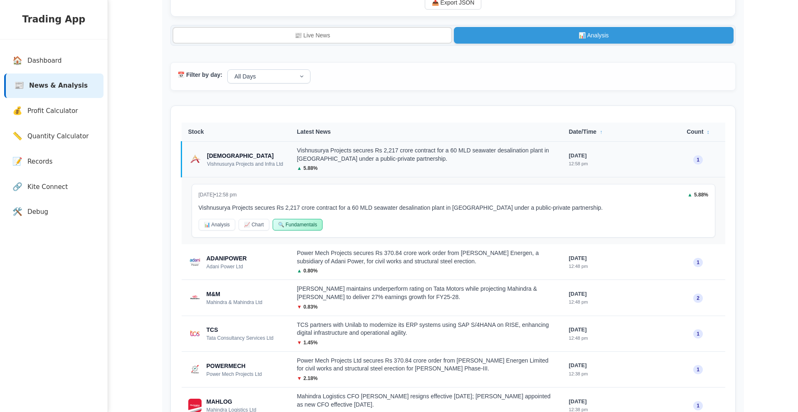
click at [362, 157] on div "Vishnusurya Projects secures Rs 2,217 crore contract for a 60 MLD seawater desa…" at bounding box center [426, 155] width 258 height 16
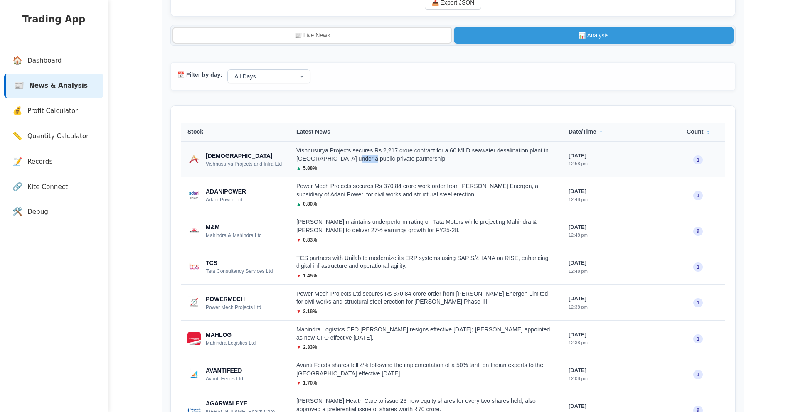
click at [362, 157] on div "Vishnusurya Projects secures Rs 2,217 crore contract for a 60 MLD seawater desa…" at bounding box center [425, 155] width 259 height 16
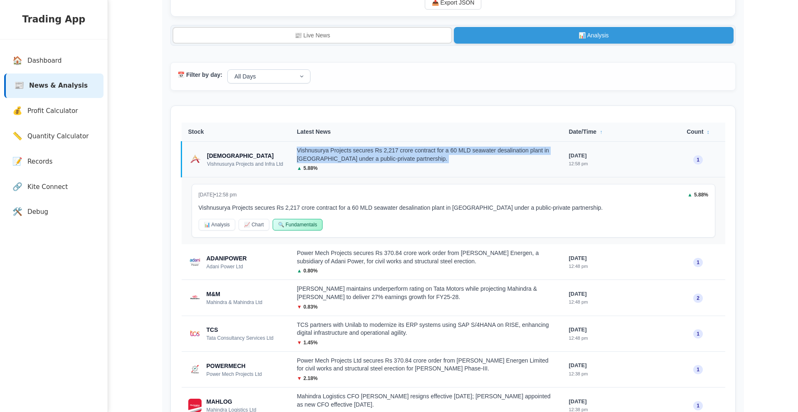
click at [362, 157] on div "Vishnusurya Projects secures Rs 2,217 crore contract for a 60 MLD seawater desa…" at bounding box center [426, 155] width 258 height 16
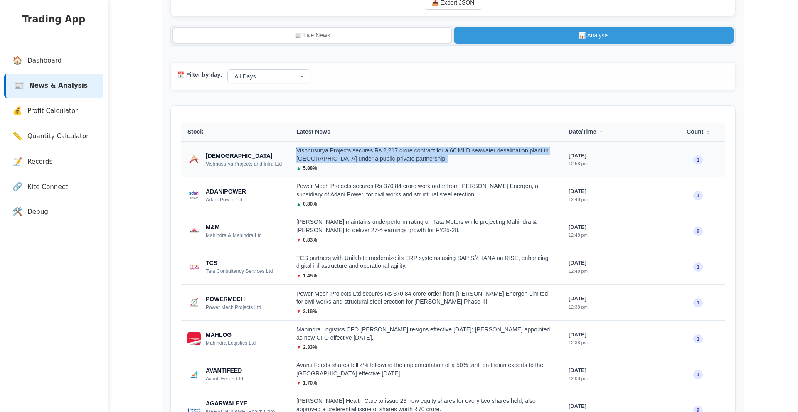
click at [364, 154] on div "Vishnusurya Projects secures Rs 2,217 crore contract for a 60 MLD seawater desa…" at bounding box center [425, 155] width 259 height 16
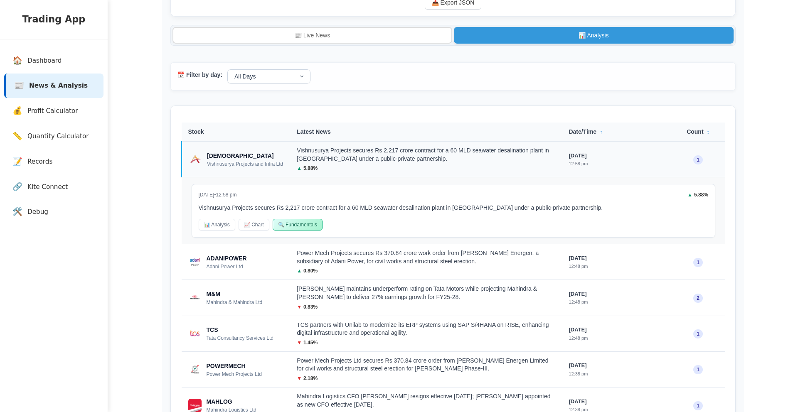
click at [364, 154] on div "Vishnusurya Projects secures Rs 2,217 crore contract for a 60 MLD seawater desa…" at bounding box center [426, 155] width 258 height 16
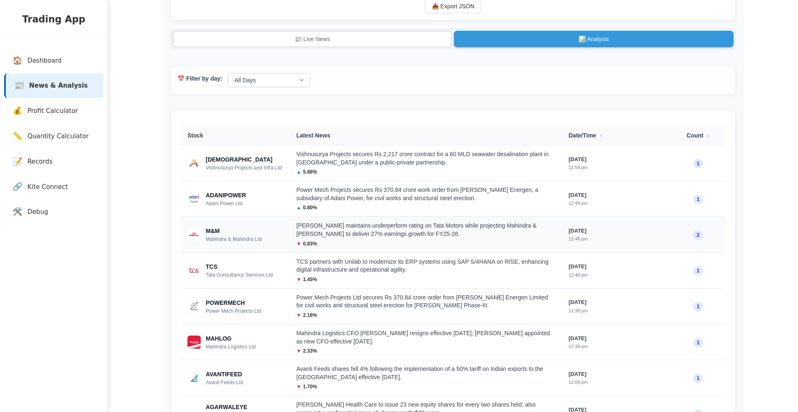
scroll to position [61, 0]
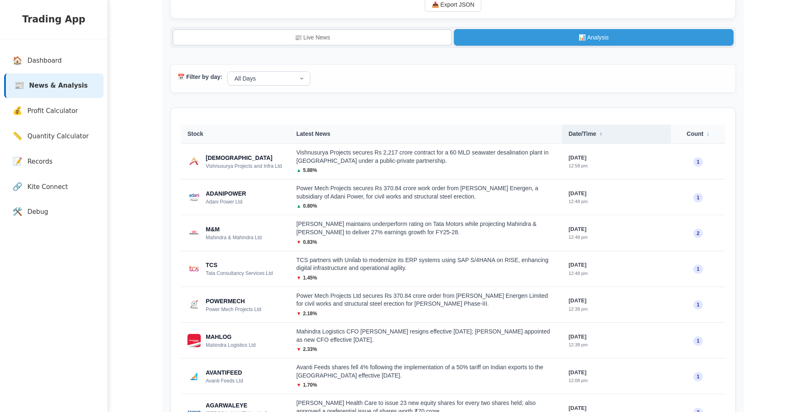
click at [583, 140] on th "Date/Time ↑" at bounding box center [616, 134] width 109 height 19
click at [583, 140] on th "Date/Time ↓" at bounding box center [616, 134] width 109 height 19
click at [251, 79] on select "All Days [DATE] ([DATE]) [DATE] [DATE] [DATE] [DATE]" at bounding box center [268, 78] width 83 height 14
click at [227, 73] on select "All Days [DATE] ([DATE]) [DATE] [DATE] [DATE] [DATE]" at bounding box center [268, 78] width 83 height 14
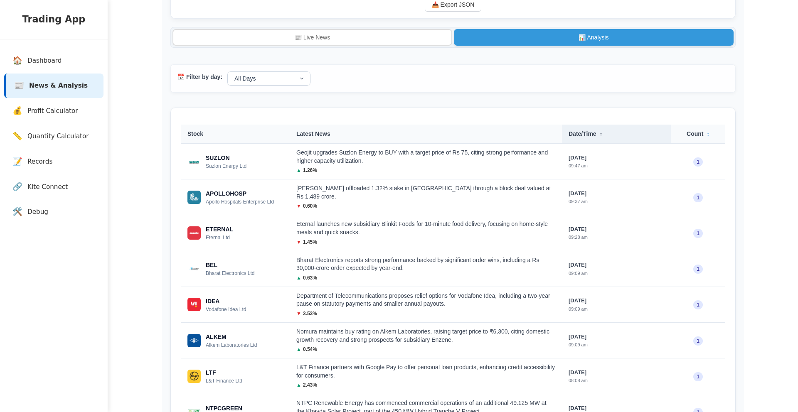
click at [596, 143] on th "Date/Time ↑" at bounding box center [616, 134] width 109 height 19
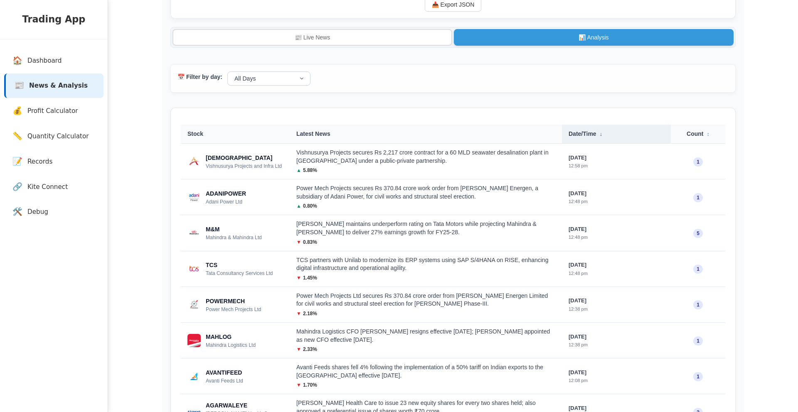
click at [596, 143] on th "Date/Time ↓" at bounding box center [616, 134] width 109 height 19
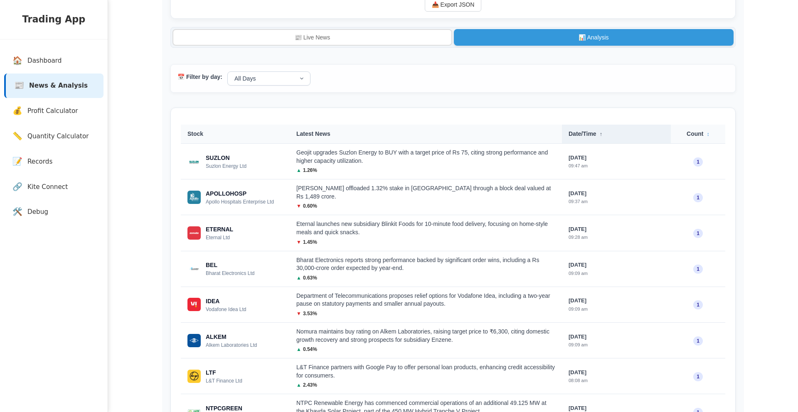
click at [596, 143] on th "Date/Time ↑" at bounding box center [616, 134] width 109 height 19
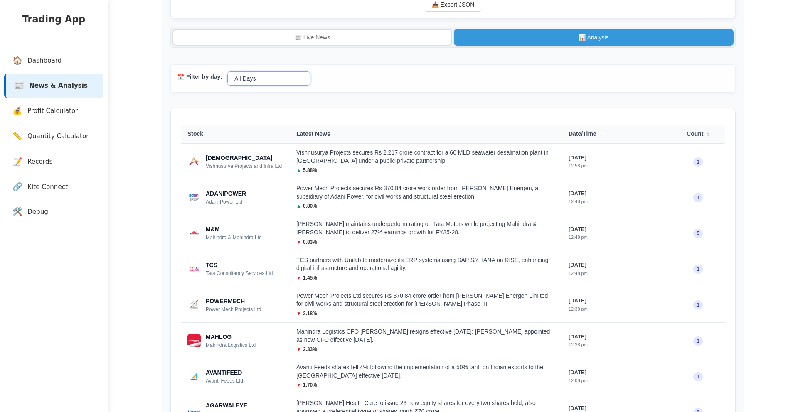
click at [261, 79] on select "All Days [DATE] ([DATE]) [DATE] [DATE] [DATE] [DATE]" at bounding box center [268, 78] width 83 height 14
click at [227, 73] on select "All Days [DATE] ([DATE]) [DATE] [DATE] [DATE] [DATE]" at bounding box center [268, 78] width 83 height 14
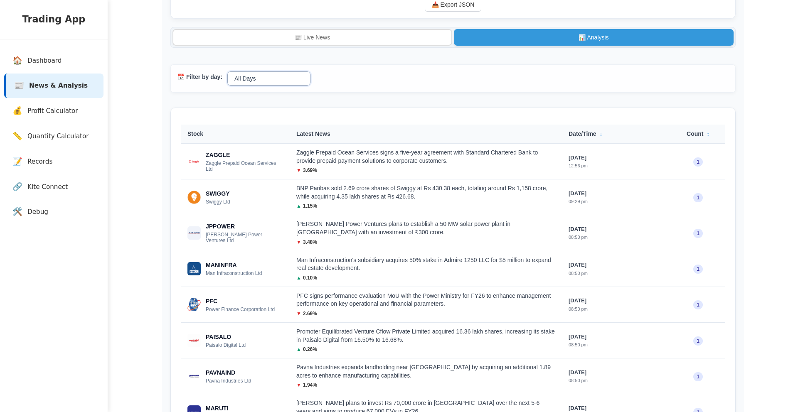
click at [245, 84] on select "All Days [DATE] ([DATE]) [DATE] [DATE] [DATE] [DATE]" at bounding box center [268, 78] width 83 height 14
select select "[DATE]"
click at [227, 73] on select "All Days [DATE] ([DATE]) [DATE] [DATE] [DATE] [DATE]" at bounding box center [268, 78] width 83 height 14
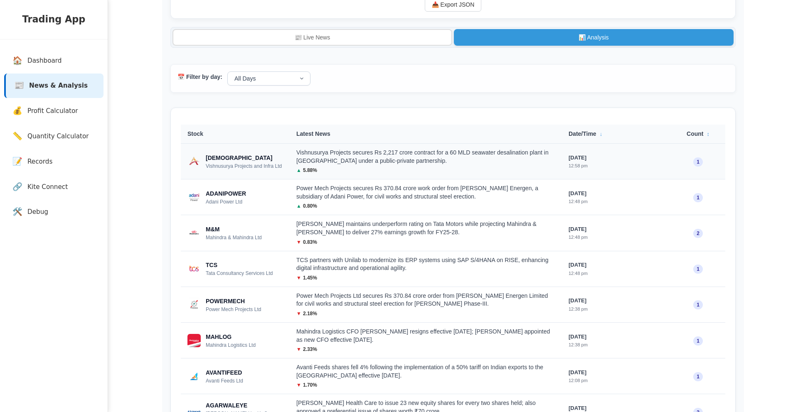
click at [345, 165] on div "Vishnusurya Projects secures Rs 2,217 crore contract for a 60 MLD seawater desa…" at bounding box center [425, 157] width 259 height 16
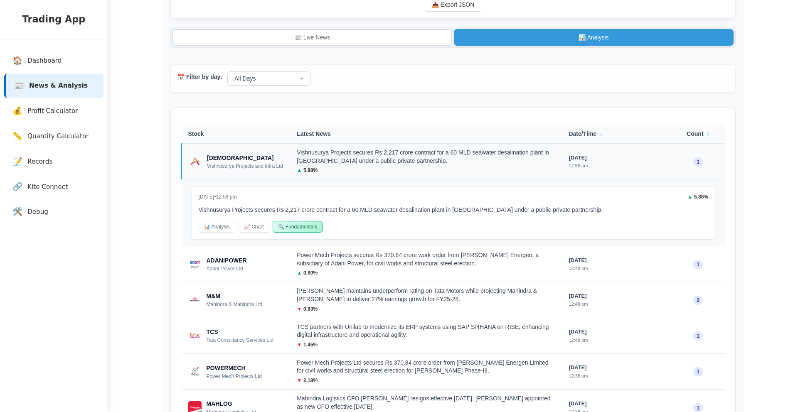
click at [345, 165] on div "Vishnusurya Projects secures Rs 2,217 crore contract for a 60 MLD seawater desa…" at bounding box center [426, 157] width 258 height 16
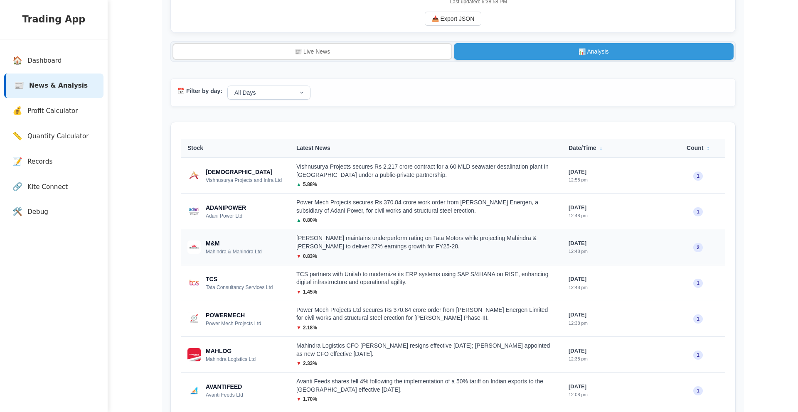
click at [382, 251] on div "[PERSON_NAME] maintains underperform rating on Tata Motors while projecting Mah…" at bounding box center [425, 242] width 259 height 16
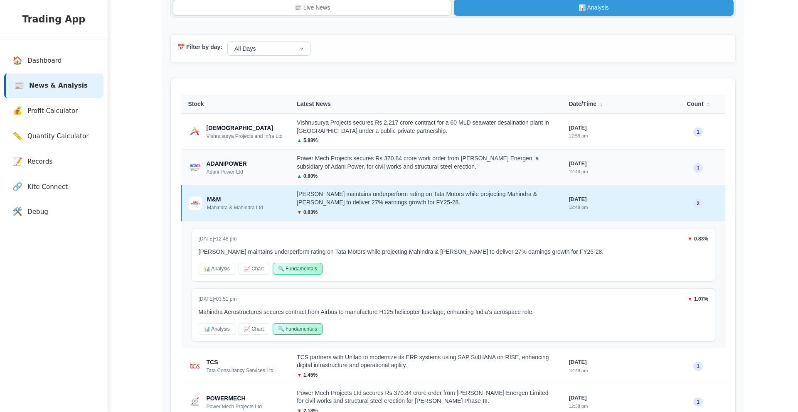
click at [382, 185] on td "Power Mech Projects secures Rs 370.84 crore work order from [PERSON_NAME] Energ…" at bounding box center [426, 168] width 272 height 36
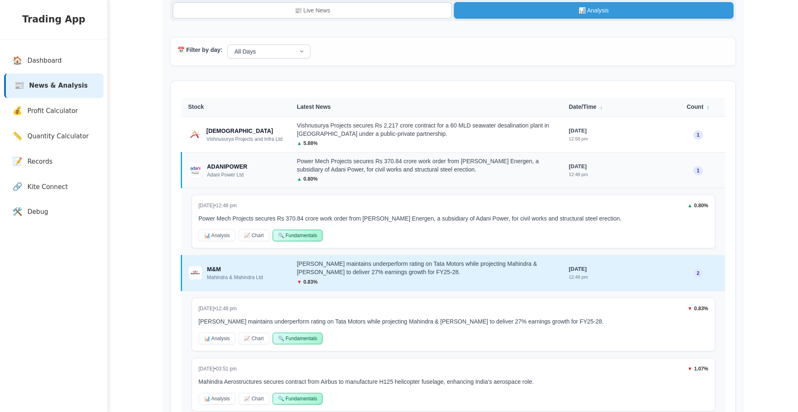
scroll to position [88, 0]
click at [373, 168] on div "Power Mech Projects secures Rs 370.84 crore work order from [PERSON_NAME] Energ…" at bounding box center [426, 165] width 258 height 16
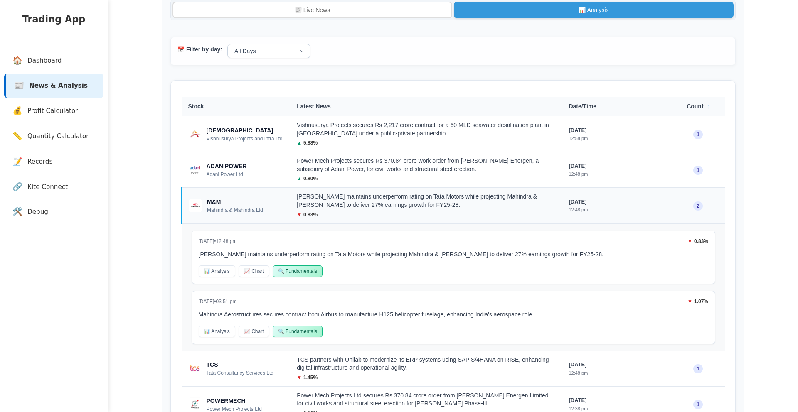
click at [367, 199] on div "[PERSON_NAME] maintains underperform rating on Tata Motors while projecting Mah…" at bounding box center [426, 201] width 258 height 16
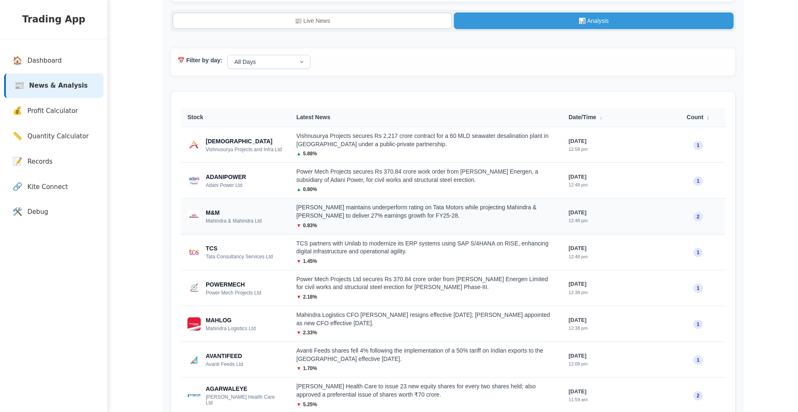
scroll to position [74, 0]
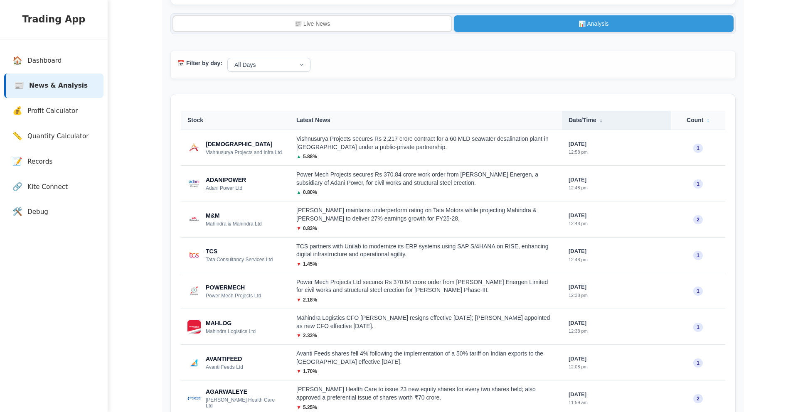
click at [598, 128] on th "Date/Time ↓" at bounding box center [616, 120] width 109 height 19
click at [598, 128] on th "Date/Time ↑" at bounding box center [616, 120] width 109 height 19
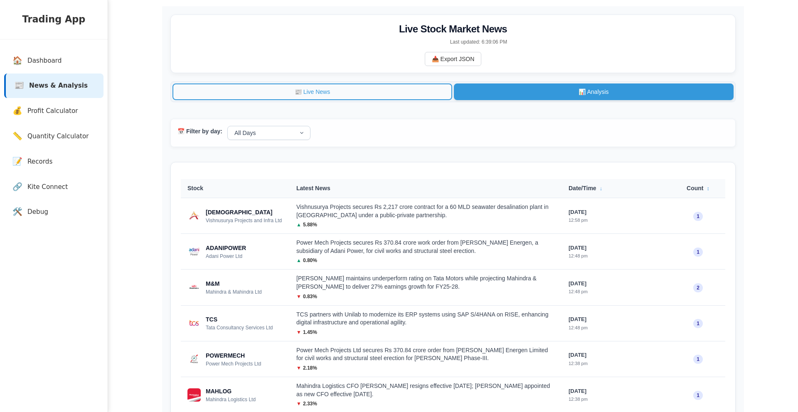
scroll to position [0, 0]
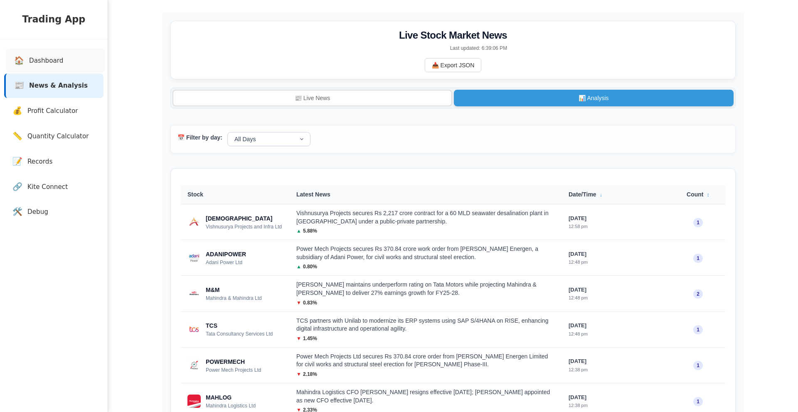
click at [77, 60] on link "🏠 Dashboard" at bounding box center [55, 61] width 99 height 25
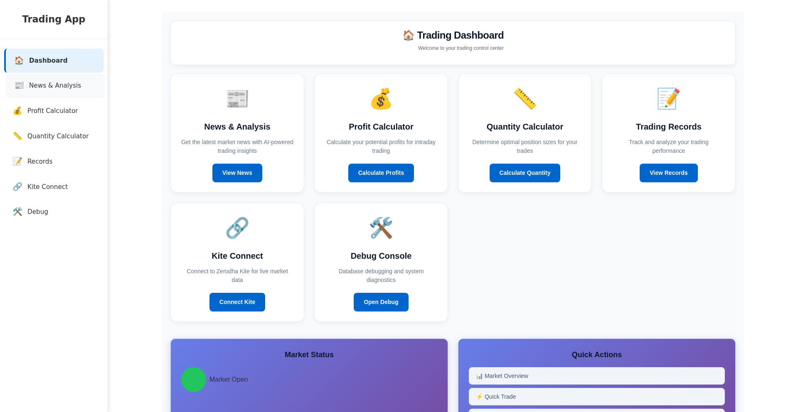
click at [84, 89] on link "📰 News & Analysis" at bounding box center [55, 86] width 99 height 25
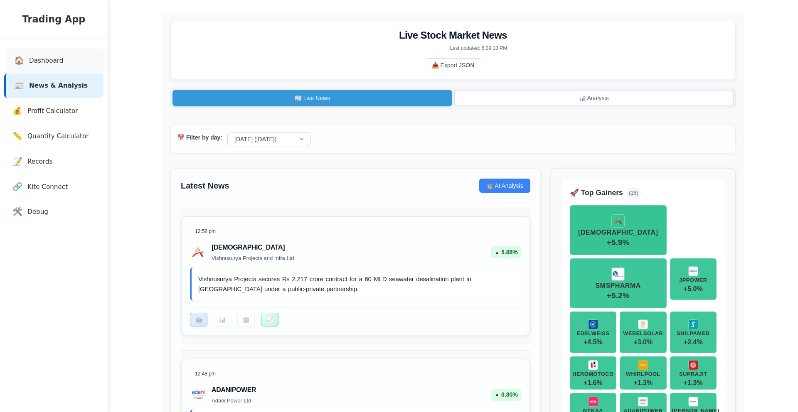
click at [71, 62] on link "🏠 Dashboard" at bounding box center [55, 61] width 99 height 25
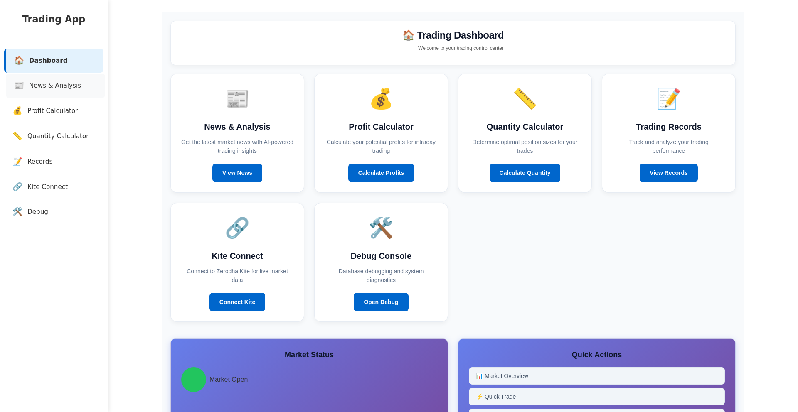
click at [71, 81] on span "News & Analysis" at bounding box center [55, 86] width 52 height 10
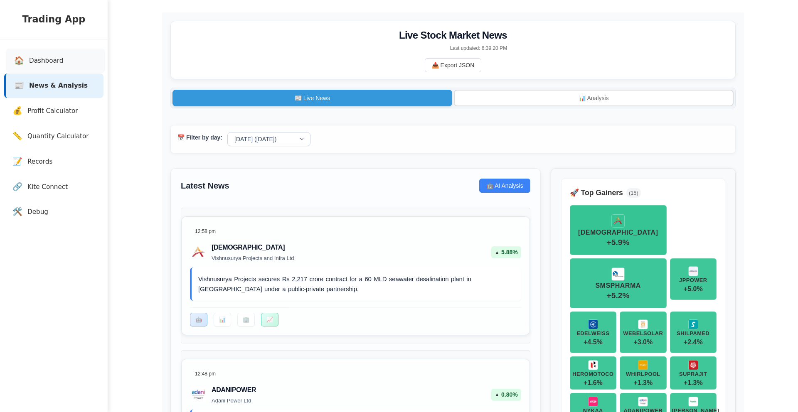
click at [91, 63] on link "🏠 Dashboard" at bounding box center [55, 61] width 99 height 25
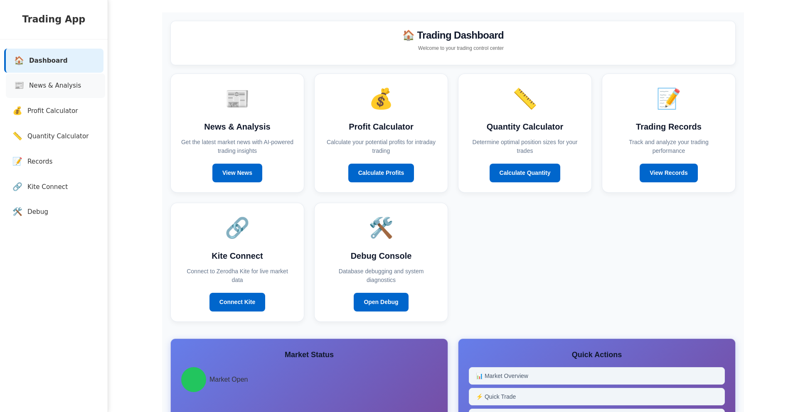
click at [75, 81] on span "News & Analysis" at bounding box center [55, 86] width 52 height 10
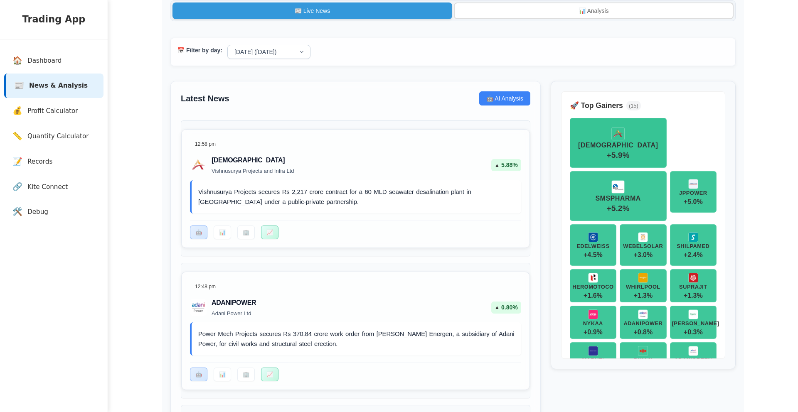
scroll to position [62, 0]
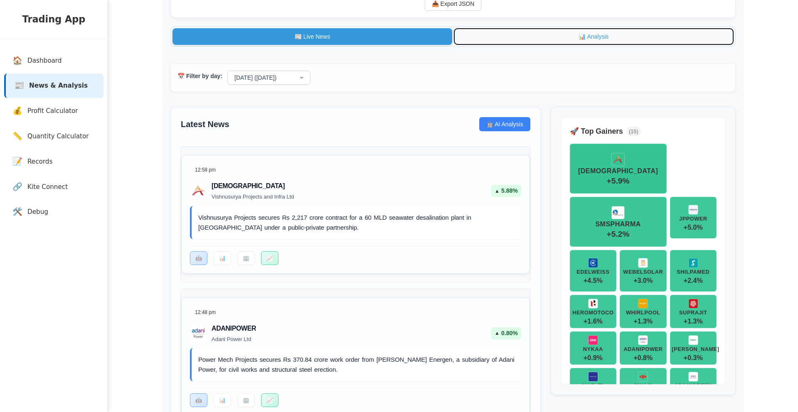
click at [591, 29] on button "📊 Analysis" at bounding box center [594, 36] width 280 height 17
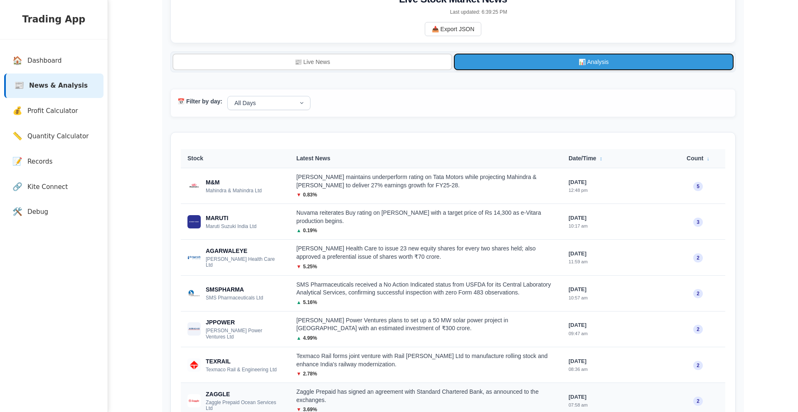
scroll to position [0, 0]
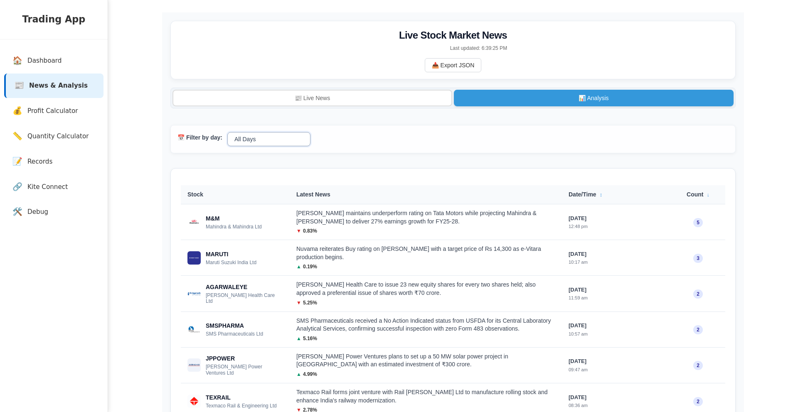
click at [256, 139] on select "All Days [DATE] ([DATE]) [DATE] [DATE] [DATE] [DATE]" at bounding box center [268, 139] width 83 height 14
select select "[DATE]"
click at [227, 134] on select "All Days [DATE] ([DATE]) [DATE] [DATE] [DATE] [DATE]" at bounding box center [268, 139] width 83 height 14
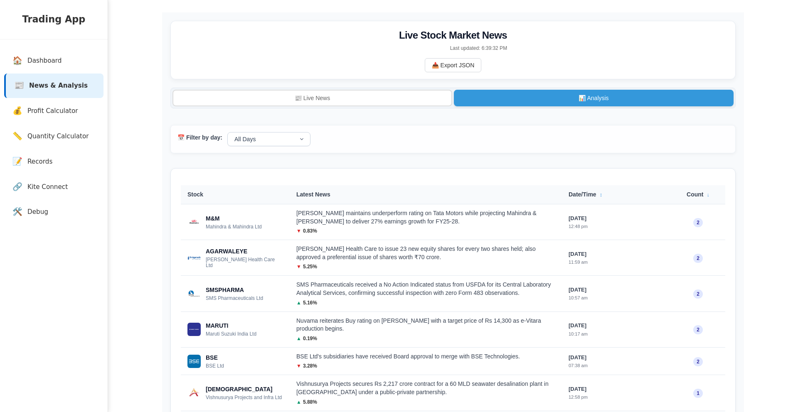
select select "[DATE]"
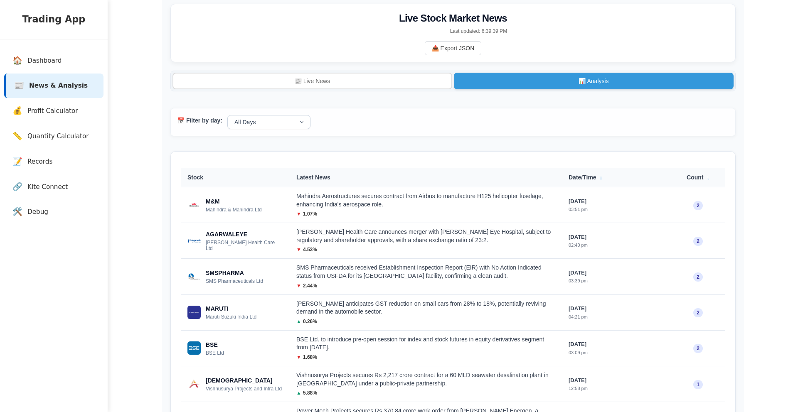
scroll to position [25, 0]
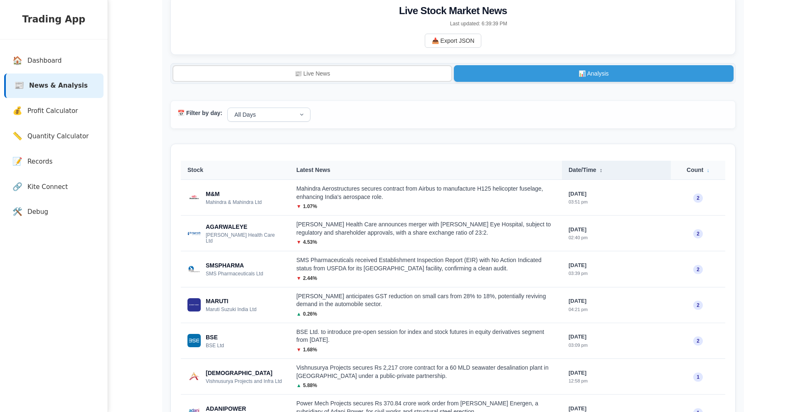
click at [602, 176] on th "Date/Time ↕" at bounding box center [616, 170] width 109 height 19
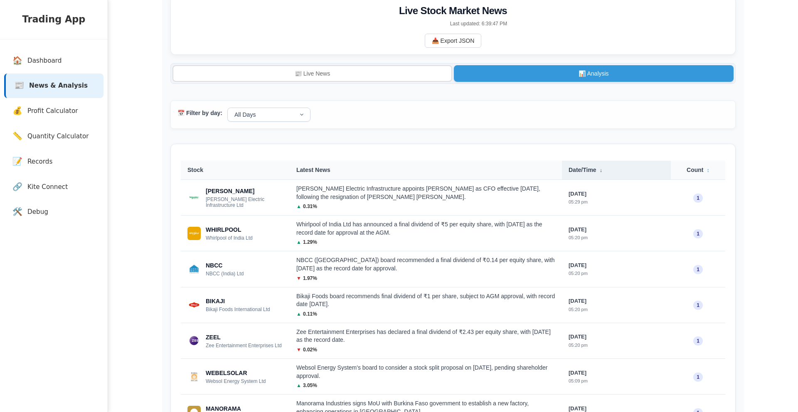
click at [595, 173] on th "Date/Time ↓" at bounding box center [616, 170] width 109 height 19
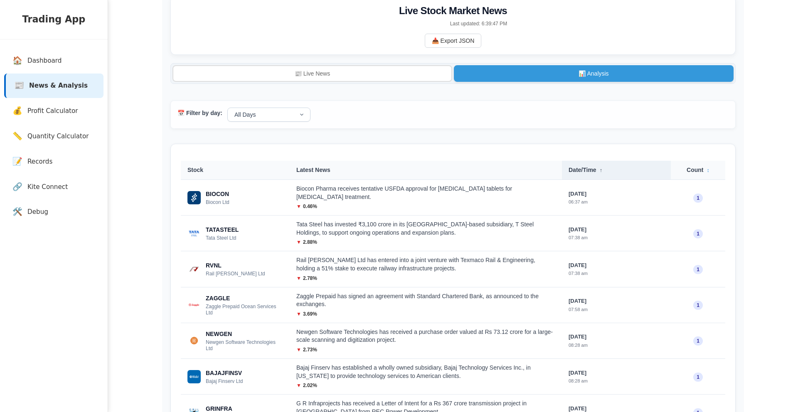
click at [595, 173] on th "Date/Time ↑" at bounding box center [616, 170] width 109 height 19
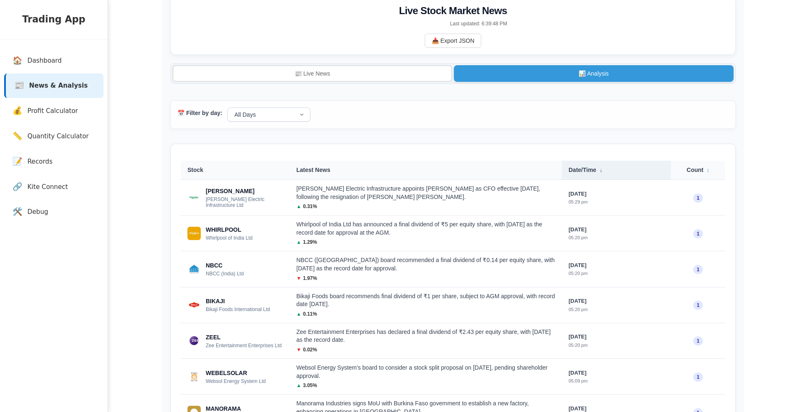
click at [595, 173] on th "Date/Time ↓" at bounding box center [616, 170] width 109 height 19
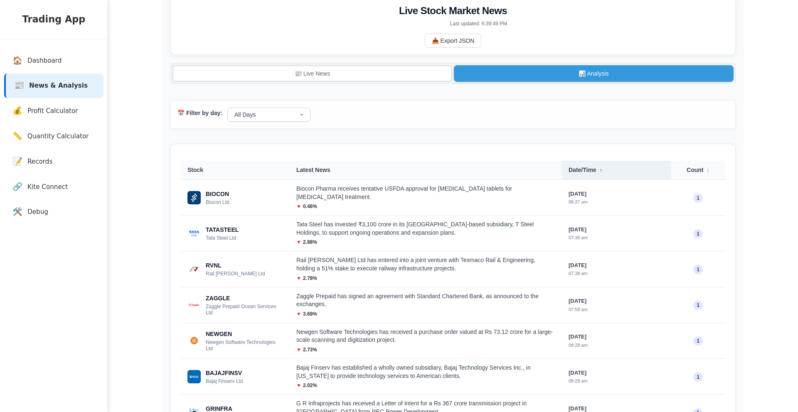
click at [602, 167] on th "Date/Time ↑" at bounding box center [616, 170] width 109 height 19
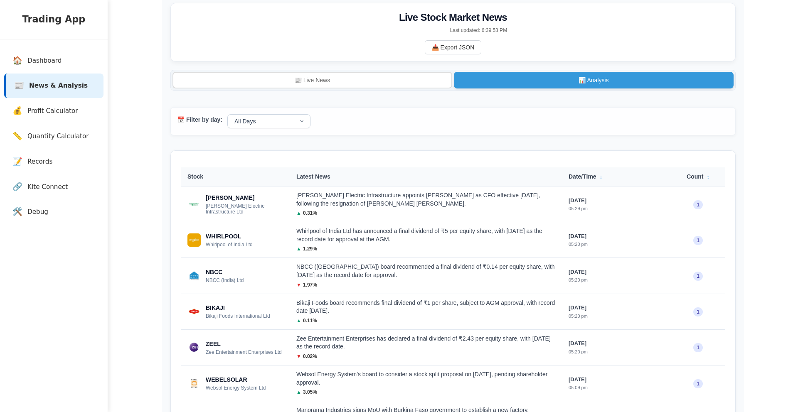
scroll to position [0, 0]
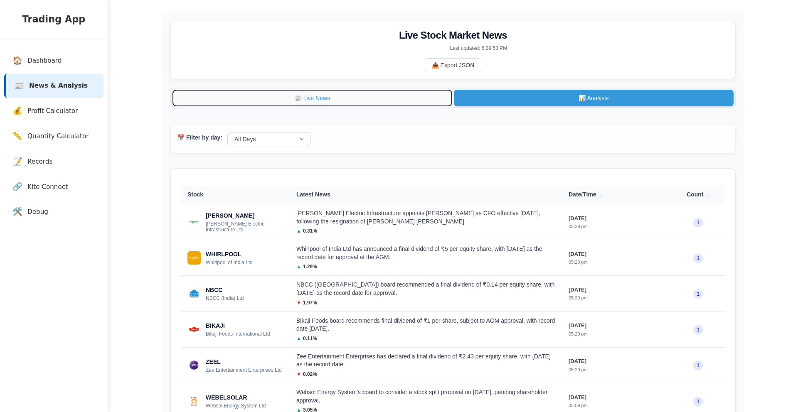
click at [322, 105] on button "📰 Live News" at bounding box center [312, 98] width 280 height 17
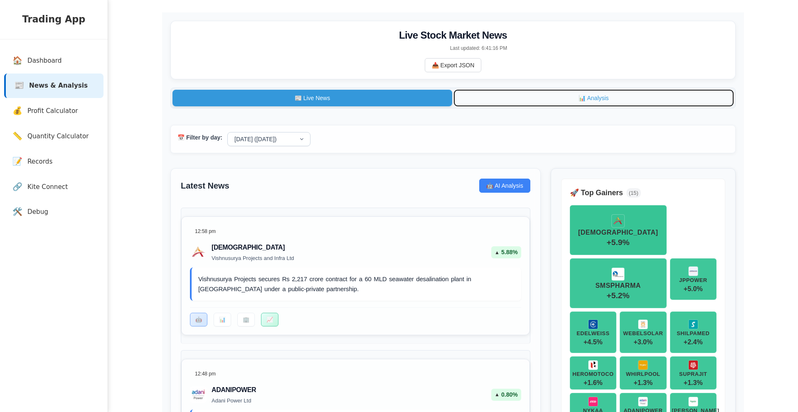
click at [485, 98] on button "📊 Analysis" at bounding box center [594, 98] width 280 height 17
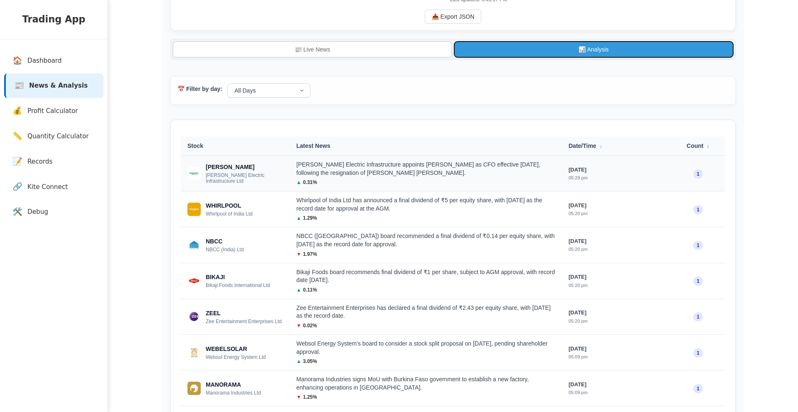
scroll to position [46, 0]
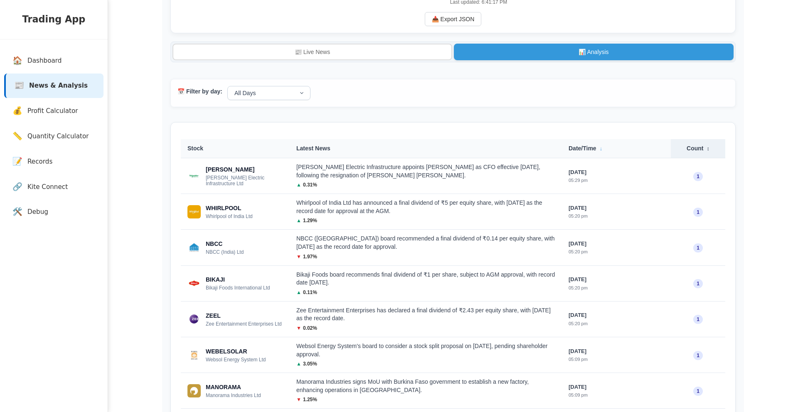
click at [698, 152] on th "Count ↕" at bounding box center [698, 148] width 54 height 19
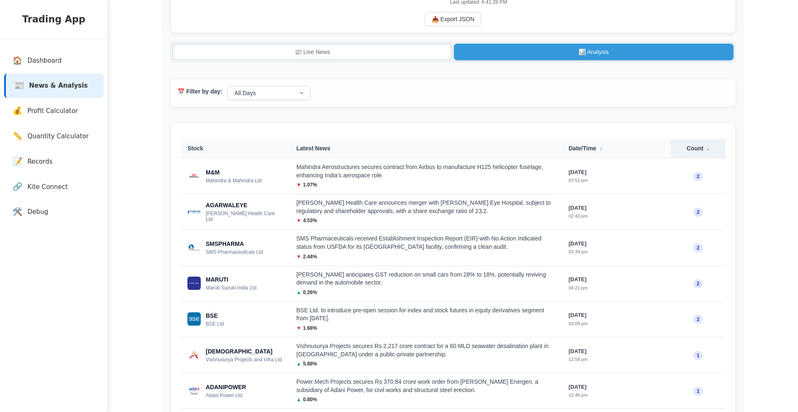
click at [698, 150] on th "Count ↓" at bounding box center [698, 148] width 54 height 19
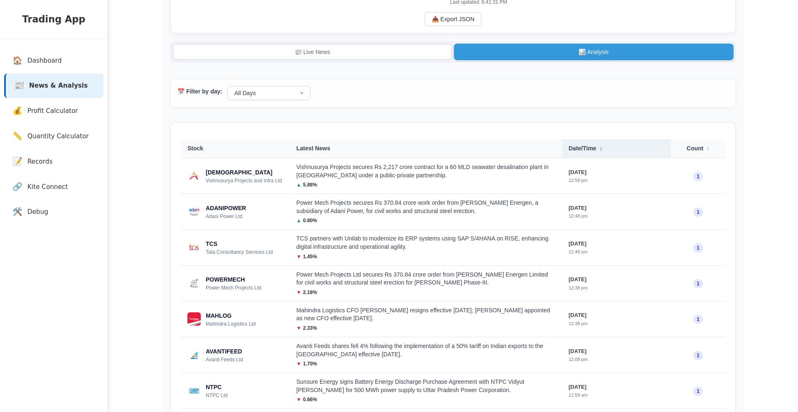
click at [589, 141] on th "Date/Time ↕" at bounding box center [616, 148] width 109 height 19
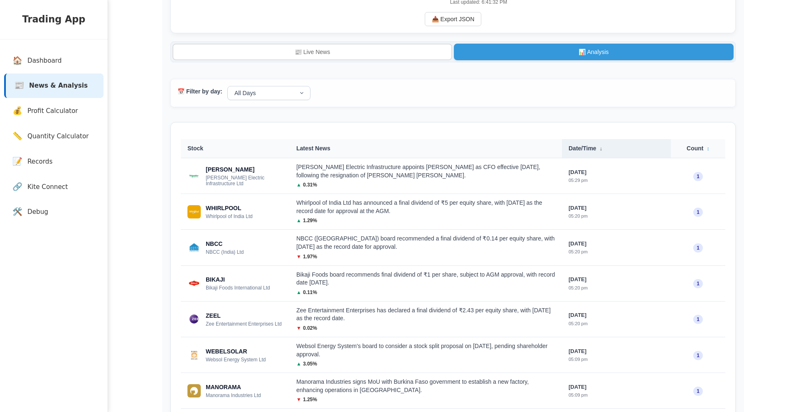
click at [588, 143] on th "Date/Time ↓" at bounding box center [616, 148] width 109 height 19
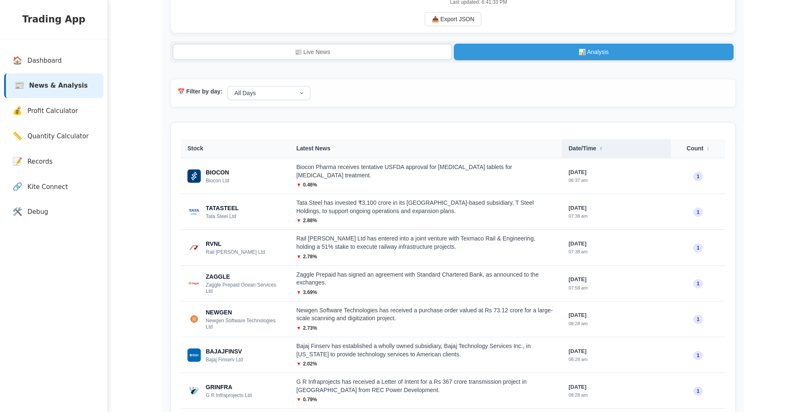
click at [574, 153] on th "Date/Time ↑" at bounding box center [616, 148] width 109 height 19
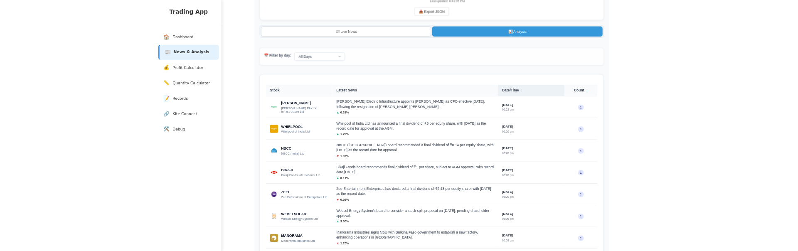
scroll to position [48, 0]
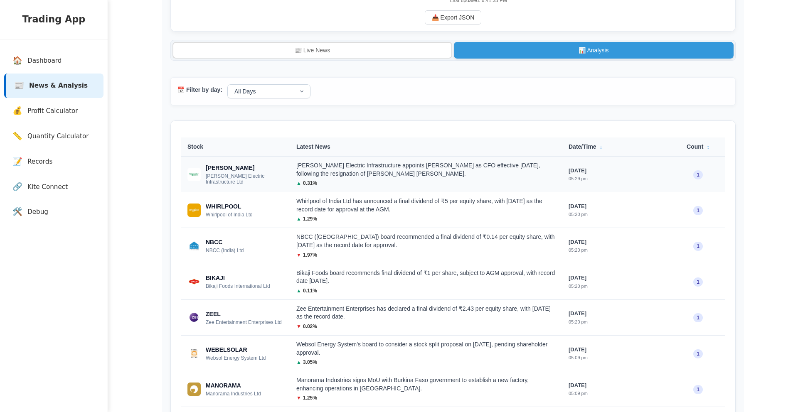
click at [475, 191] on td "[PERSON_NAME] Electric Infrastructure appoints [PERSON_NAME] as CFO effective […" at bounding box center [426, 175] width 272 height 36
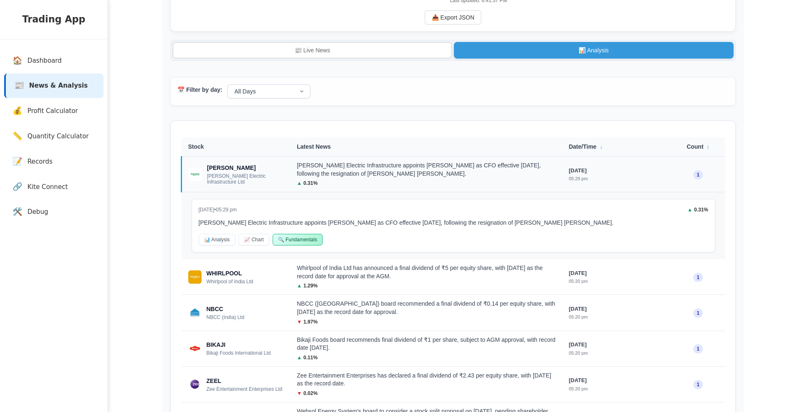
click at [450, 172] on div "[PERSON_NAME] Electric Infrastructure appoints [PERSON_NAME] as CFO effective […" at bounding box center [426, 170] width 258 height 16
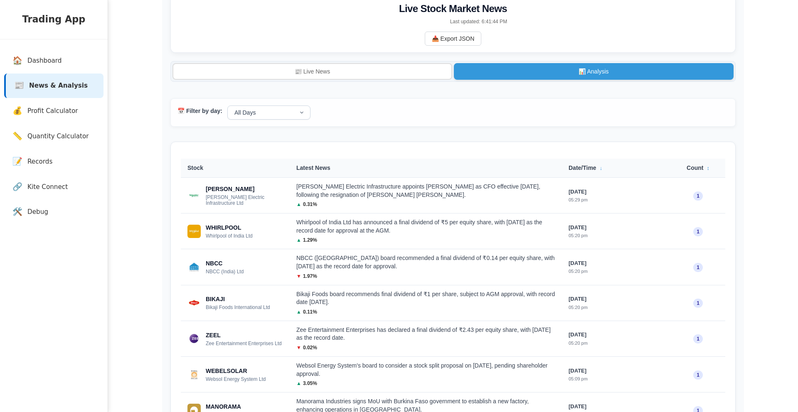
scroll to position [28, 0]
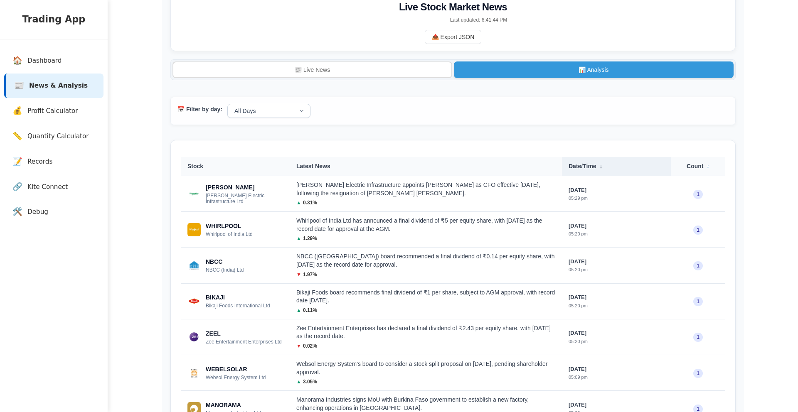
click at [583, 170] on th "Date/Time ↓" at bounding box center [616, 166] width 109 height 19
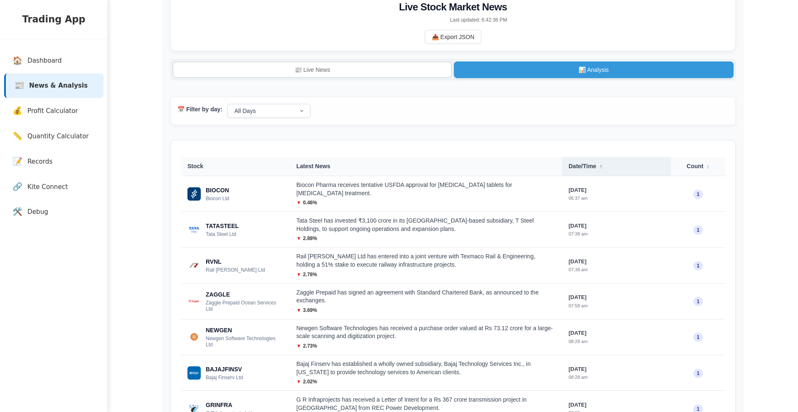
click at [583, 170] on th "Date/Time ↑" at bounding box center [616, 166] width 109 height 19
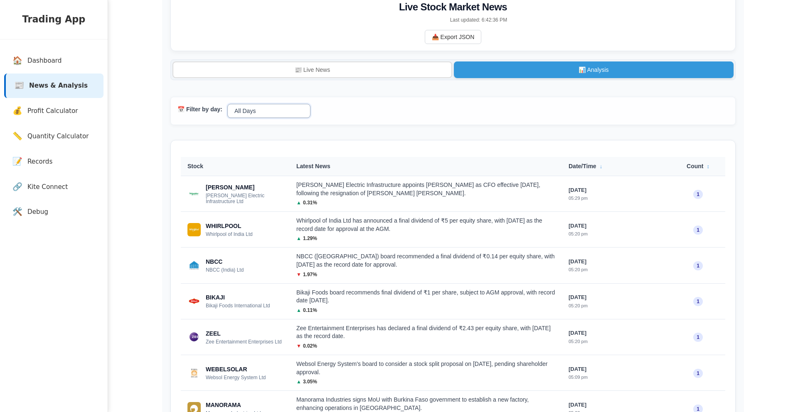
click at [292, 112] on select "All Days [DATE] ([DATE]) [DATE] [DATE] [DATE] [DATE]" at bounding box center [268, 111] width 83 height 14
click at [227, 106] on select "All Days [DATE] ([DATE]) [DATE] [DATE] [DATE] [DATE]" at bounding box center [268, 111] width 83 height 14
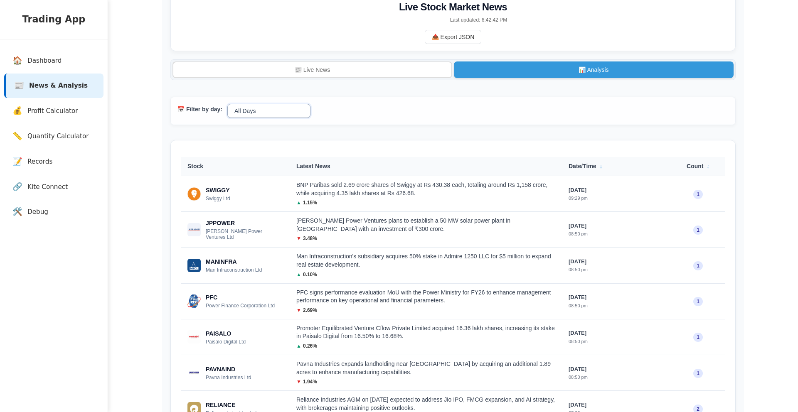
click at [262, 111] on select "All Days [DATE] ([DATE]) [DATE] [DATE] [DATE] [DATE]" at bounding box center [268, 111] width 83 height 14
select select "all"
click at [227, 106] on select "All Days [DATE] ([DATE]) [DATE] [DATE] [DATE] [DATE]" at bounding box center [268, 111] width 83 height 14
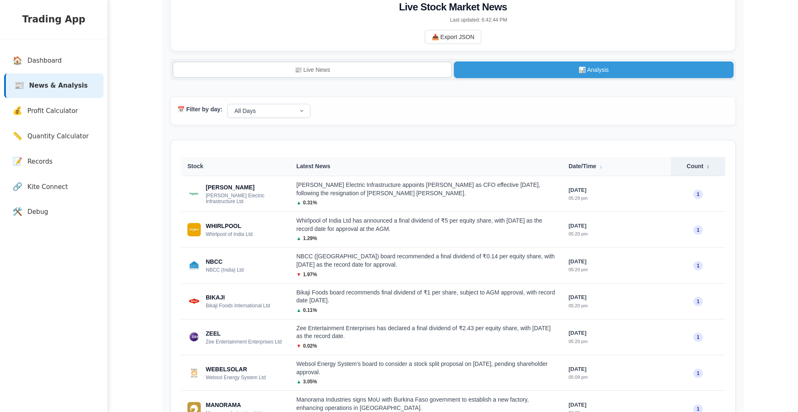
click at [690, 165] on th "Count ↕" at bounding box center [698, 166] width 54 height 19
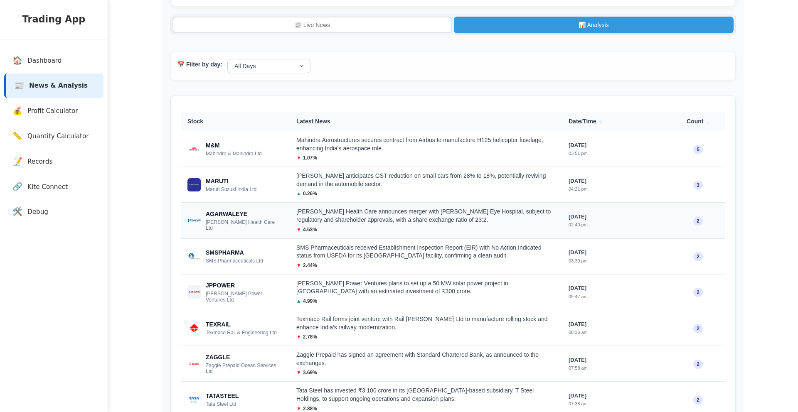
scroll to position [77, 0]
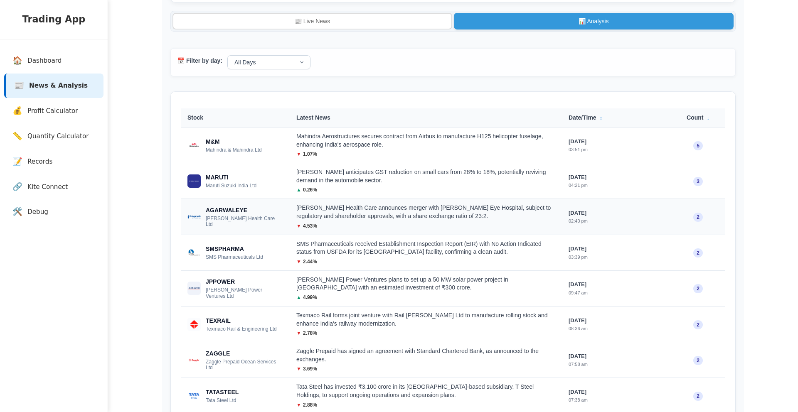
click at [568, 204] on td "[DATE] 02:40 pm" at bounding box center [616, 217] width 109 height 36
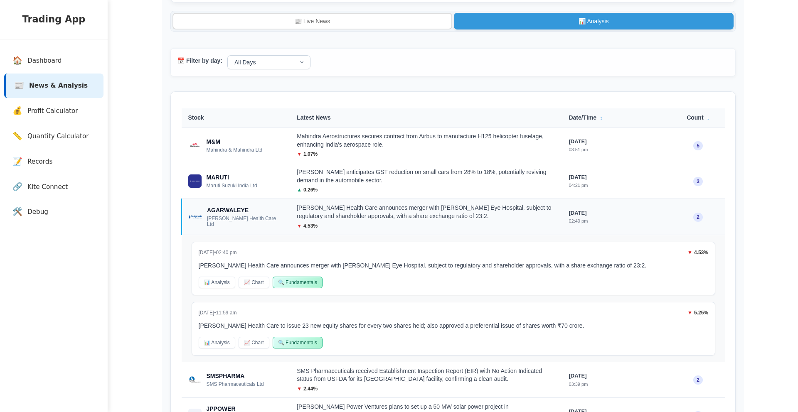
click at [555, 212] on td "[PERSON_NAME] Health Care announces merger with [PERSON_NAME] Eye Hospital, sub…" at bounding box center [426, 217] width 272 height 36
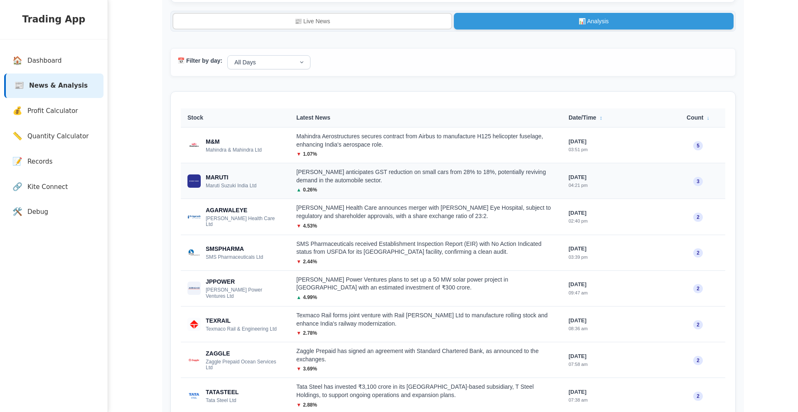
click at [540, 179] on div "[PERSON_NAME] anticipates GST reduction on small cars from 28% to 18%, potentia…" at bounding box center [425, 176] width 259 height 16
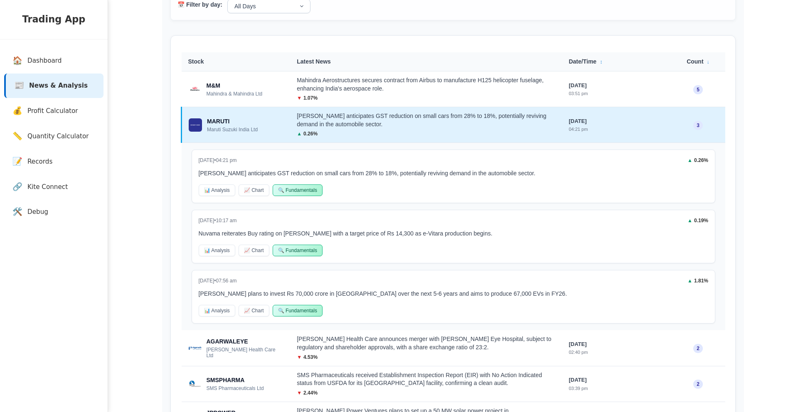
scroll to position [123, 0]
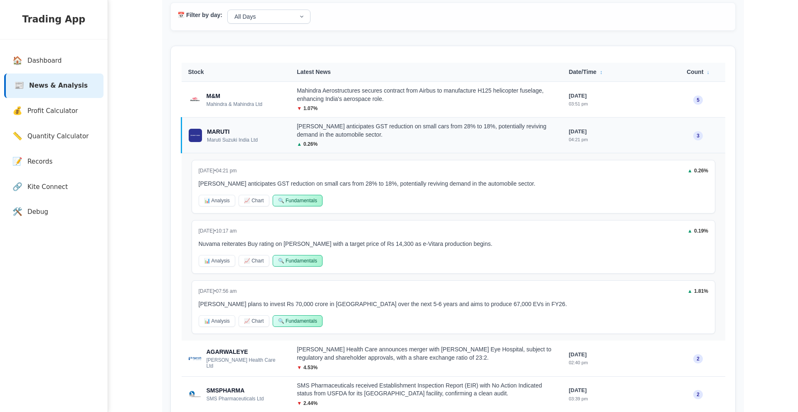
click at [402, 129] on div "[PERSON_NAME] anticipates GST reduction on small cars from 28% to 18%, potentia…" at bounding box center [426, 131] width 258 height 16
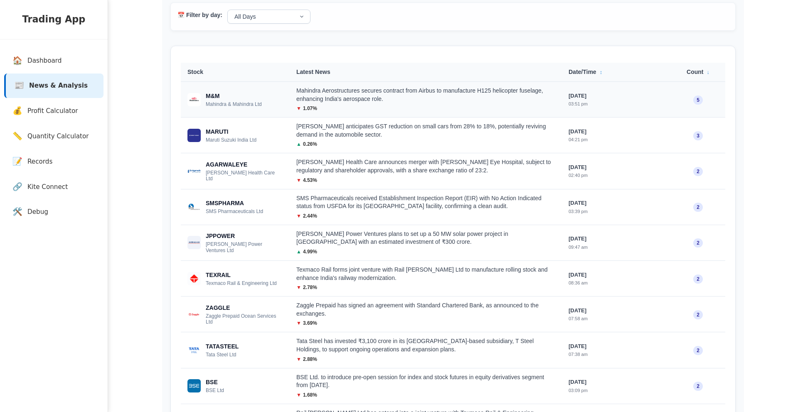
click at [408, 98] on div "Mahindra Aerostructures secures contract from Airbus to manufacture H125 helico…" at bounding box center [425, 95] width 259 height 16
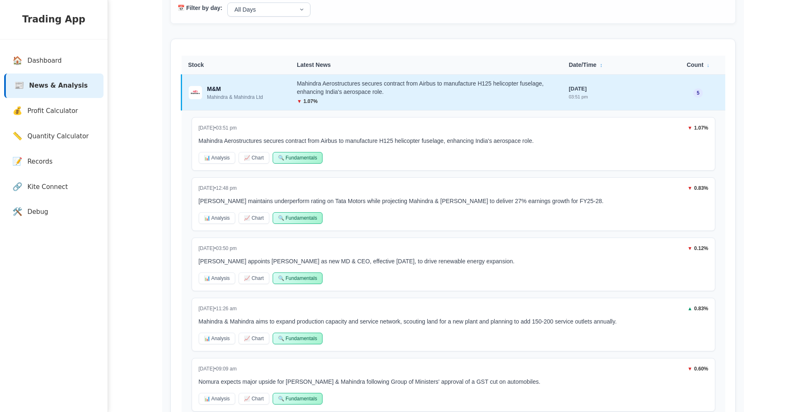
scroll to position [121, 0]
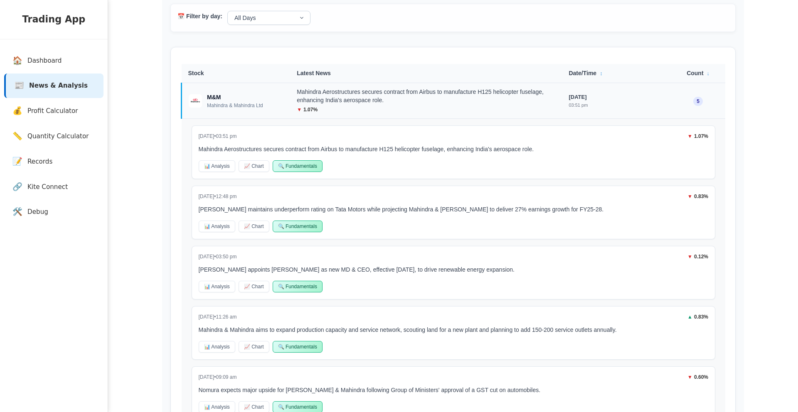
click at [365, 108] on div "▼ 1.07 %" at bounding box center [426, 109] width 258 height 7
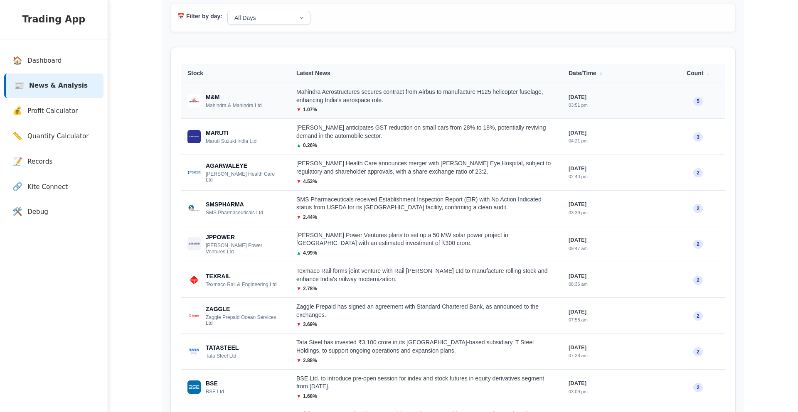
click at [367, 106] on td "Mahindra Aerostructures secures contract from Airbus to manufacture H125 helico…" at bounding box center [426, 101] width 272 height 36
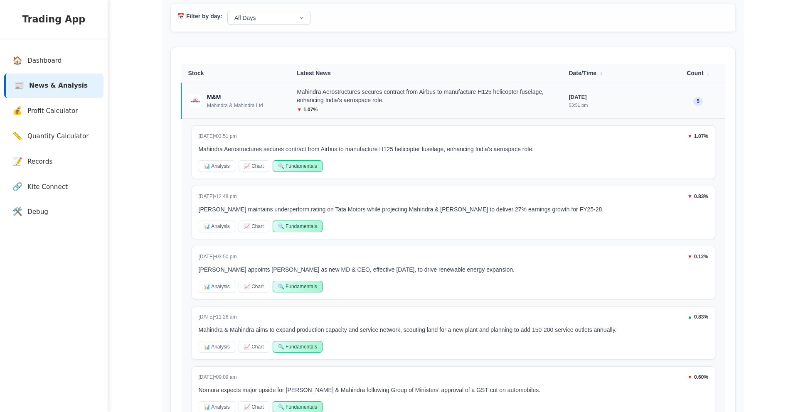
click at [367, 104] on div "Mahindra Aerostructures secures contract from Airbus to manufacture H125 helico…" at bounding box center [426, 96] width 258 height 16
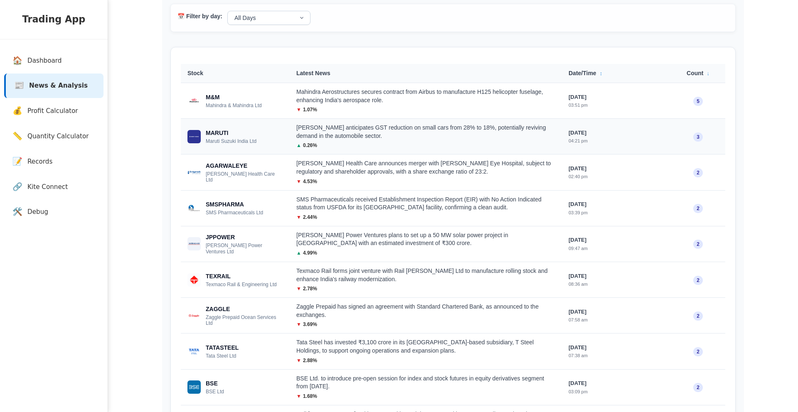
click at [357, 132] on div "[PERSON_NAME] anticipates GST reduction on small cars from 28% to 18%, potentia…" at bounding box center [425, 132] width 259 height 16
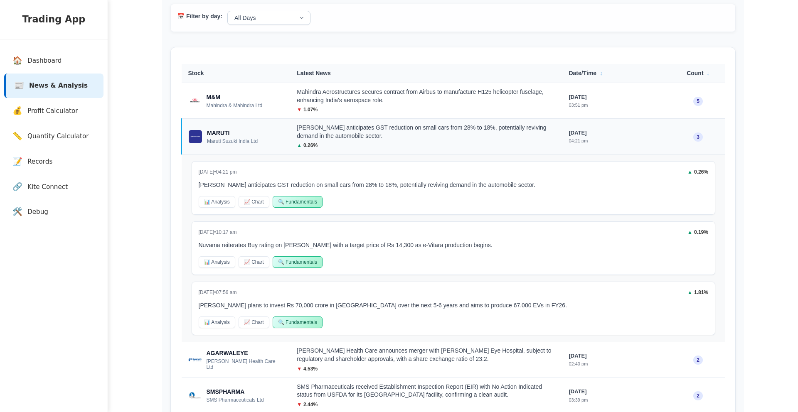
click at [357, 132] on div "[PERSON_NAME] anticipates GST reduction on small cars from 28% to 18%, potentia…" at bounding box center [426, 132] width 258 height 16
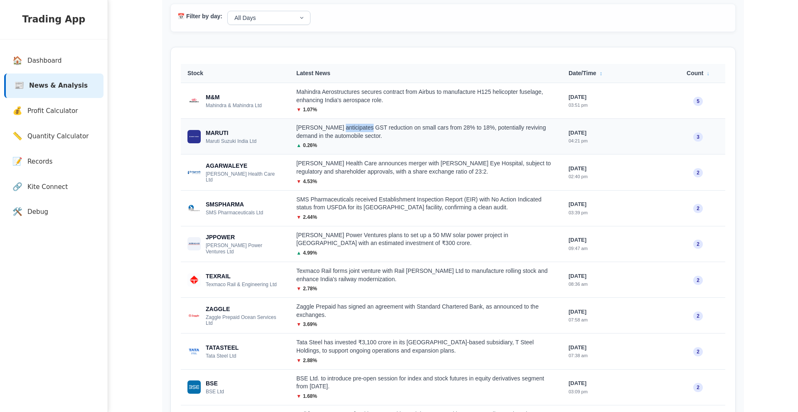
click at [357, 132] on div "[PERSON_NAME] anticipates GST reduction on small cars from 28% to 18%, potentia…" at bounding box center [425, 132] width 259 height 16
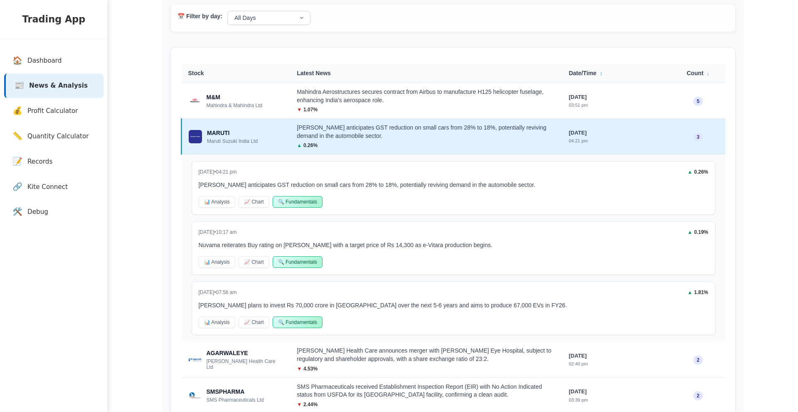
click at [285, 160] on div "[DATE] • 04:21 pm ▲ 0.26 % [PERSON_NAME] anticipates GST reduction on small car…" at bounding box center [454, 248] width 544 height 187
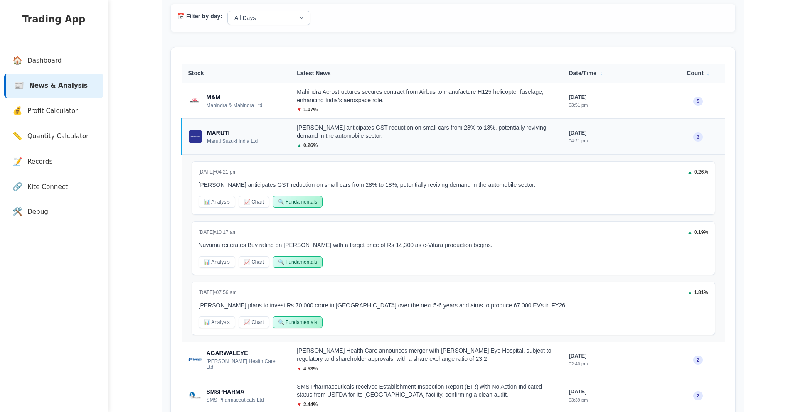
click at [322, 124] on td "[PERSON_NAME] anticipates GST reduction on small cars from 28% to 18%, potentia…" at bounding box center [426, 137] width 272 height 36
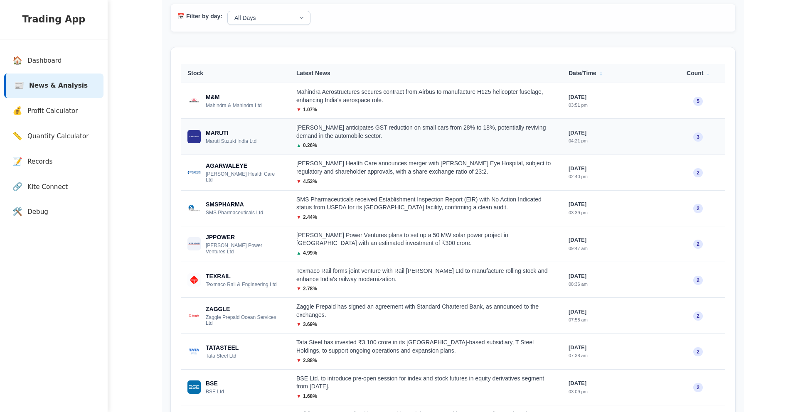
click at [250, 132] on span "MARUTI" at bounding box center [231, 133] width 51 height 9
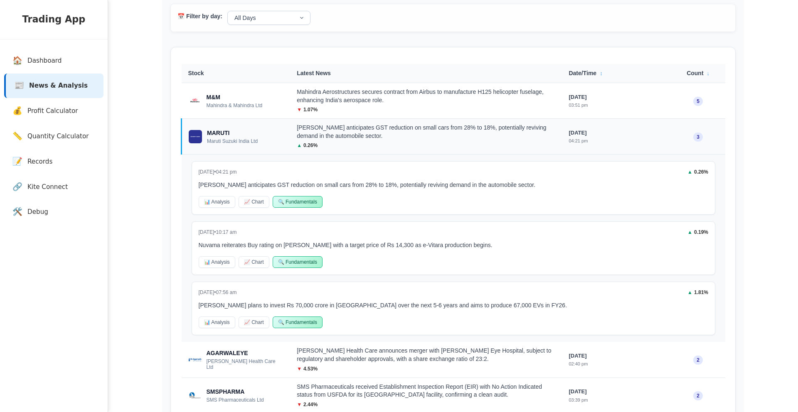
click at [184, 138] on td "MARUTI Maruti Suzuki India Ltd" at bounding box center [236, 137] width 109 height 36
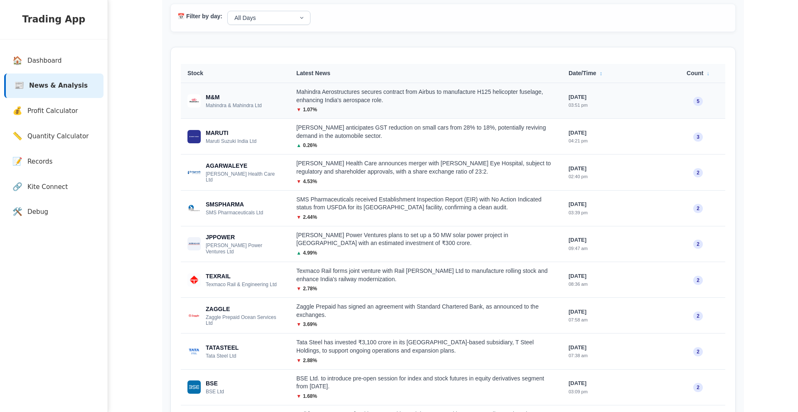
click at [194, 115] on td "M&M Mahindra & Mahindra Ltd" at bounding box center [235, 101] width 109 height 36
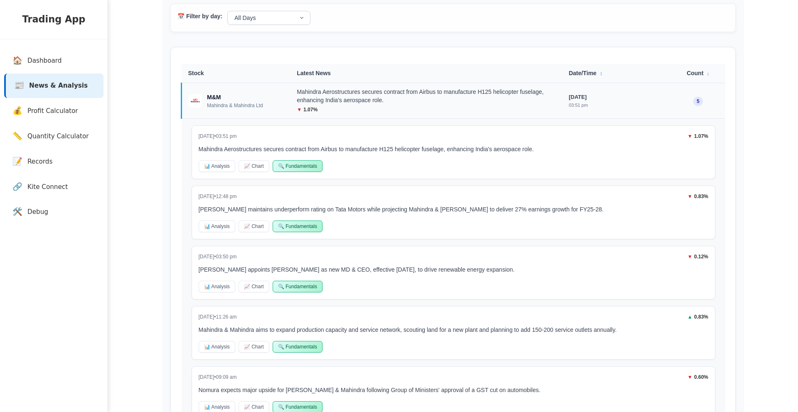
click at [194, 105] on img at bounding box center [195, 100] width 13 height 13
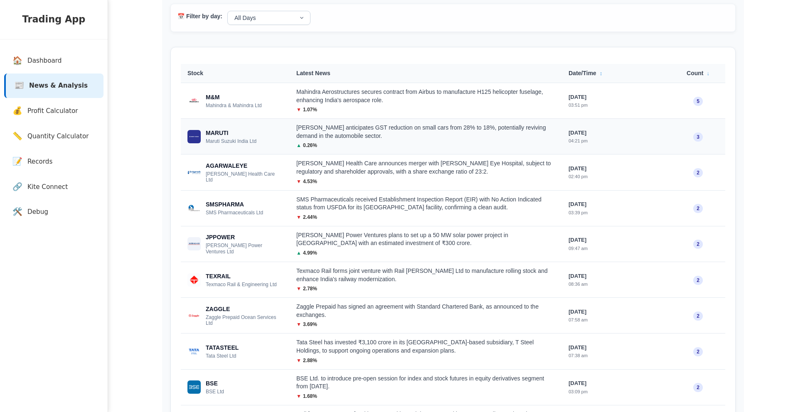
click at [193, 135] on img at bounding box center [193, 136] width 13 height 13
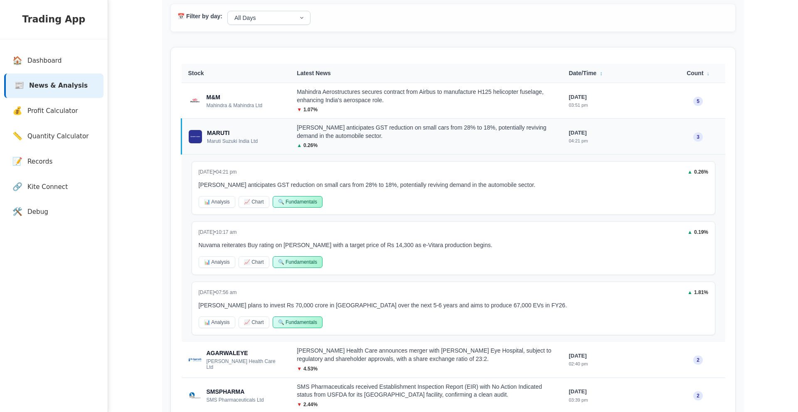
click at [193, 135] on img at bounding box center [195, 136] width 13 height 13
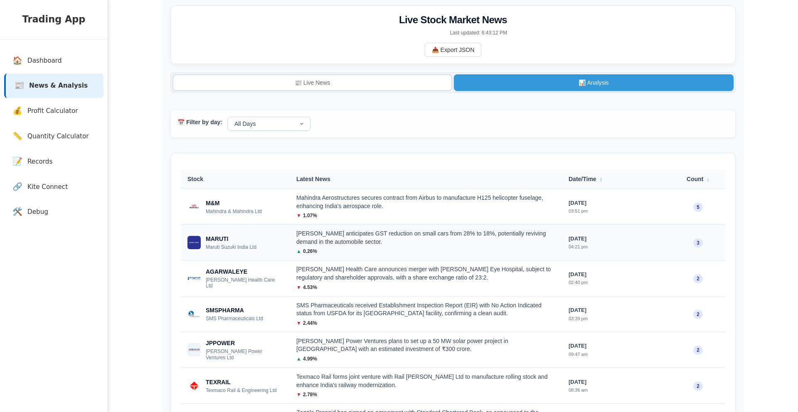
scroll to position [12, 0]
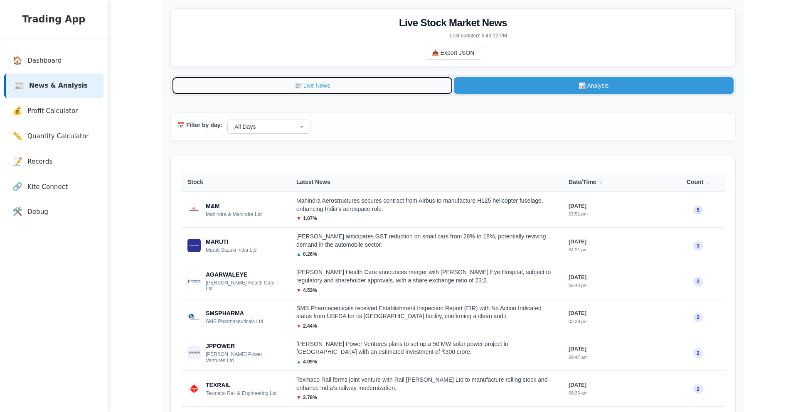
click at [325, 89] on button "📰 Live News" at bounding box center [312, 85] width 280 height 17
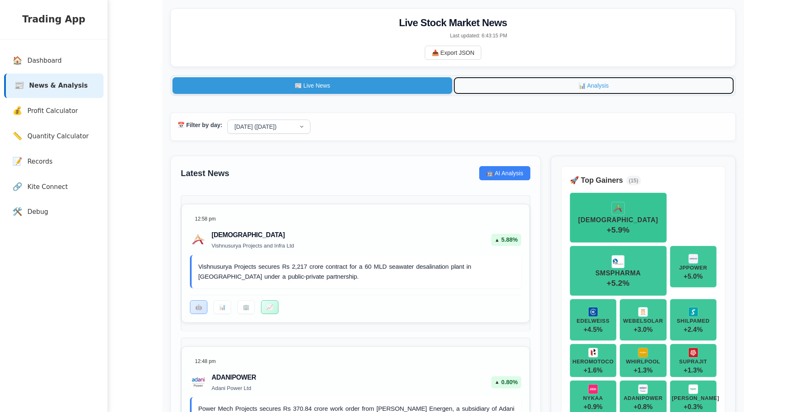
click at [493, 91] on button "📊 Analysis" at bounding box center [594, 85] width 280 height 17
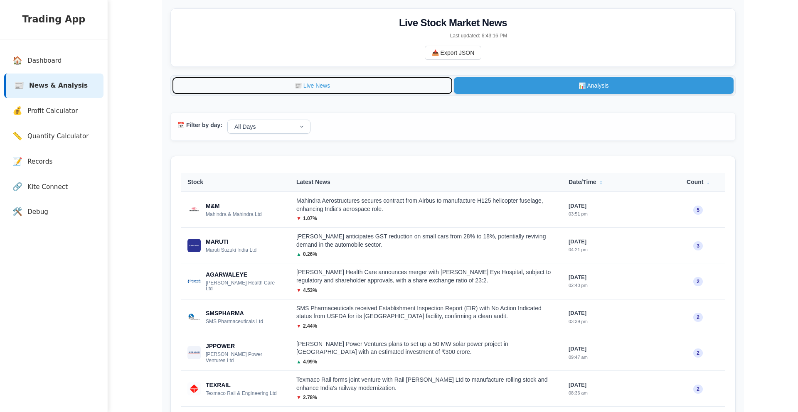
click at [307, 91] on button "📰 Live News" at bounding box center [312, 85] width 280 height 17
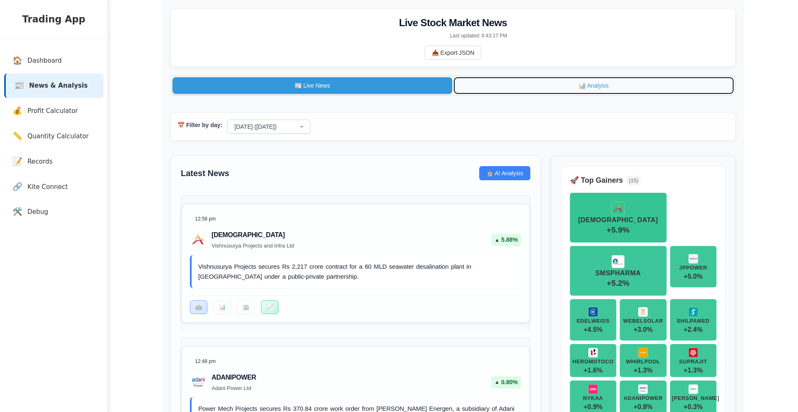
click at [483, 91] on button "📊 Analysis" at bounding box center [594, 85] width 280 height 17
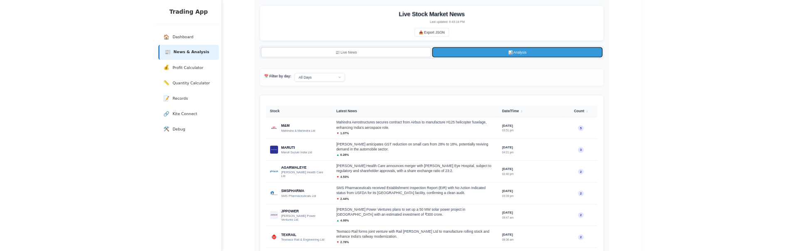
scroll to position [0, 0]
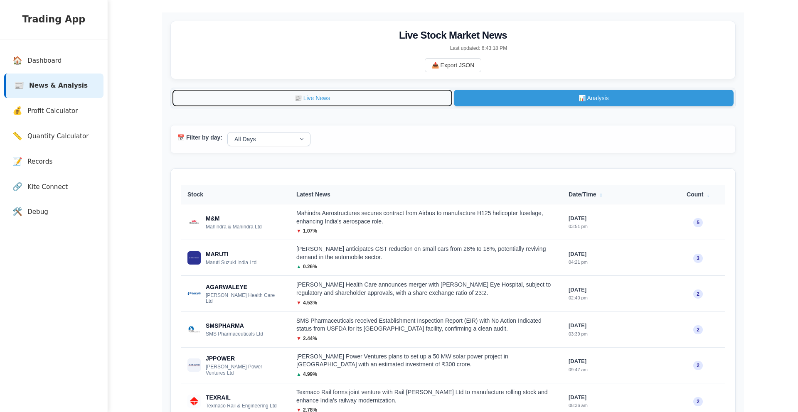
click at [363, 106] on button "📰 Live News" at bounding box center [312, 98] width 280 height 17
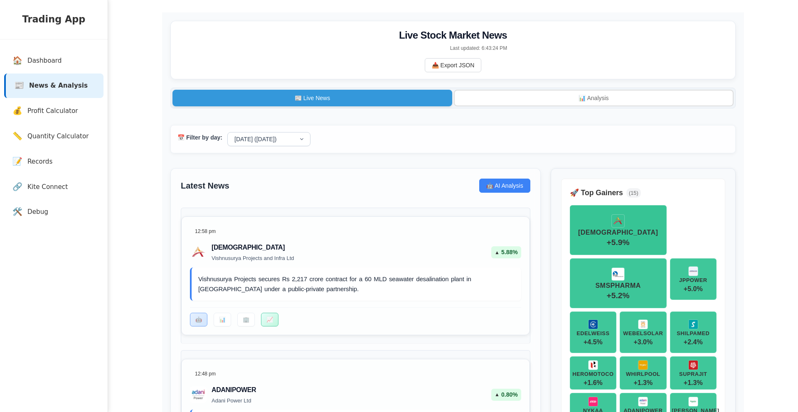
click at [442, 127] on div "📅 Filter by day: [DATE] ([DATE]) [DATE] [DATE] [DATE] [DATE]" at bounding box center [452, 139] width 565 height 28
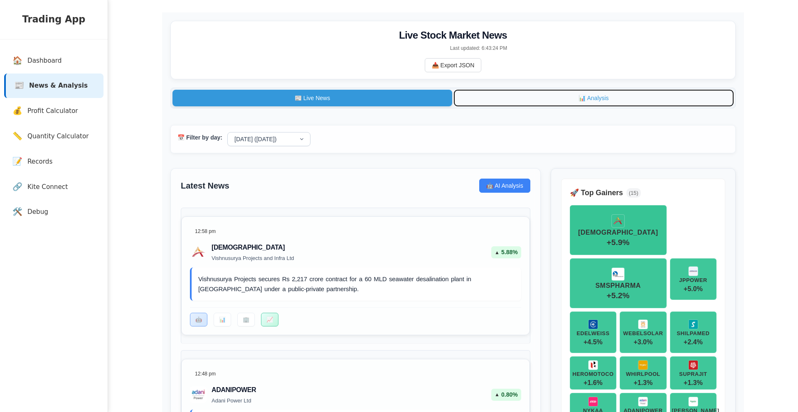
click at [470, 99] on button "📊 Analysis" at bounding box center [594, 98] width 280 height 17
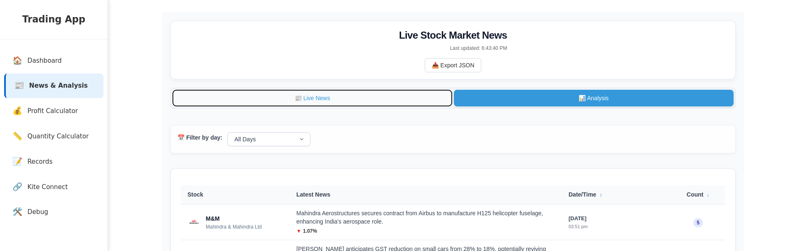
click at [375, 106] on button "📰 Live News" at bounding box center [312, 98] width 280 height 17
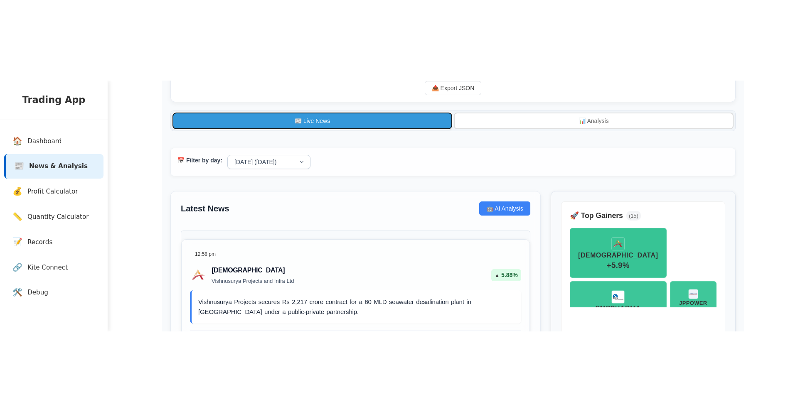
scroll to position [61, 0]
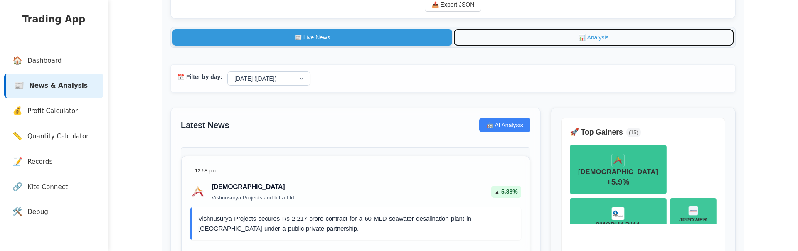
click at [535, 37] on button "📊 Analysis" at bounding box center [594, 37] width 280 height 17
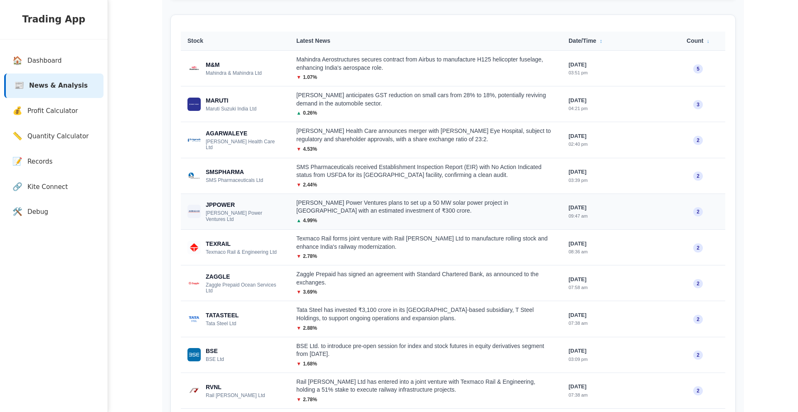
scroll to position [154, 0]
click at [405, 217] on td "[PERSON_NAME] Power Ventures plans to set up a 50 MW solar power project in [GE…" at bounding box center [426, 211] width 272 height 36
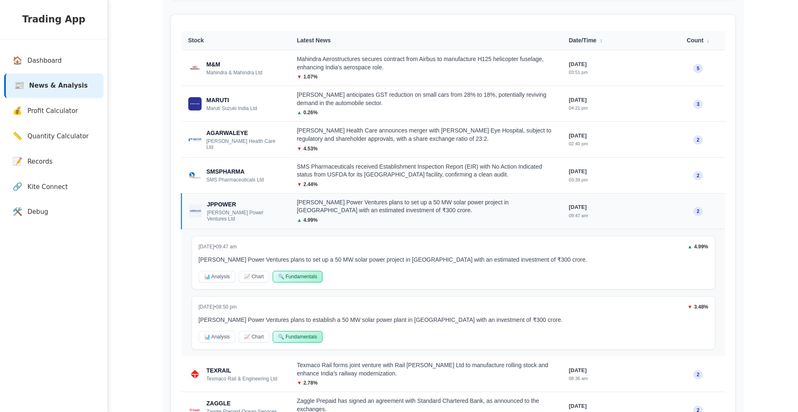
click at [407, 213] on div "[PERSON_NAME] Power Ventures plans to set up a 50 MW solar power project in [GE…" at bounding box center [426, 207] width 258 height 16
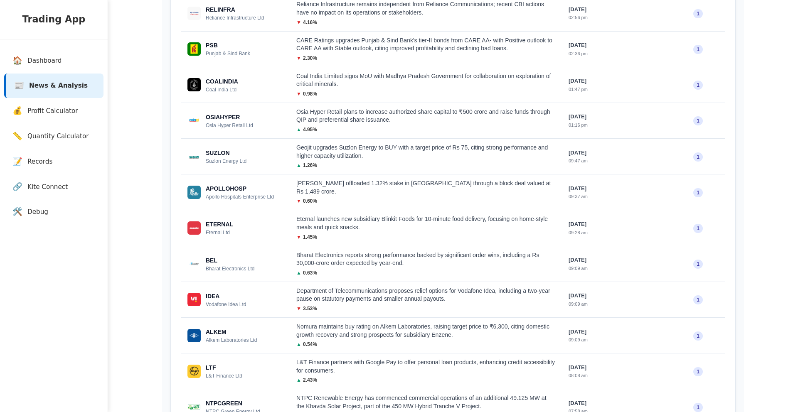
scroll to position [2933, 0]
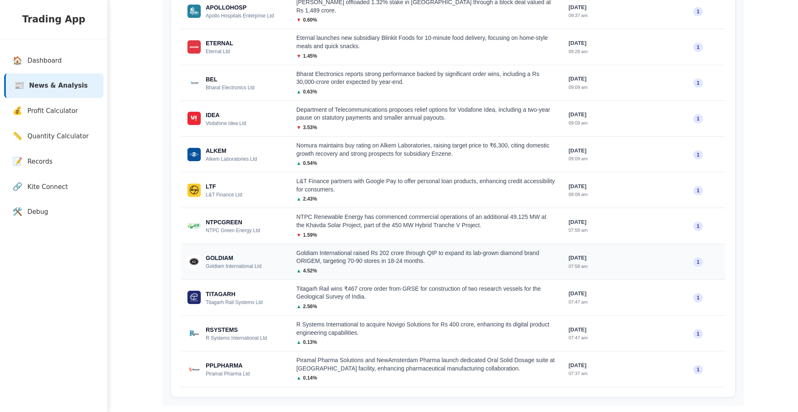
click at [347, 255] on div "Goldiam International raised Rs 202 crore through QIP to expand its lab-grown d…" at bounding box center [425, 257] width 259 height 16
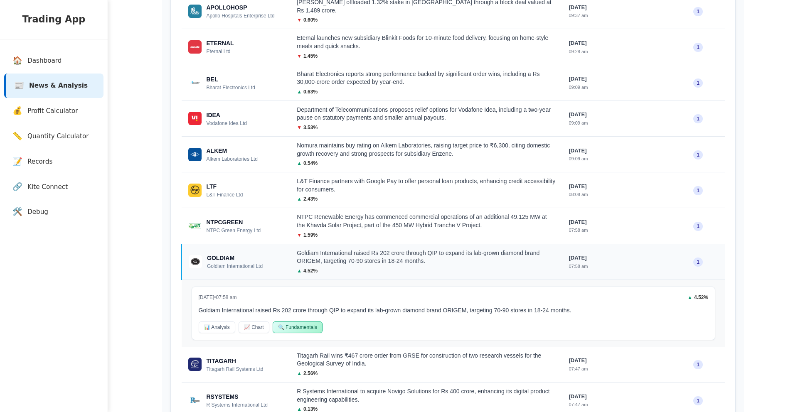
click at [347, 254] on div "Goldiam International raised Rs 202 crore through QIP to expand its lab-grown d…" at bounding box center [426, 257] width 258 height 16
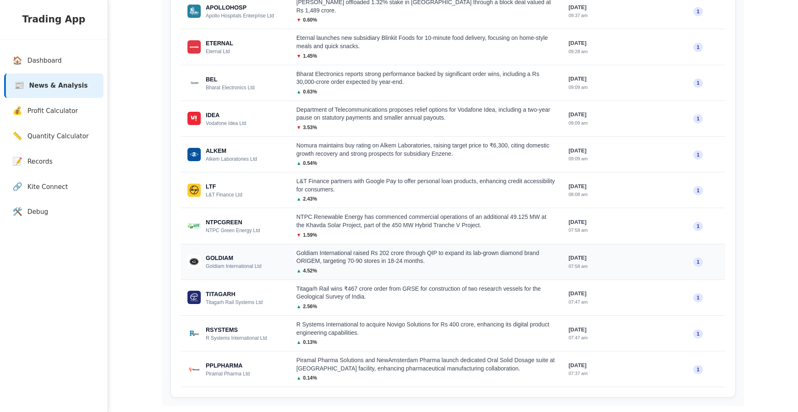
scroll to position [2948, 0]
click at [335, 288] on div "Titagarh Rail wins ₹467 crore order from GRSE for construction of two research …" at bounding box center [425, 293] width 259 height 16
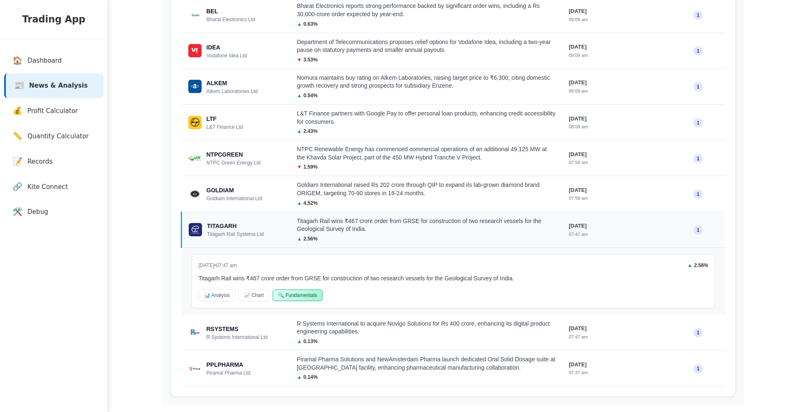
click at [330, 219] on div "Titagarh Rail wins ₹467 crore order from GRSE for construction of two research …" at bounding box center [426, 225] width 258 height 16
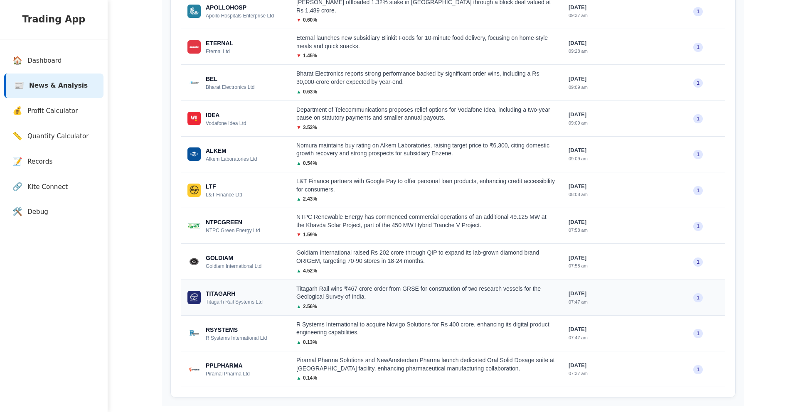
click at [320, 303] on div "▲ 2.56 %" at bounding box center [425, 306] width 259 height 7
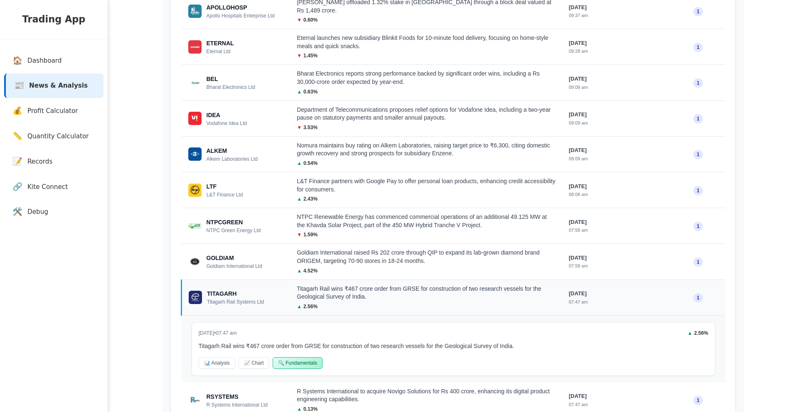
scroll to position [3016, 0]
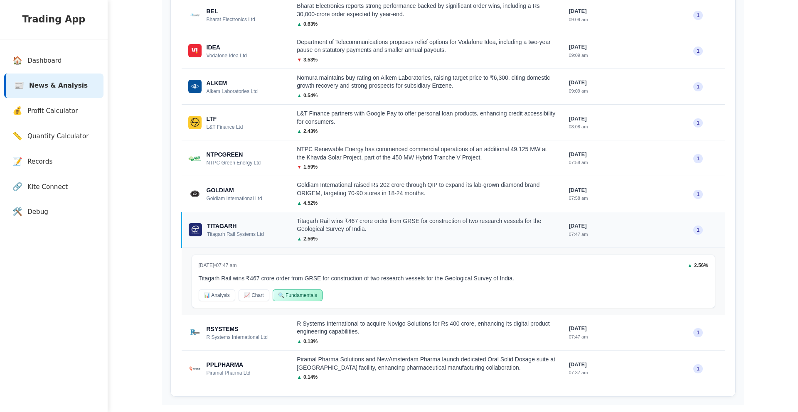
click at [328, 235] on div "▲ 2.56 %" at bounding box center [426, 238] width 258 height 7
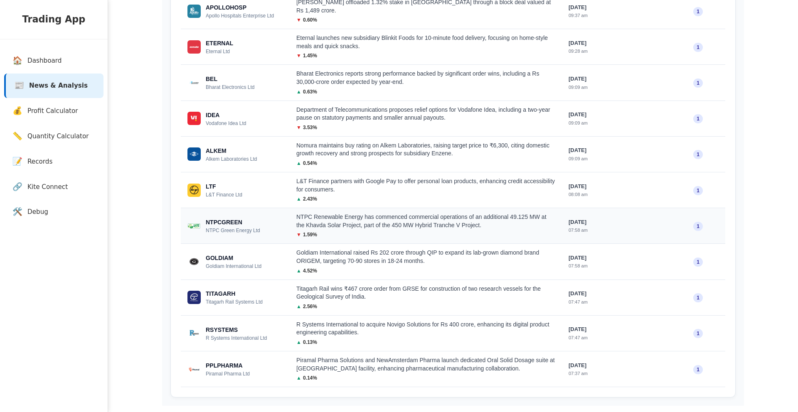
click at [328, 231] on div "▼ 1.59 %" at bounding box center [425, 234] width 259 height 7
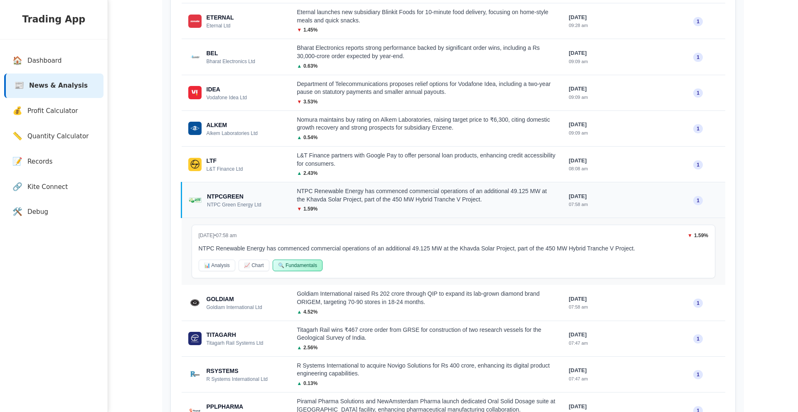
click at [323, 205] on div "▼ 1.59 %" at bounding box center [426, 208] width 258 height 7
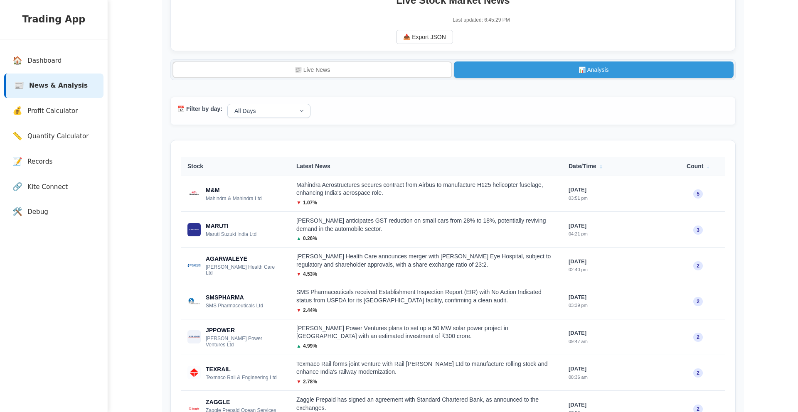
scroll to position [0, 0]
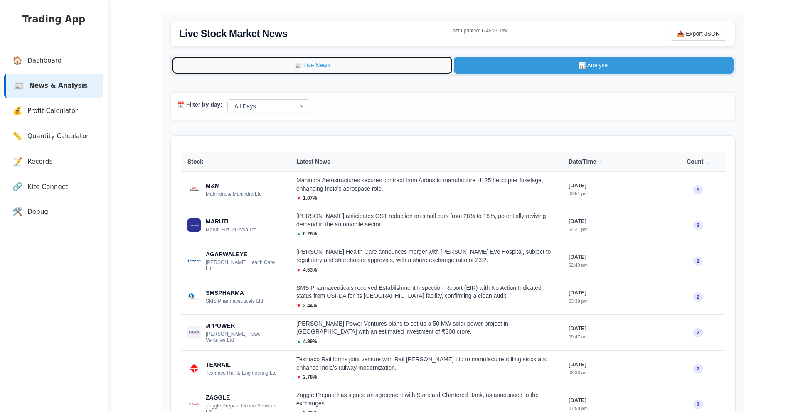
click at [313, 70] on button "📰 Live News" at bounding box center [312, 65] width 280 height 17
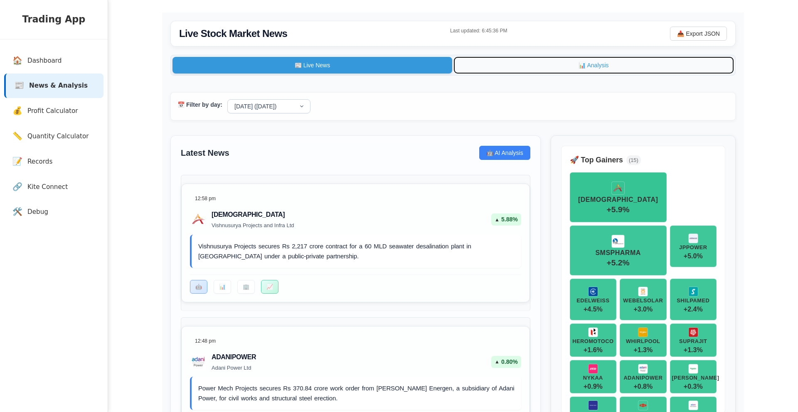
click at [527, 66] on button "📊 Analysis" at bounding box center [594, 65] width 280 height 17
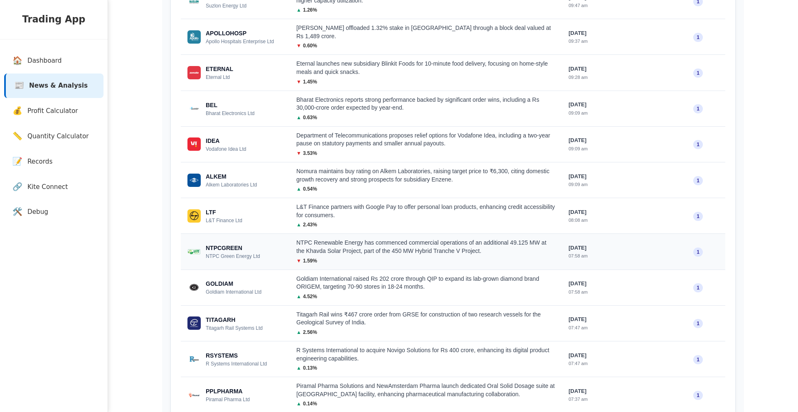
scroll to position [2867, 0]
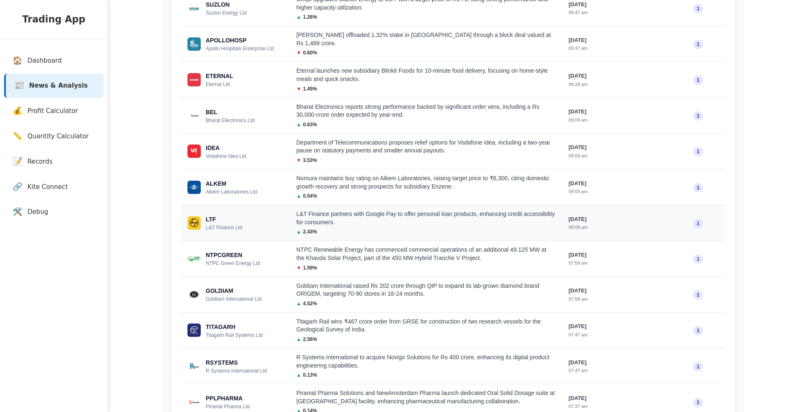
click at [329, 217] on div "L&T Finance partners with Google Pay to offer personal loan products, enhancing…" at bounding box center [425, 218] width 259 height 16
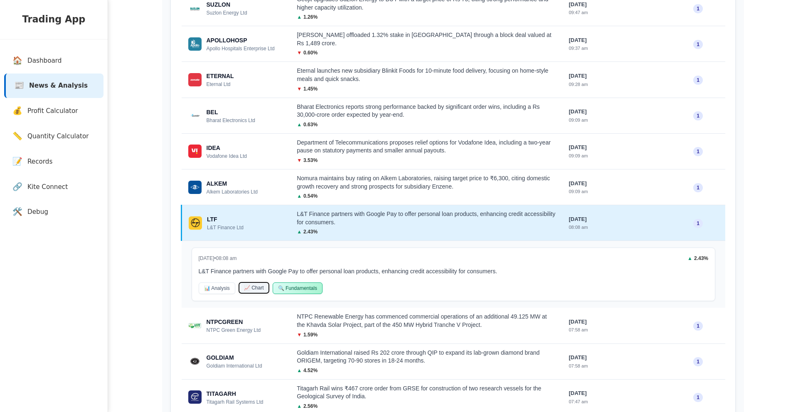
click at [259, 282] on button "📈 Chart" at bounding box center [254, 288] width 31 height 12
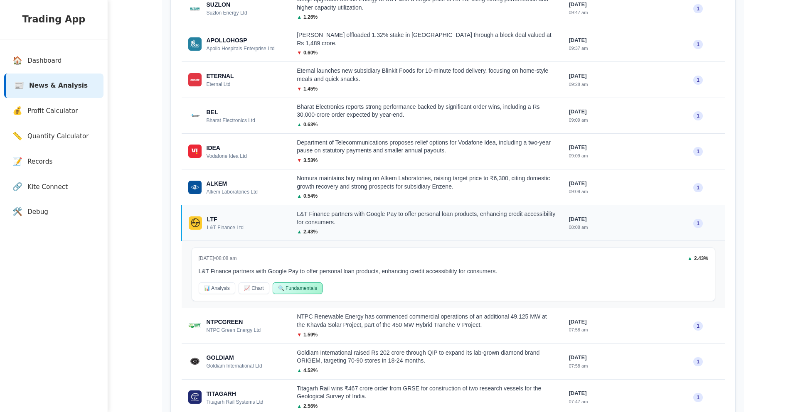
click at [284, 211] on td "LTF L&T Finance Ltd" at bounding box center [236, 223] width 109 height 36
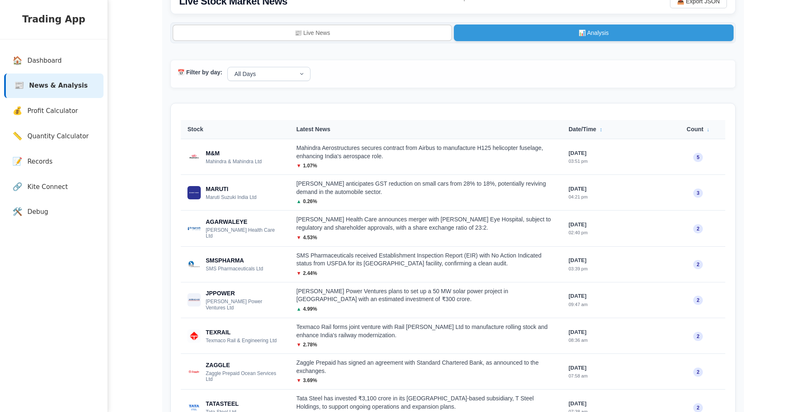
scroll to position [0, 0]
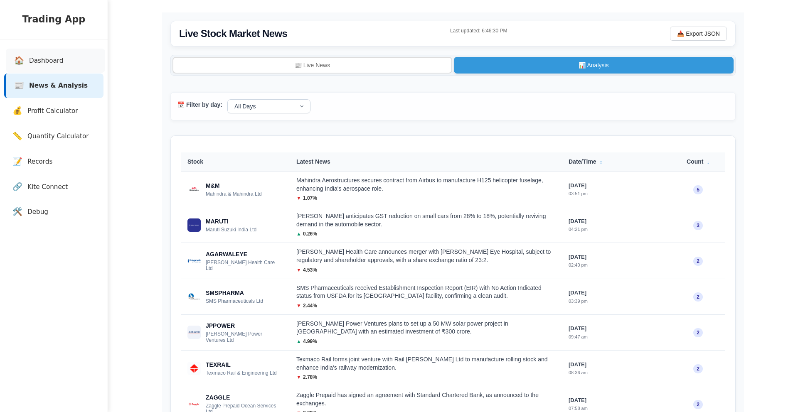
click at [30, 54] on link "🏠 Dashboard" at bounding box center [55, 61] width 99 height 25
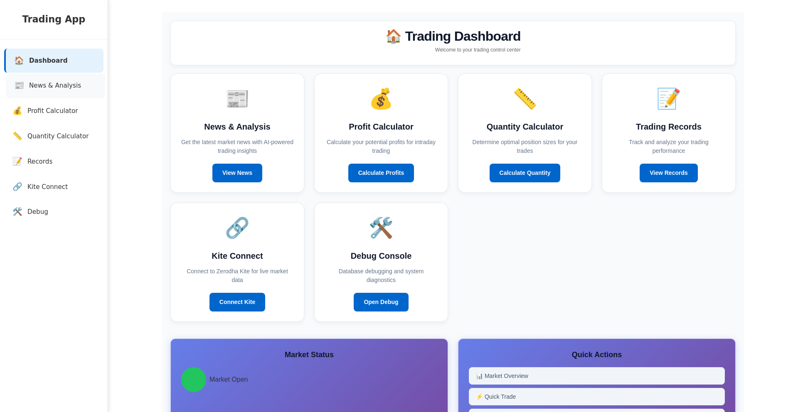
click at [40, 81] on span "News & Analysis" at bounding box center [55, 86] width 52 height 10
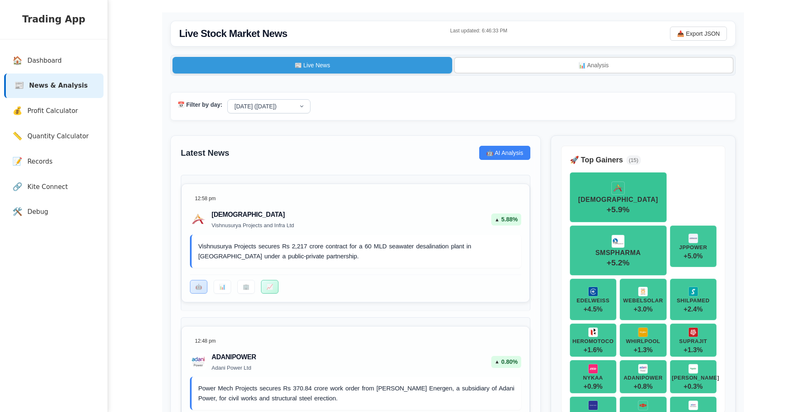
click at [234, 34] on h2 "Live Stock Market News" at bounding box center [233, 33] width 108 height 15
copy h2 "Live Stock Market News"
click at [47, 60] on span "Dashboard" at bounding box center [46, 61] width 34 height 10
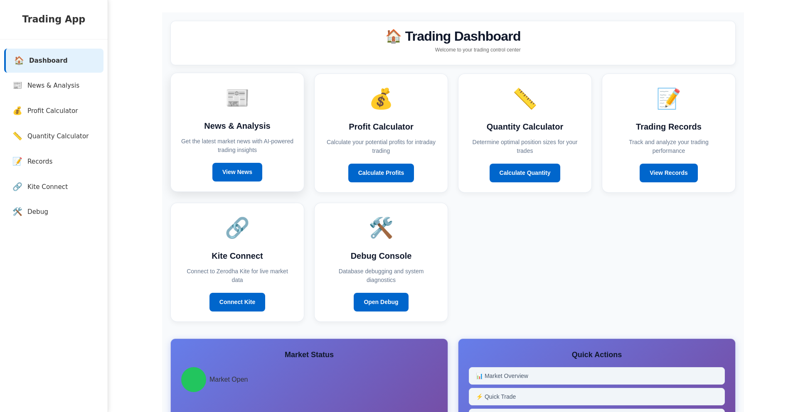
click at [214, 99] on div "📰" at bounding box center [237, 98] width 113 height 30
click at [232, 166] on link "View News" at bounding box center [237, 171] width 50 height 19
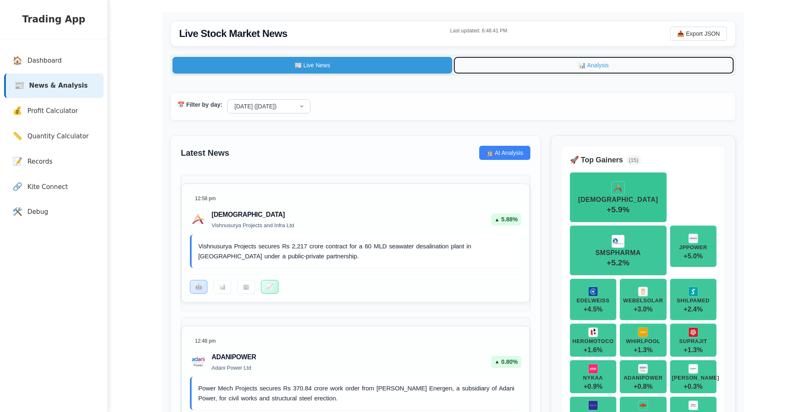
click at [554, 64] on button "📊 Analysis" at bounding box center [594, 65] width 280 height 17
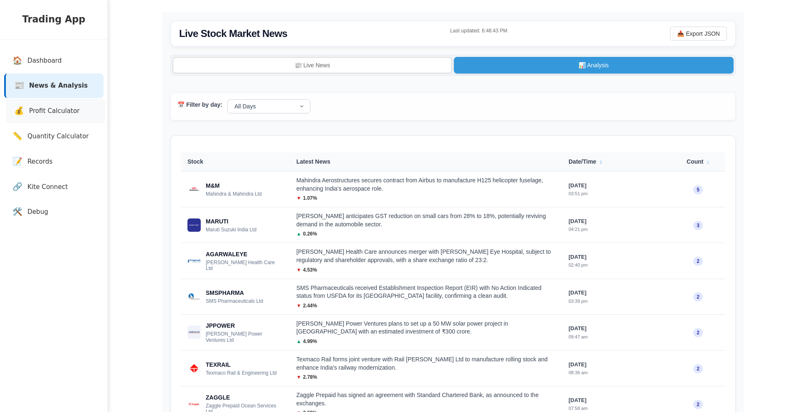
drag, startPoint x: 95, startPoint y: 113, endPoint x: 91, endPoint y: 112, distance: 4.5
click at [95, 113] on link "💰 Profit Calculator" at bounding box center [55, 111] width 99 height 25
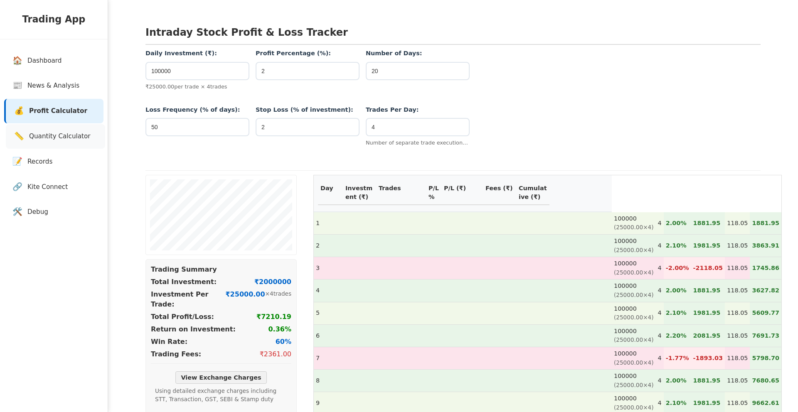
click at [67, 133] on span "Quantity Calculator" at bounding box center [60, 137] width 62 height 10
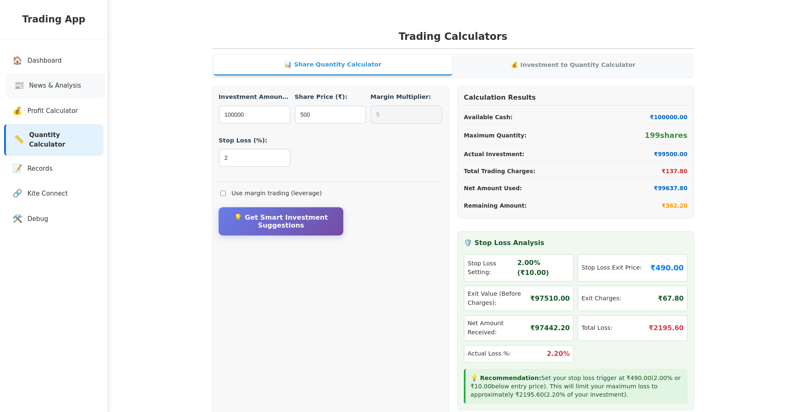
click at [66, 81] on span "News & Analysis" at bounding box center [55, 86] width 52 height 10
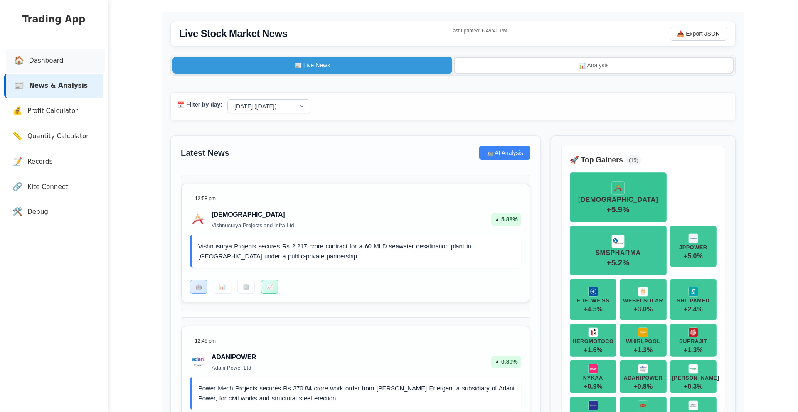
click at [57, 59] on span "Dashboard" at bounding box center [46, 61] width 34 height 10
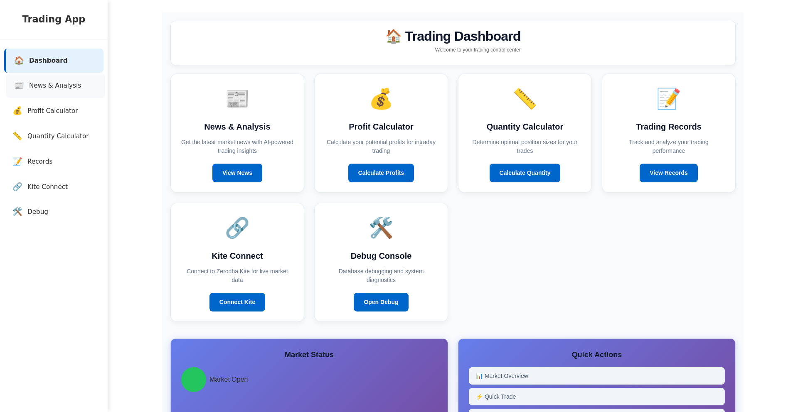
click at [60, 83] on span "News & Analysis" at bounding box center [55, 86] width 52 height 10
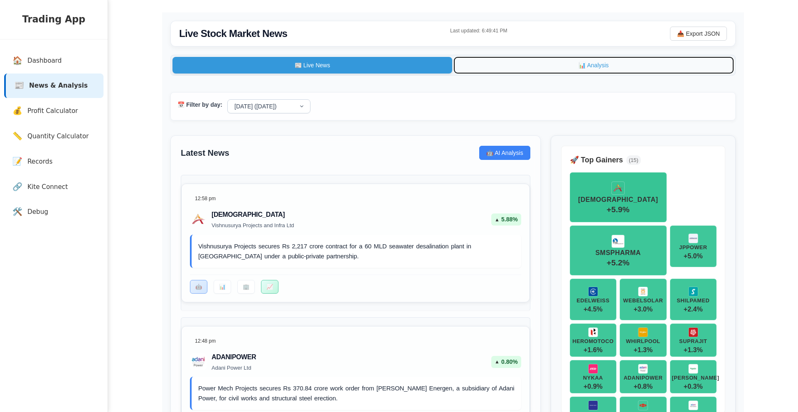
click at [536, 69] on button "📊 Analysis" at bounding box center [594, 65] width 280 height 17
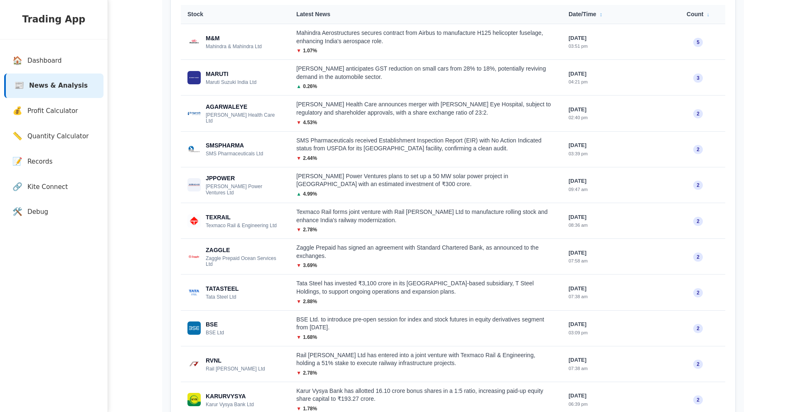
scroll to position [95, 0]
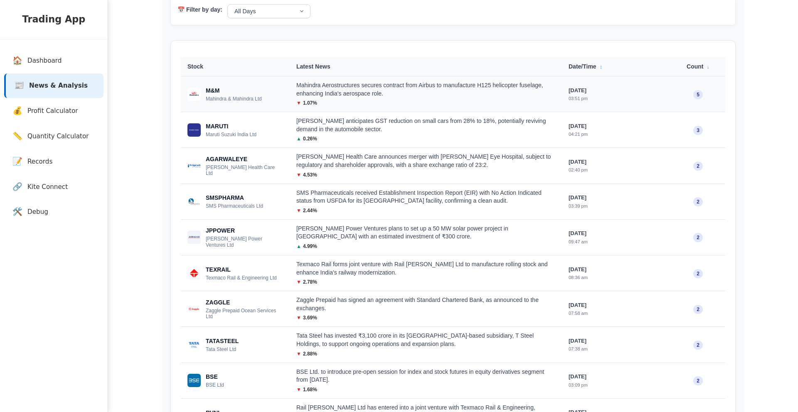
click at [330, 95] on div "Mahindra Aerostructures secures contract from Airbus to manufacture H125 helico…" at bounding box center [425, 89] width 259 height 16
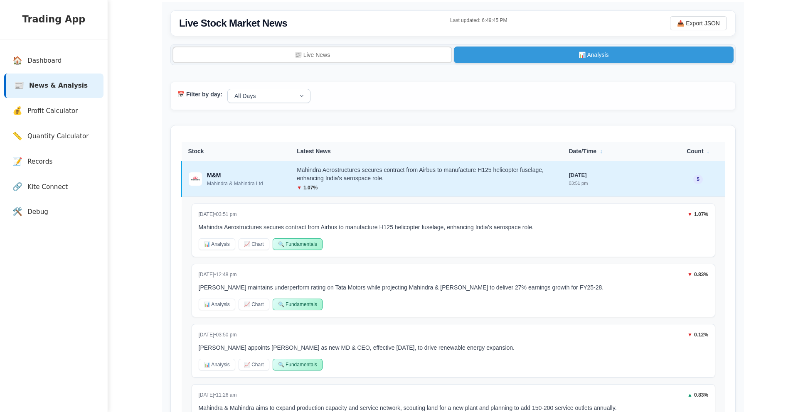
scroll to position [2, 0]
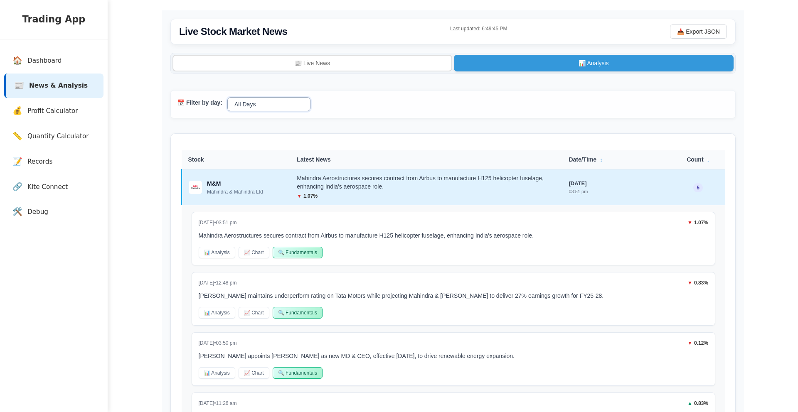
click at [262, 101] on select "All Days [DATE] ([DATE]) [DATE] [DATE] [DATE] [DATE]" at bounding box center [268, 104] width 83 height 14
select select "[DATE]"
click at [227, 98] on select "All Days [DATE] ([DATE]) [DATE] [DATE] [DATE] [DATE]" at bounding box center [268, 104] width 83 height 14
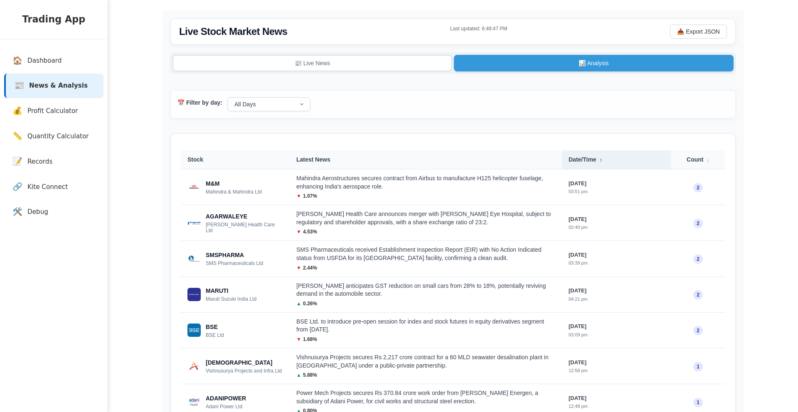
click at [585, 163] on th "Date/Time ↕" at bounding box center [616, 159] width 109 height 19
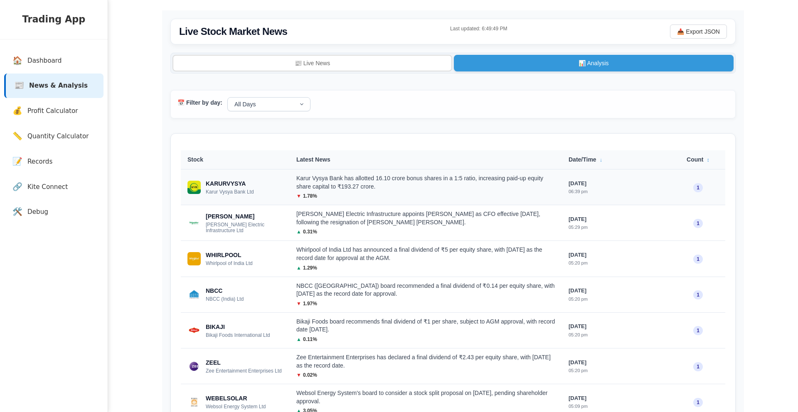
click at [338, 185] on div "Karur Vysya Bank has allotted 16.10 crore bonus shares in a 1:5 ratio, increasi…" at bounding box center [425, 183] width 259 height 16
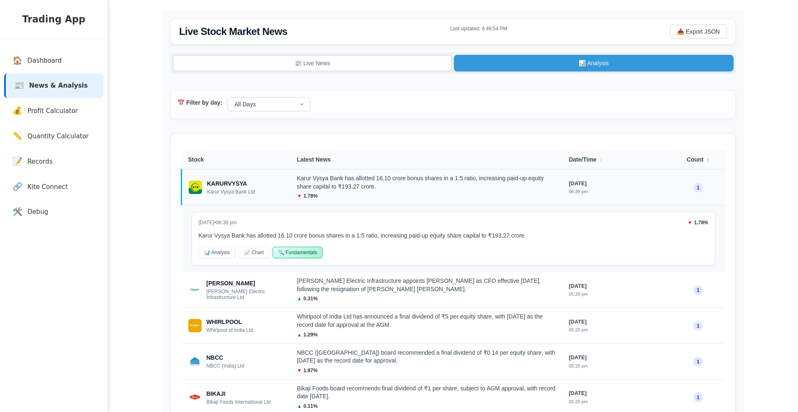
click at [335, 186] on div "Karur Vysya Bank has allotted 16.10 crore bonus shares in a 1:5 ratio, increasi…" at bounding box center [426, 183] width 258 height 16
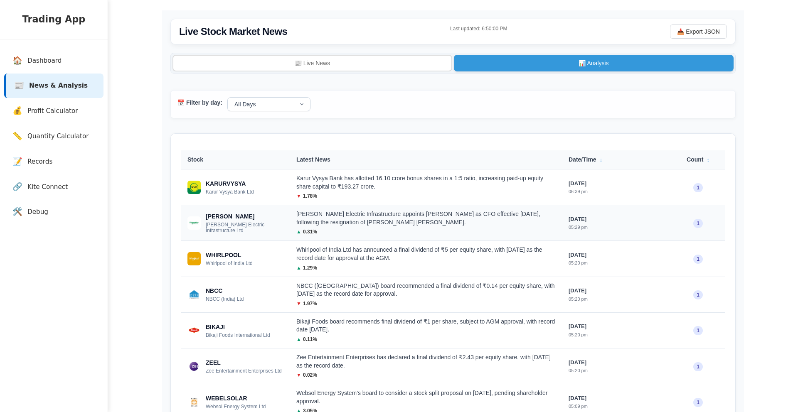
click at [333, 216] on div "[PERSON_NAME] Electric Infrastructure appoints [PERSON_NAME] as CFO effective […" at bounding box center [425, 218] width 259 height 16
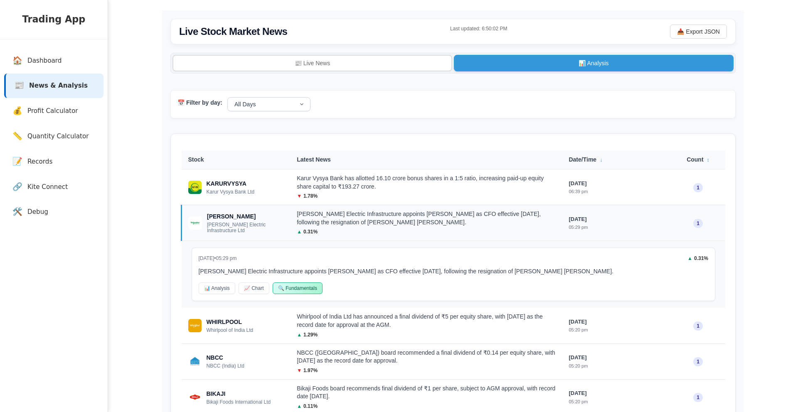
click at [333, 216] on div "[PERSON_NAME] Electric Infrastructure appoints [PERSON_NAME] as CFO effective […" at bounding box center [426, 218] width 258 height 16
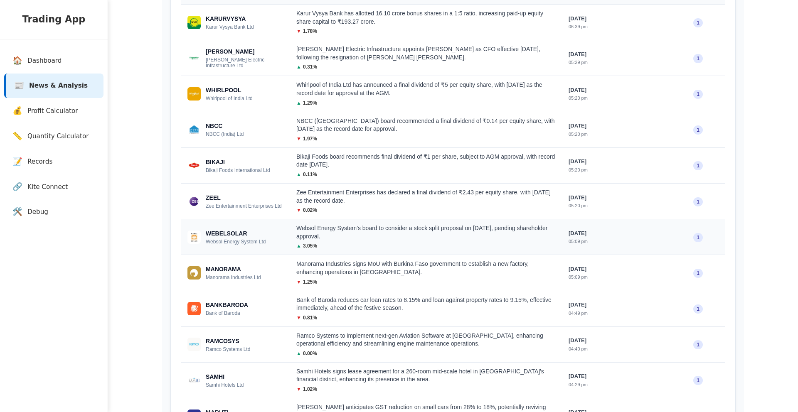
scroll to position [168, 0]
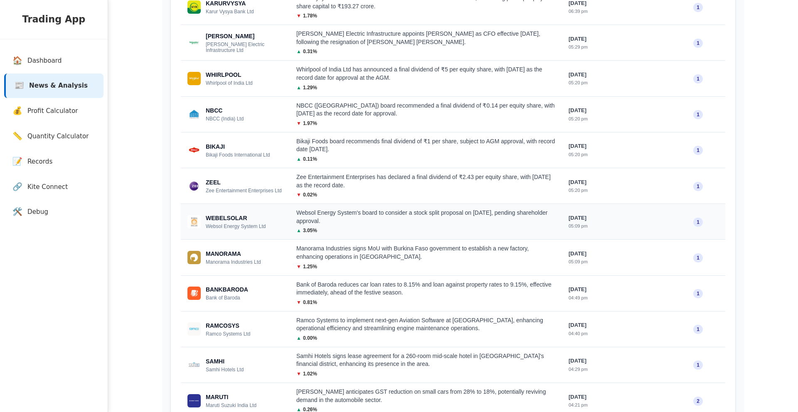
click at [334, 237] on td "Websol Energy System's board to consider a stock split proposal on [DATE], pend…" at bounding box center [426, 222] width 272 height 36
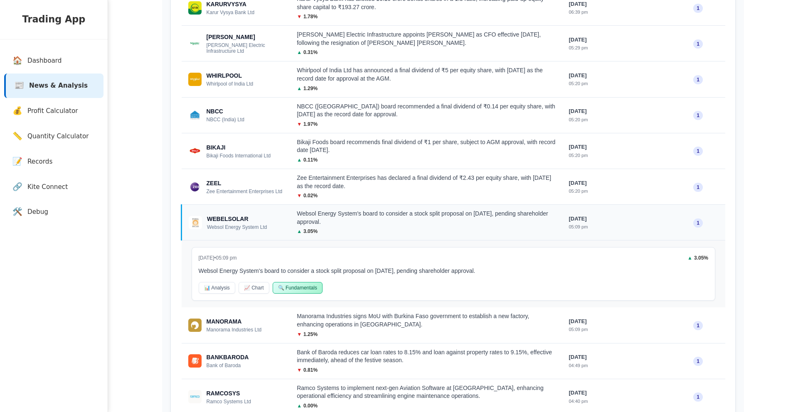
click at [337, 225] on div "Websol Energy System's board to consider a stock split proposal on [DATE], pend…" at bounding box center [426, 218] width 258 height 16
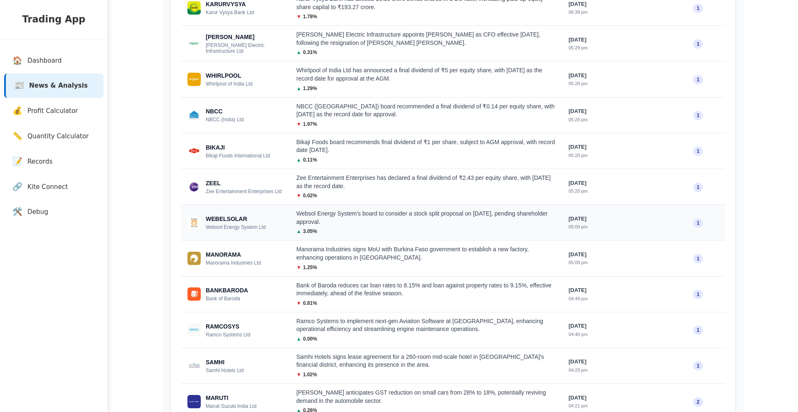
scroll to position [183, 0]
click at [337, 224] on div "Websol Energy System's board to consider a stock split proposal on [DATE], pend…" at bounding box center [425, 216] width 259 height 16
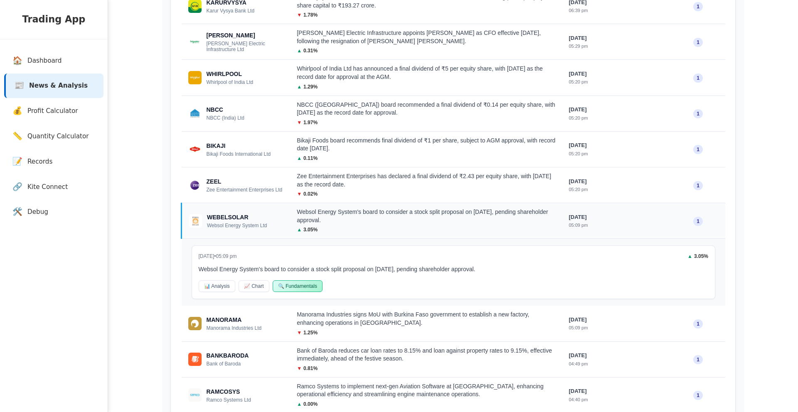
click at [337, 224] on div "Websol Energy System's board to consider a stock split proposal on [DATE], pend…" at bounding box center [426, 216] width 258 height 16
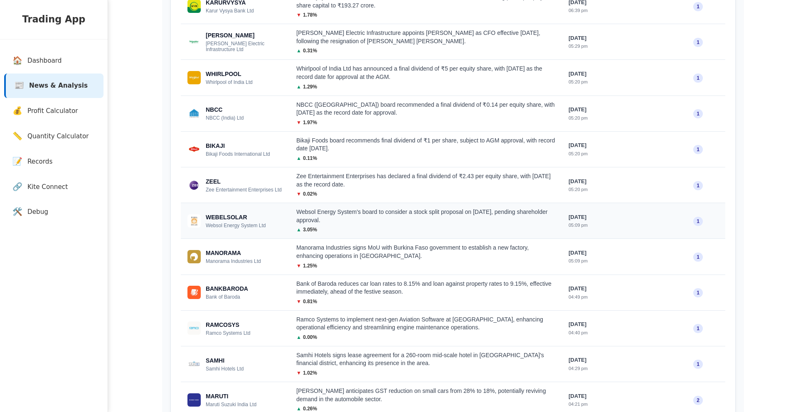
scroll to position [184, 0]
click at [320, 223] on div "Websol Energy System's board to consider a stock split proposal on [DATE], pend…" at bounding box center [425, 215] width 259 height 16
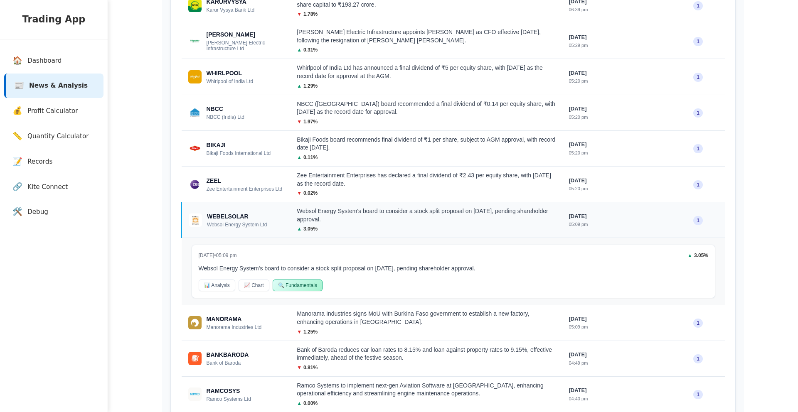
click at [319, 217] on div "Websol Energy System's board to consider a stock split proposal on [DATE], pend…" at bounding box center [426, 215] width 258 height 16
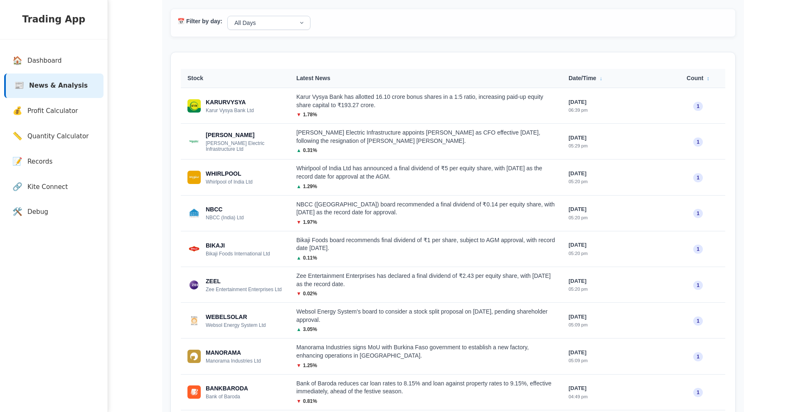
scroll to position [0, 0]
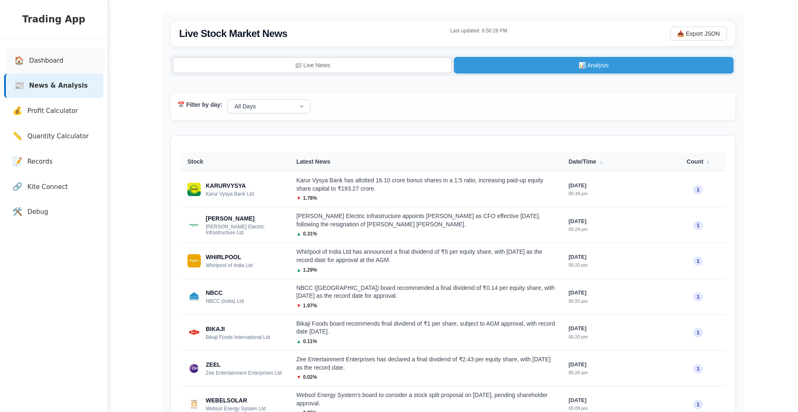
click at [53, 68] on link "🏠 Dashboard" at bounding box center [55, 61] width 99 height 25
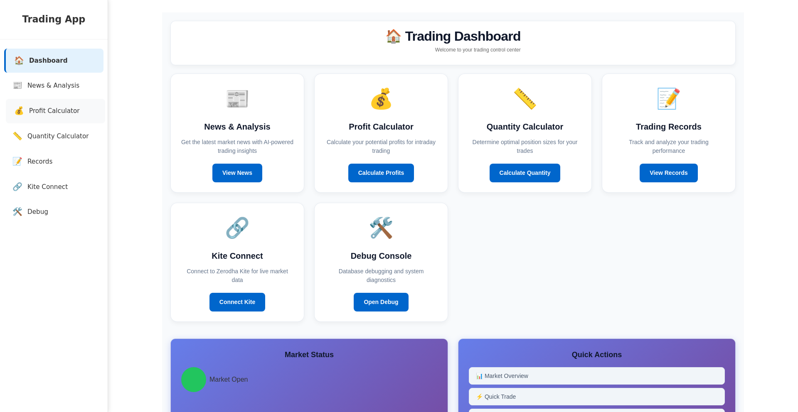
click at [51, 101] on link "💰 Profit Calculator" at bounding box center [55, 111] width 99 height 25
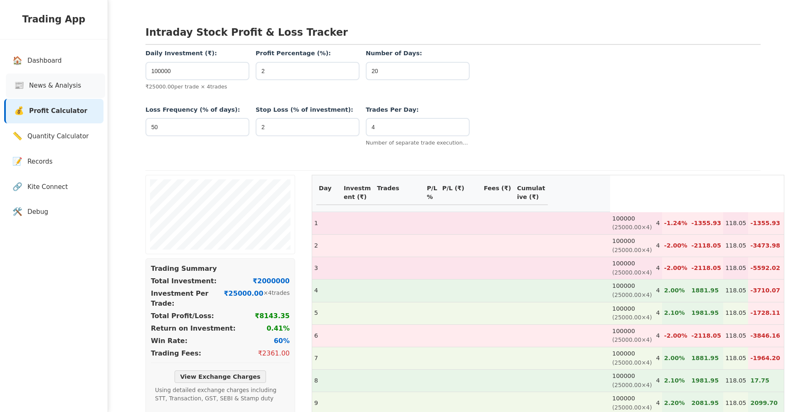
click at [54, 89] on span "News & Analysis" at bounding box center [55, 86] width 52 height 10
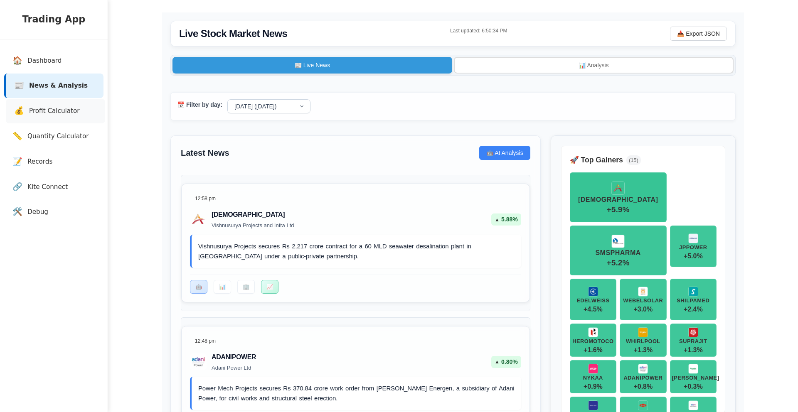
click at [50, 108] on span "Profit Calculator" at bounding box center [54, 111] width 51 height 10
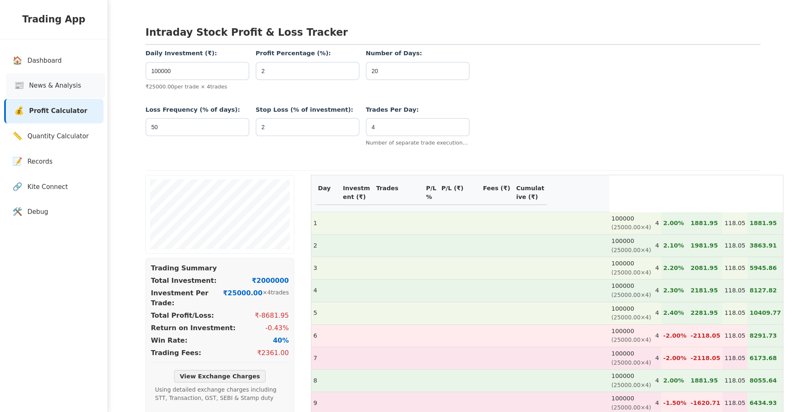
click at [51, 86] on span "News & Analysis" at bounding box center [55, 86] width 52 height 10
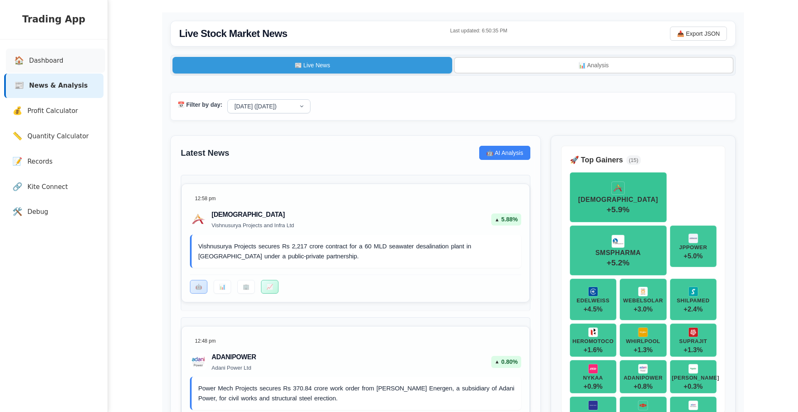
click at [52, 59] on span "Dashboard" at bounding box center [46, 61] width 34 height 10
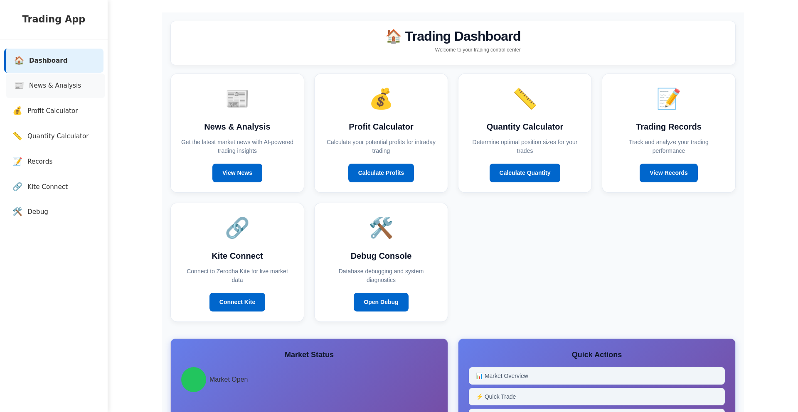
click at [59, 82] on span "News & Analysis" at bounding box center [55, 86] width 52 height 10
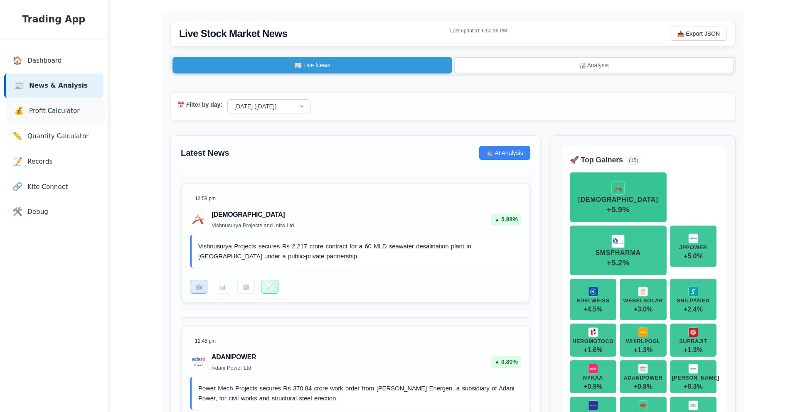
click at [93, 113] on link "💰 Profit Calculator" at bounding box center [55, 111] width 99 height 25
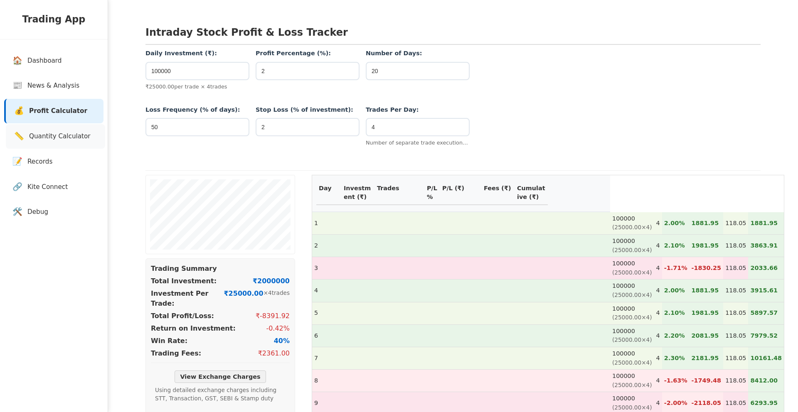
click at [54, 145] on link "📏 Quantity Calculator" at bounding box center [55, 136] width 99 height 25
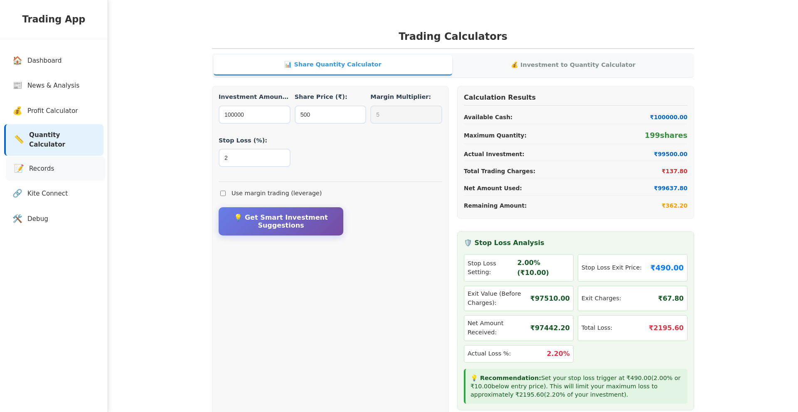
scroll to position [1, 0]
click at [44, 164] on span "Records" at bounding box center [41, 169] width 25 height 10
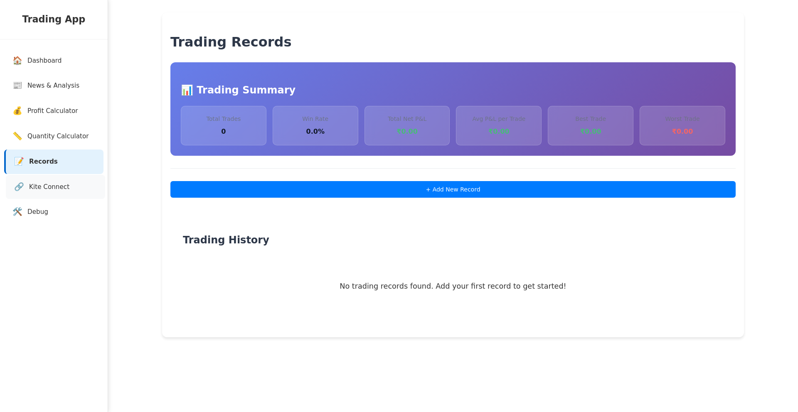
click at [47, 178] on link "🔗 Kite Connect" at bounding box center [55, 187] width 99 height 25
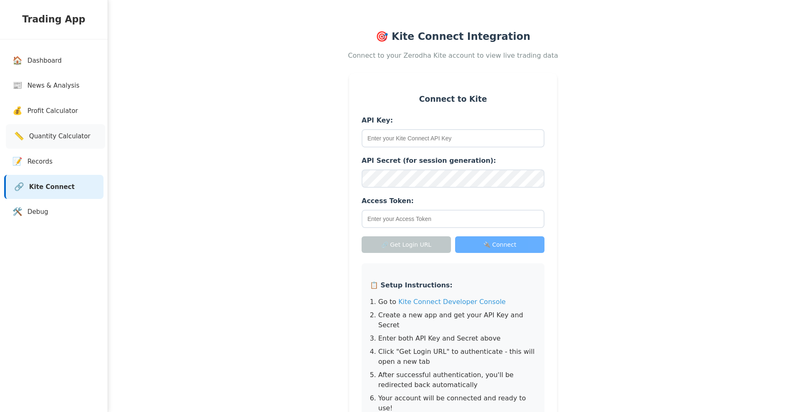
click at [50, 146] on link "📏 Quantity Calculator" at bounding box center [55, 136] width 99 height 25
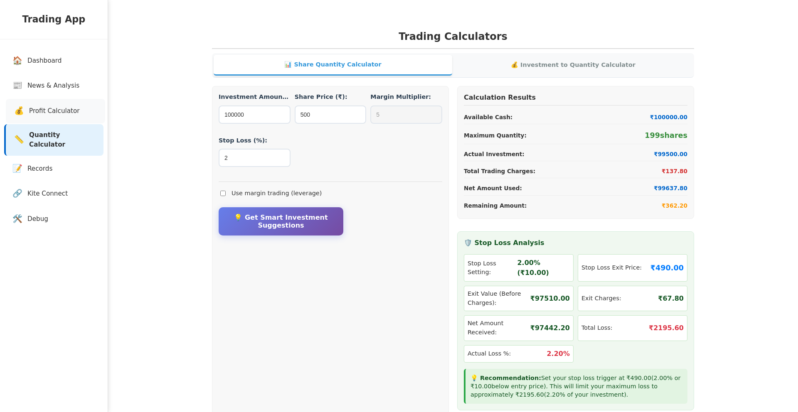
click at [48, 109] on span "Profit Calculator" at bounding box center [54, 111] width 51 height 10
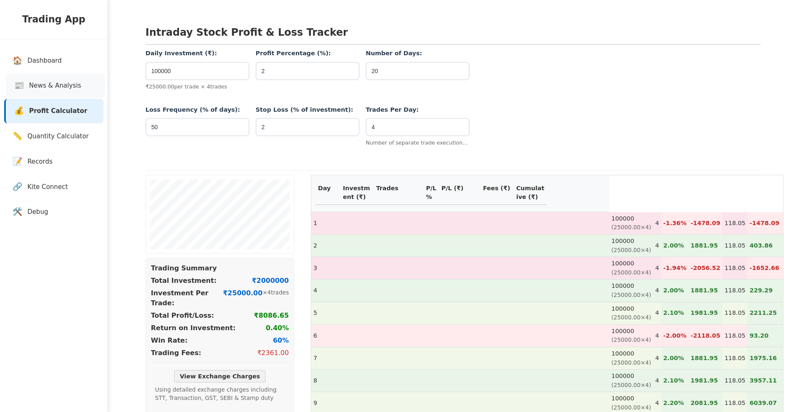
click at [44, 78] on link "📰 News & Analysis" at bounding box center [55, 86] width 99 height 25
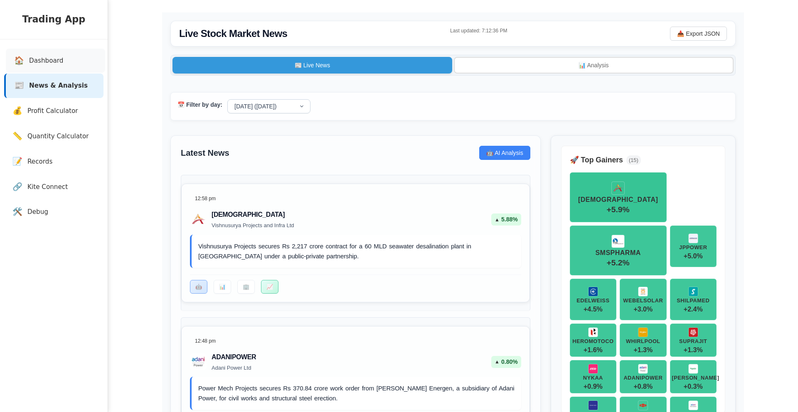
click at [43, 64] on span "Dashboard" at bounding box center [46, 61] width 34 height 10
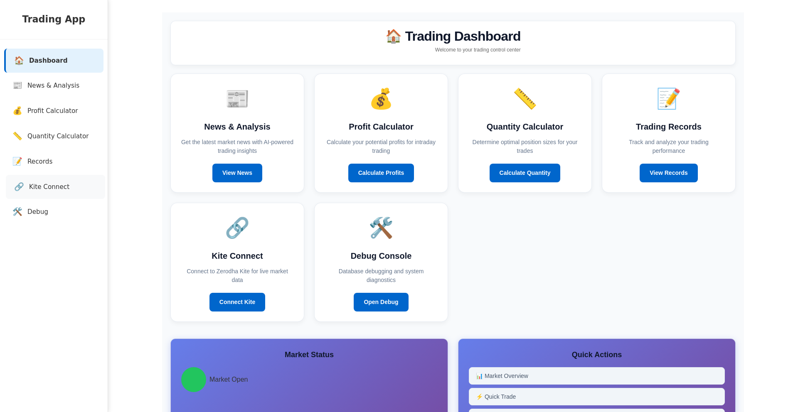
click at [50, 190] on span "Kite Connect" at bounding box center [49, 187] width 40 height 10
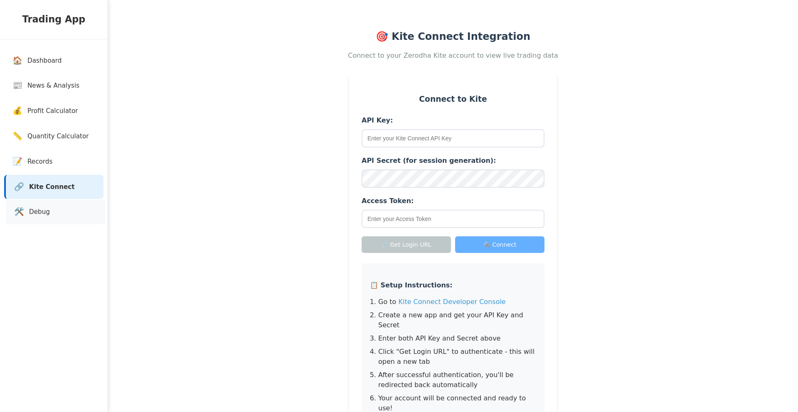
click at [50, 206] on link "🛠️ Debug" at bounding box center [55, 212] width 99 height 25
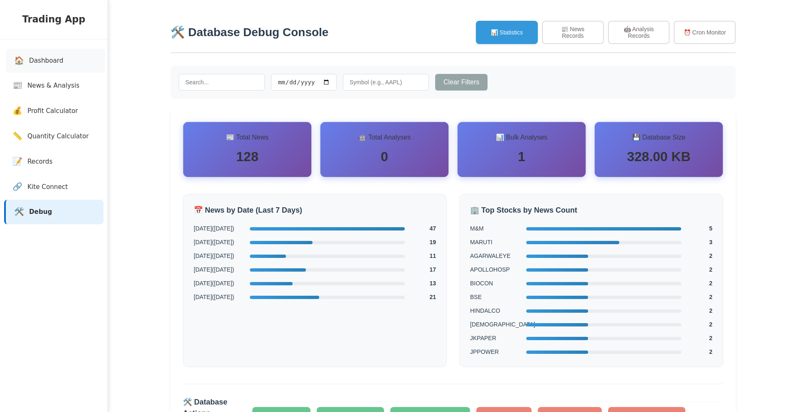
click at [58, 62] on span "Dashboard" at bounding box center [46, 61] width 34 height 10
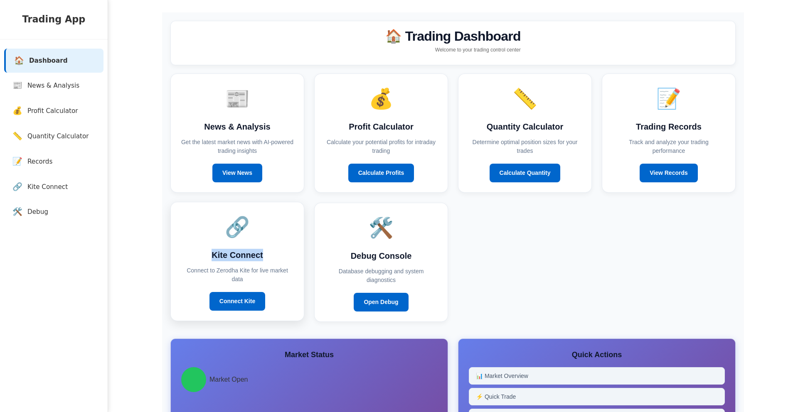
drag, startPoint x: 212, startPoint y: 256, endPoint x: 266, endPoint y: 253, distance: 53.3
click at [266, 253] on h3 "Kite Connect" at bounding box center [237, 255] width 113 height 12
click at [263, 256] on h3 "Kite Connect" at bounding box center [237, 255] width 113 height 12
drag, startPoint x: 258, startPoint y: 256, endPoint x: 211, endPoint y: 255, distance: 47.0
click at [211, 255] on h3 "Kite Connect" at bounding box center [237, 255] width 113 height 12
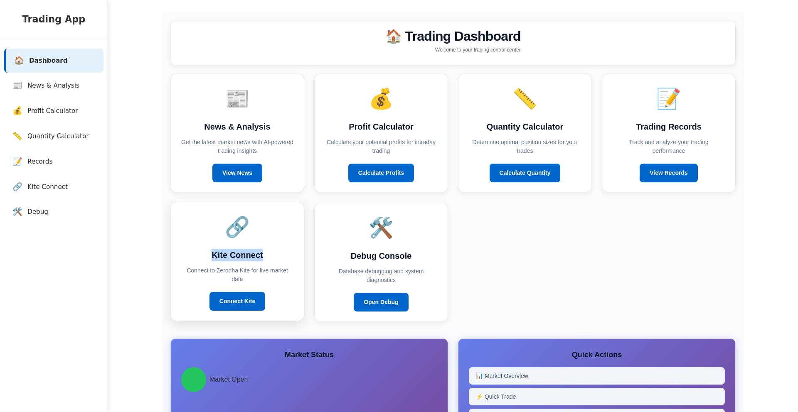
click at [212, 255] on h3 "Kite Connect" at bounding box center [237, 255] width 113 height 12
drag, startPoint x: 213, startPoint y: 255, endPoint x: 265, endPoint y: 255, distance: 51.9
click at [265, 255] on h3 "Kite Connect" at bounding box center [237, 255] width 113 height 12
click at [262, 256] on h3 "Kite Connect" at bounding box center [237, 255] width 113 height 12
drag, startPoint x: 262, startPoint y: 255, endPoint x: 214, endPoint y: 257, distance: 48.7
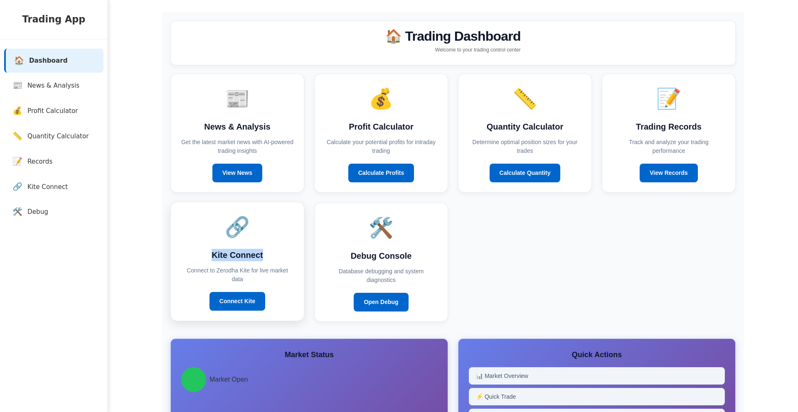
click at [214, 257] on h3 "Kite Connect" at bounding box center [237, 255] width 113 height 12
drag, startPoint x: 214, startPoint y: 257, endPoint x: 261, endPoint y: 257, distance: 47.8
click at [261, 257] on h3 "Kite Connect" at bounding box center [237, 255] width 113 height 12
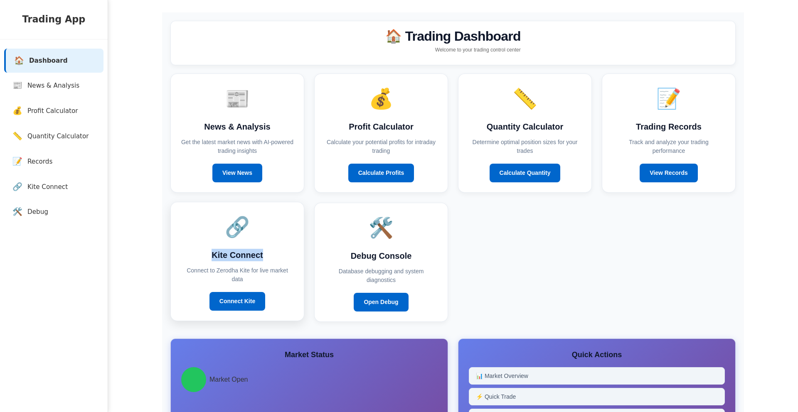
drag, startPoint x: 261, startPoint y: 255, endPoint x: 212, endPoint y: 259, distance: 49.2
click at [212, 259] on h3 "Kite Connect" at bounding box center [237, 255] width 113 height 12
drag, startPoint x: 352, startPoint y: 256, endPoint x: 414, endPoint y: 256, distance: 62.3
click at [414, 256] on h3 "Debug Console" at bounding box center [381, 255] width 113 height 12
click at [494, 268] on div "📰 News & Analysis Get the latest market news with AI-powered trading insights V…" at bounding box center [452, 198] width 565 height 249
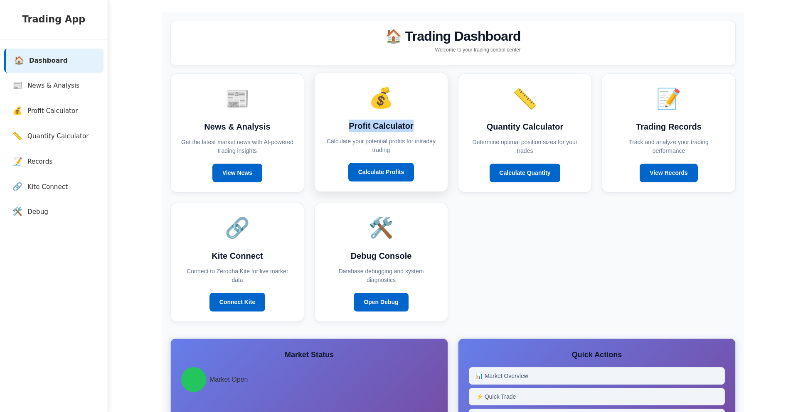
drag, startPoint x: 351, startPoint y: 126, endPoint x: 416, endPoint y: 127, distance: 64.8
click at [416, 127] on h3 "Profit Calculator" at bounding box center [381, 126] width 113 height 12
click at [413, 130] on h3 "Profit Calculator" at bounding box center [381, 126] width 113 height 12
drag, startPoint x: 413, startPoint y: 127, endPoint x: 347, endPoint y: 125, distance: 66.5
click at [347, 125] on h3 "Profit Calculator" at bounding box center [381, 126] width 113 height 12
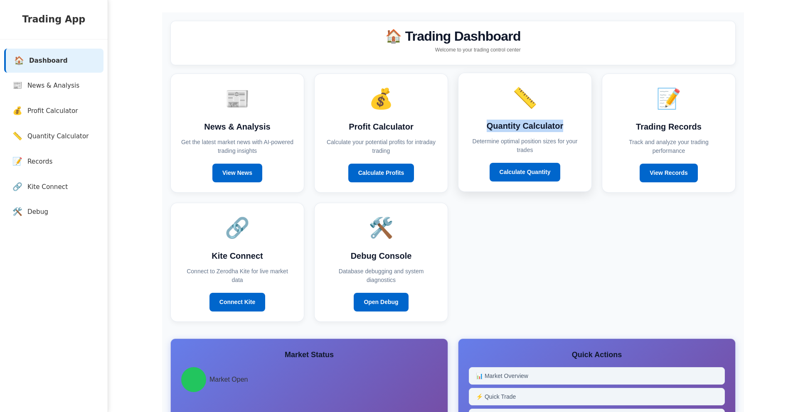
drag, startPoint x: 486, startPoint y: 128, endPoint x: 563, endPoint y: 128, distance: 76.5
click at [563, 128] on h3 "Quantity Calculator" at bounding box center [524, 126] width 113 height 12
click at [242, 171] on link "View News" at bounding box center [237, 171] width 50 height 19
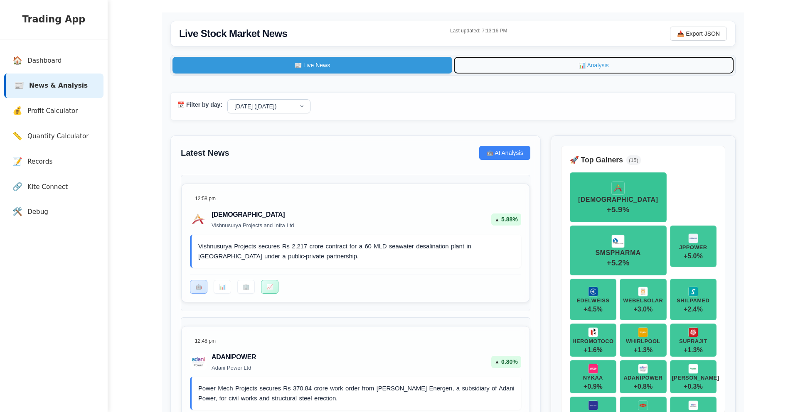
click at [543, 67] on button "📊 Analysis" at bounding box center [594, 65] width 280 height 17
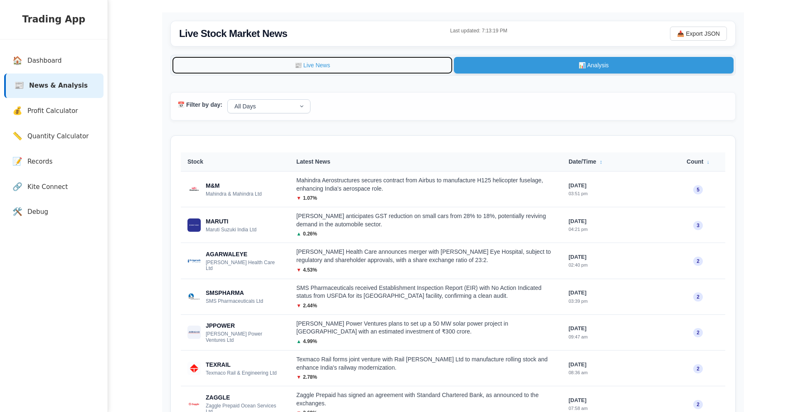
click at [406, 70] on button "📰 Live News" at bounding box center [312, 65] width 280 height 17
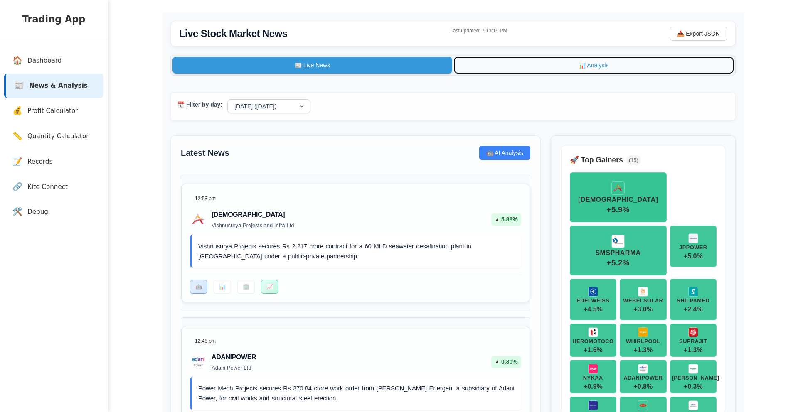
click at [534, 63] on button "📊 Analysis" at bounding box center [594, 65] width 280 height 17
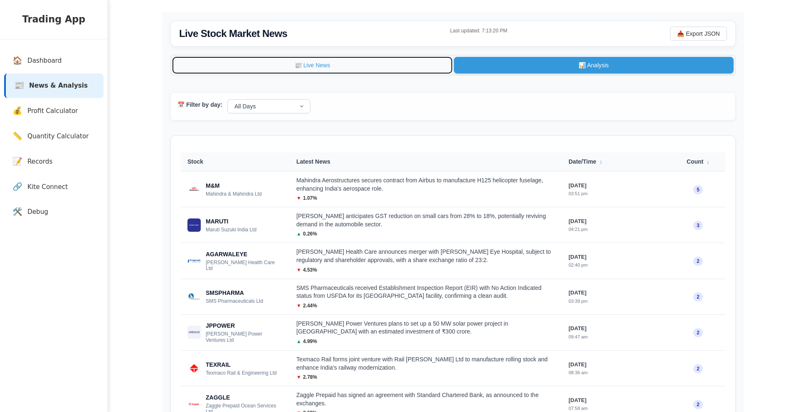
click at [427, 74] on button "📰 Live News" at bounding box center [312, 65] width 280 height 17
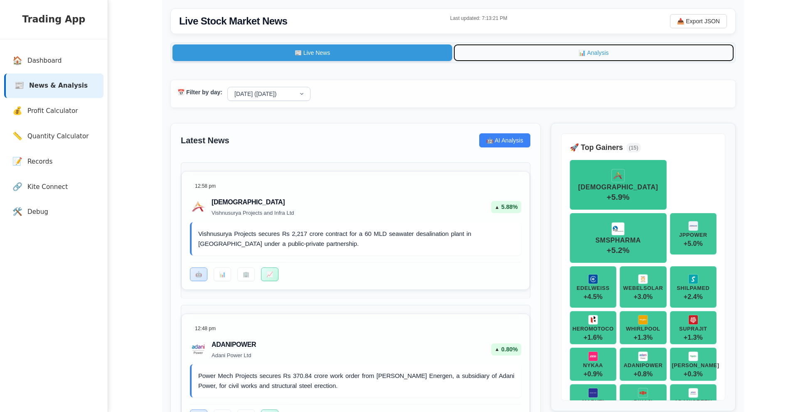
click at [538, 59] on button "📊 Analysis" at bounding box center [594, 52] width 280 height 17
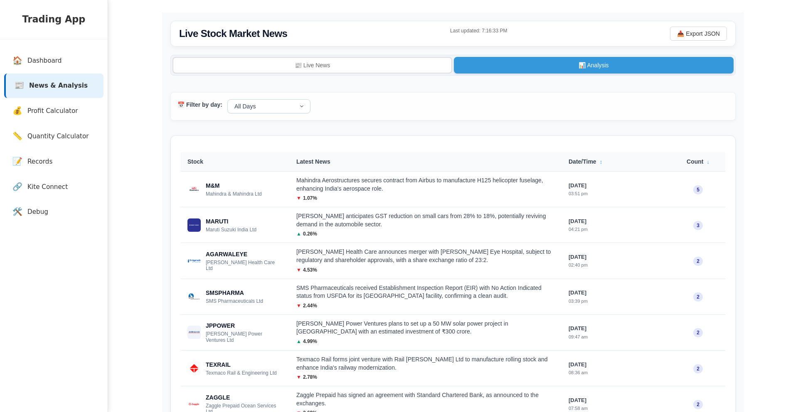
click at [227, 24] on div "Live Stock Market News Last updated: 7:16:33 PM 📥 Export JSON" at bounding box center [452, 34] width 565 height 26
click at [244, 31] on h2 "Live Stock Market News" at bounding box center [233, 33] width 108 height 15
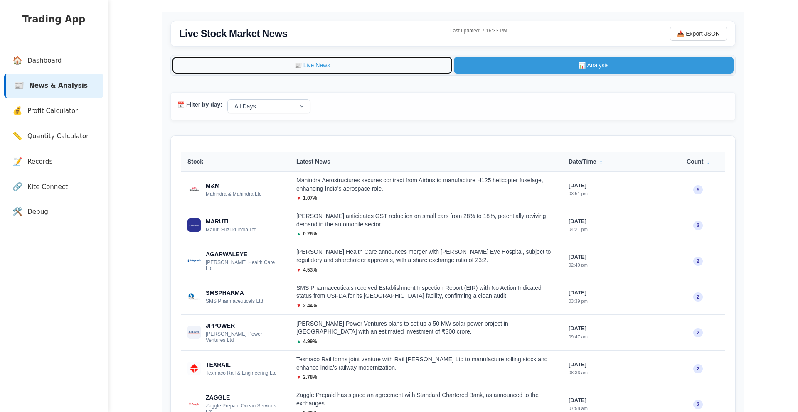
drag, startPoint x: 322, startPoint y: 67, endPoint x: 333, endPoint y: 67, distance: 10.4
click at [322, 67] on button "📰 Live News" at bounding box center [312, 65] width 280 height 17
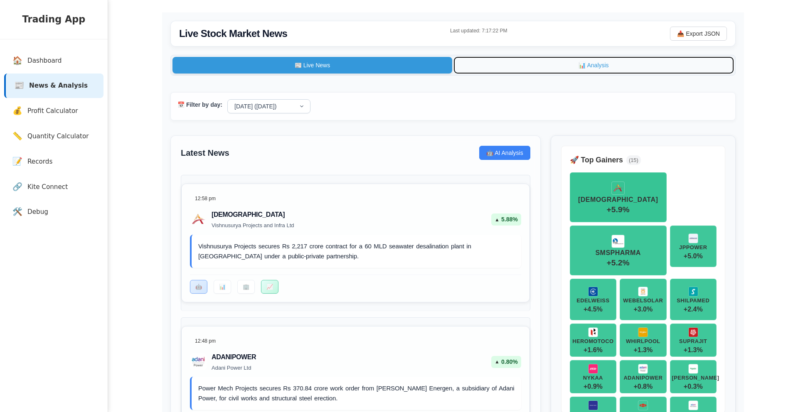
click at [508, 69] on button "📊 Analysis" at bounding box center [594, 65] width 280 height 17
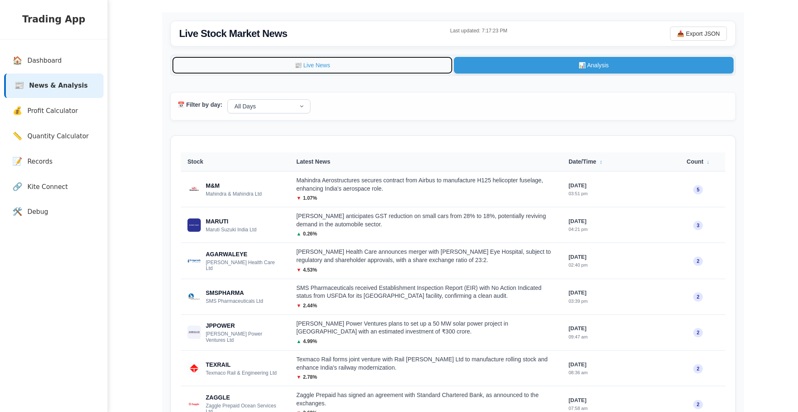
click at [406, 70] on button "📰 Live News" at bounding box center [312, 65] width 280 height 17
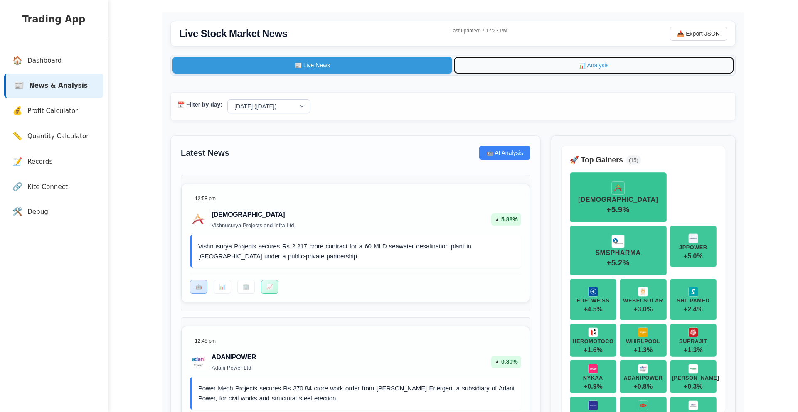
click at [496, 65] on button "📊 Analysis" at bounding box center [594, 65] width 280 height 17
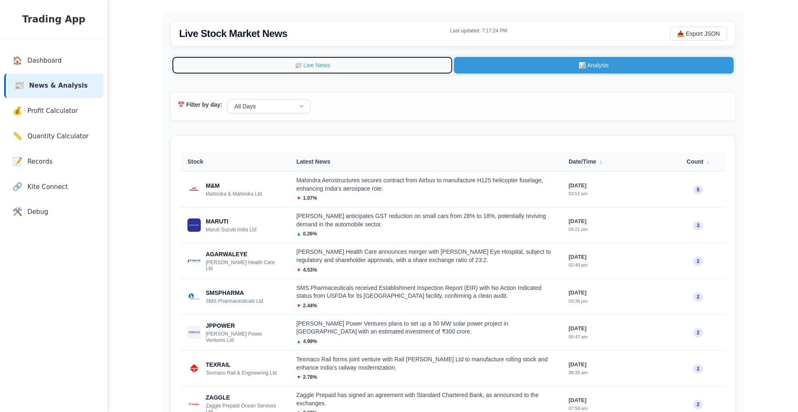
click at [424, 71] on button "📰 Live News" at bounding box center [312, 65] width 280 height 17
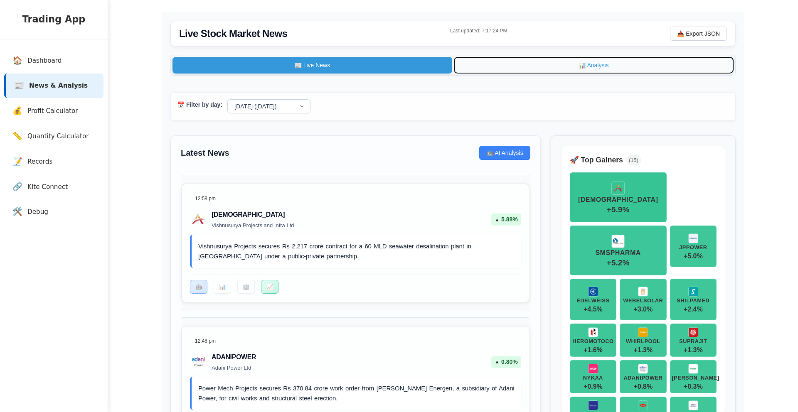
click at [458, 73] on button "📊 Analysis" at bounding box center [594, 65] width 280 height 17
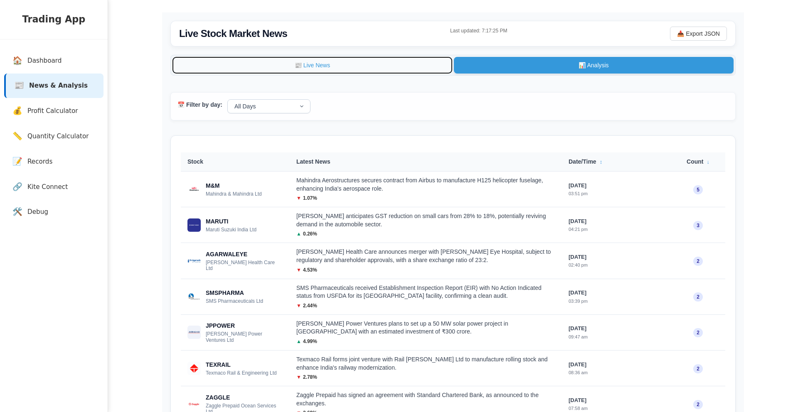
click at [435, 67] on button "📰 Live News" at bounding box center [312, 65] width 280 height 17
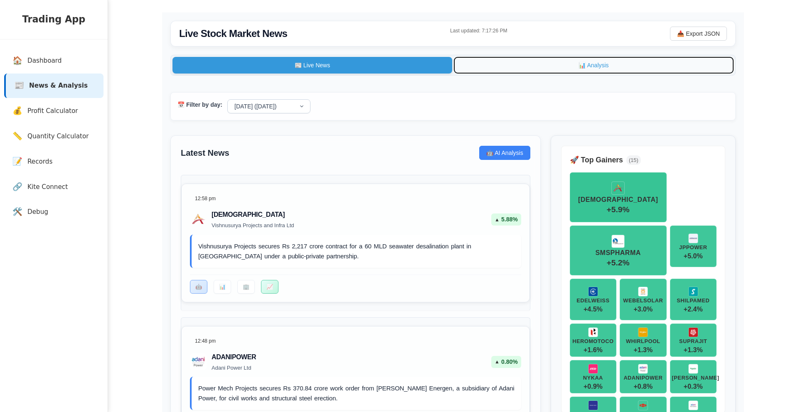
click at [483, 64] on button "📊 Analysis" at bounding box center [594, 65] width 280 height 17
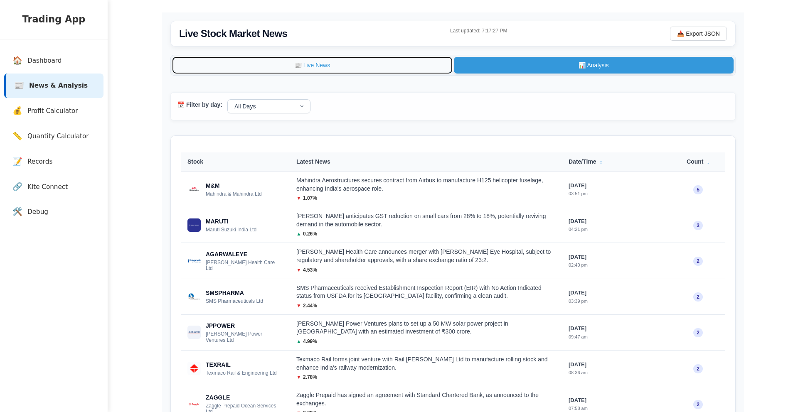
click at [451, 61] on button "📰 Live News" at bounding box center [312, 65] width 280 height 17
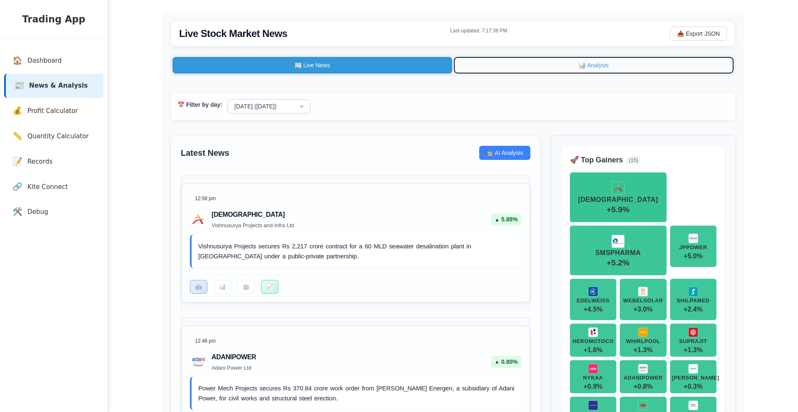
click at [468, 68] on button "📊 Analysis" at bounding box center [594, 65] width 280 height 17
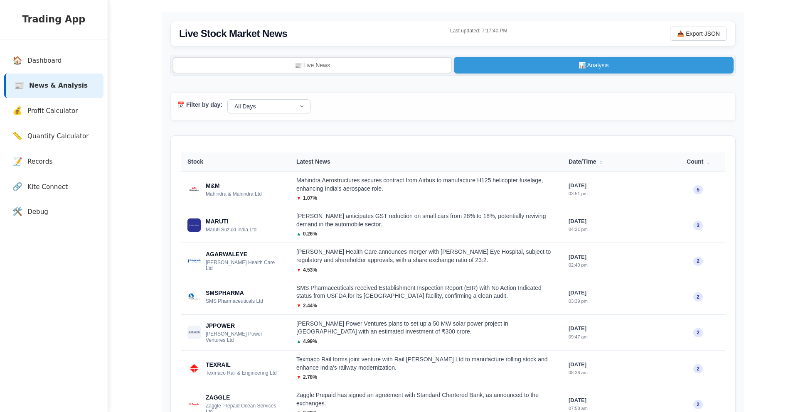
click at [56, 107] on span "Profit Calculator" at bounding box center [54, 111] width 51 height 10
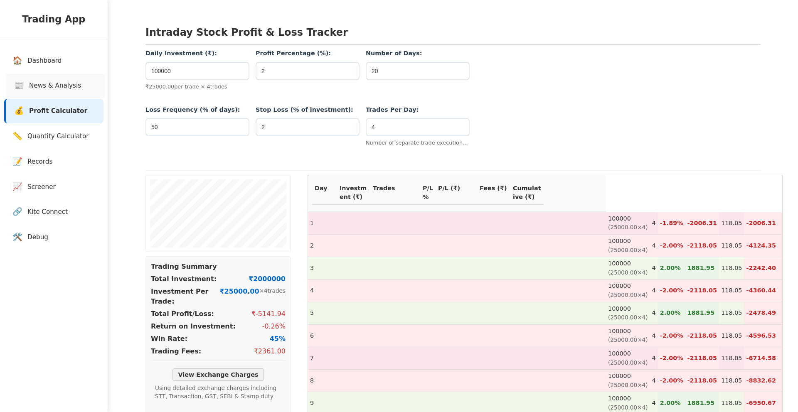
click at [60, 81] on link "📰 News & Analysis" at bounding box center [55, 86] width 99 height 25
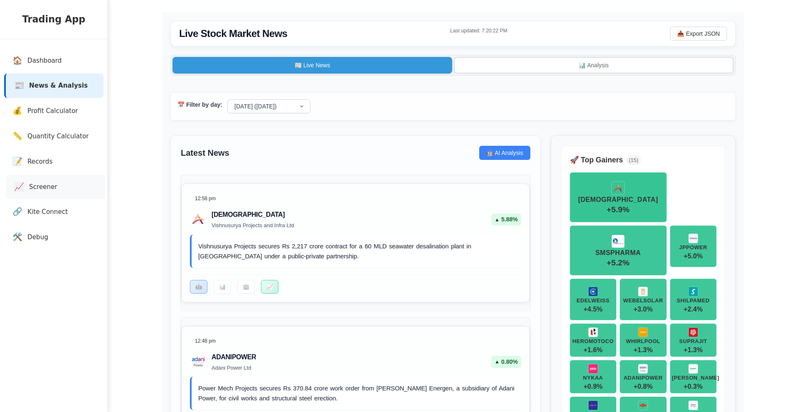
click at [44, 186] on span "Screener" at bounding box center [43, 187] width 28 height 10
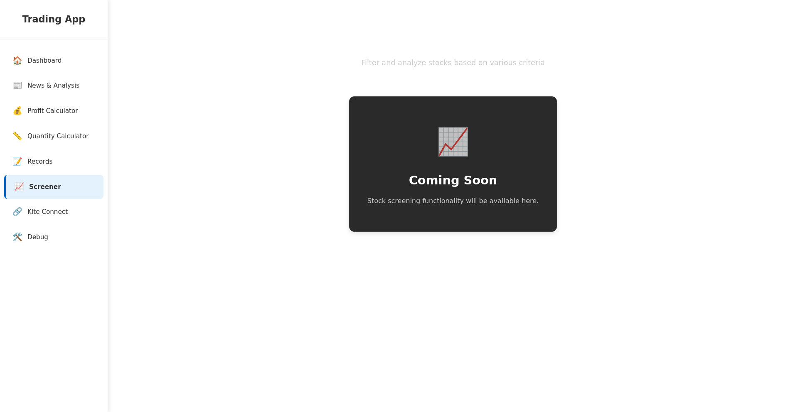
click at [442, 63] on p "Filter and analyze stocks based on various criteria" at bounding box center [453, 62] width 482 height 11
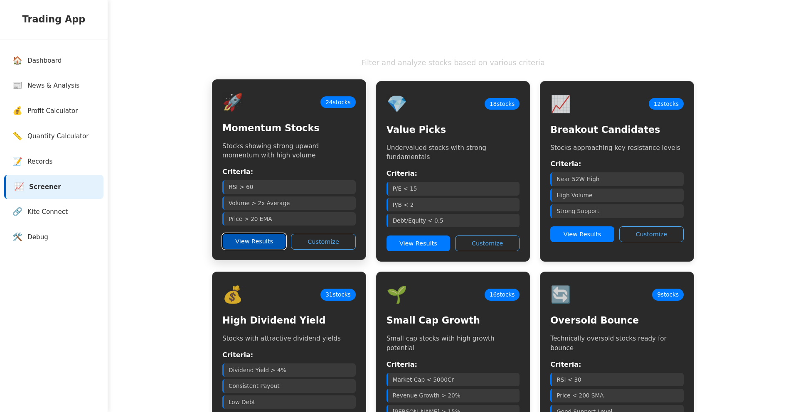
click at [261, 241] on button "View Results" at bounding box center [254, 242] width 64 height 16
click at [292, 130] on h3 "Momentum Stocks" at bounding box center [288, 128] width 133 height 14
copy h3 "Momentum Stocks"
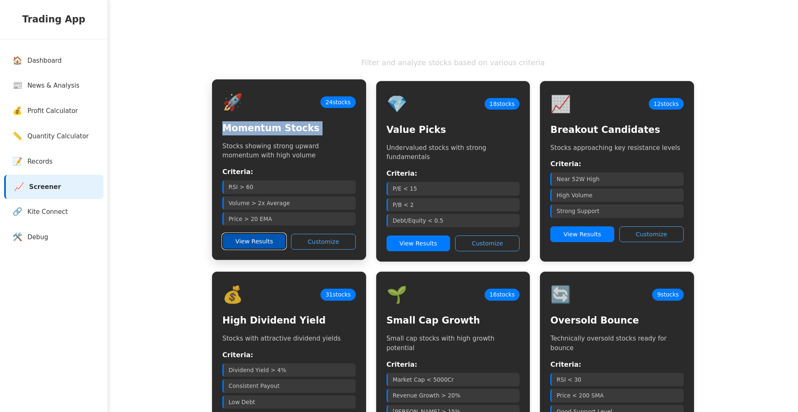
click at [266, 241] on button "View Results" at bounding box center [254, 242] width 64 height 16
click at [273, 126] on h3 "Momentum Stocks" at bounding box center [288, 128] width 133 height 14
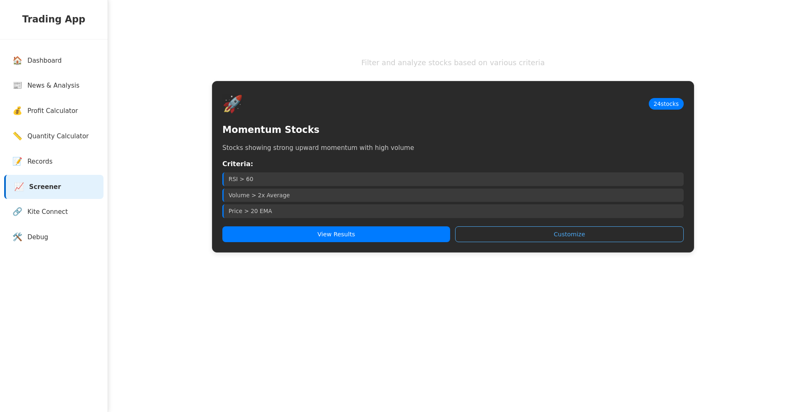
click at [304, 62] on p "Filter and analyze stocks based on various criteria" at bounding box center [453, 62] width 482 height 11
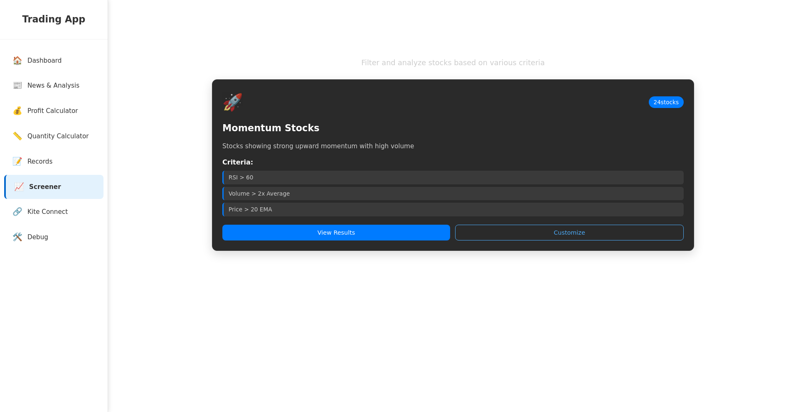
click at [292, 121] on div "🚀 24 stocks Momentum Stocks Stocks showing strong upward momentum with high vol…" at bounding box center [453, 165] width 482 height 172
